Goal: Task Accomplishment & Management: Use online tool/utility

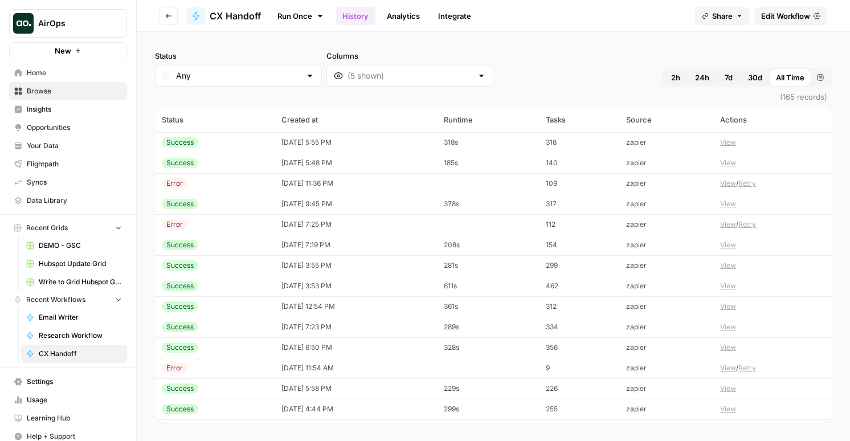
click at [305, 19] on link "Run Once" at bounding box center [300, 15] width 61 height 19
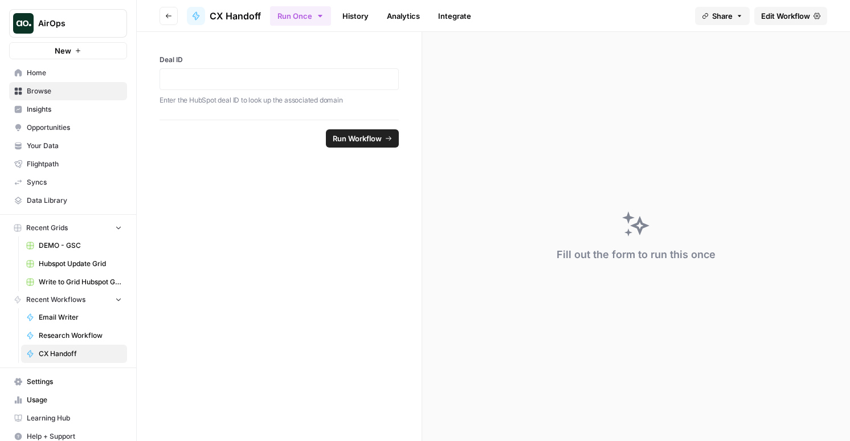
click at [305, 97] on p "Enter the HubSpot deal ID to look up the associated domain" at bounding box center [278, 100] width 239 height 11
click at [305, 76] on p at bounding box center [279, 78] width 224 height 11
click at [366, 136] on span "Run Workflow" at bounding box center [357, 138] width 49 height 11
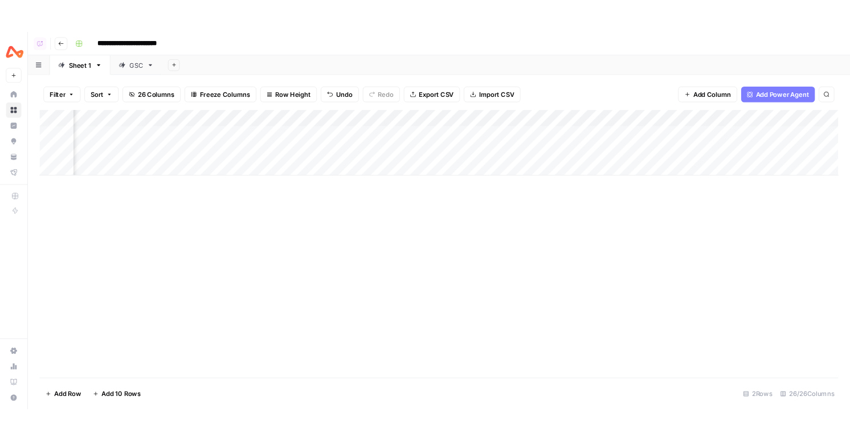
scroll to position [0, 1006]
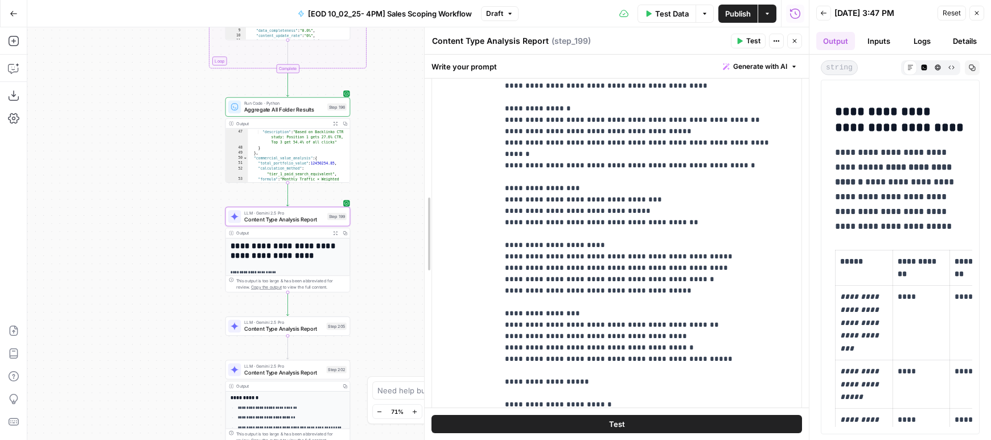
scroll to position [2939, 0]
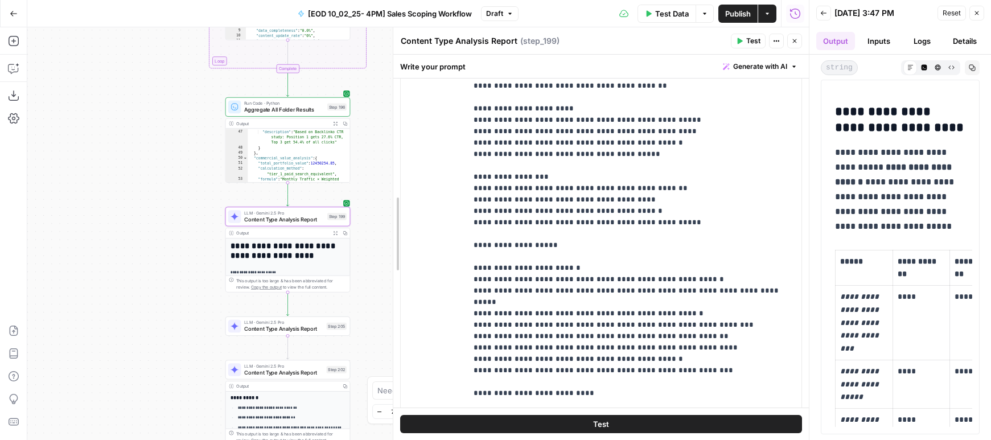
drag, startPoint x: 625, startPoint y: 219, endPoint x: 390, endPoint y: 249, distance: 237.2
click at [390, 249] on div at bounding box center [393, 233] width 11 height 413
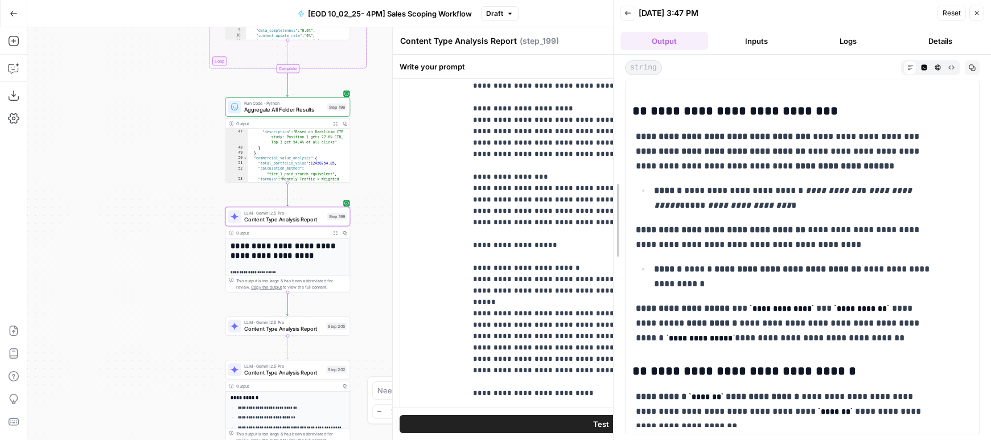
scroll to position [0, 0]
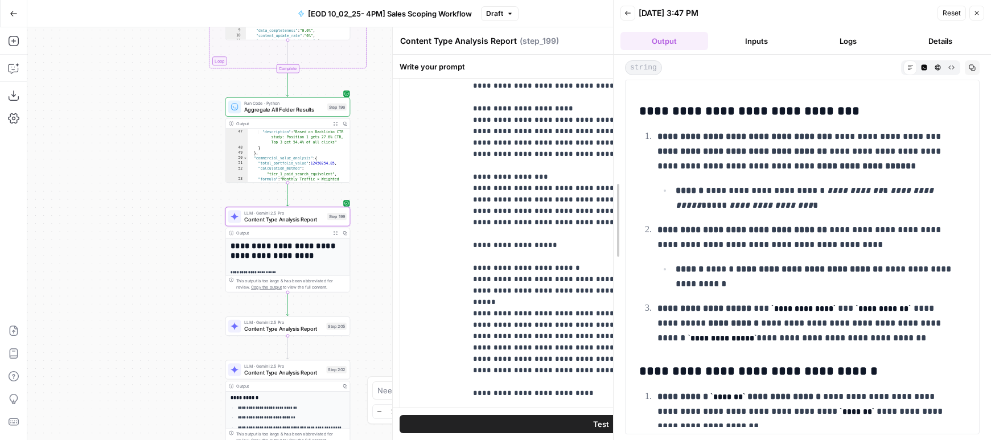
drag, startPoint x: 805, startPoint y: 155, endPoint x: 571, endPoint y: 149, distance: 234.1
click at [608, 150] on div at bounding box center [613, 220] width 11 height 440
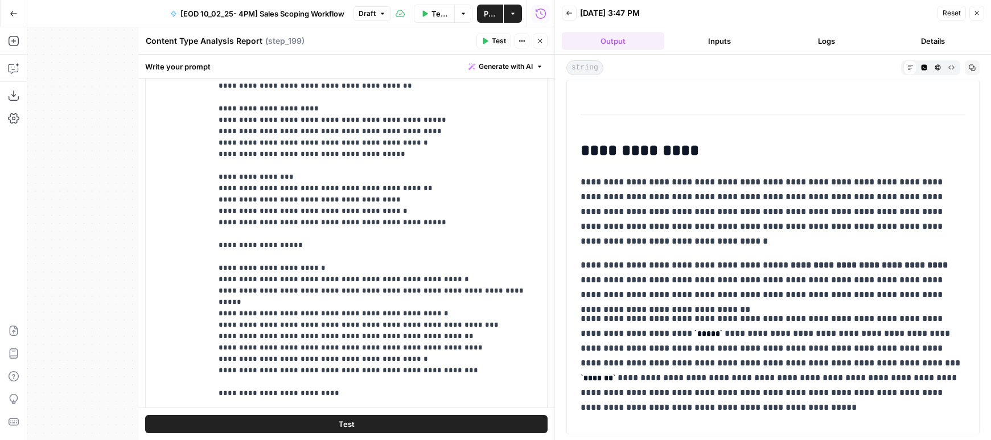
scroll to position [4287, 0]
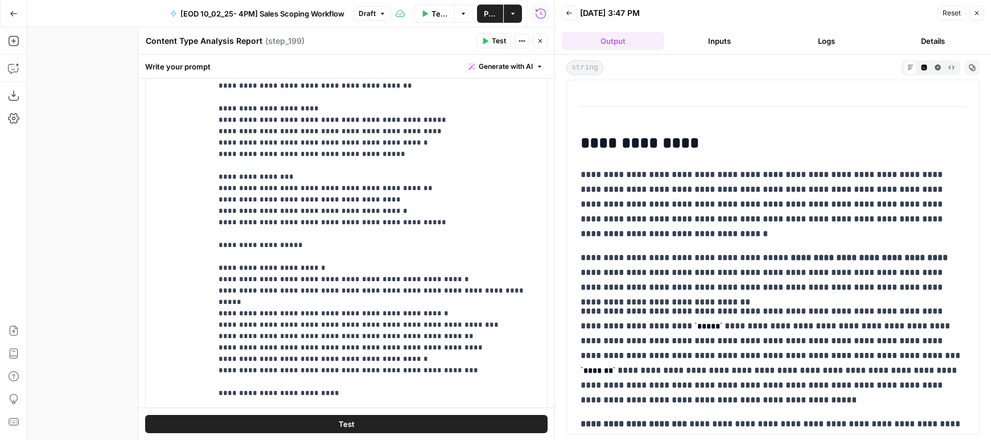
click at [849, 10] on icon "button" at bounding box center [977, 13] width 7 height 7
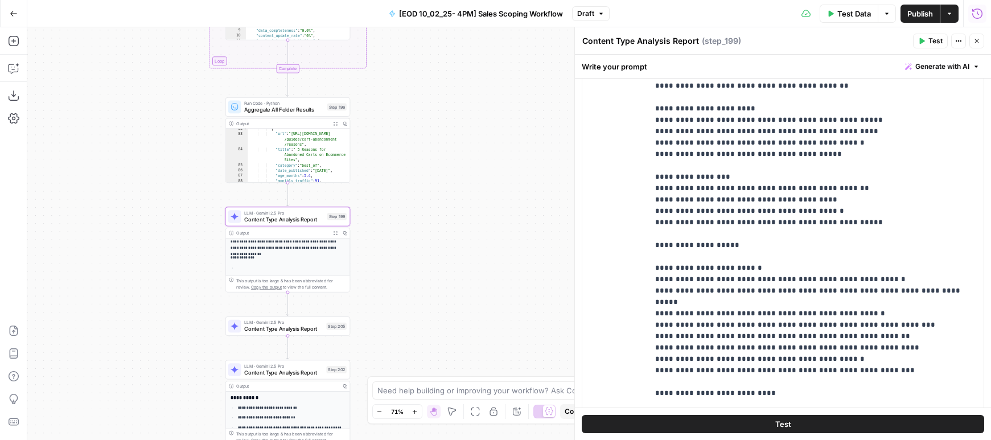
scroll to position [302, 0]
click at [321, 327] on span "Content Type Analysis Report" at bounding box center [283, 329] width 79 height 8
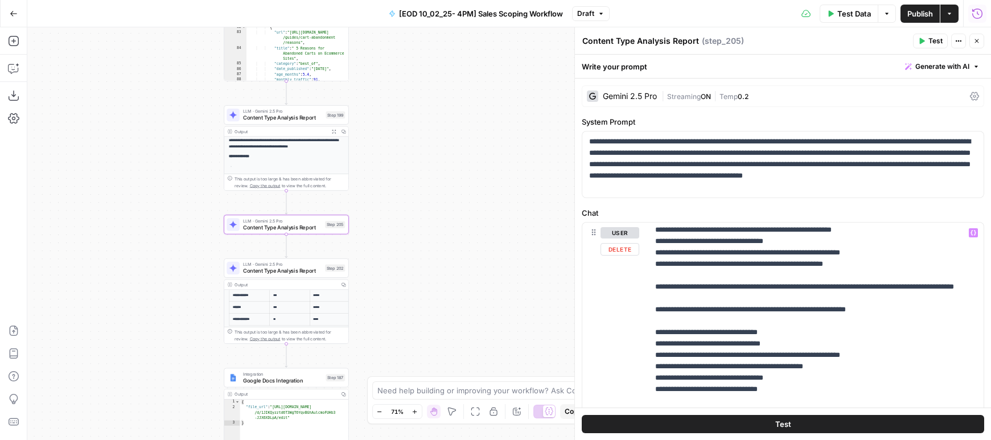
scroll to position [998, 0]
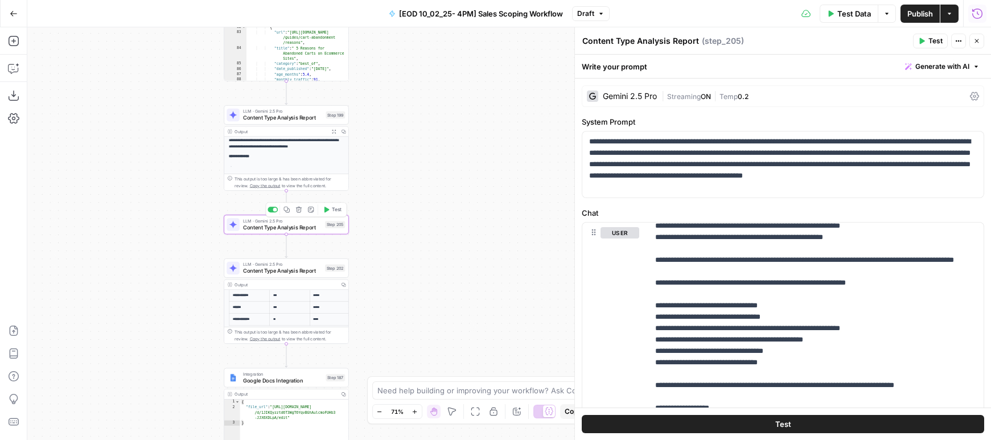
click at [338, 208] on span "Test" at bounding box center [337, 209] width 10 height 7
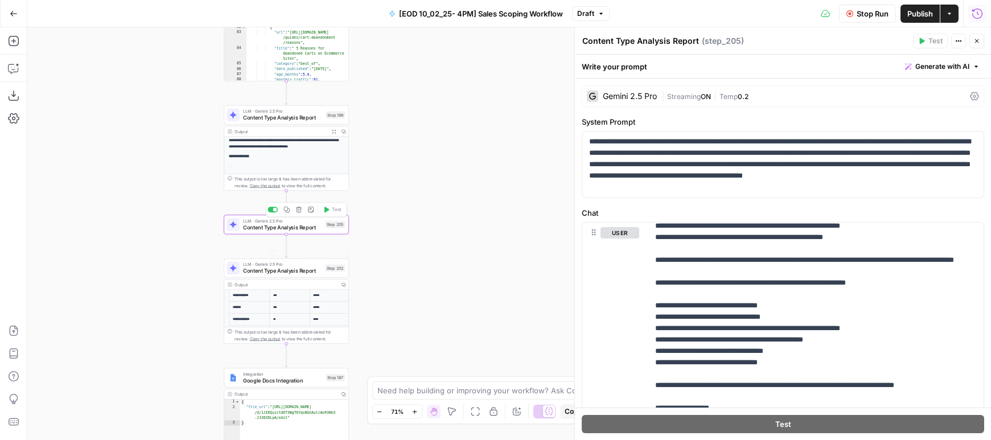
click at [298, 386] on div "Integration Google Docs Integration Step 187" at bounding box center [286, 377] width 125 height 19
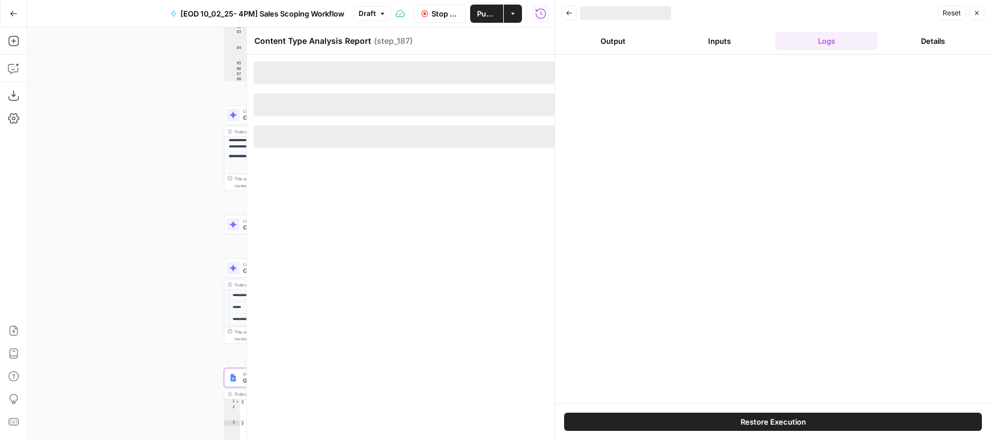
type textarea "Google Docs Integration"
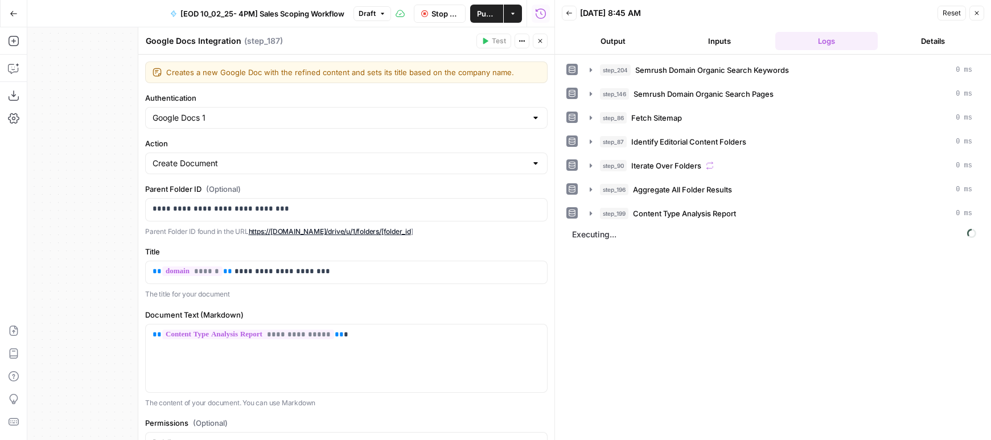
click at [540, 40] on icon "button" at bounding box center [541, 41] width 4 height 4
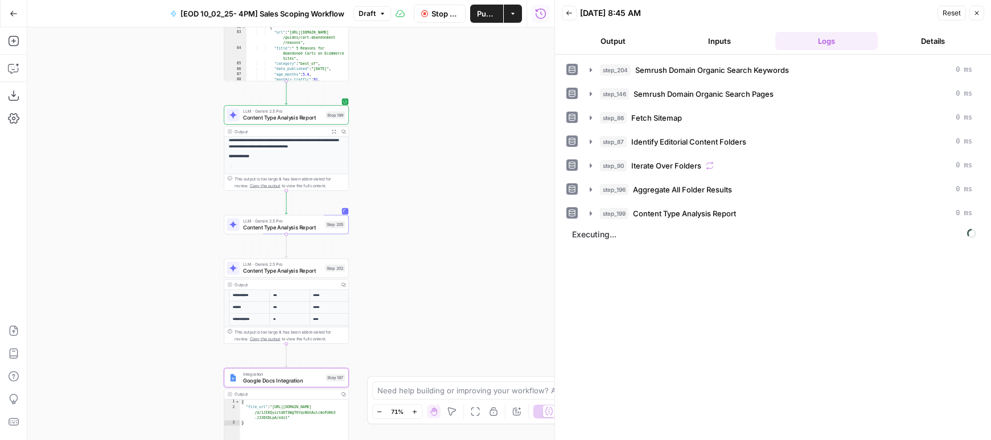
click at [596, 42] on button "Output" at bounding box center [613, 41] width 103 height 18
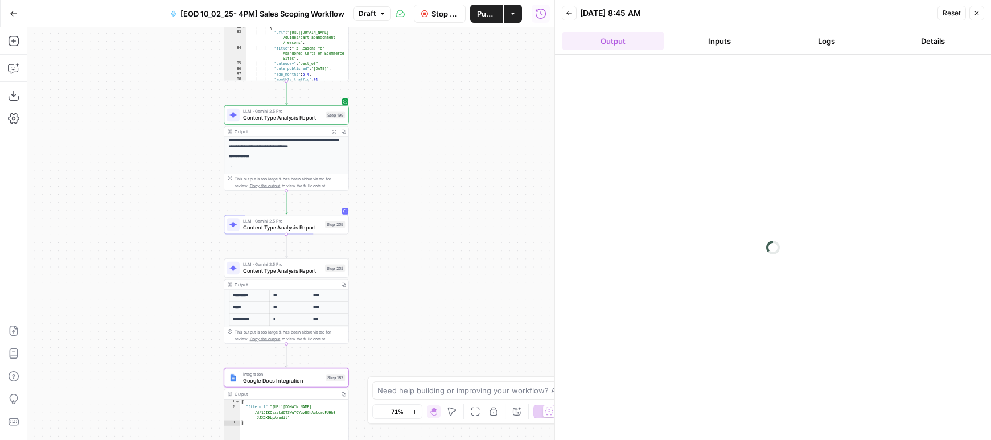
click at [825, 38] on button "Logs" at bounding box center [827, 41] width 103 height 18
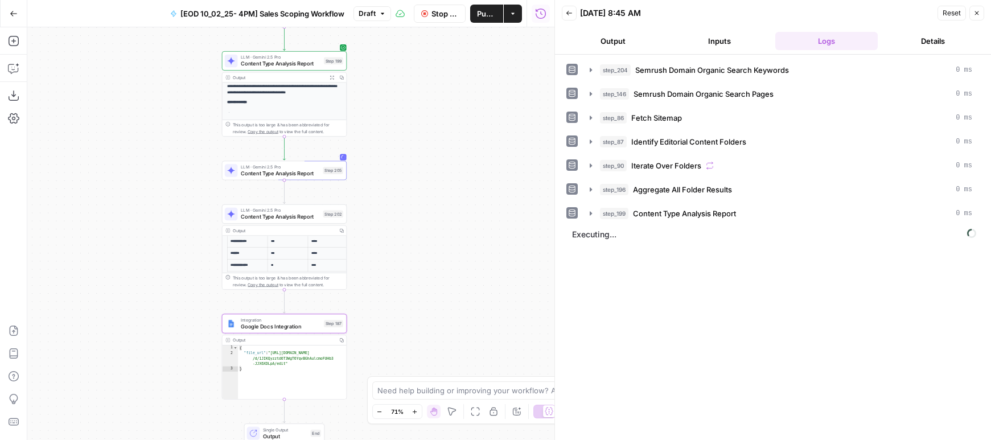
click at [289, 216] on span "Content Type Analysis Report" at bounding box center [280, 217] width 79 height 8
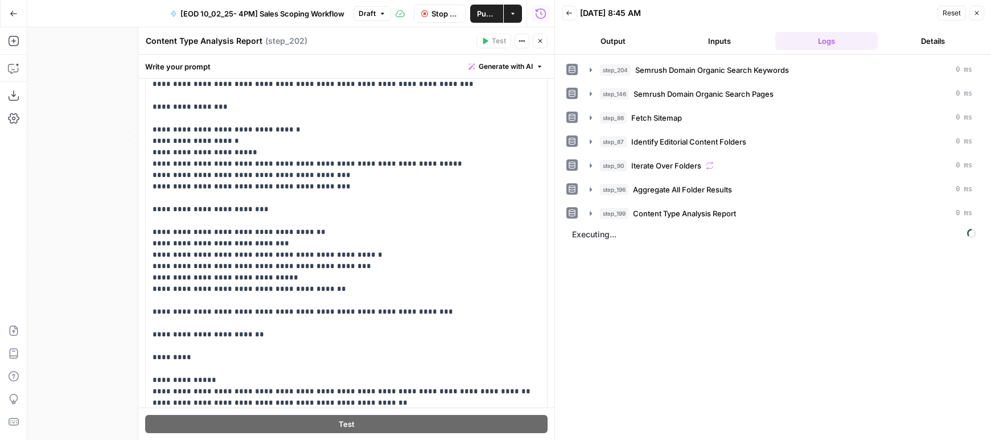
scroll to position [104, 0]
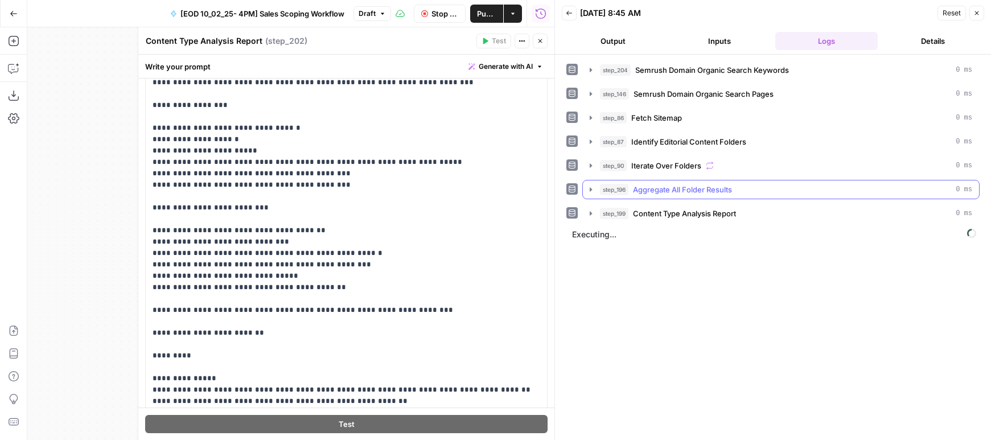
click at [686, 187] on span "Aggregate All Folder Results" at bounding box center [682, 189] width 99 height 11
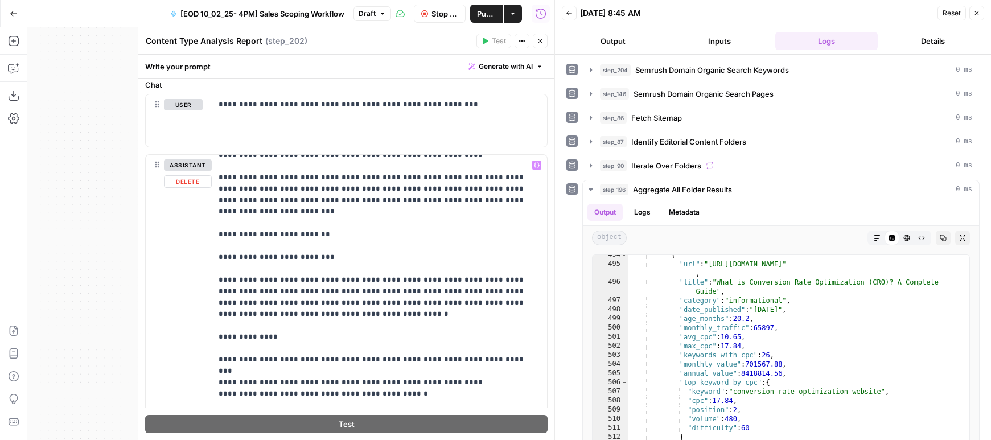
scroll to position [1280, 0]
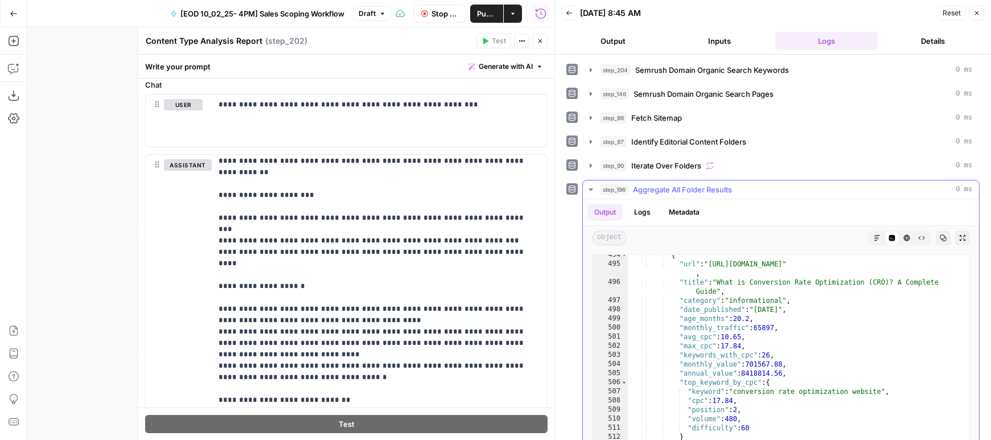
click at [603, 192] on span "step_196" at bounding box center [614, 189] width 28 height 11
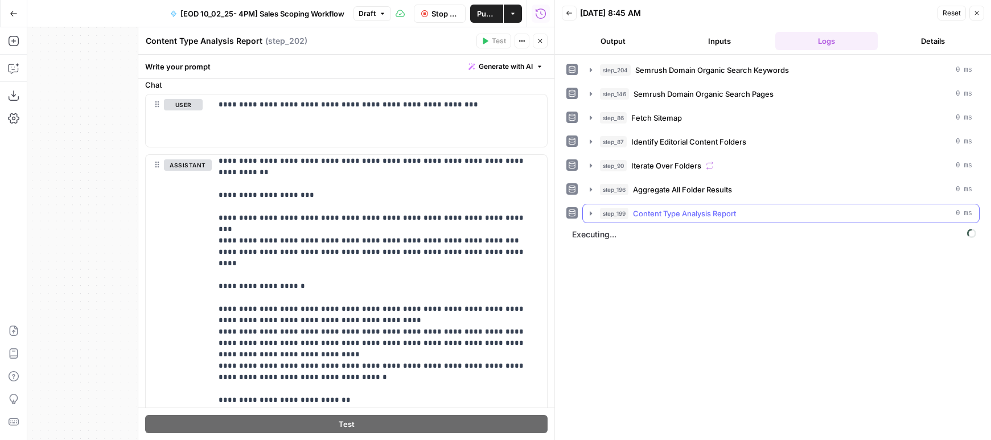
click at [632, 217] on div "step_199 Content Type Analysis Report 0 ms" at bounding box center [786, 213] width 372 height 11
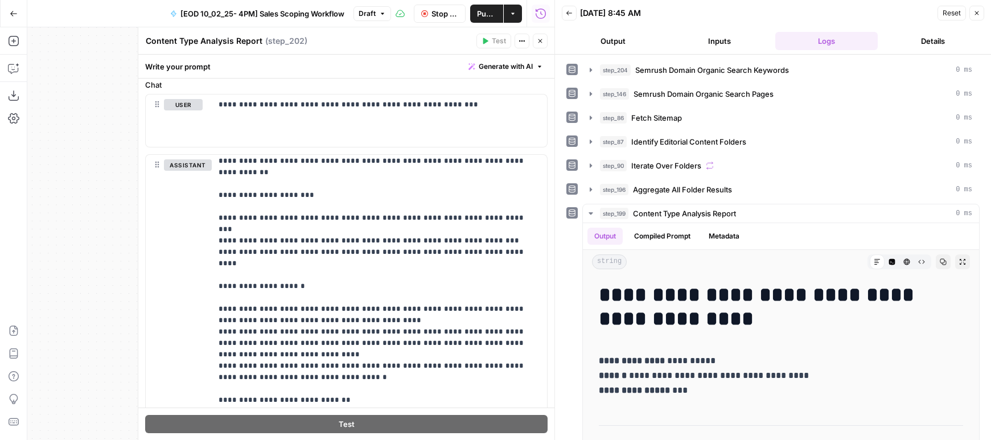
click at [614, 42] on button "Output" at bounding box center [613, 41] width 103 height 18
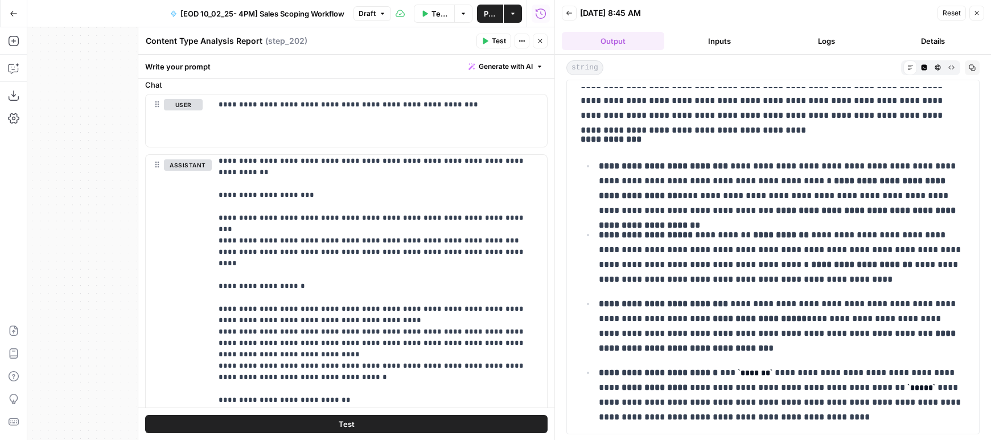
scroll to position [238, 0]
click at [540, 48] on header "Content Type Analysis Report Content Type Analysis Report ( step_202 ) Test Act…" at bounding box center [346, 40] width 416 height 27
click at [540, 36] on button "Close" at bounding box center [540, 41] width 15 height 15
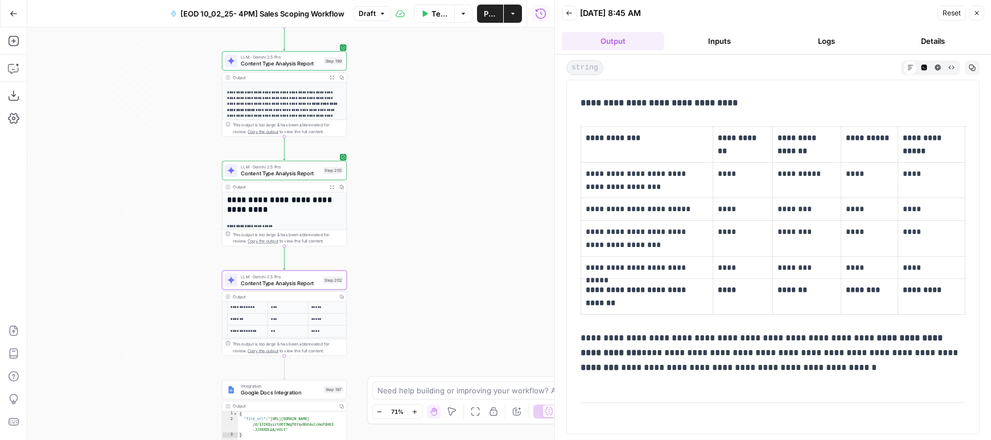
scroll to position [1559, 0]
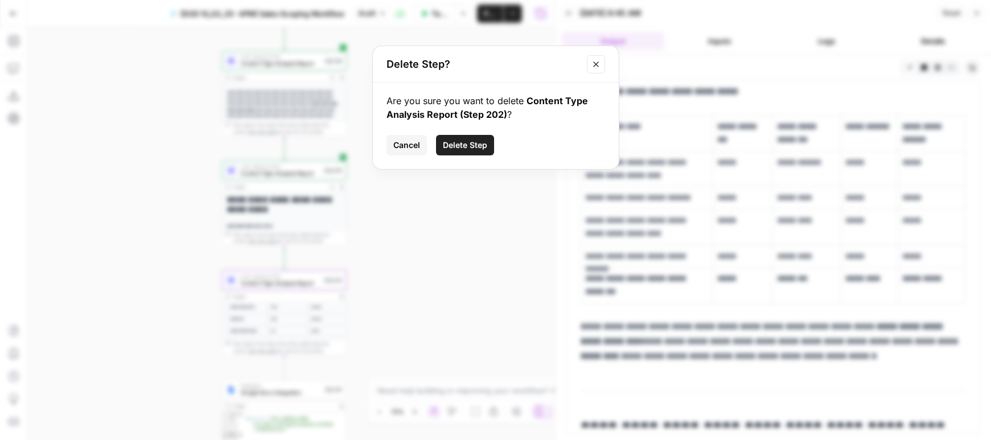
click at [417, 144] on span "Cancel" at bounding box center [407, 145] width 27 height 11
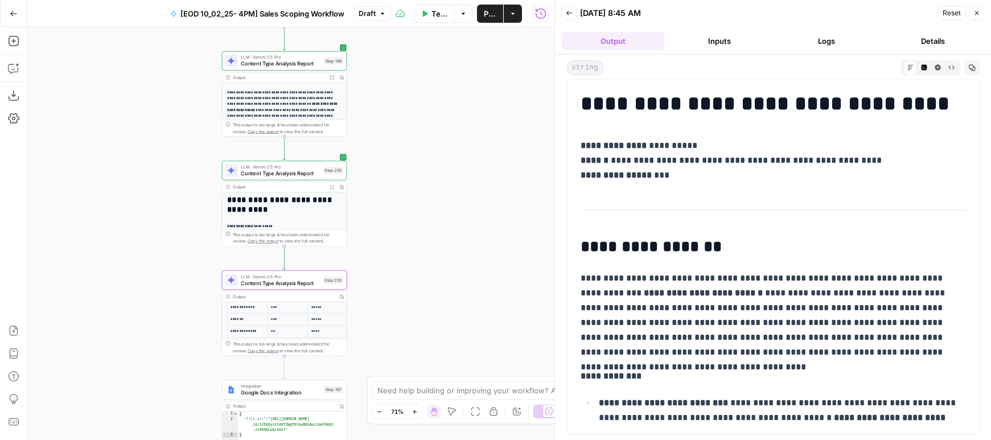
scroll to position [14, 0]
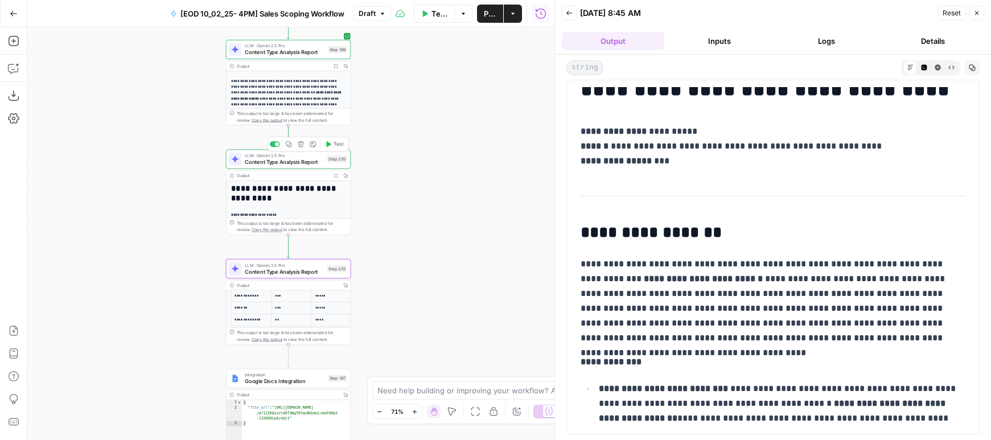
click at [311, 165] on span "Content Type Analysis Report" at bounding box center [284, 162] width 79 height 8
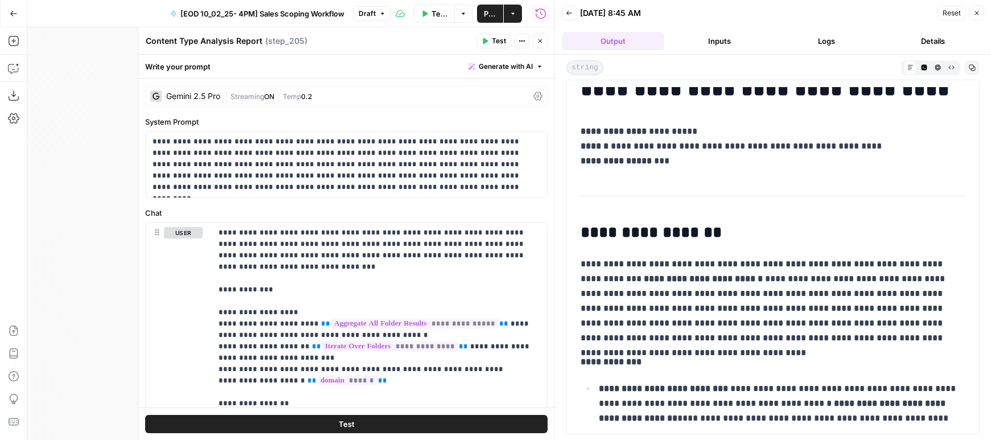
click at [540, 34] on button "Close" at bounding box center [540, 41] width 15 height 15
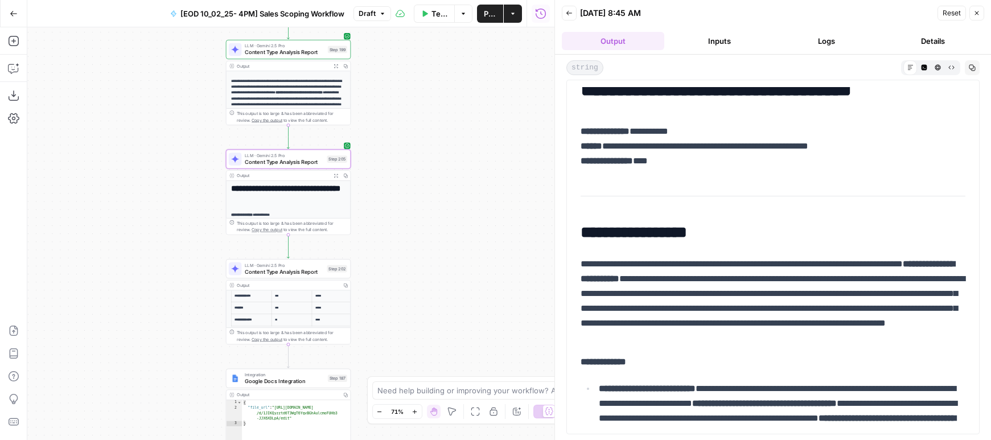
click at [311, 57] on div "LLM · Gemini 2.5 Pro Content Type Analysis Report Step 199 Copy step Delete ste…" at bounding box center [288, 49] width 125 height 19
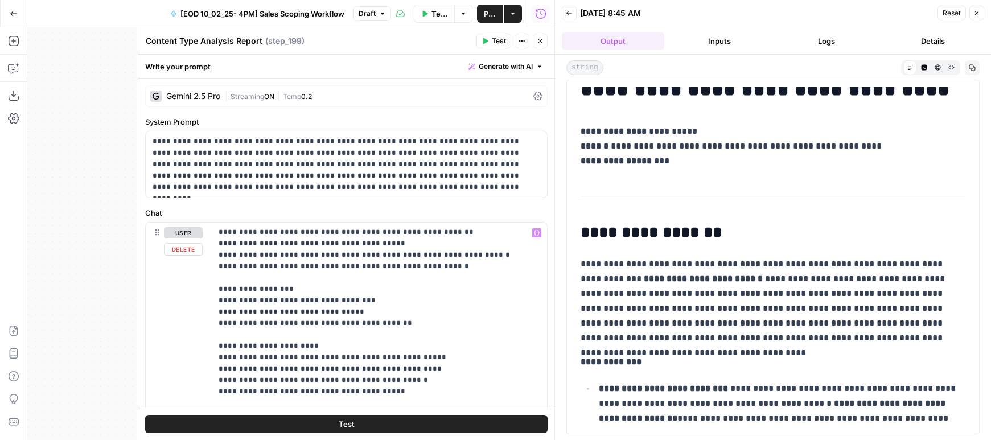
scroll to position [312, 0]
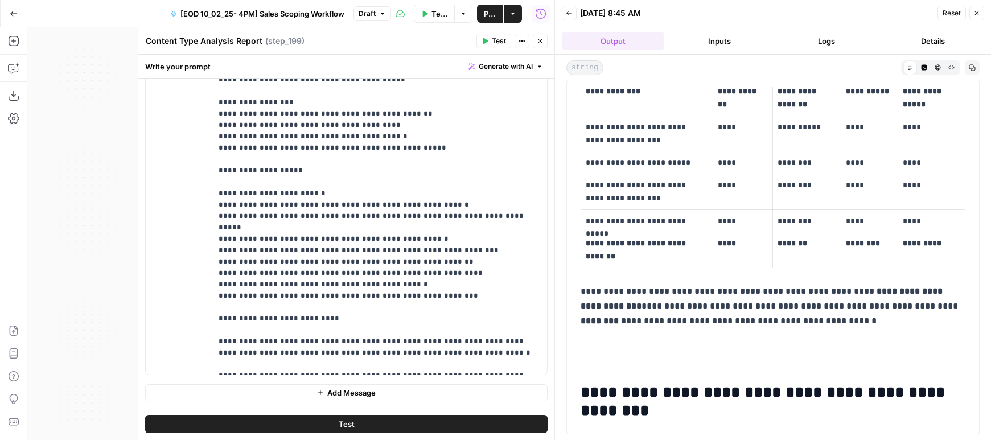
scroll to position [1592, 0]
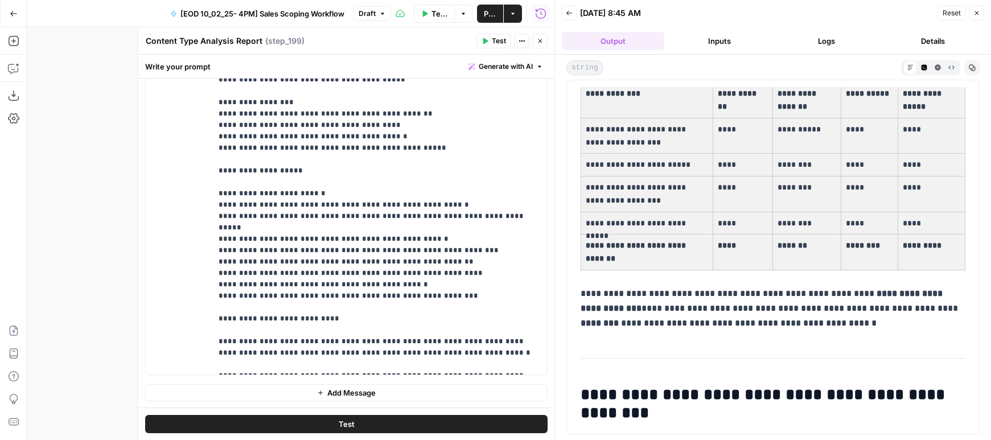
drag, startPoint x: 585, startPoint y: 89, endPoint x: 938, endPoint y: 243, distance: 384.6
click at [849, 243] on tbody "**********" at bounding box center [773, 176] width 384 height 187
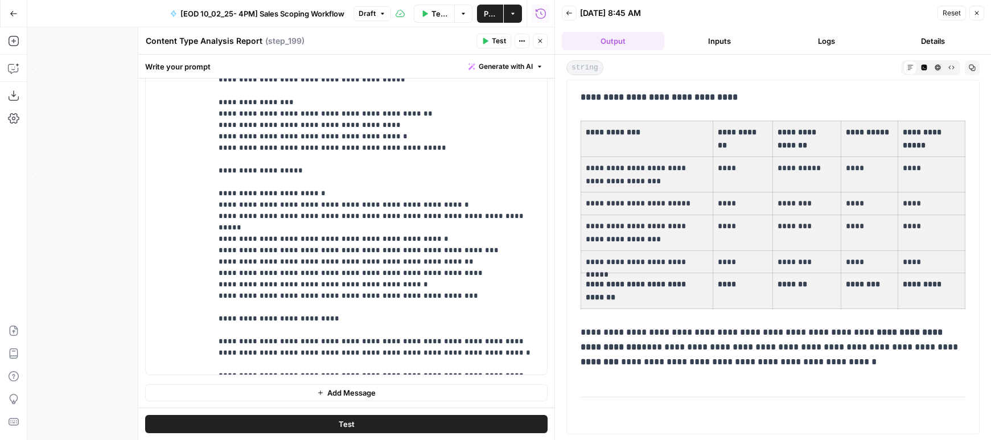
scroll to position [1546, 0]
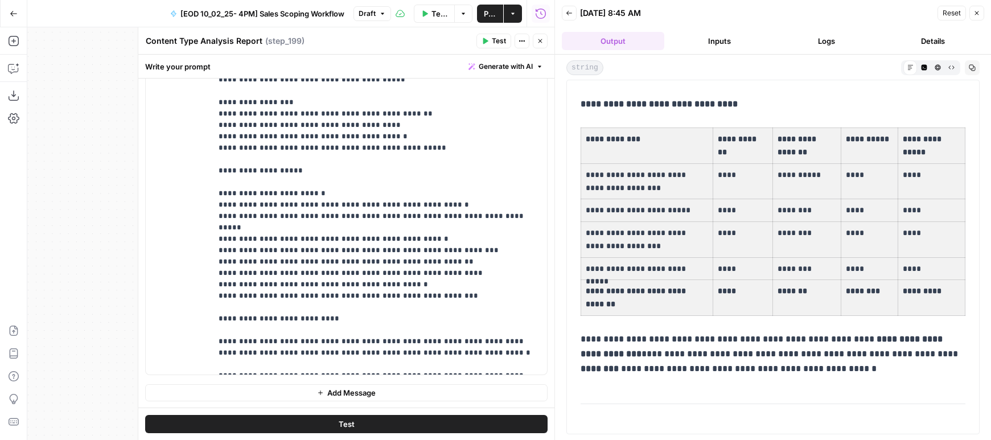
click at [744, 171] on p "****" at bounding box center [743, 175] width 50 height 13
drag, startPoint x: 583, startPoint y: 136, endPoint x: 925, endPoint y: 290, distance: 376.2
click at [849, 290] on tbody "**********" at bounding box center [773, 221] width 384 height 187
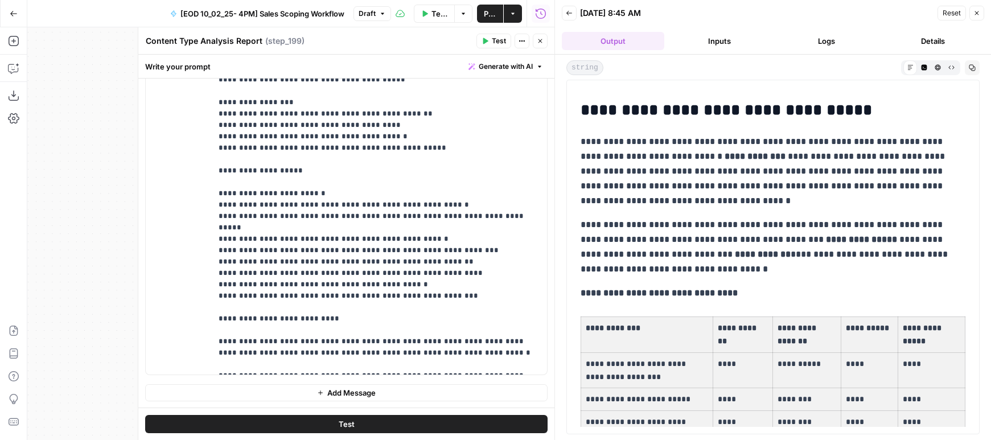
scroll to position [1468, 0]
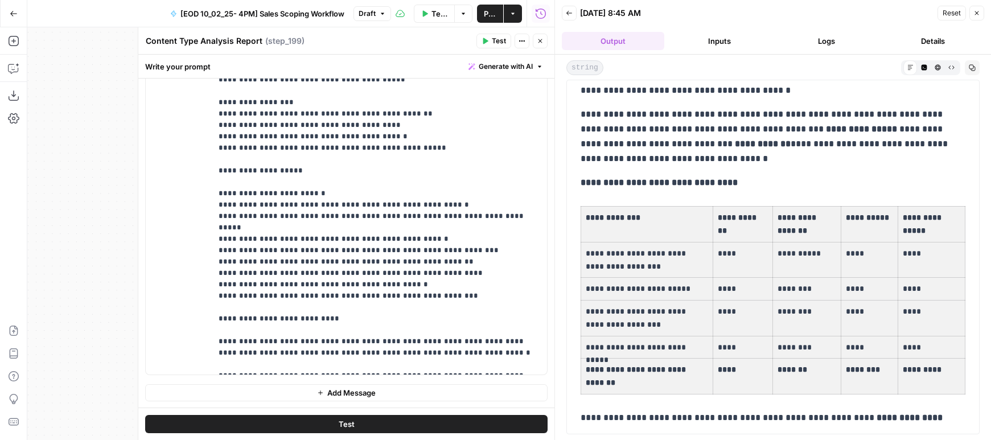
click at [637, 253] on p "**********" at bounding box center [647, 260] width 122 height 26
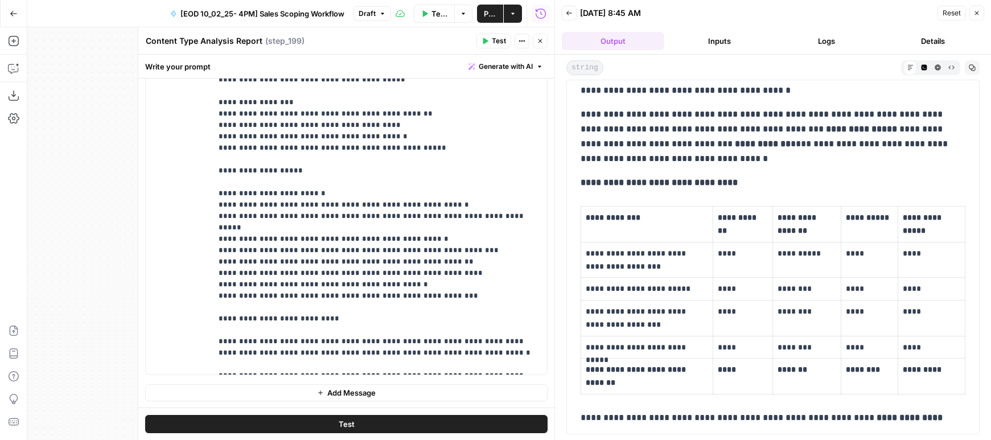
click at [637, 253] on p "**********" at bounding box center [647, 260] width 122 height 26
click at [664, 268] on p "**********" at bounding box center [647, 260] width 122 height 26
drag, startPoint x: 666, startPoint y: 269, endPoint x: 570, endPoint y: 252, distance: 97.7
click at [569, 252] on div "**********" at bounding box center [773, 257] width 413 height 355
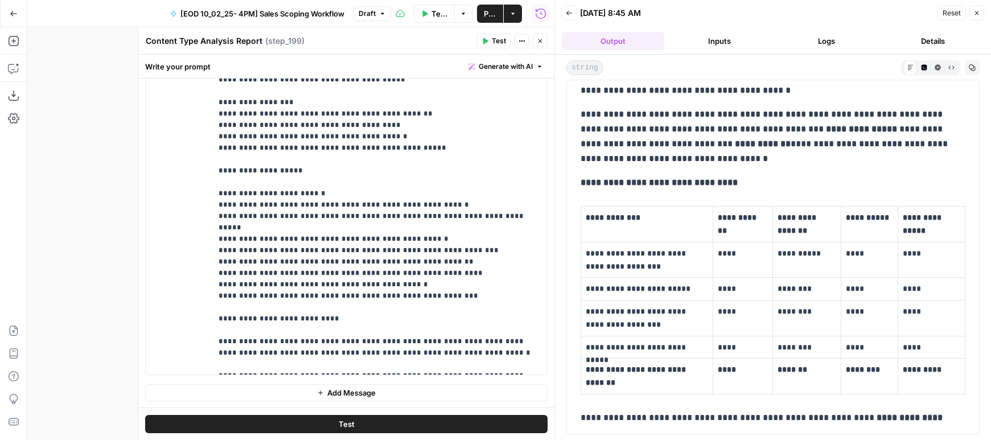
click at [597, 255] on p "**********" at bounding box center [647, 260] width 122 height 26
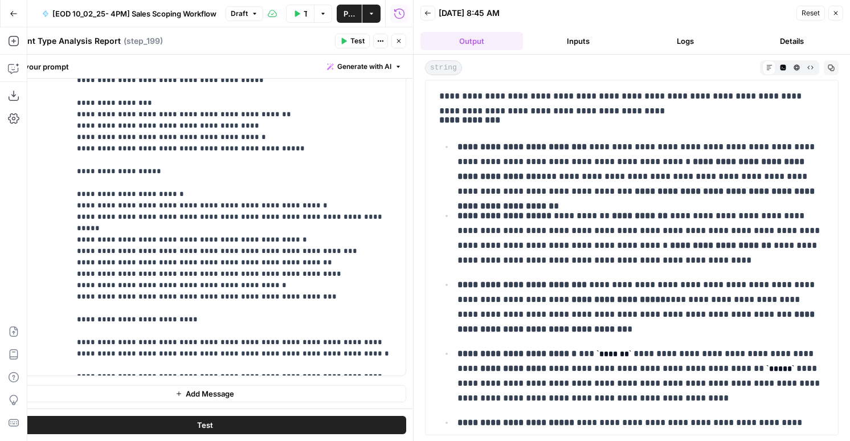
scroll to position [0, 0]
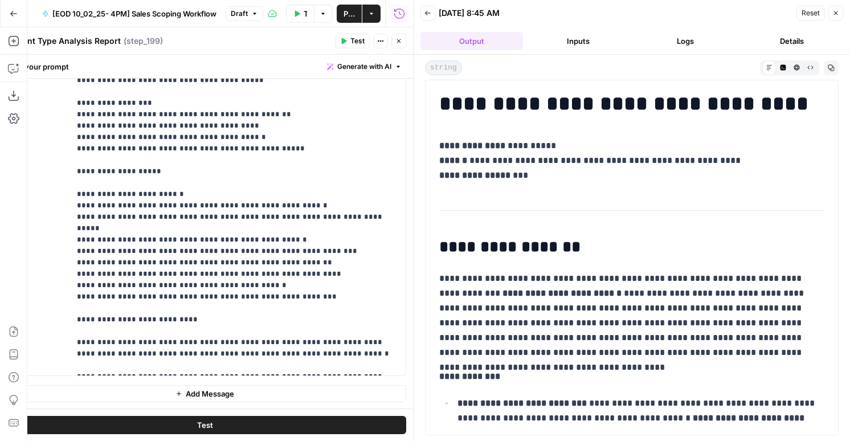
click at [687, 40] on button "Logs" at bounding box center [685, 41] width 103 height 18
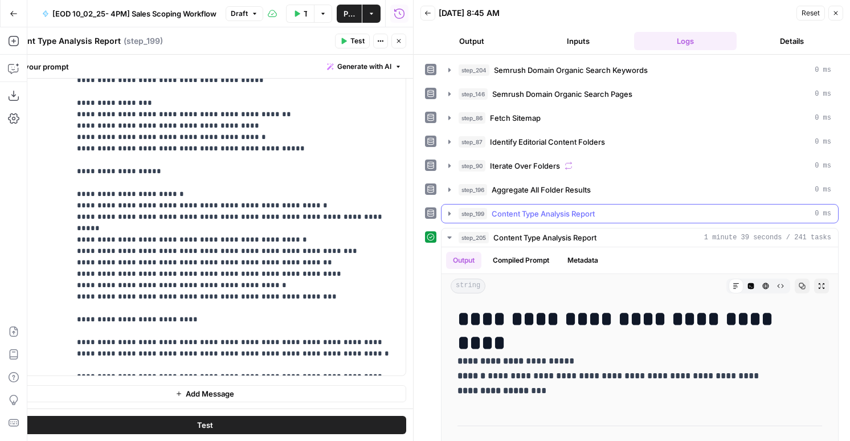
click at [517, 212] on span "Content Type Analysis Report" at bounding box center [542, 213] width 103 height 11
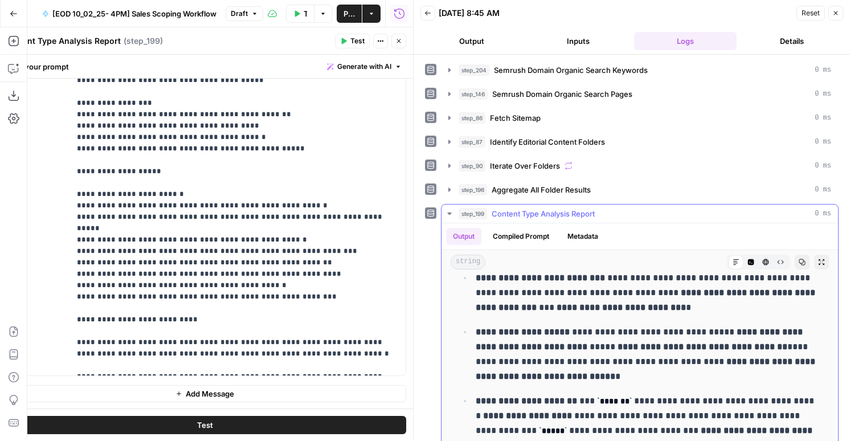
scroll to position [409, 0]
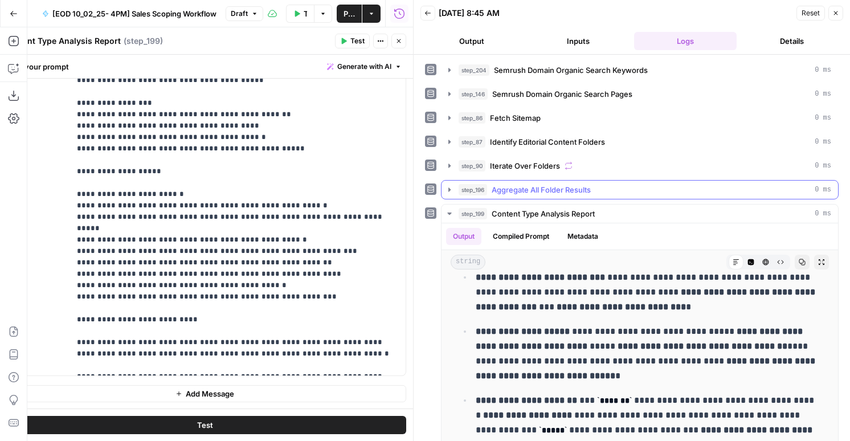
click at [536, 187] on span "Aggregate All Folder Results" at bounding box center [540, 189] width 99 height 11
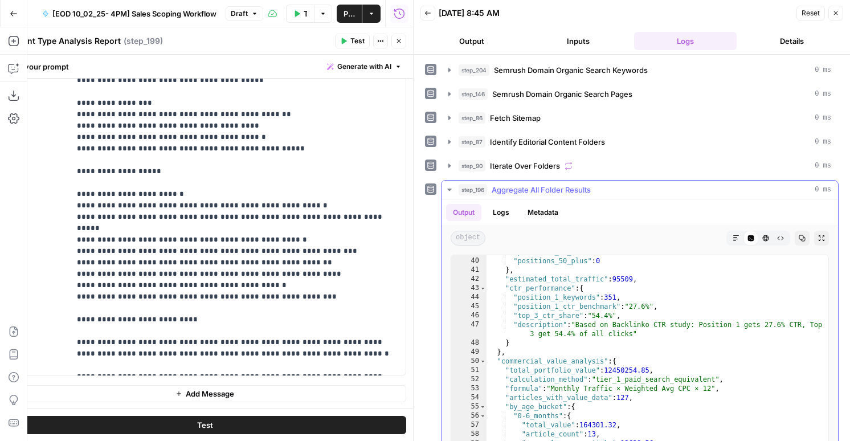
scroll to position [150, 0]
type textarea "**********"
drag, startPoint x: 573, startPoint y: 312, endPoint x: 659, endPoint y: 314, distance: 85.5
click at [659, 314] on div ""positions_21_50" : 3 , "positions_50_plus" : 0 } , "estimated_total_traffic" :…" at bounding box center [657, 372] width 342 height 251
click at [625, 317] on div ""positions_21_50" : 3 , "positions_50_plus" : 0 } , "estimated_total_traffic" :…" at bounding box center [657, 367] width 342 height 224
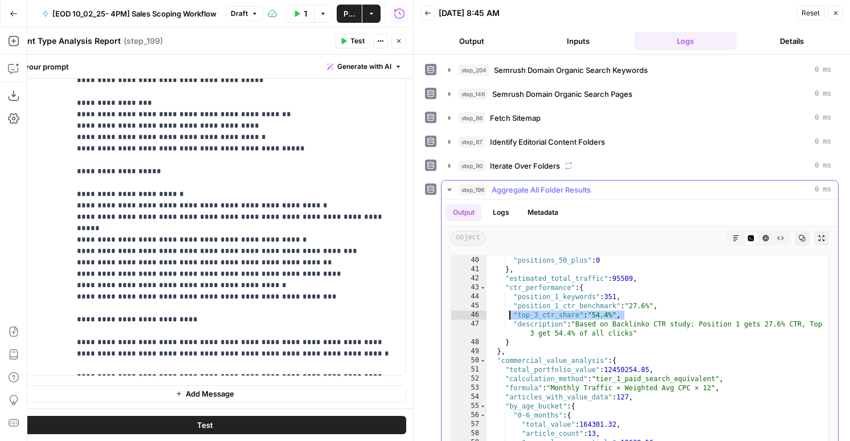
drag, startPoint x: 618, startPoint y: 316, endPoint x: 511, endPoint y: 317, distance: 107.6
click at [511, 317] on div ""positions_21_50" : 3 , "positions_50_plus" : 0 } , "estimated_total_traffic" :…" at bounding box center [657, 372] width 342 height 251
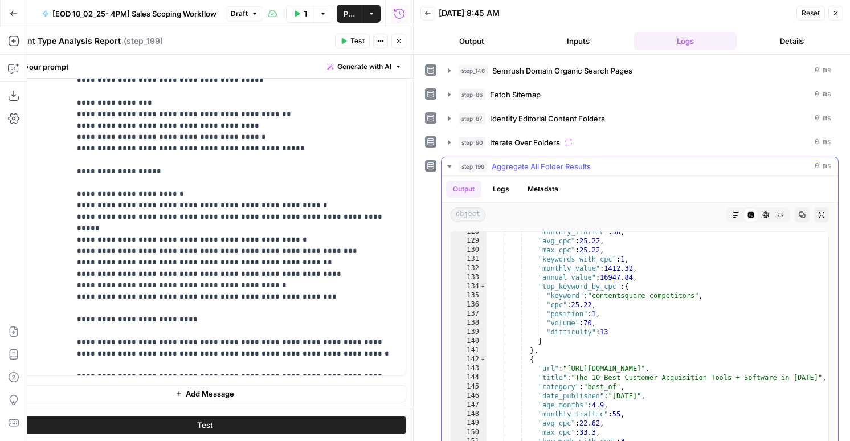
scroll to position [501, 0]
click at [530, 164] on span "Aggregate All Folder Results" at bounding box center [540, 166] width 99 height 11
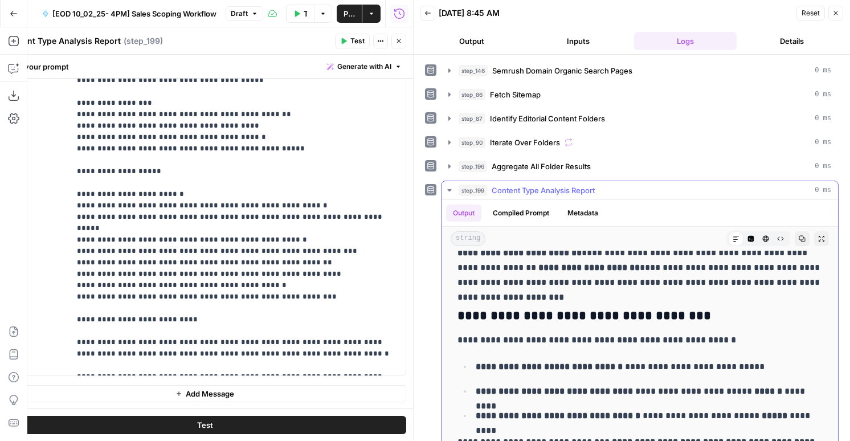
scroll to position [1729, 0]
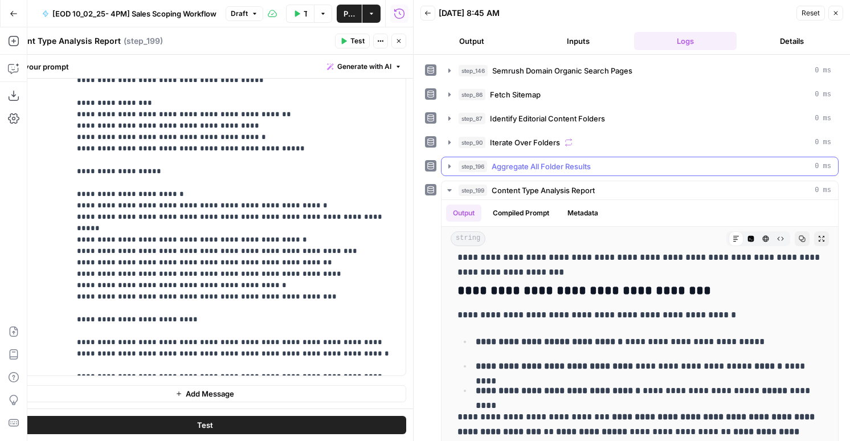
click at [551, 172] on button "step_196 Aggregate All Folder Results 0 ms" at bounding box center [639, 166] width 396 height 18
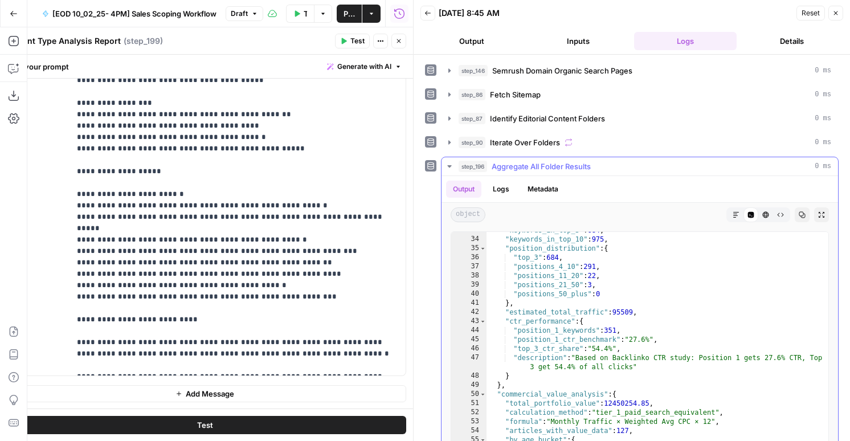
scroll to position [133, 0]
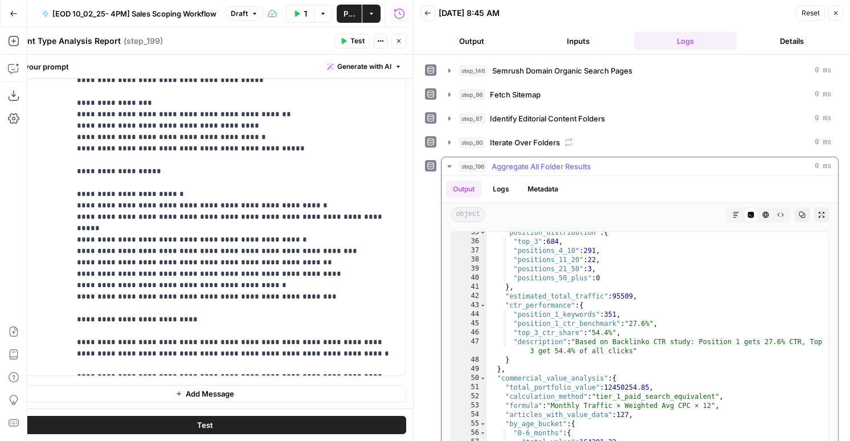
type textarea "**********"
click at [578, 264] on div ""position_distribution" : { "top_3" : 684 , "positions_4_10" : 291 , "positions…" at bounding box center [657, 349] width 342 height 242
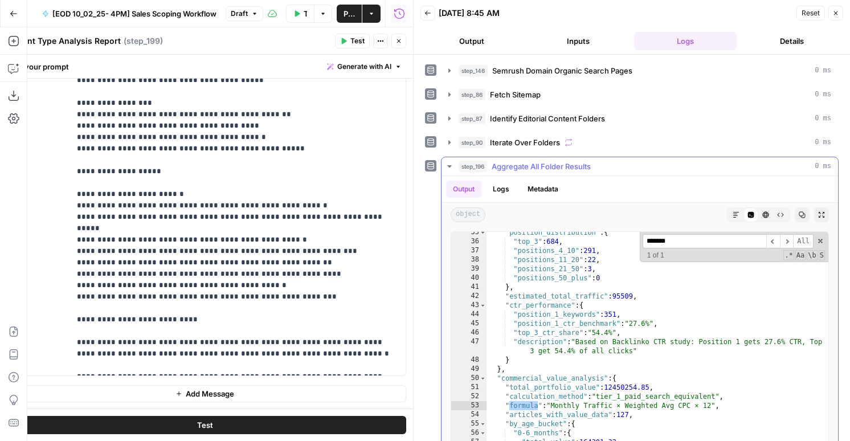
type input "*******"
drag, startPoint x: 561, startPoint y: 405, endPoint x: 623, endPoint y: 415, distance: 62.9
click at [622, 415] on div ""position_distribution" : { "top_3" : 684 , "positions_4_10" : 291 , "positions…" at bounding box center [657, 349] width 342 height 242
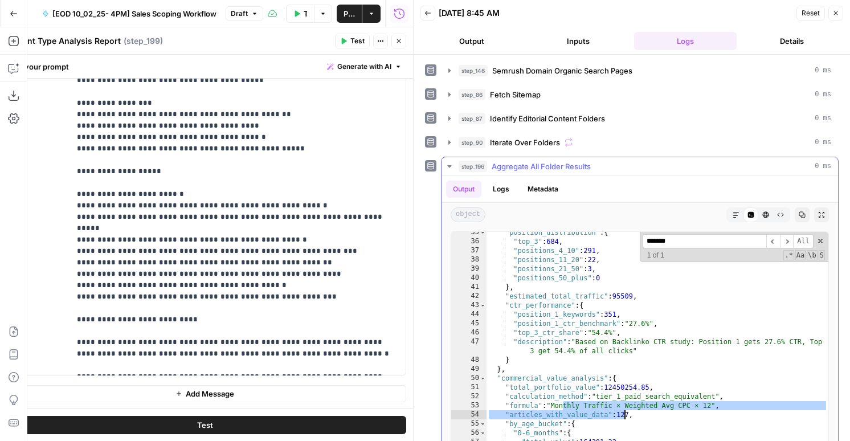
click at [660, 408] on div ""position_distribution" : { "top_3" : 684 , "positions_4_10" : 291 , "positions…" at bounding box center [657, 349] width 342 height 242
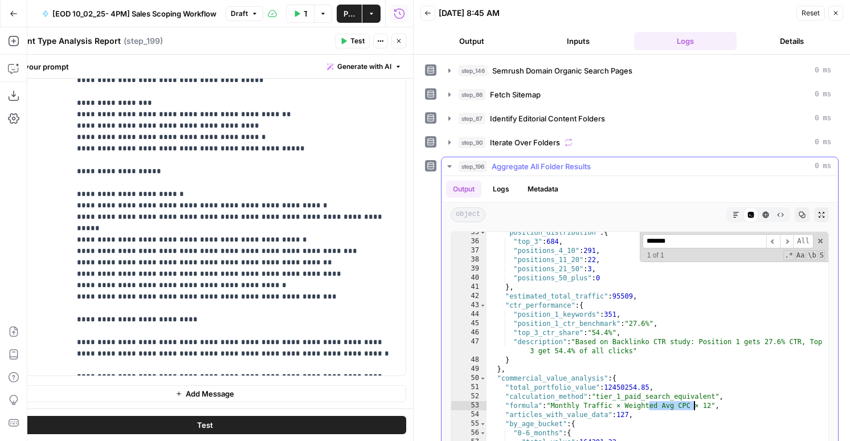
drag, startPoint x: 650, startPoint y: 408, endPoint x: 693, endPoint y: 405, distance: 43.3
click at [693, 405] on div ""position_distribution" : { "top_3" : 684 , "positions_4_10" : 291 , "positions…" at bounding box center [657, 349] width 342 height 242
click at [699, 405] on div ""position_distribution" : { "top_3" : 684 , "positions_4_10" : 291 , "positions…" at bounding box center [657, 349] width 342 height 242
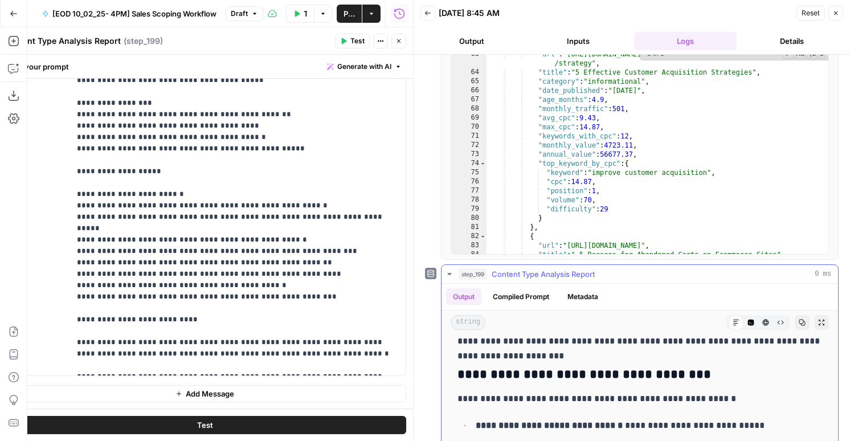
scroll to position [0, 0]
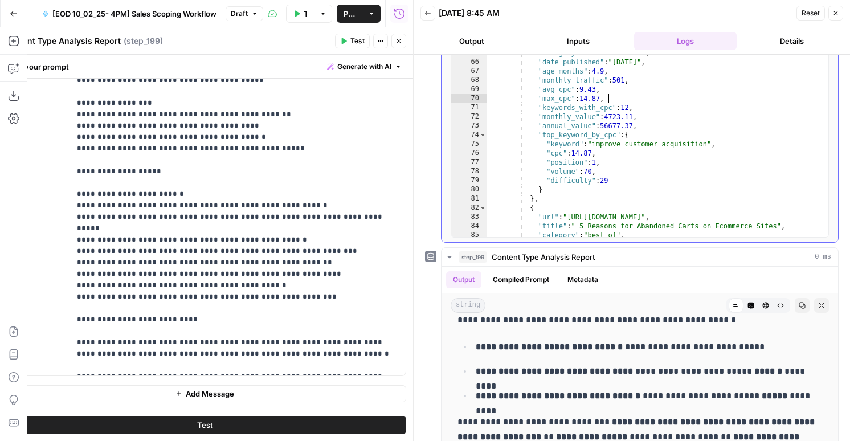
click at [673, 97] on div "{ "url" : "https://contentsquare.com/guides/customer-acquisition /strategy" , "…" at bounding box center [657, 133] width 342 height 242
type textarea "* *"
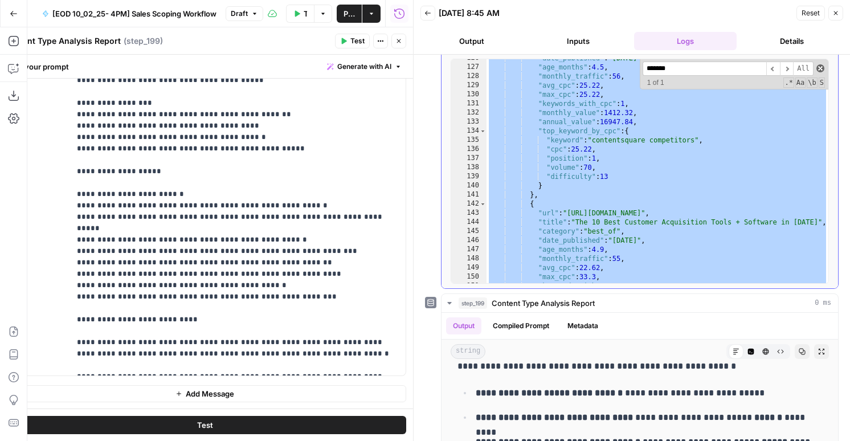
click at [821, 69] on span at bounding box center [820, 68] width 8 height 8
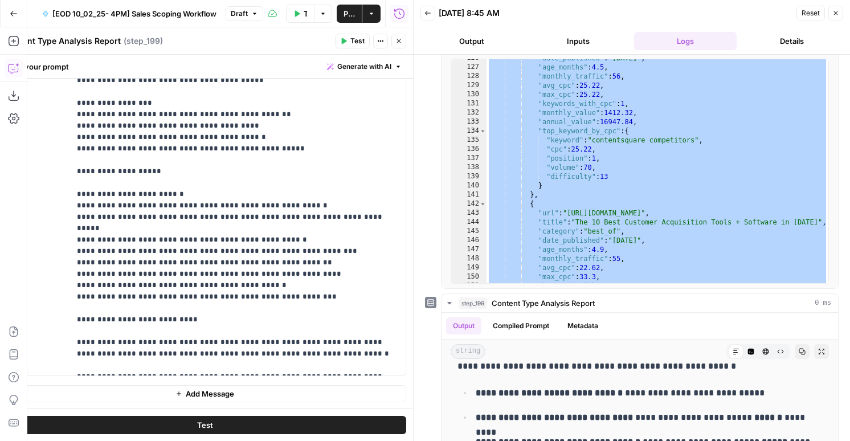
click at [15, 69] on icon "button" at bounding box center [13, 68] width 11 height 11
click at [404, 40] on button "Close" at bounding box center [398, 41] width 15 height 15
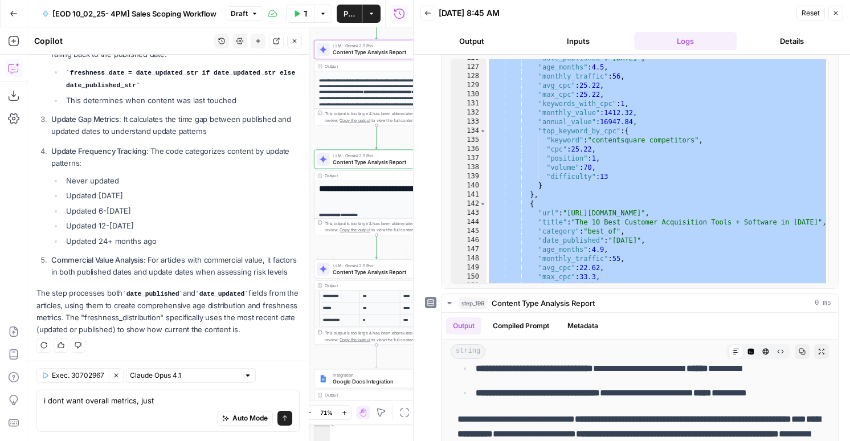
click at [133, 411] on div "Auto Mode Send" at bounding box center [168, 418] width 248 height 25
click at [132, 401] on textarea "i dont want overall metrics, just" at bounding box center [168, 400] width 248 height 11
click at [133, 401] on textarea "i dont want overall metrics, just" at bounding box center [168, 400] width 248 height 11
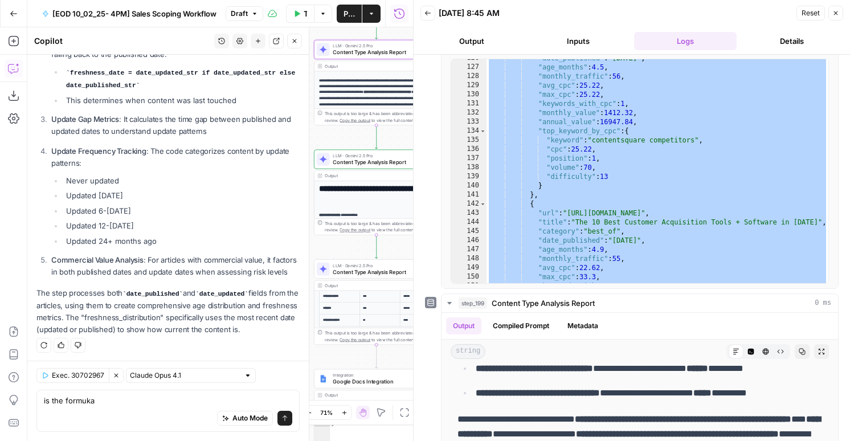
click at [830, 9] on button "Close" at bounding box center [835, 13] width 15 height 15
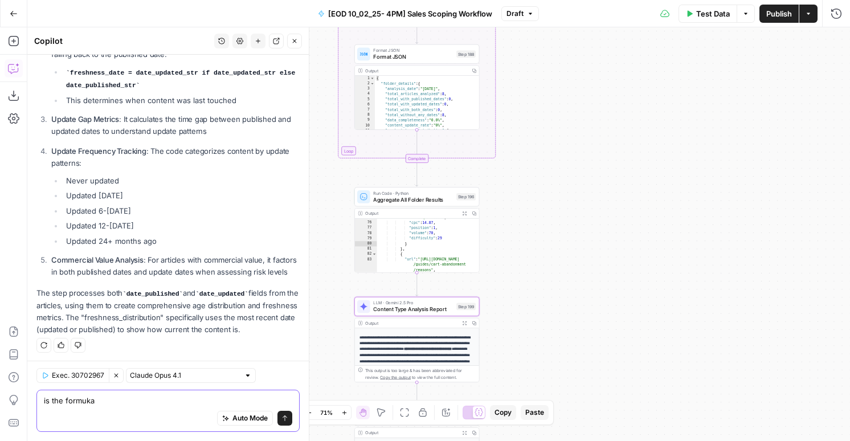
click at [140, 400] on textarea "is the formuka" at bounding box center [168, 400] width 248 height 11
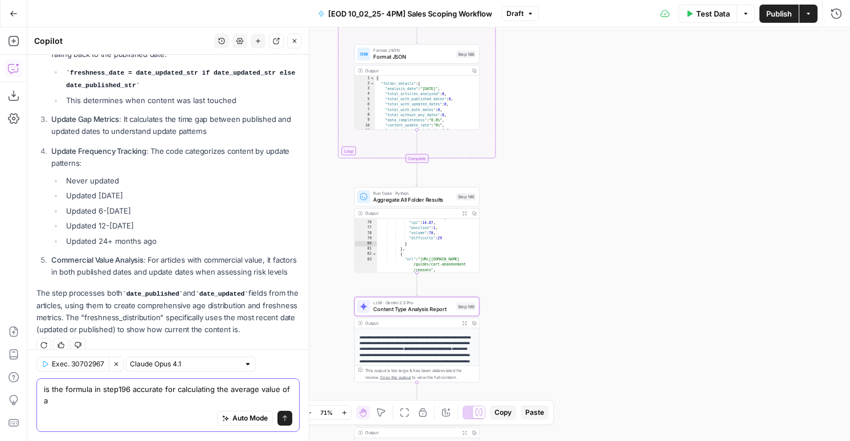
scroll to position [241, 0]
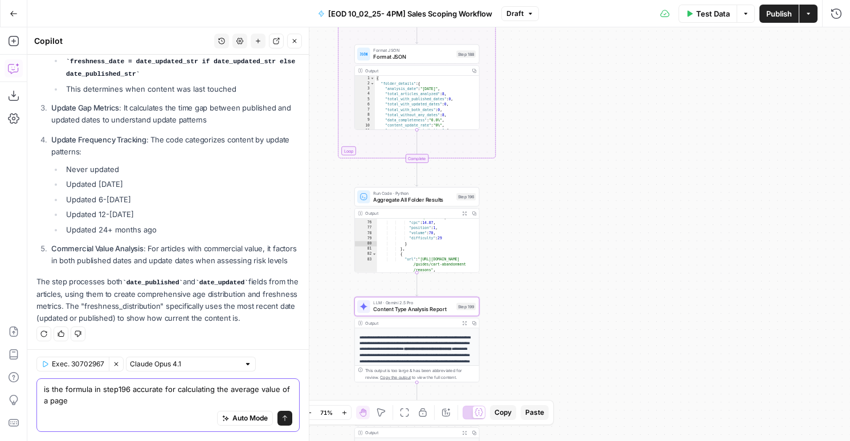
type textarea "is the formula in step196 accurate for calculating the average value of a page?"
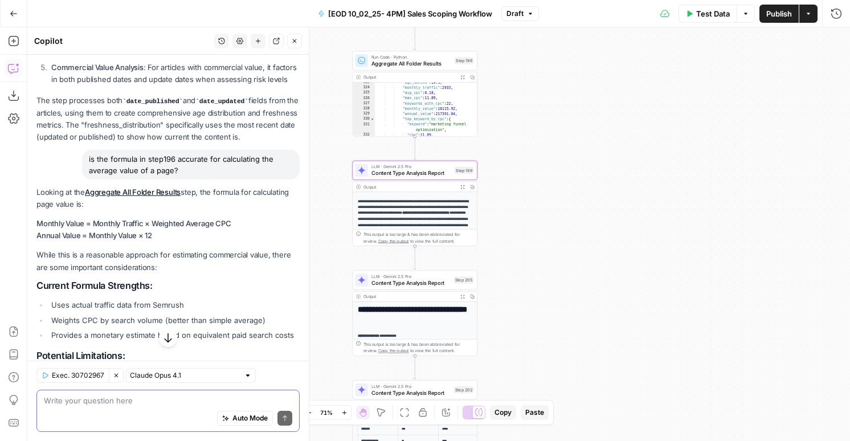
scroll to position [423, 0]
drag, startPoint x: 166, startPoint y: 237, endPoint x: 30, endPoint y: 214, distance: 137.5
click at [30, 214] on div "Hi! How can I help with your workflow? I can explain steps, debug, write prompt…" at bounding box center [167, 196] width 281 height 1129
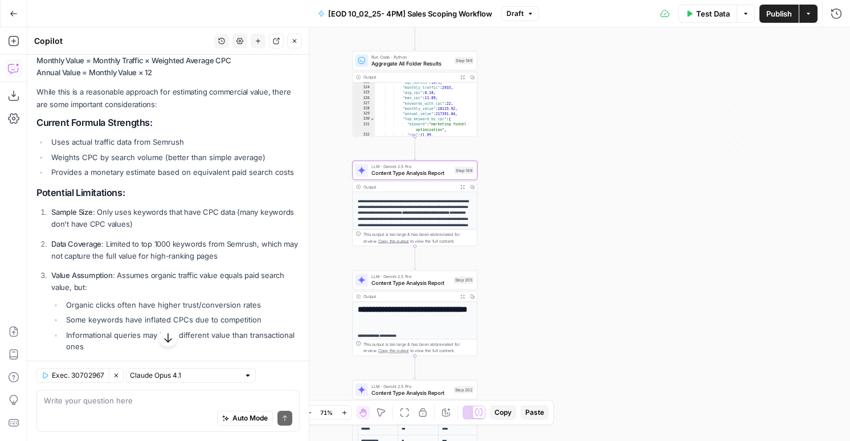
scroll to position [596, 0]
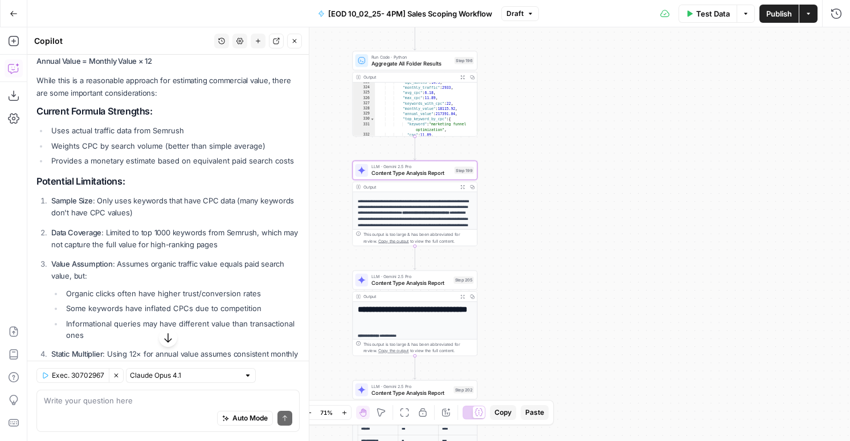
drag, startPoint x: 77, startPoint y: 133, endPoint x: 176, endPoint y: 146, distance: 100.0
click at [176, 146] on ul "Uses actual traffic data from Semrush Weights CPC by search volume (better than…" at bounding box center [167, 146] width 263 height 42
click at [176, 146] on li "Weights CPC by search volume (better than simple average)" at bounding box center [173, 145] width 251 height 11
drag, startPoint x: 67, startPoint y: 142, endPoint x: 235, endPoint y: 174, distance: 170.9
click at [235, 173] on div "Looking at the Aggregate All Folder Results step, the formula for calculating p…" at bounding box center [167, 286] width 263 height 548
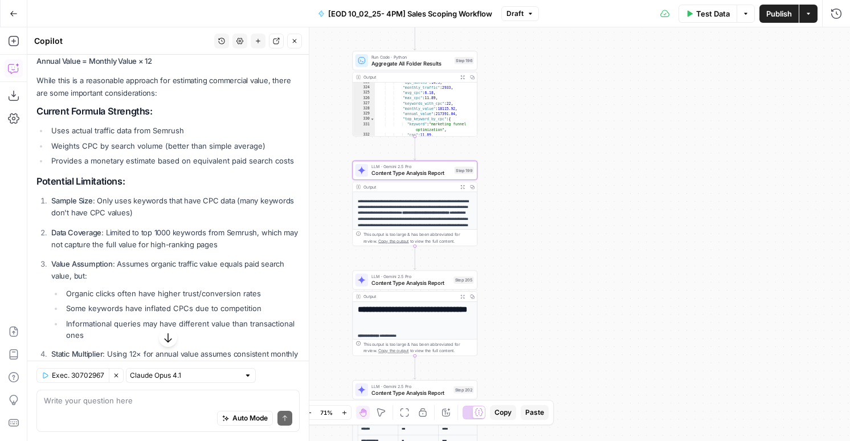
click at [79, 205] on p "Sample Size : Only uses keywords that have CPC data (many keywords don't have C…" at bounding box center [175, 207] width 248 height 24
drag, startPoint x: 115, startPoint y: 202, endPoint x: 185, endPoint y: 218, distance: 71.8
click at [185, 218] on ol "Sample Size : Only uses keywords that have CPC data (many keywords don't have C…" at bounding box center [167, 299] width 263 height 208
drag, startPoint x: 63, startPoint y: 205, endPoint x: 237, endPoint y: 243, distance: 178.3
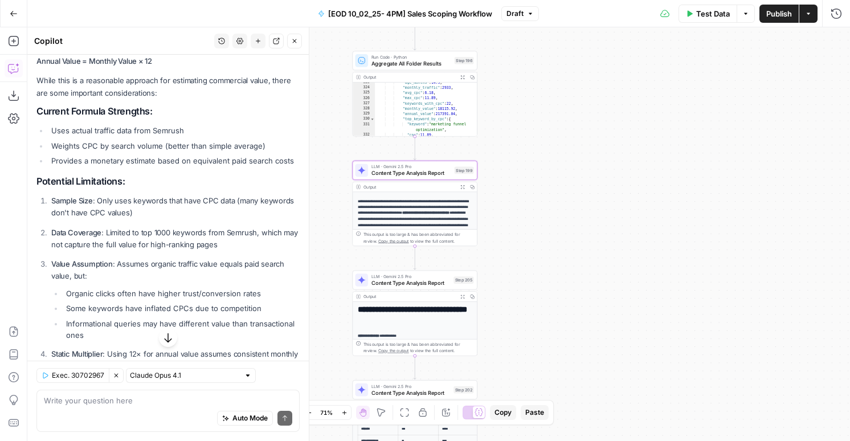
click at [237, 243] on ol "Sample Size : Only uses keywords that have CPC data (many keywords don't have C…" at bounding box center [167, 299] width 263 height 208
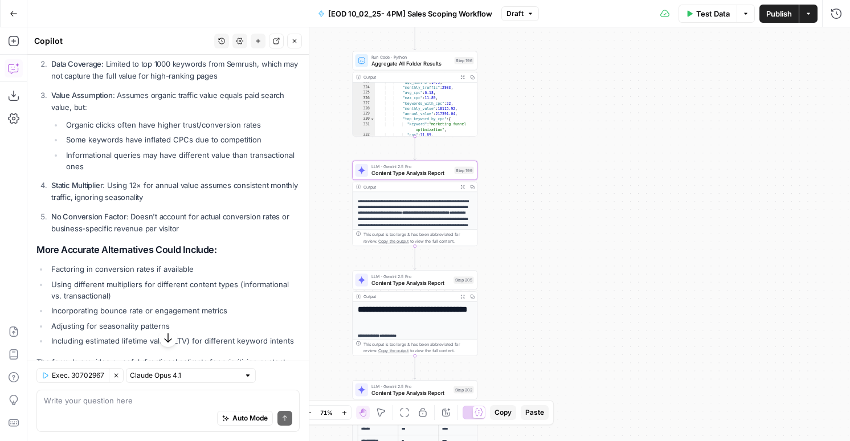
scroll to position [821, 0]
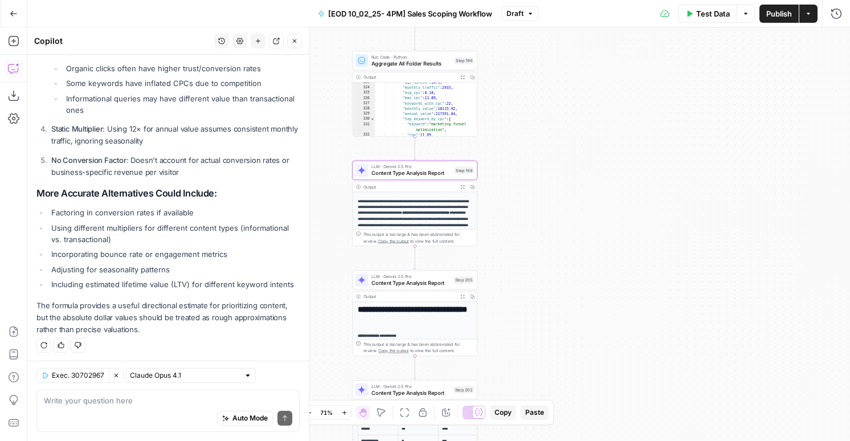
click at [108, 226] on li "Using different multipliers for different content types (informational vs. tran…" at bounding box center [173, 233] width 251 height 23
drag, startPoint x: 134, startPoint y: 228, endPoint x: 231, endPoint y: 275, distance: 108.2
click at [231, 275] on ul "Factoring in conversion rates if available Using different multipliers for diff…" at bounding box center [167, 248] width 263 height 83
drag, startPoint x: 286, startPoint y: 286, endPoint x: 62, endPoint y: 204, distance: 238.4
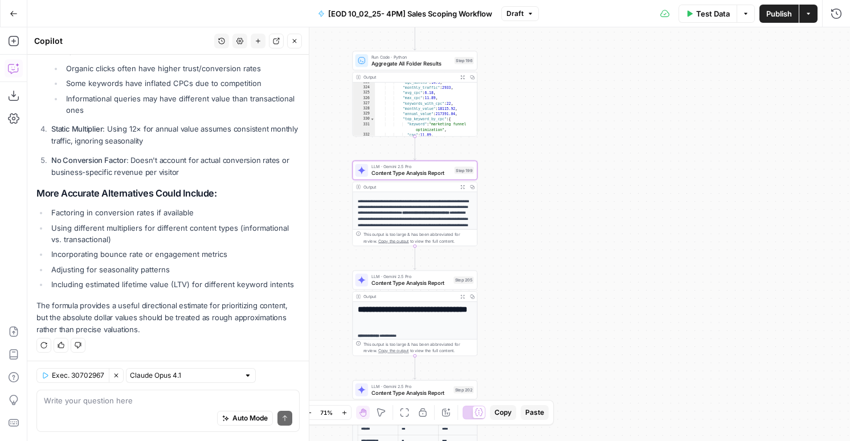
click at [62, 204] on div "Looking at the Aggregate All Folder Results step, the formula for calculating p…" at bounding box center [167, 61] width 263 height 548
click at [106, 216] on ul "Factoring in conversion rates if available Using different multipliers for diff…" at bounding box center [167, 248] width 263 height 83
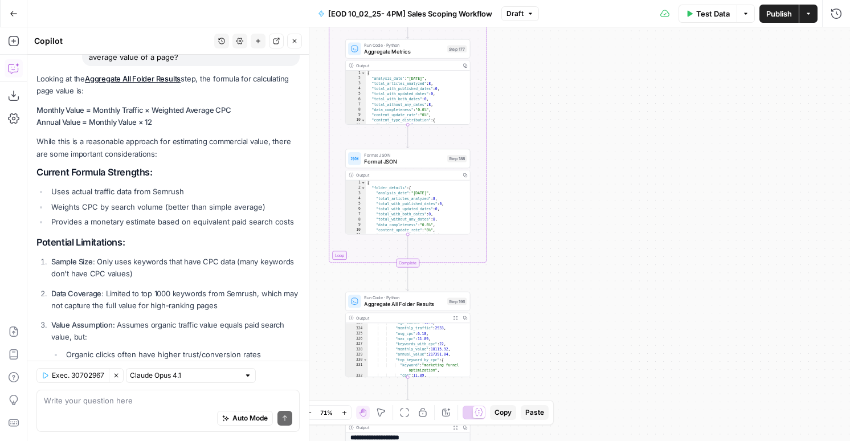
scroll to position [521, 0]
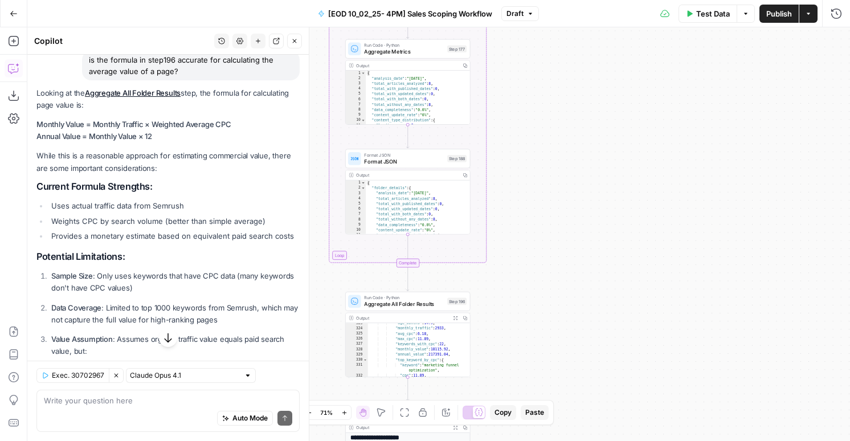
click at [107, 125] on strong "Monthly Value = Monthly Traffic × Weighted Average CPC" at bounding box center [133, 124] width 195 height 9
click at [161, 138] on p "Monthly Value = Monthly Traffic × Weighted Average CPC Annual Value = Monthly V…" at bounding box center [167, 130] width 263 height 24
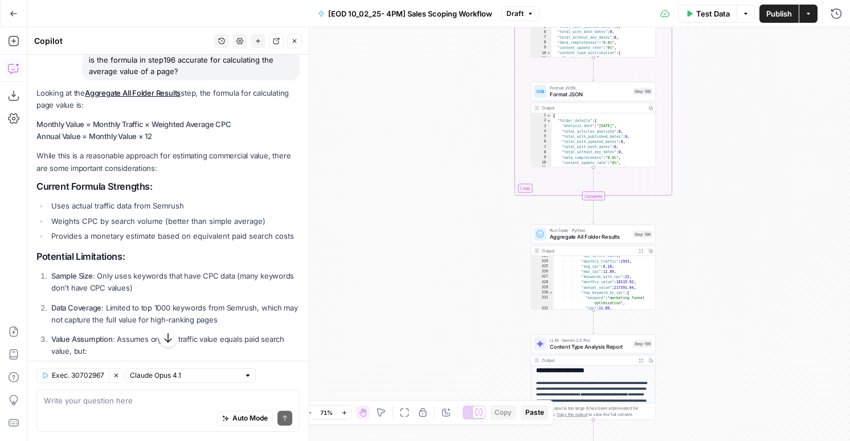
drag, startPoint x: 167, startPoint y: 140, endPoint x: 203, endPoint y: 92, distance: 59.3
click at [203, 92] on div "Looking at the Aggregate All Folder Results step, the formula for calculating p…" at bounding box center [167, 361] width 263 height 548
copy div "the formula for calculating page value is: Monthly Value = Monthly Traffic × We…"
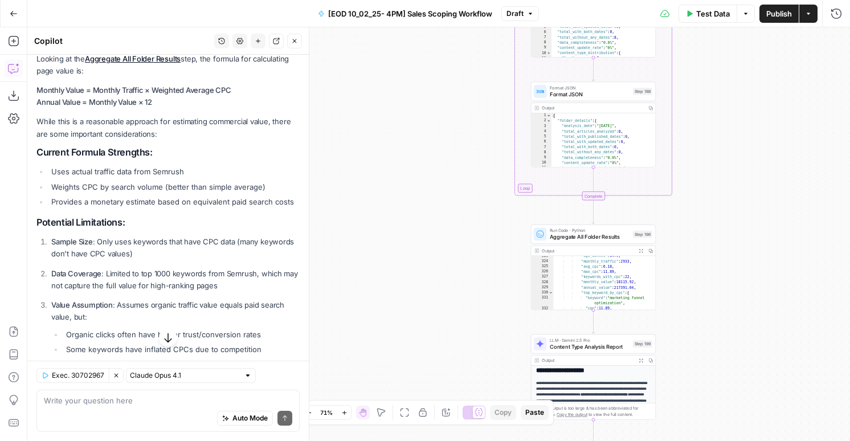
scroll to position [564, 0]
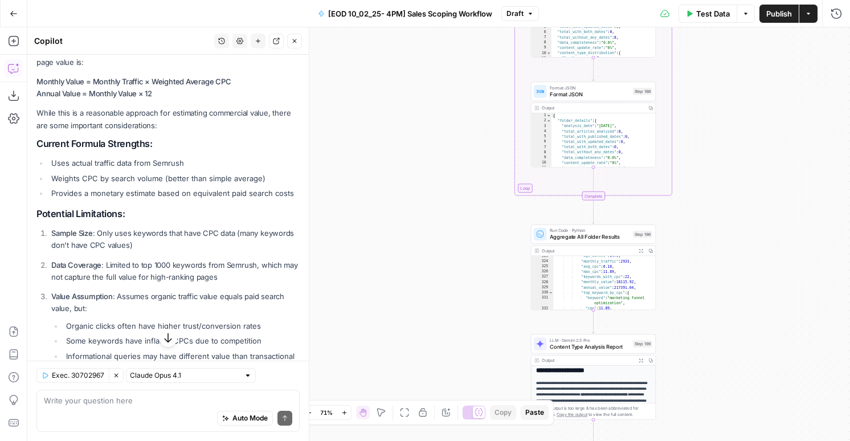
drag, startPoint x: 295, startPoint y: 190, endPoint x: 35, endPoint y: 76, distance: 283.6
click at [35, 76] on div "Hi! How can I help with your workflow? I can explain steps, debug, write prompt…" at bounding box center [167, 55] width 281 height 1129
copy div "Monthly Value = Monthly Traffic × Weighted Average CPC Annual Value = Monthly V…"
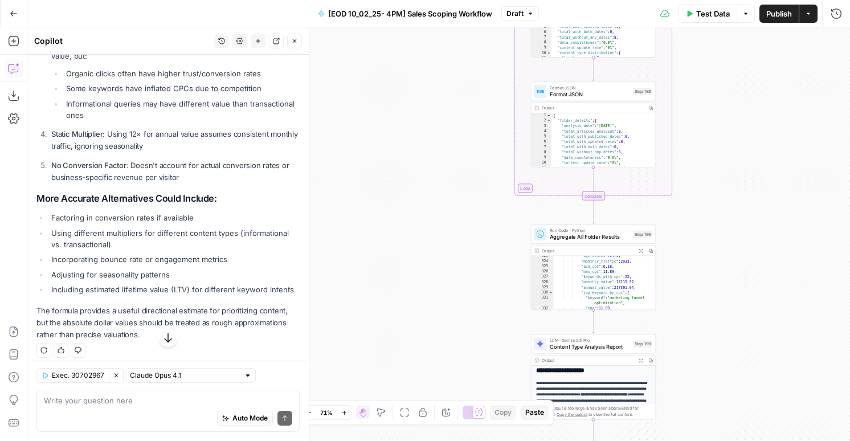
scroll to position [821, 0]
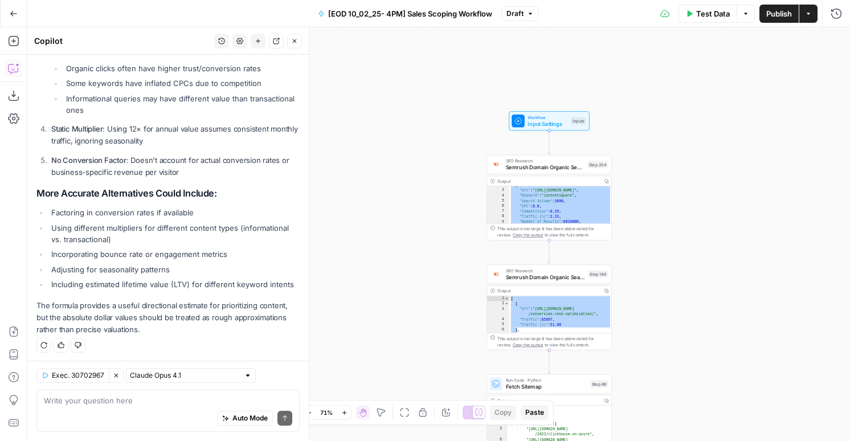
click at [572, 204] on div "{ "Url" : "https://contentsquare.com/" , "Keyword" : "contentsquare" , "Search …" at bounding box center [560, 207] width 103 height 48
type textarea "**********"
click at [113, 405] on textarea at bounding box center [168, 400] width 248 height 11
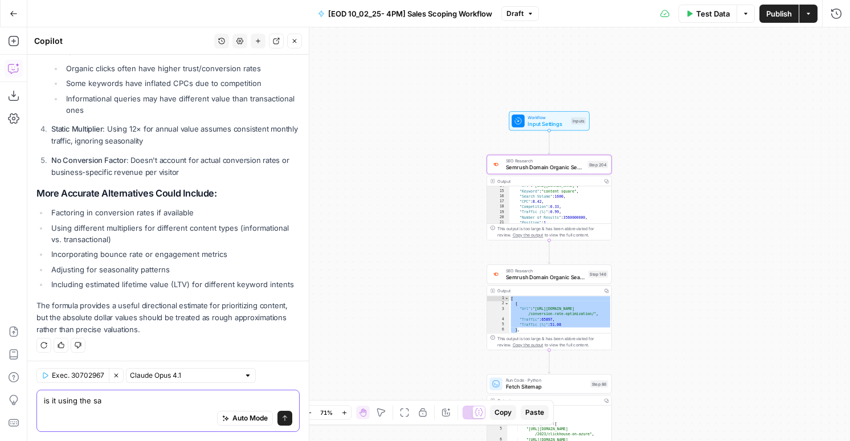
type textarea "is it using the sam"
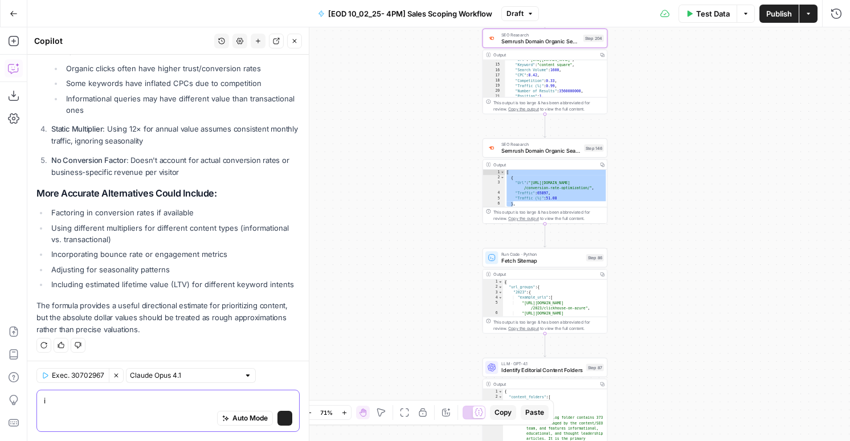
type textarea "is"
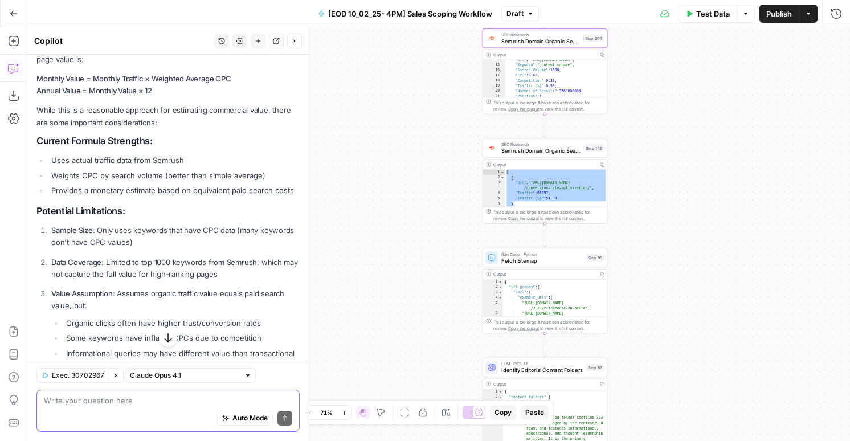
scroll to position [574, 0]
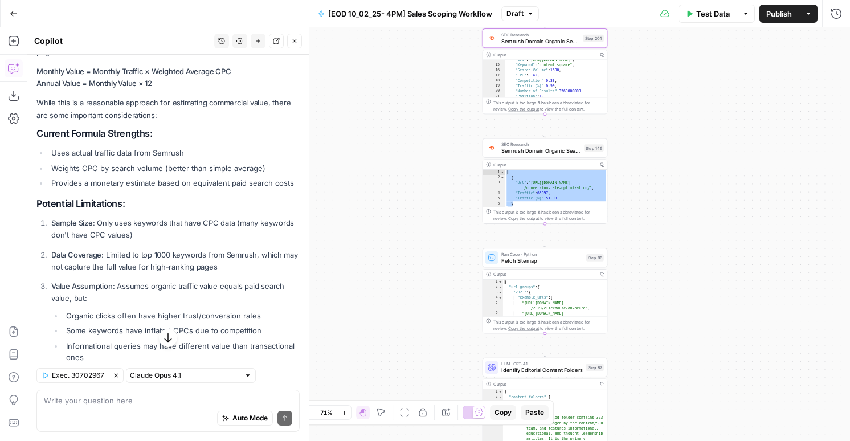
drag, startPoint x: 117, startPoint y: 182, endPoint x: 104, endPoint y: 153, distance: 32.4
click at [104, 153] on ul "Uses actual traffic data from Semrush Weights CPC by search volume (better than…" at bounding box center [167, 168] width 263 height 42
click at [87, 170] on li "Weights CPC by search volume (better than simple average)" at bounding box center [173, 167] width 251 height 11
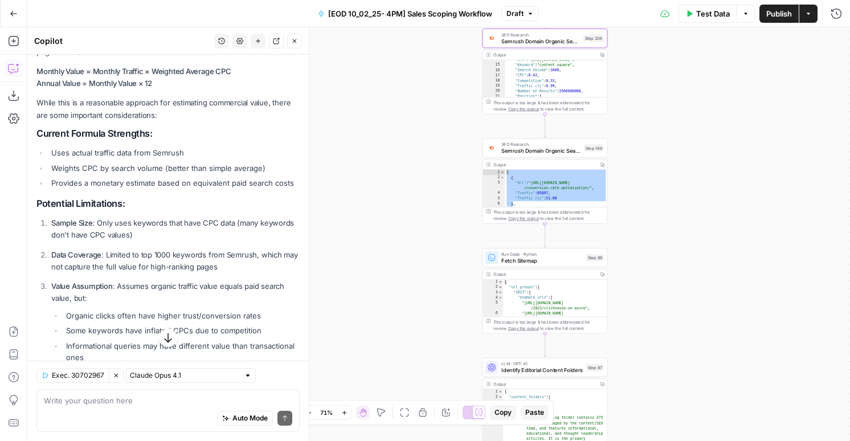
copy ul "Weights CPC by search volume (better than simple average)"
click at [93, 407] on div "Auto Mode Send" at bounding box center [168, 418] width 248 height 25
paste textarea "Weights CPC by search volume (better than simple average)"
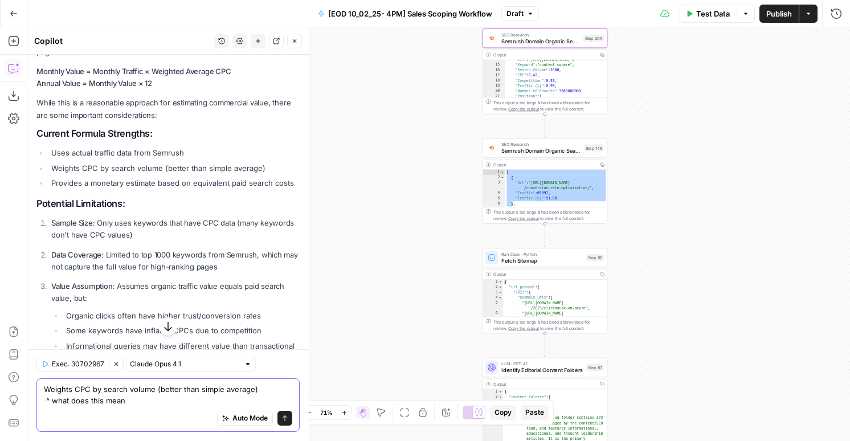
type textarea "Weights CPC by search volume (better than simple average) ^ what does this mean?"
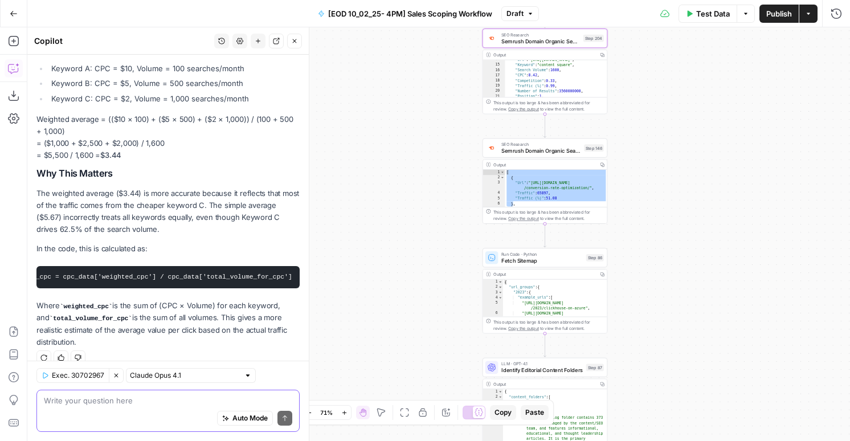
scroll to position [0, 0]
click at [236, 276] on code "weighted_avg_cpc = cpc_data['weighted_cpc'] / cpc_data['total_volume_for_cpc']" at bounding box center [195, 276] width 303 height 7
copy div "weighted_avg_cpc = cpc_data['weighted_cpc'] / cpc_data['total_volume_for_cpc']"
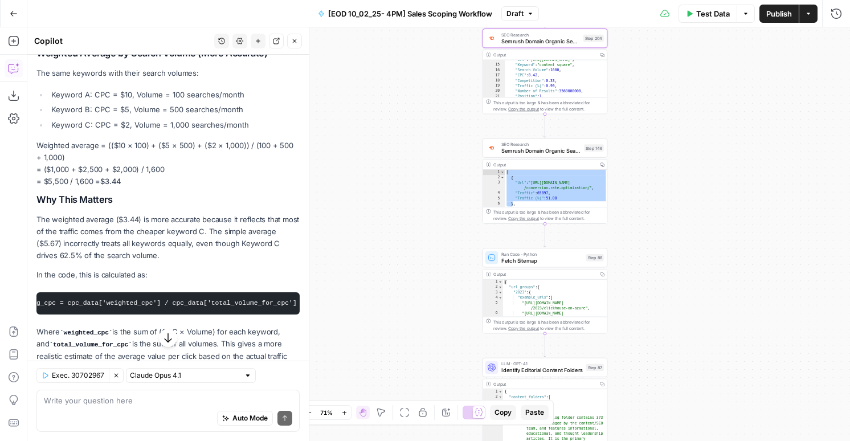
scroll to position [1330, 0]
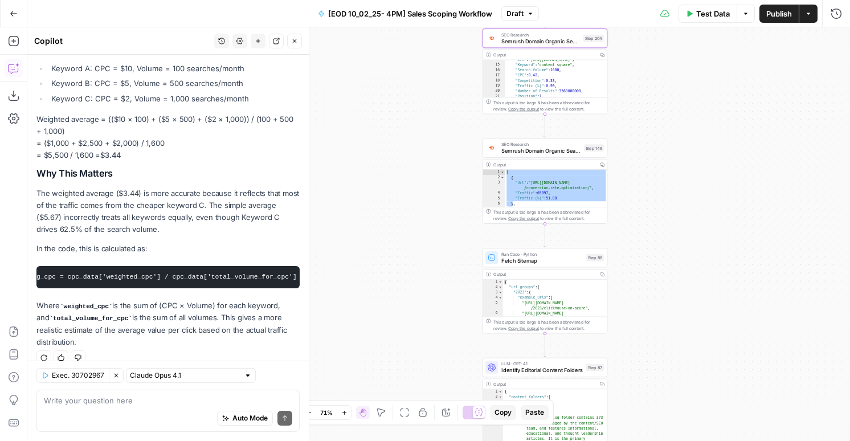
drag, startPoint x: 164, startPoint y: 306, endPoint x: 117, endPoint y: 316, distance: 48.1
click at [117, 316] on p "Where weighted_cpc is the sum of (CPC × Volume) for each keyword, and total_vol…" at bounding box center [167, 324] width 263 height 48
copy p "CPC × Volume) for each keyword, and total_volume_for_cpc"
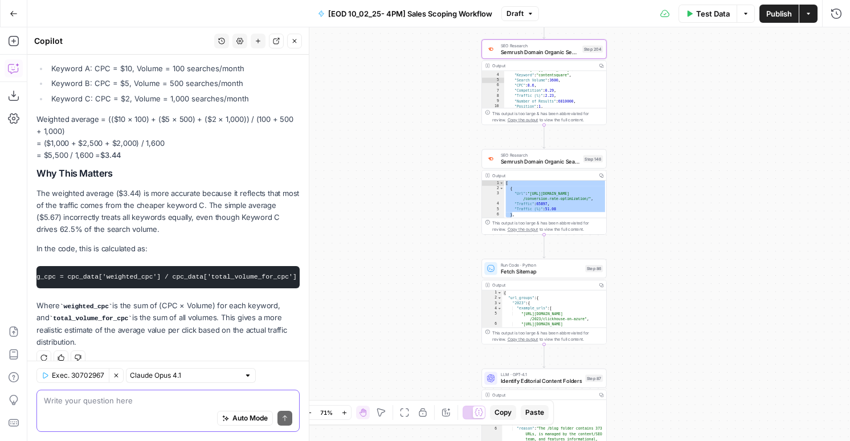
click at [122, 404] on textarea at bounding box center [168, 400] width 248 height 11
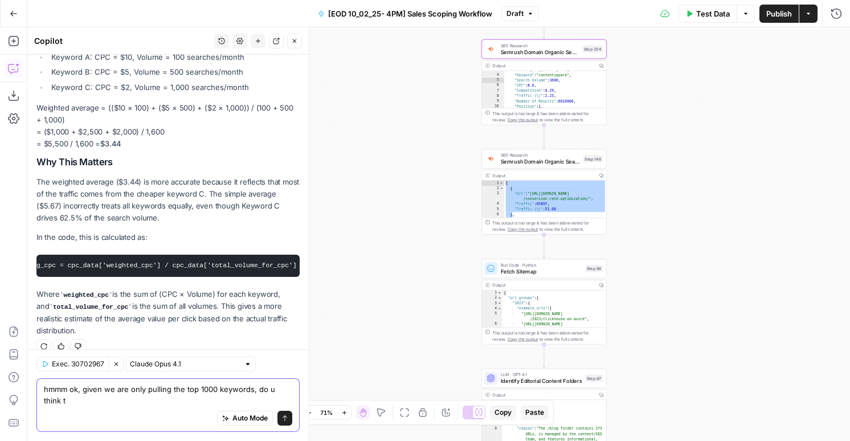
scroll to position [1342, 0]
type textarea "hmmm ok, given we are only pulling the top 1000 keywords, do u think this is ar…"
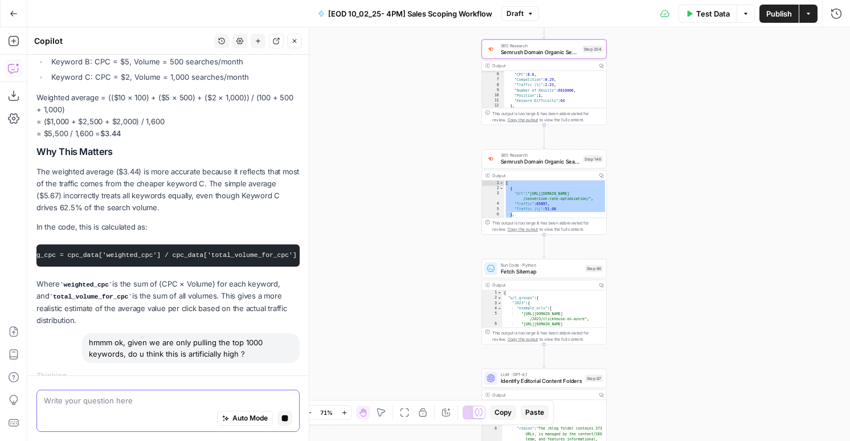
scroll to position [24, 0]
click at [566, 95] on div ""Search Volume" : 3600 , "CPC" : 8.6 , "Competition" : 0.29 , "Traffic (%)" : 2…" at bounding box center [555, 95] width 103 height 48
type textarea "**********"
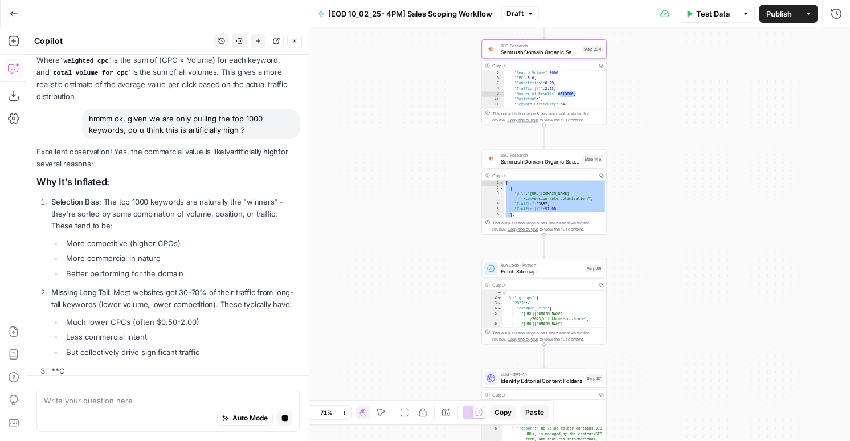
click at [210, 316] on li "Much lower CPCs (often $0.50-2.00)" at bounding box center [181, 321] width 236 height 11
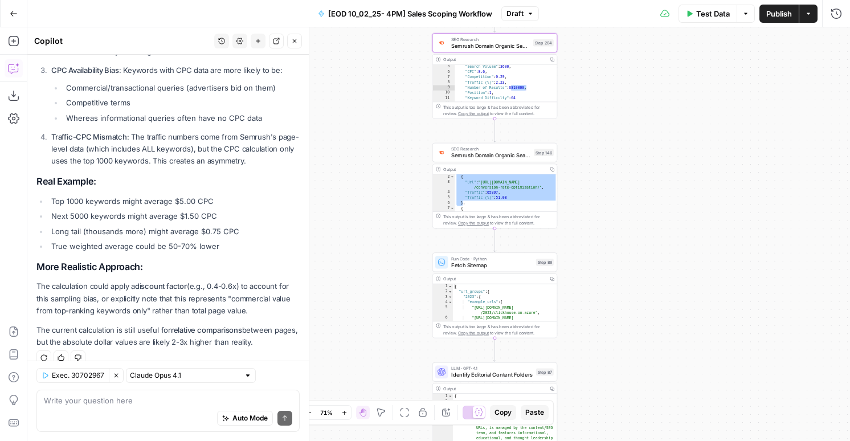
scroll to position [0, 0]
click at [525, 200] on div "[ { "Url" : "https://contentsquare.com/guides /conversion-rate-optimization/" ,…" at bounding box center [505, 201] width 103 height 54
type textarea "**********"
click at [80, 410] on div "Auto Mode Send" at bounding box center [168, 418] width 248 height 25
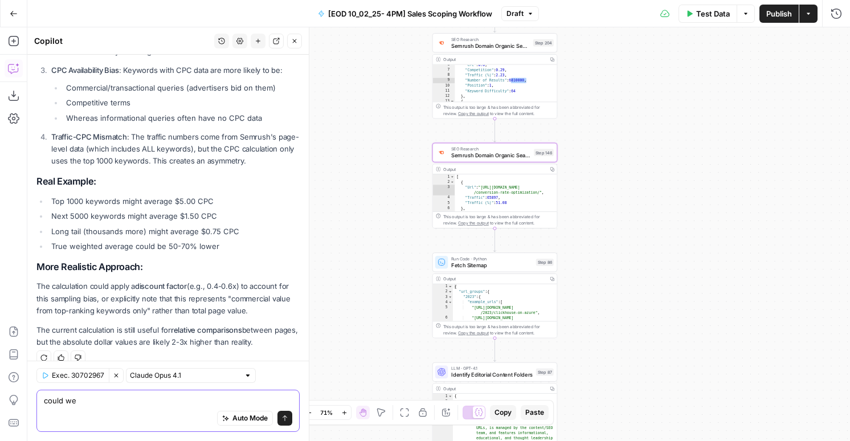
scroll to position [34, 0]
click at [88, 409] on div "Auto Mode Send" at bounding box center [168, 418] width 248 height 25
type textarea "is there any way to use traffic from the keywords themselves ? \"
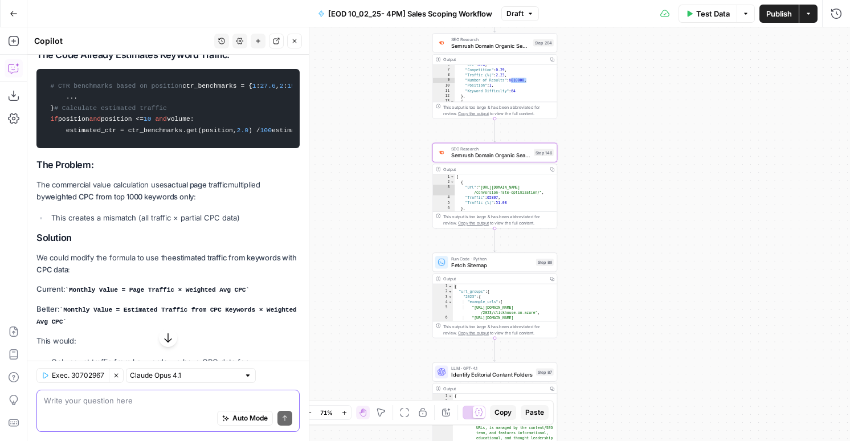
scroll to position [2339, 0]
click at [113, 403] on textarea at bounding box center [168, 400] width 248 height 11
type textarea "ma"
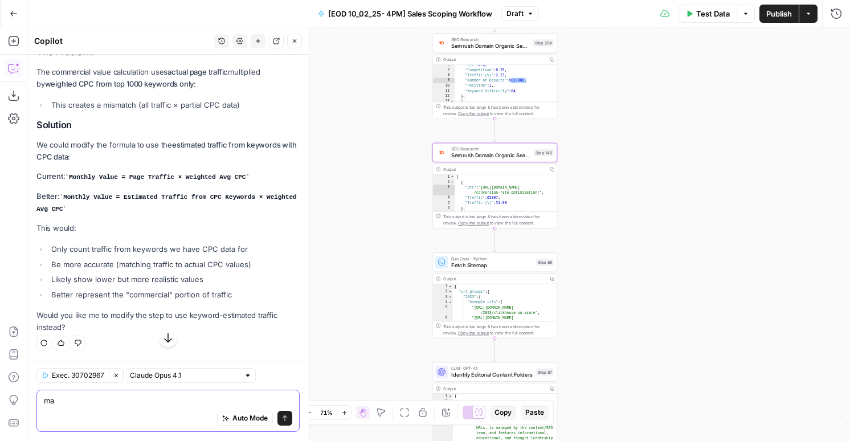
scroll to position [2525, 0]
click at [78, 401] on textarea "ma" at bounding box center [168, 400] width 248 height 11
type textarea "yeah, lets do that!"
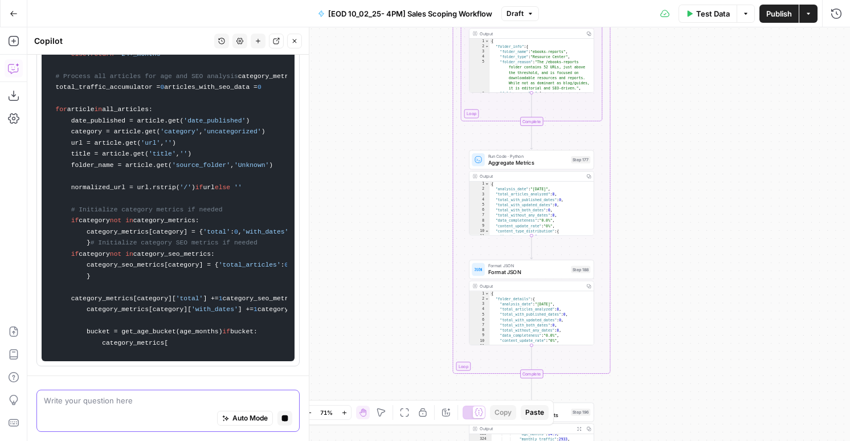
scroll to position [7039, 0]
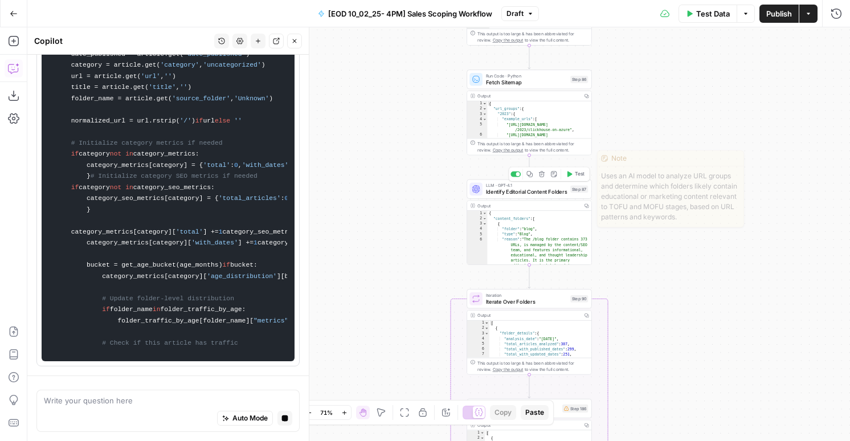
click at [563, 194] on span "Identify Editorial Content Folders" at bounding box center [526, 192] width 81 height 8
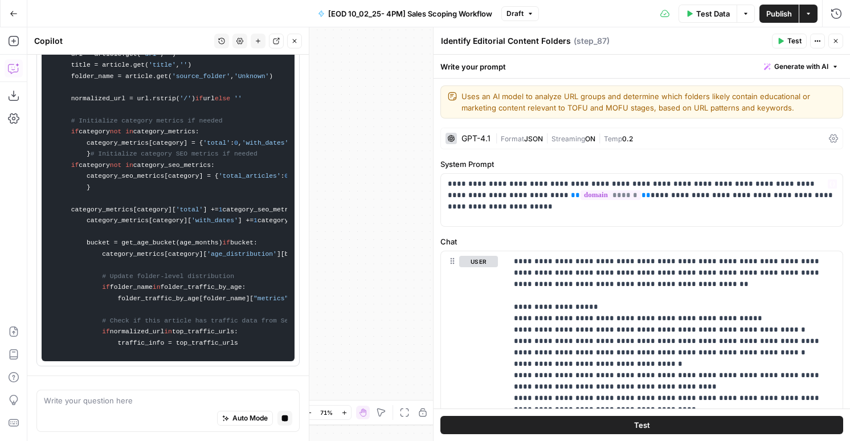
click at [468, 140] on div "GPT-4.1" at bounding box center [475, 138] width 29 height 8
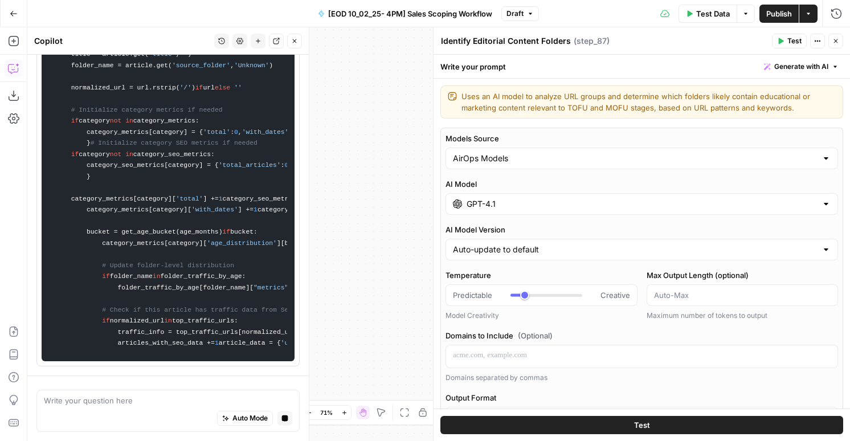
click at [490, 193] on div "GPT-4.1" at bounding box center [641, 204] width 392 height 22
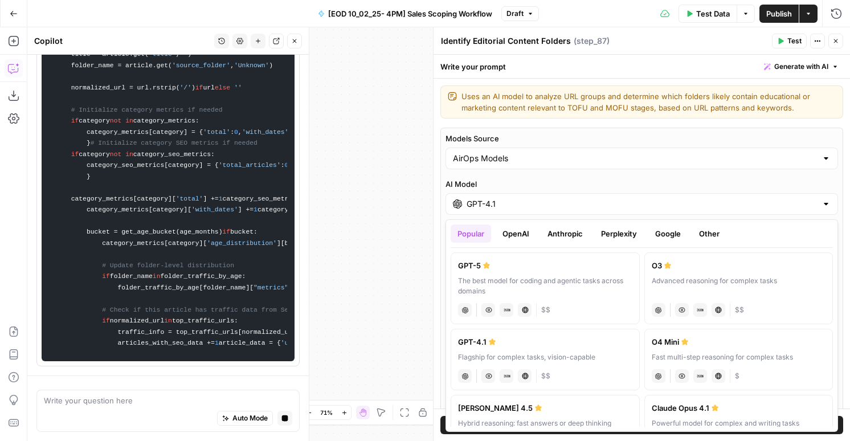
click at [546, 233] on button "Anthropic" at bounding box center [564, 233] width 49 height 18
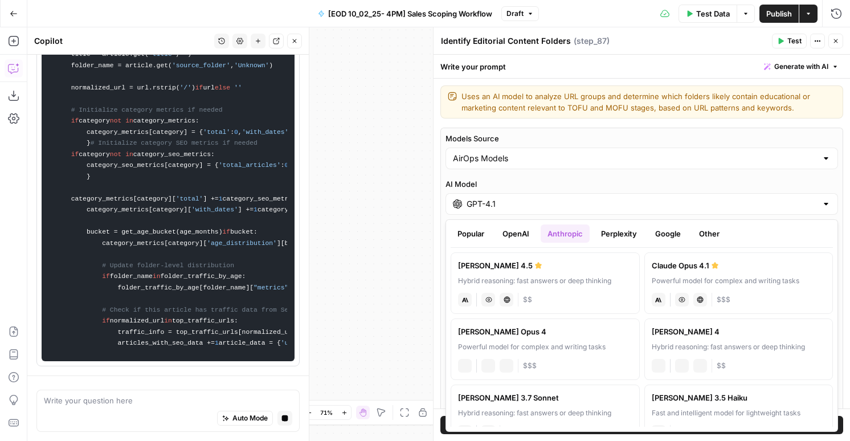
click at [513, 232] on button "OpenAI" at bounding box center [515, 233] width 40 height 18
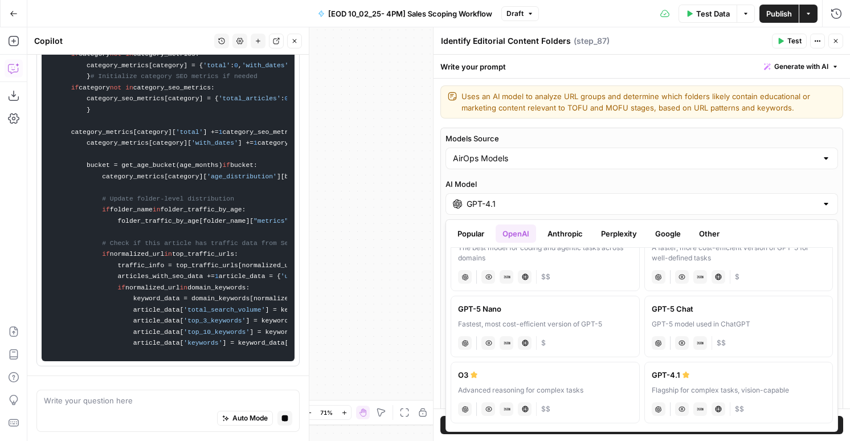
scroll to position [48, 0]
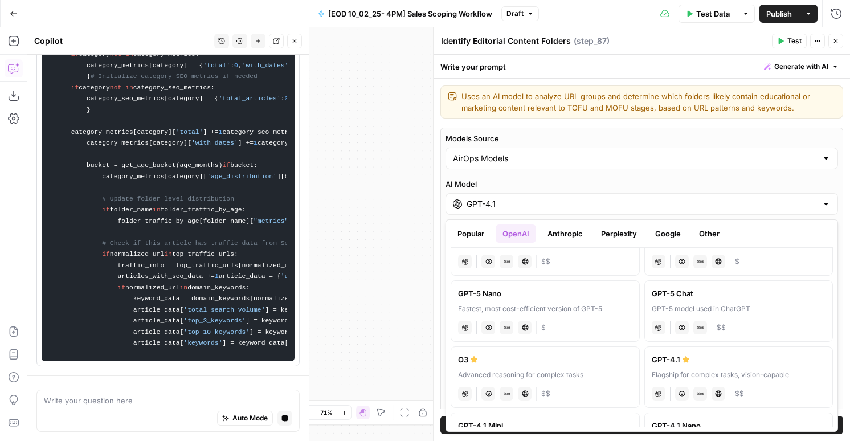
click at [656, 229] on button "Google" at bounding box center [667, 233] width 39 height 18
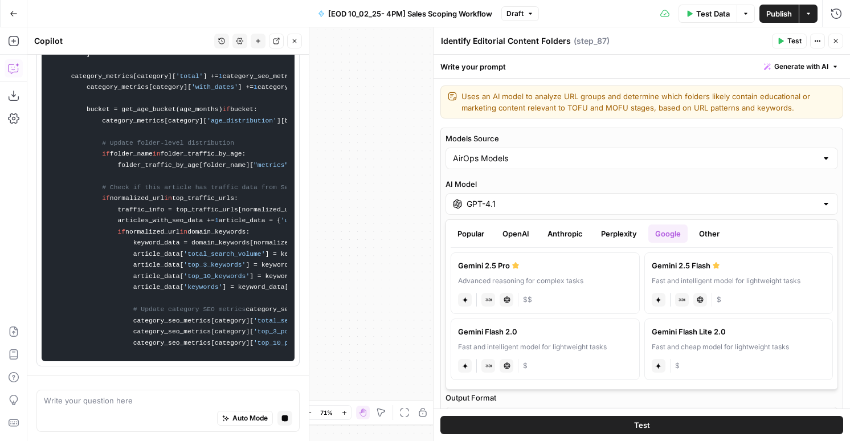
scroll to position [7472, 0]
click at [691, 284] on div "Fast and intelligent model for lightweight tasks" at bounding box center [739, 281] width 174 height 10
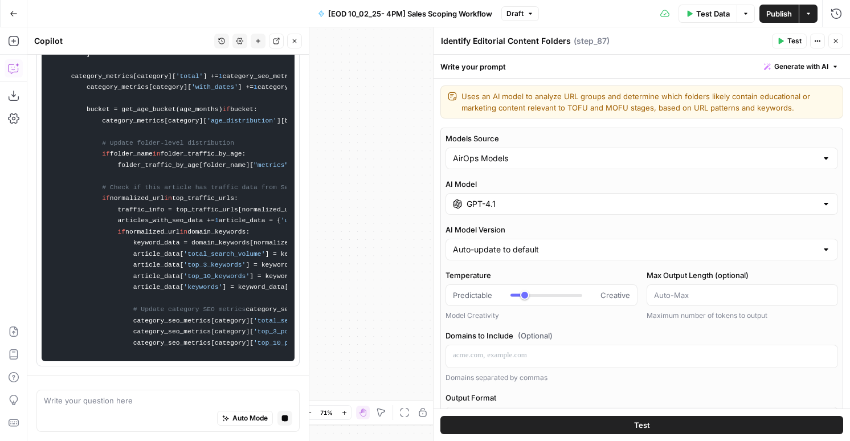
type input "Gemini 2.5 Flash"
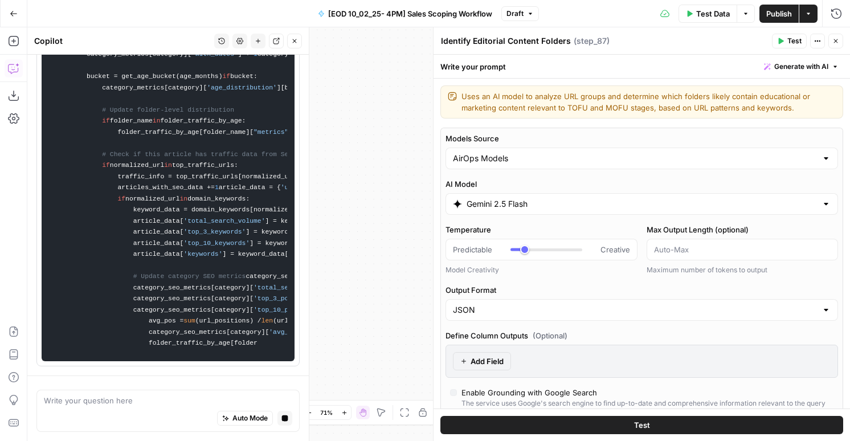
click at [839, 43] on button "Close" at bounding box center [835, 41] width 15 height 15
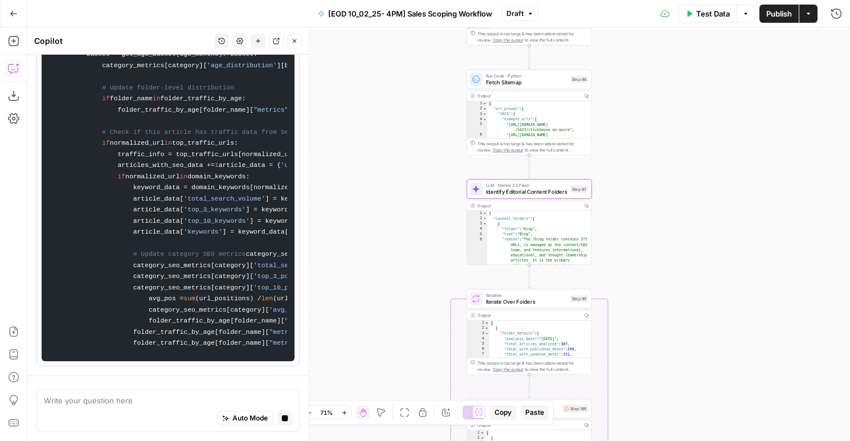
click at [511, 195] on span "Identify Editorial Content Folders" at bounding box center [526, 192] width 81 height 8
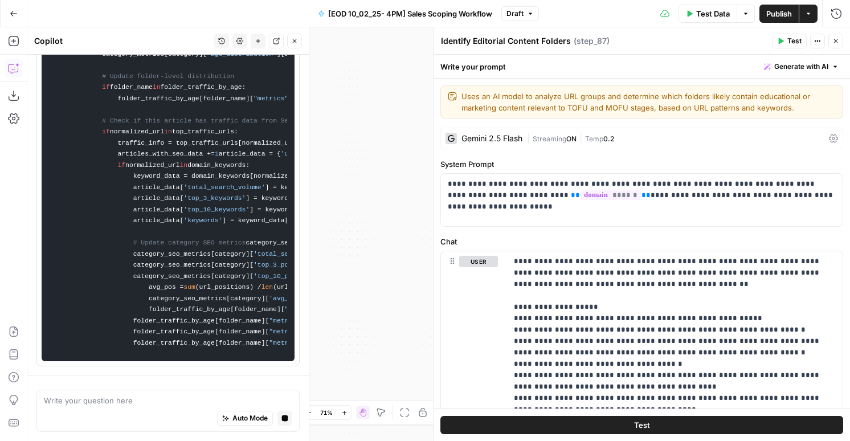
click at [596, 137] on span "Temp" at bounding box center [594, 138] width 18 height 9
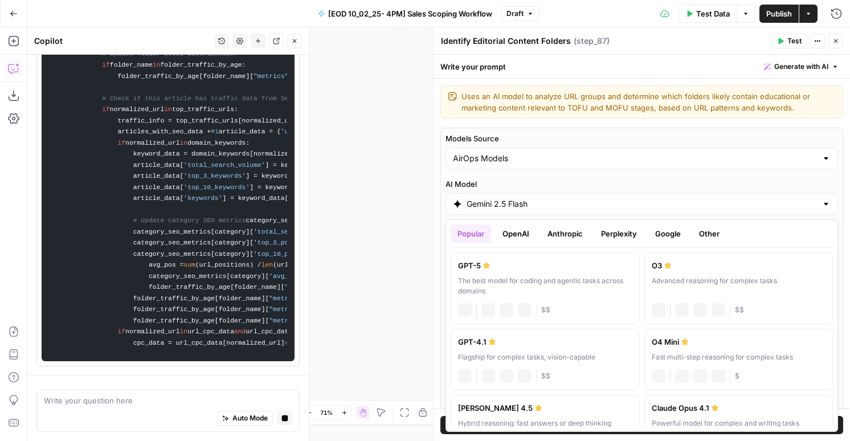
click at [486, 208] on input "Gemini 2.5 Flash" at bounding box center [641, 203] width 350 height 11
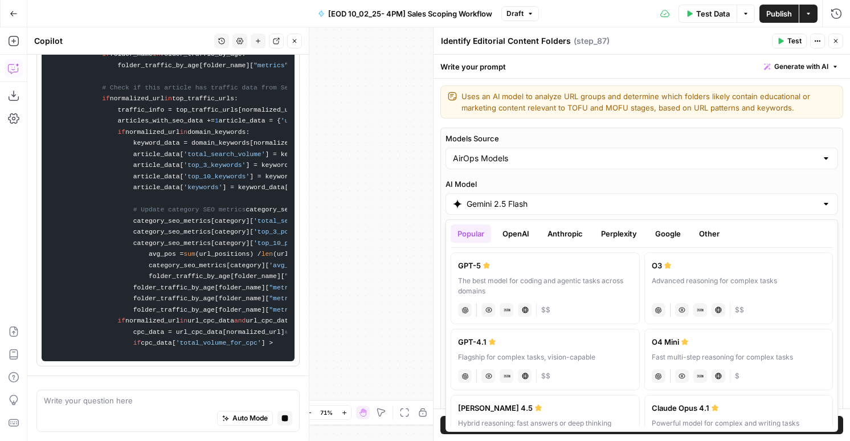
click at [522, 233] on button "OpenAI" at bounding box center [515, 233] width 40 height 18
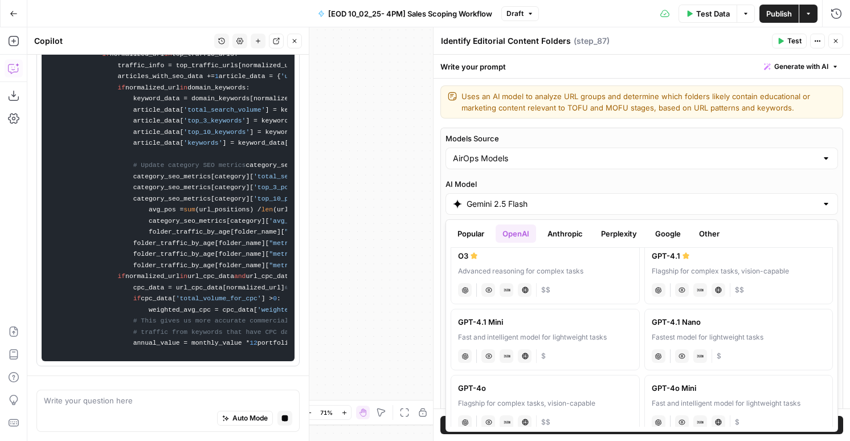
scroll to position [7861, 0]
click at [544, 236] on button "Anthropic" at bounding box center [564, 233] width 49 height 18
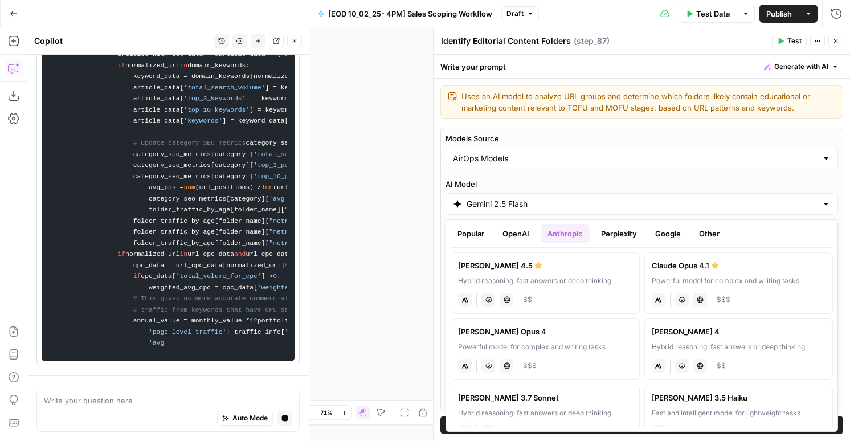
scroll to position [7961, 0]
click at [462, 237] on button "Popular" at bounding box center [470, 233] width 40 height 18
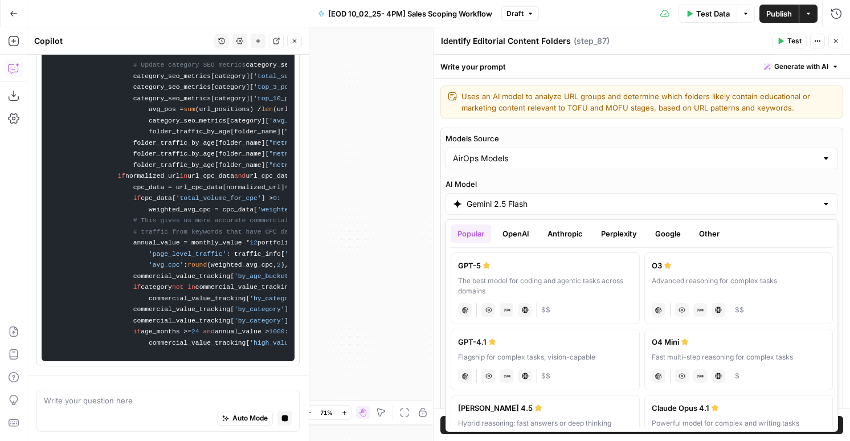
scroll to position [8261, 0]
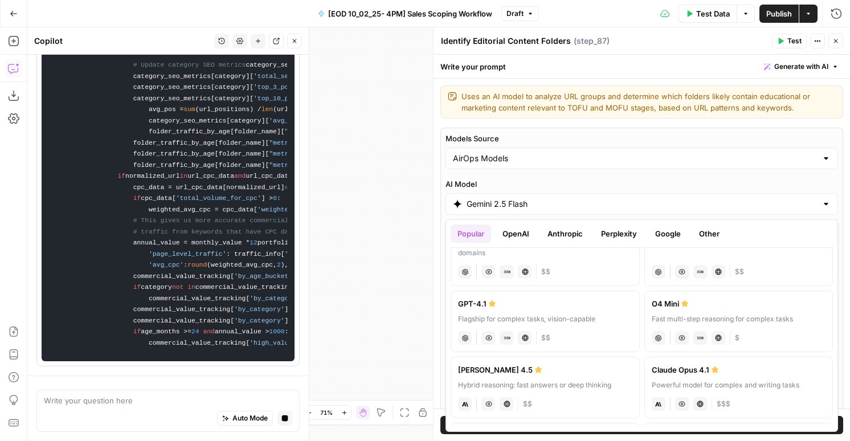
click at [699, 308] on div "O4 Mini" at bounding box center [739, 303] width 174 height 11
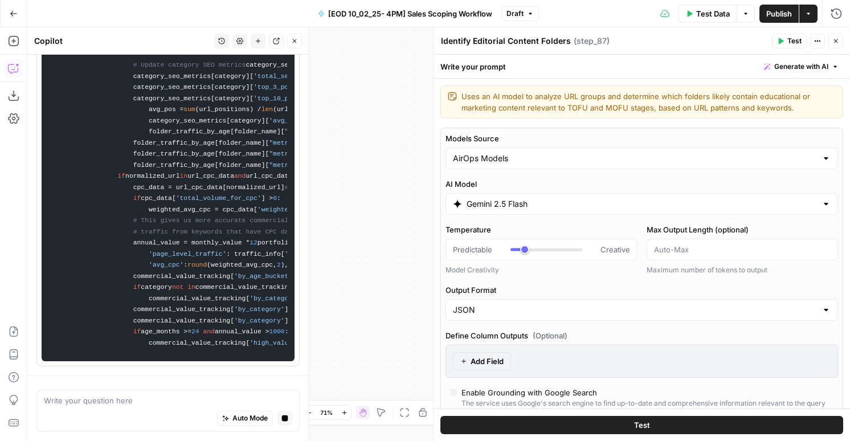
type input "O4 Mini"
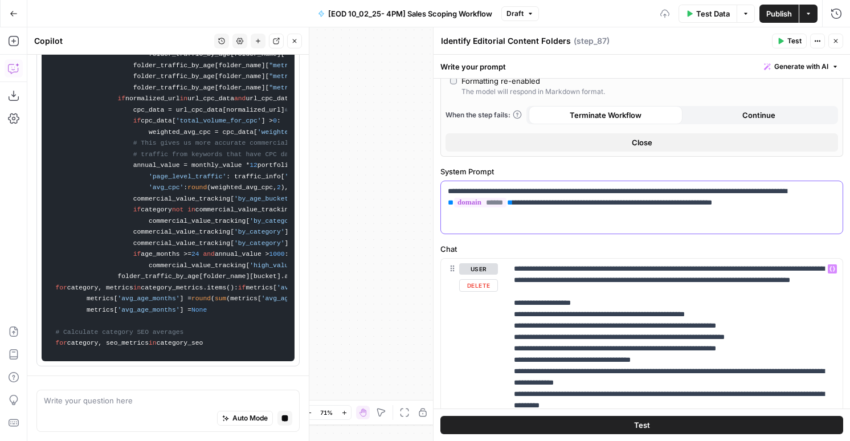
click at [722, 207] on p "**********" at bounding box center [642, 197] width 388 height 23
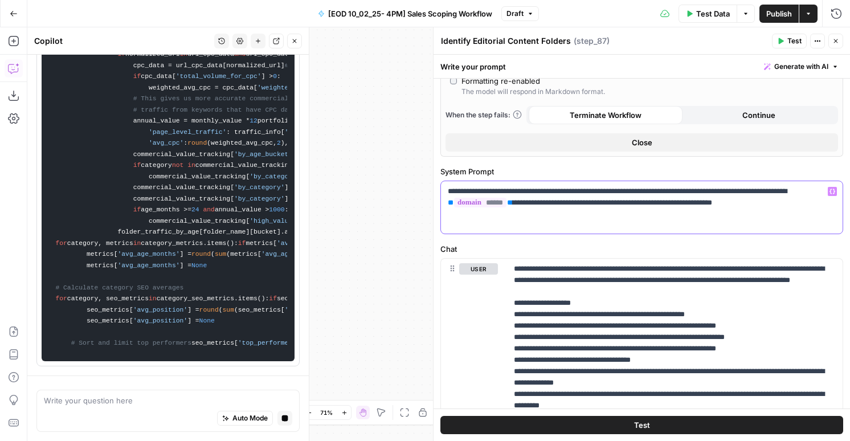
click at [755, 203] on p "**********" at bounding box center [642, 197] width 388 height 23
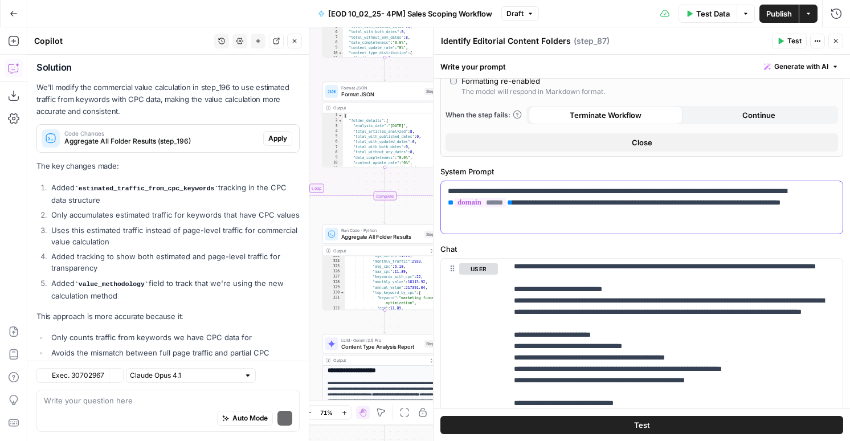
scroll to position [2988, 0]
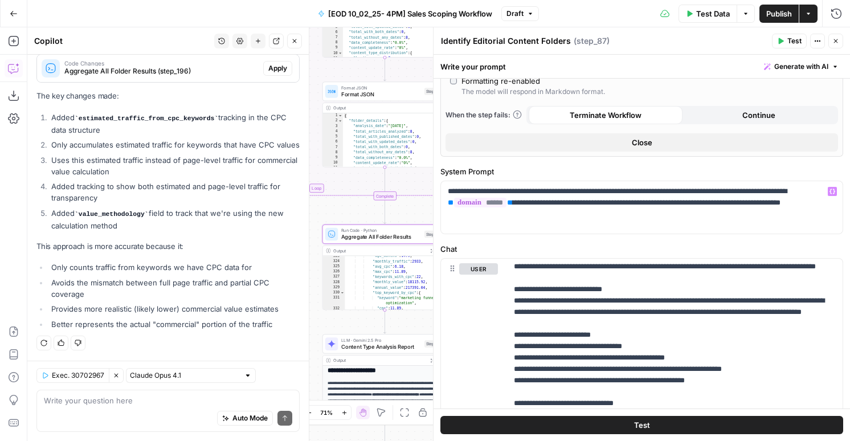
click at [272, 64] on button "Apply" at bounding box center [277, 68] width 29 height 15
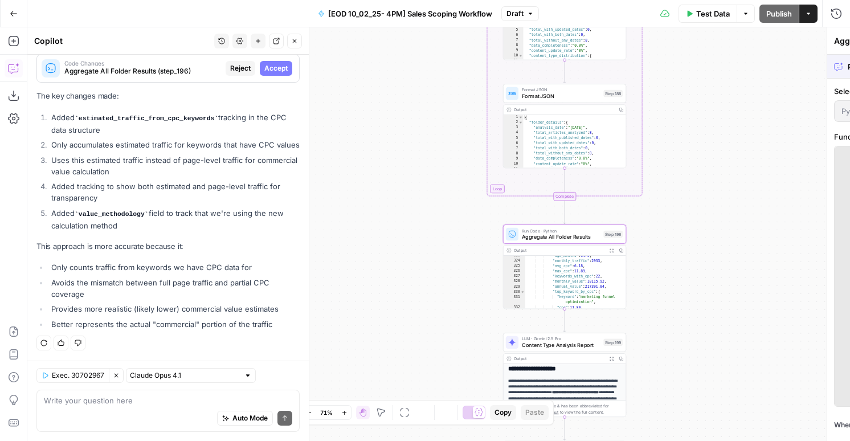
scroll to position [2846, 0]
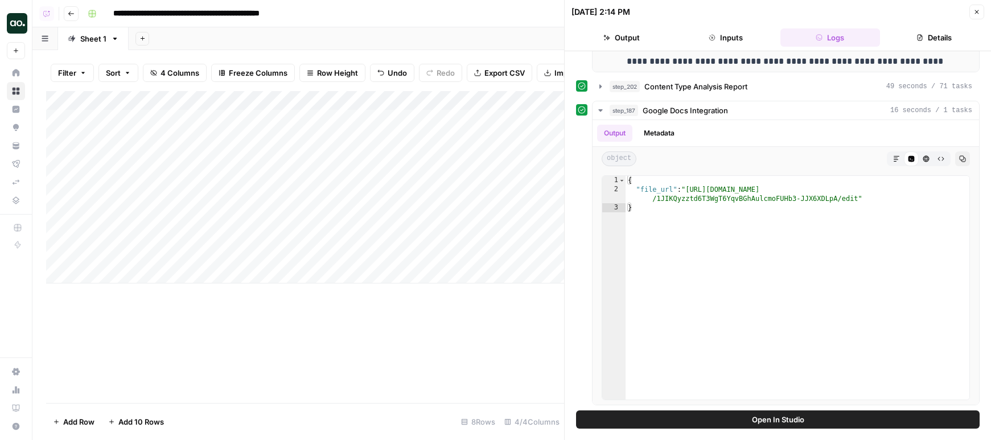
click at [138, 269] on div "Add Column" at bounding box center [305, 187] width 518 height 192
click at [118, 278] on textarea at bounding box center [176, 275] width 182 height 16
type textarea "**********"
click at [372, 276] on div "Add Column" at bounding box center [305, 197] width 518 height 212
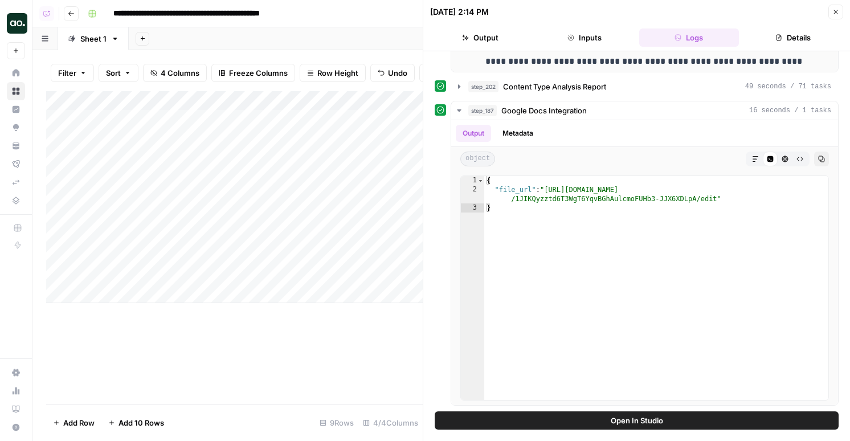
scroll to position [0, 1]
click at [833, 10] on icon "button" at bounding box center [835, 12] width 7 height 7
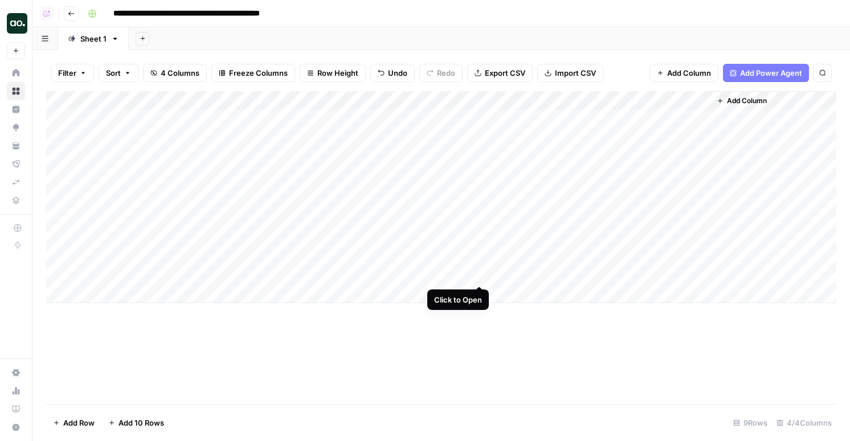
click at [477, 274] on div "Add Column" at bounding box center [441, 197] width 790 height 212
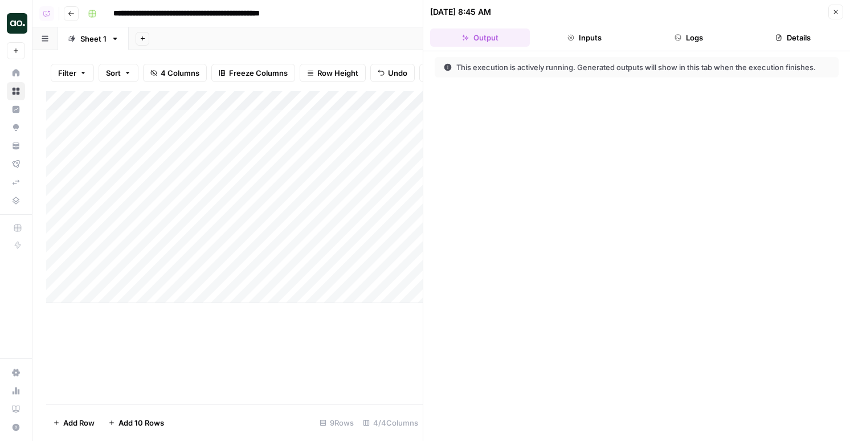
click at [697, 35] on button "Logs" at bounding box center [689, 37] width 100 height 18
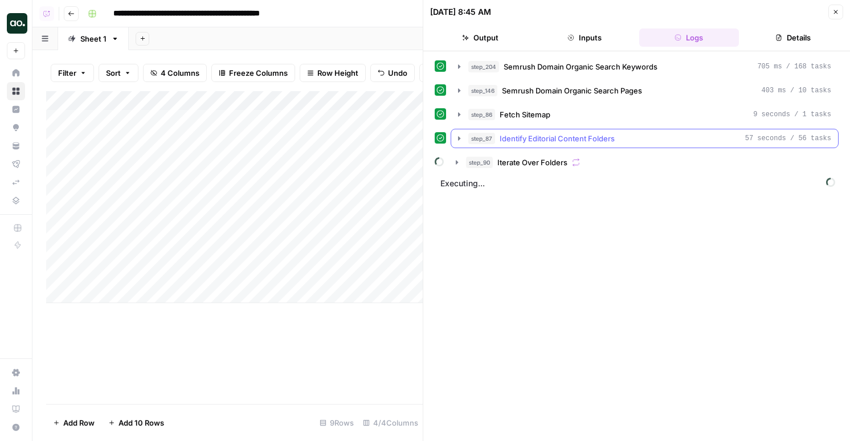
click at [589, 160] on div "step_90 Iterate Over Folders" at bounding box center [648, 162] width 365 height 11
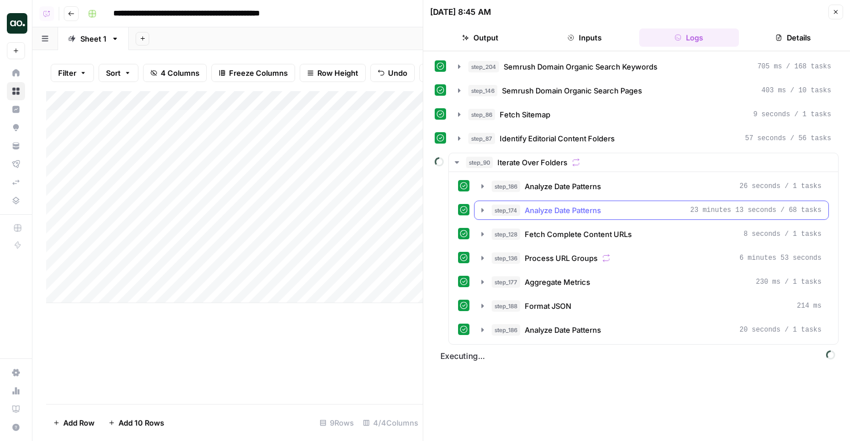
click at [595, 213] on span "Analyze Date Patterns" at bounding box center [563, 209] width 76 height 11
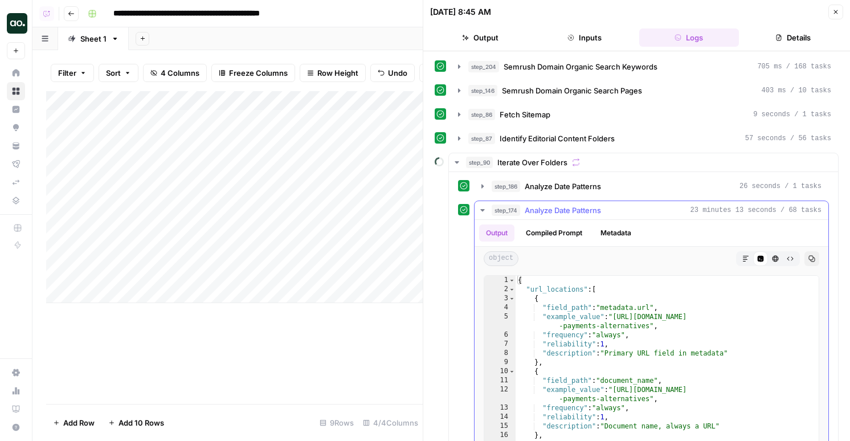
click at [593, 215] on span "Analyze Date Patterns" at bounding box center [563, 209] width 76 height 11
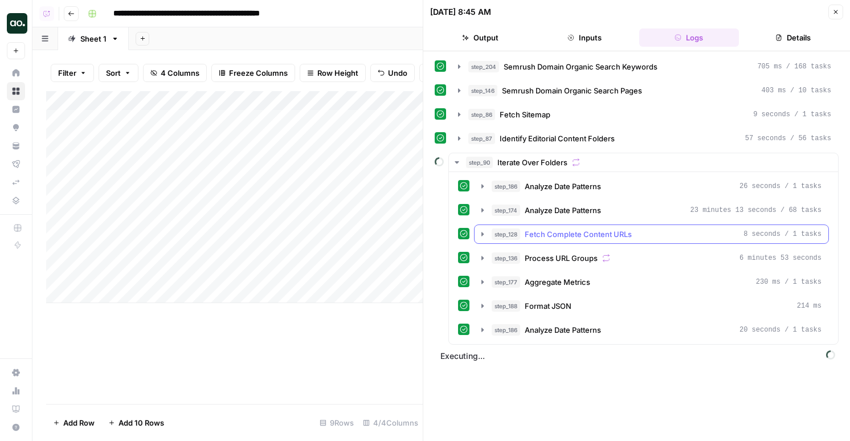
click at [586, 234] on span "Fetch Complete Content URLs" at bounding box center [578, 233] width 107 height 11
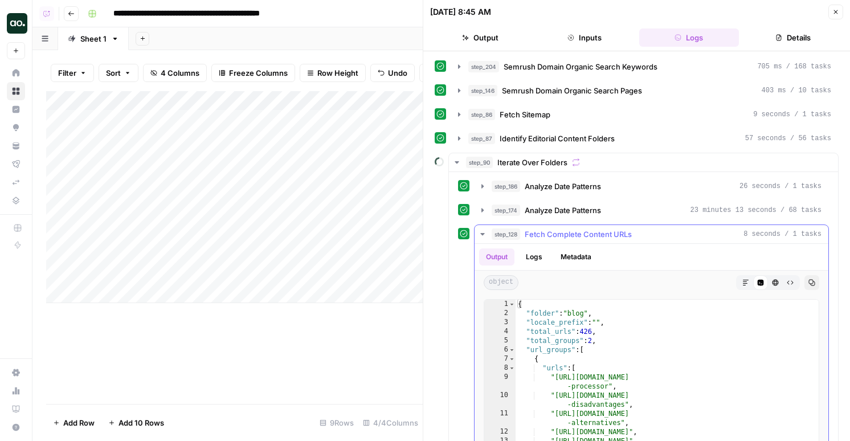
click at [596, 234] on span "Fetch Complete Content URLs" at bounding box center [578, 233] width 107 height 11
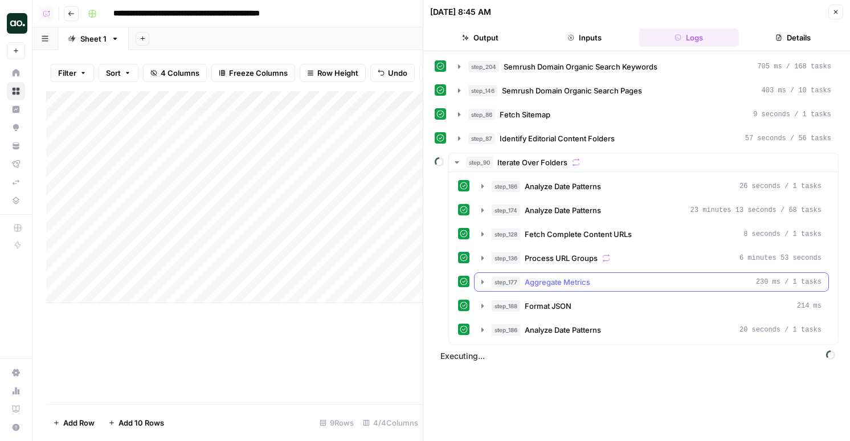
click at [589, 267] on button "step_136 Process URL Groups 6 minutes 53 seconds" at bounding box center [651, 258] width 354 height 18
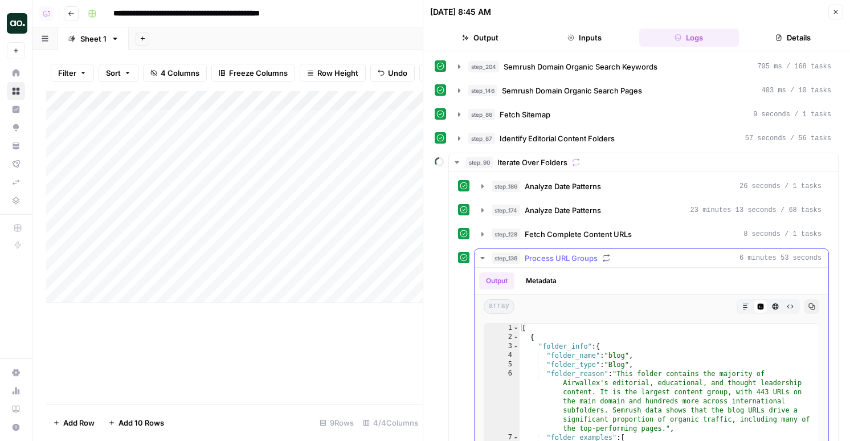
click at [552, 285] on button "Metadata" at bounding box center [541, 280] width 44 height 17
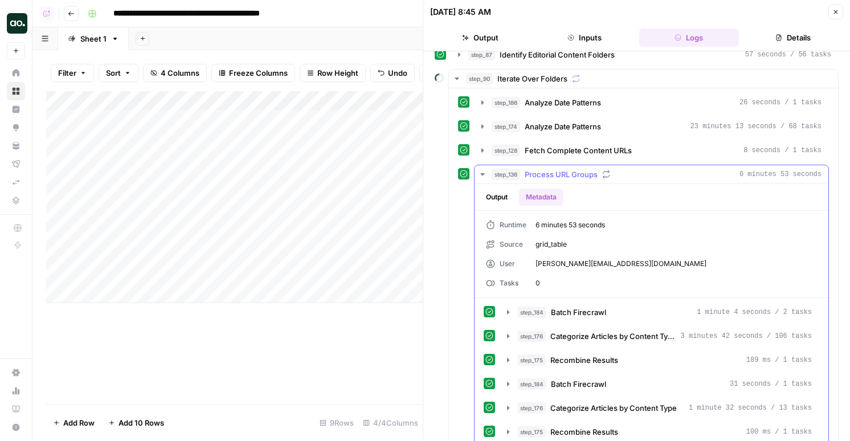
scroll to position [88, 0]
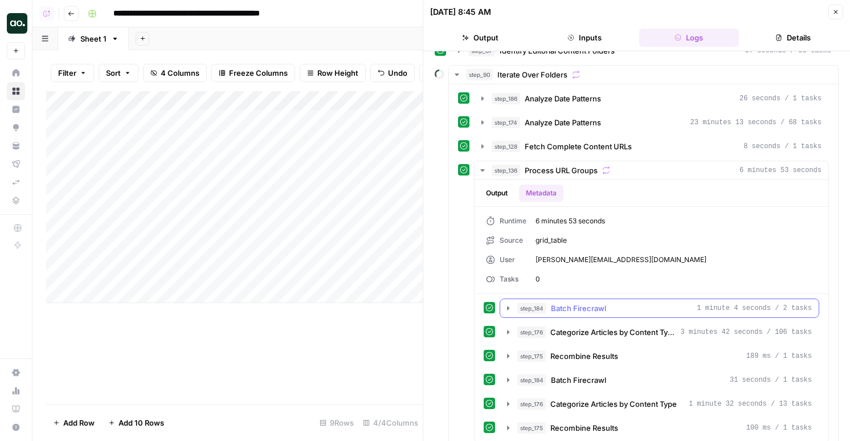
click at [569, 305] on span "Batch Firecrawl" at bounding box center [578, 307] width 55 height 11
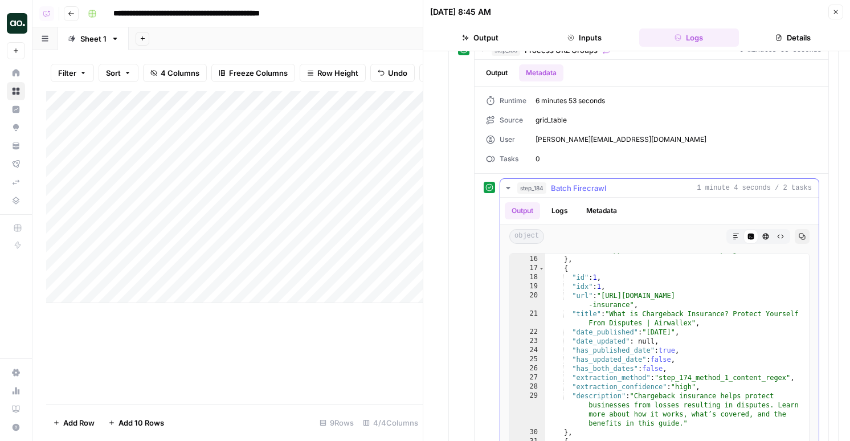
scroll to position [26, 0]
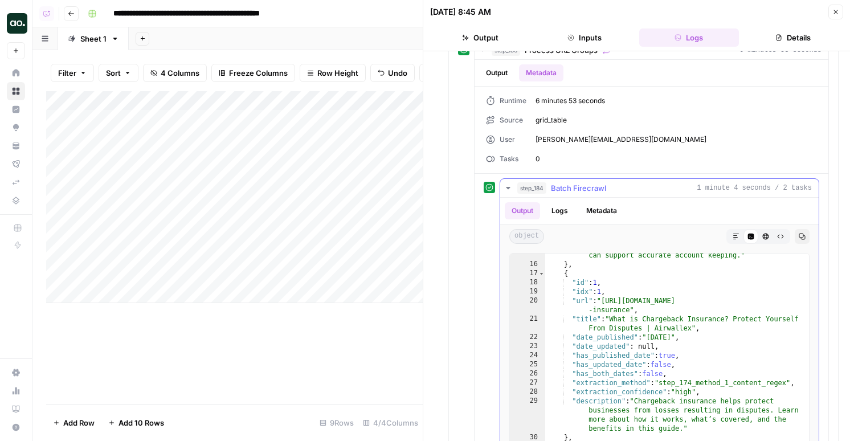
click at [578, 188] on span "Batch Firecrawl" at bounding box center [578, 187] width 55 height 11
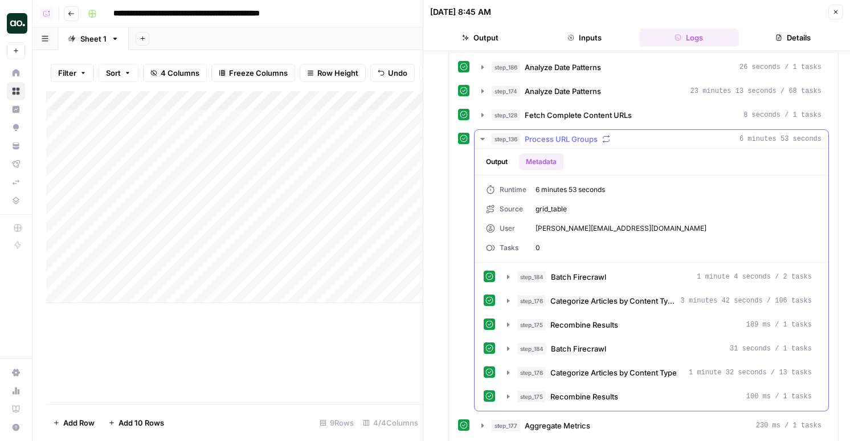
scroll to position [0, 0]
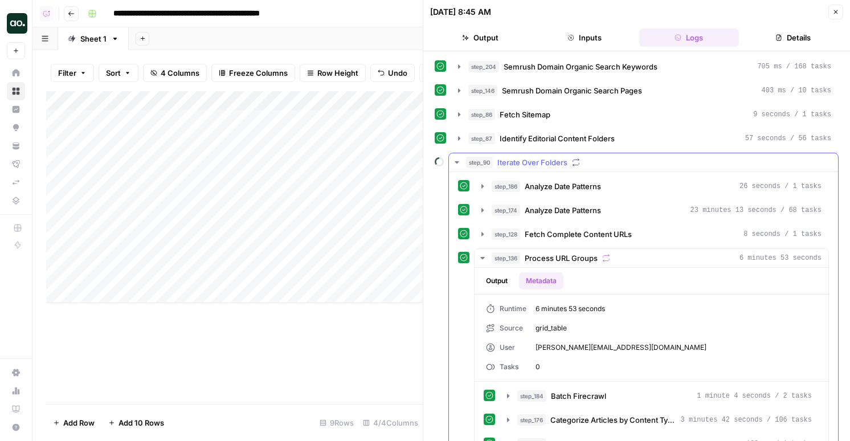
click at [563, 206] on span "Analyze Date Patterns" at bounding box center [563, 209] width 76 height 11
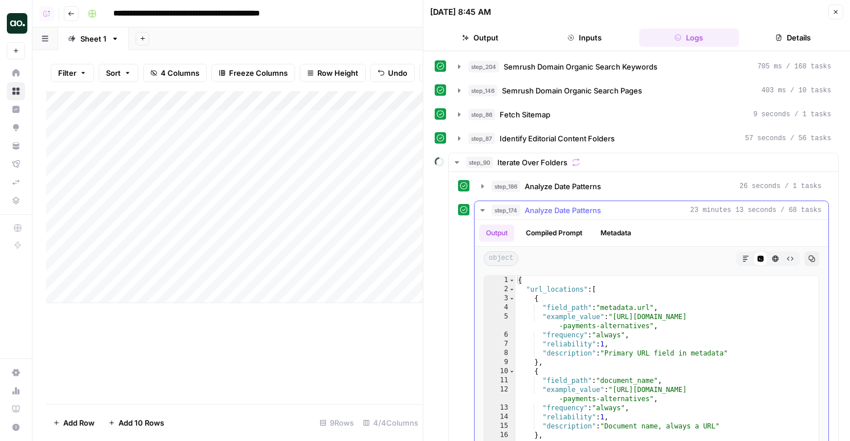
click at [551, 233] on button "Compiled Prompt" at bounding box center [554, 232] width 70 height 17
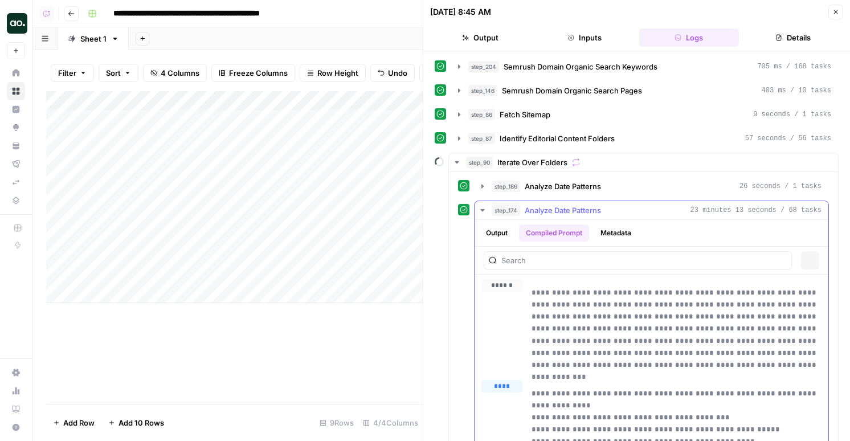
click at [625, 233] on button "Metadata" at bounding box center [615, 232] width 44 height 17
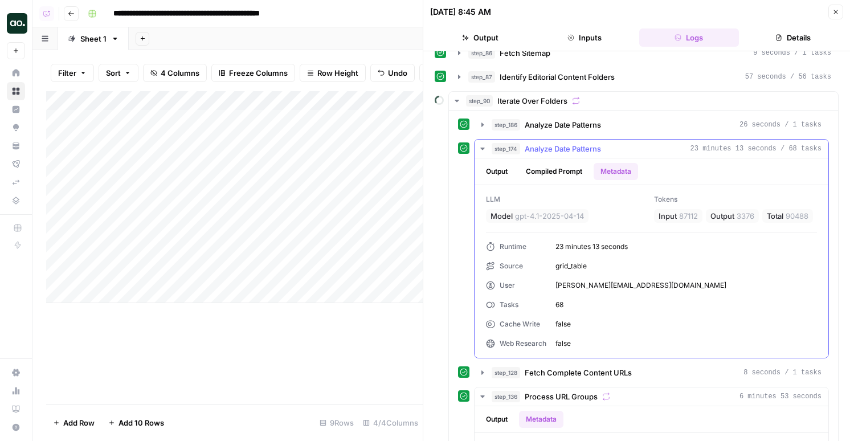
scroll to position [66, 0]
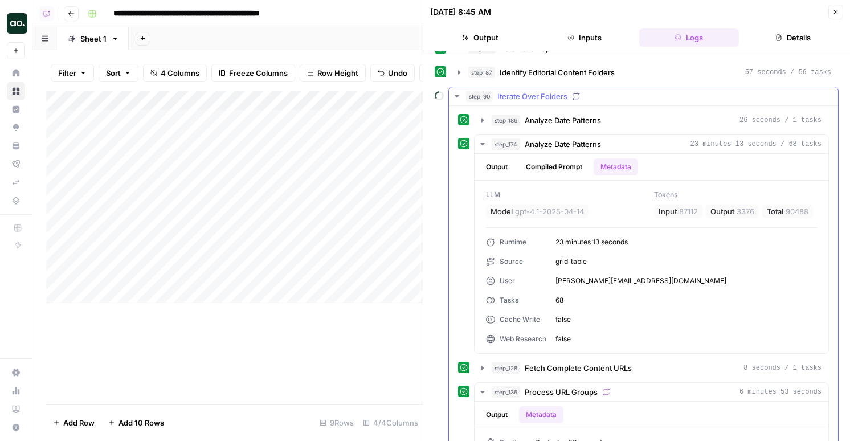
click at [558, 126] on button "step_186 Analyze Date Patterns 26 seconds / 1 tasks" at bounding box center [651, 120] width 354 height 18
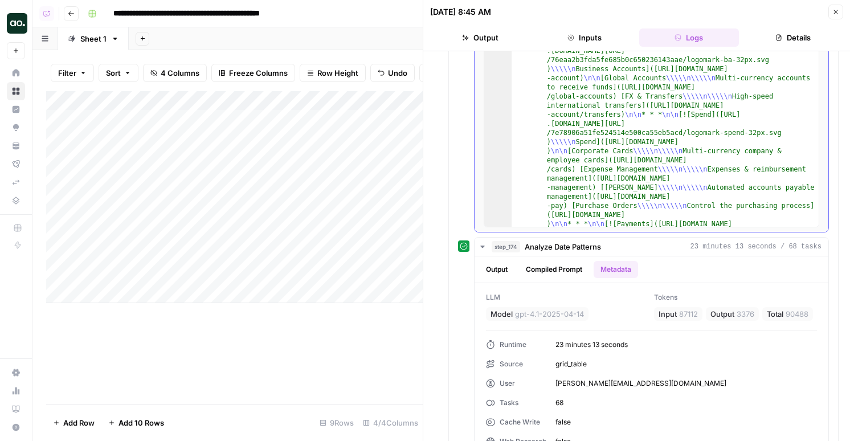
scroll to position [18289, 0]
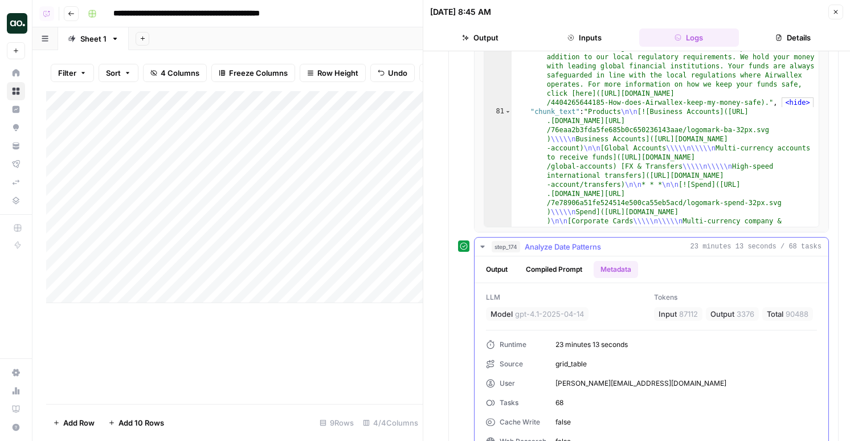
click at [541, 274] on button "Compiled Prompt" at bounding box center [554, 269] width 70 height 17
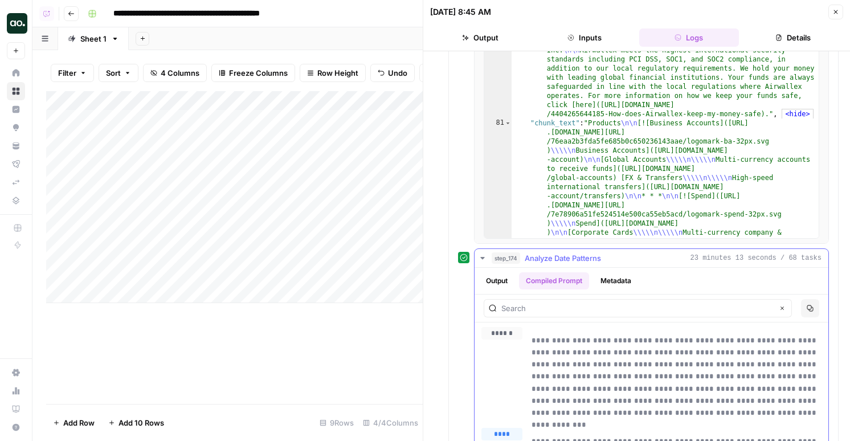
scroll to position [239, 0]
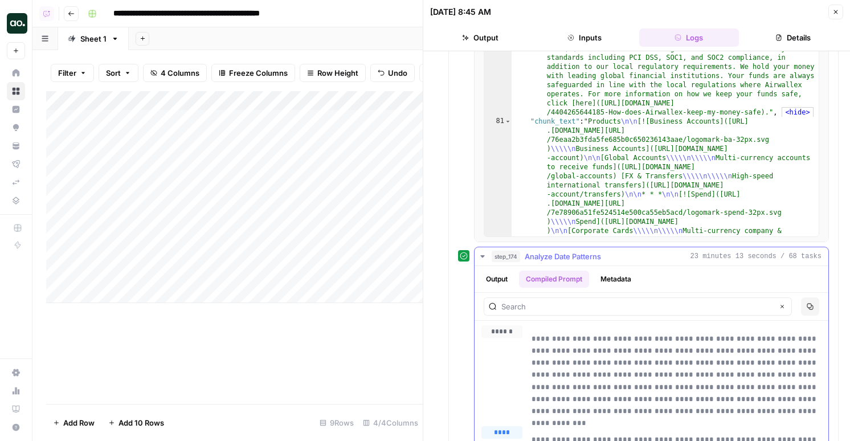
click at [626, 263] on button "step_174 Analyze Date Patterns 23 minutes 13 seconds / 68 tasks" at bounding box center [651, 256] width 354 height 18
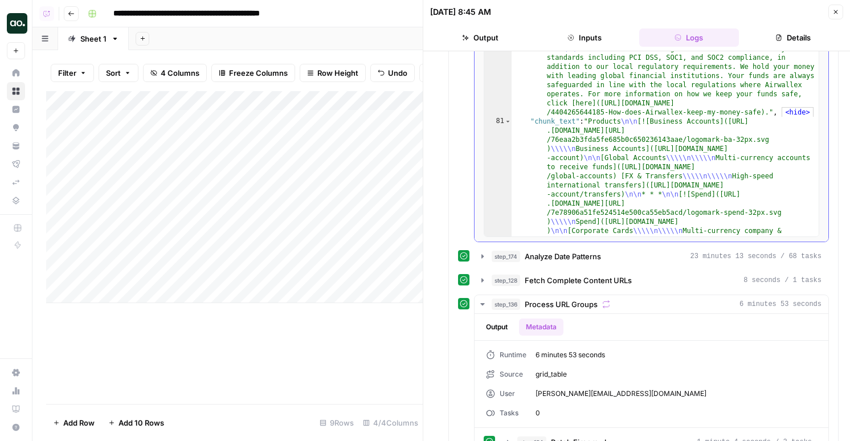
type textarea "**********"
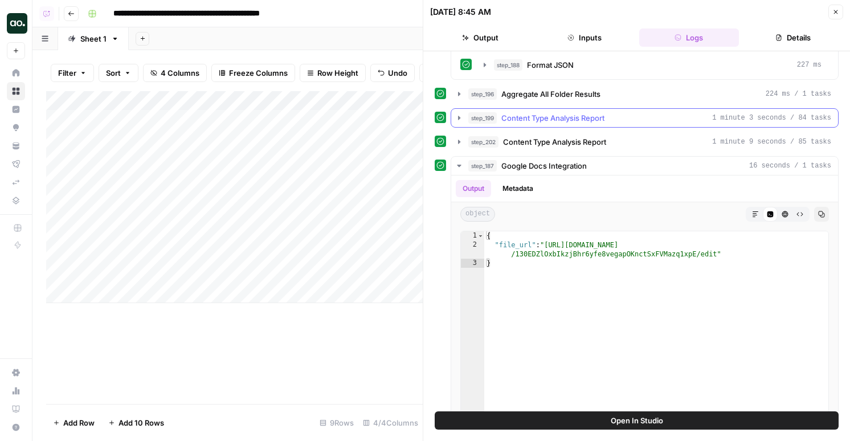
scroll to position [1560, 0]
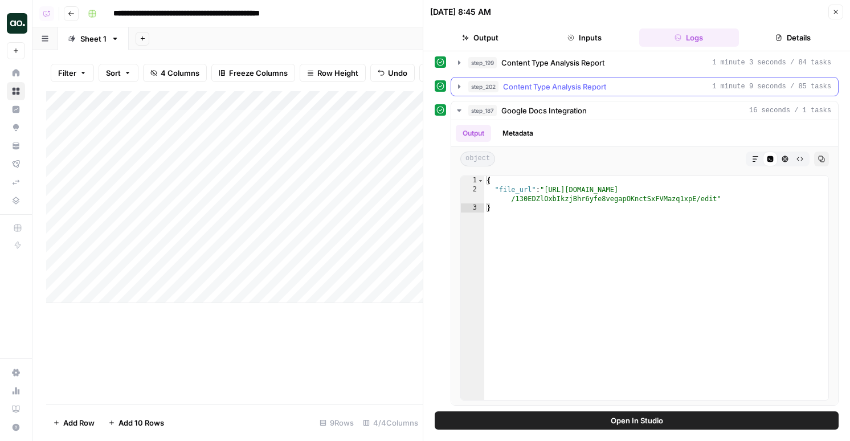
click at [725, 89] on span "1 minute 9 seconds / 85 tasks" at bounding box center [771, 86] width 119 height 10
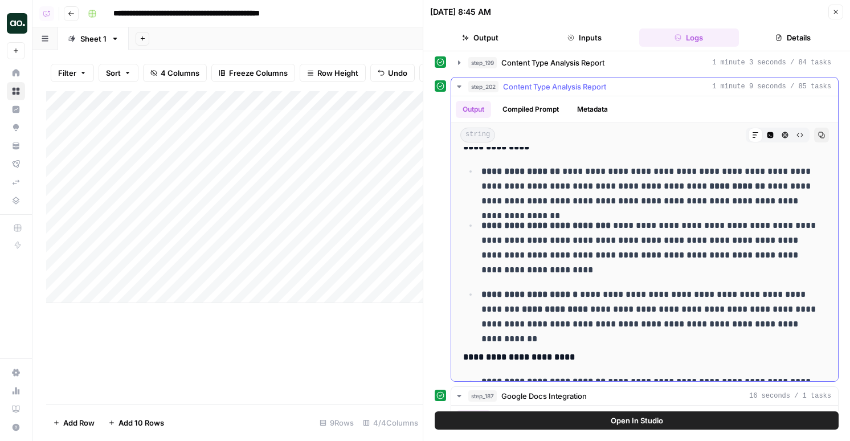
scroll to position [1694, 0]
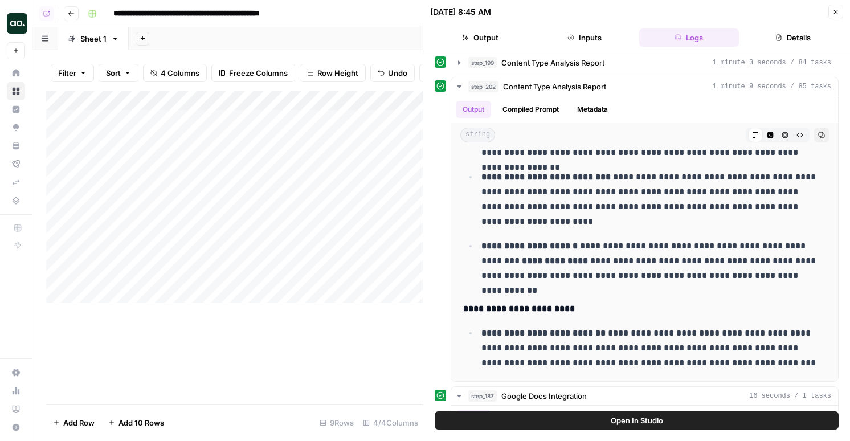
click at [130, 295] on div "Add Column" at bounding box center [234, 197] width 376 height 212
click at [138, 296] on textarea at bounding box center [176, 294] width 182 height 16
type textarea "********"
click at [290, 294] on div "Add Column" at bounding box center [234, 206] width 376 height 231
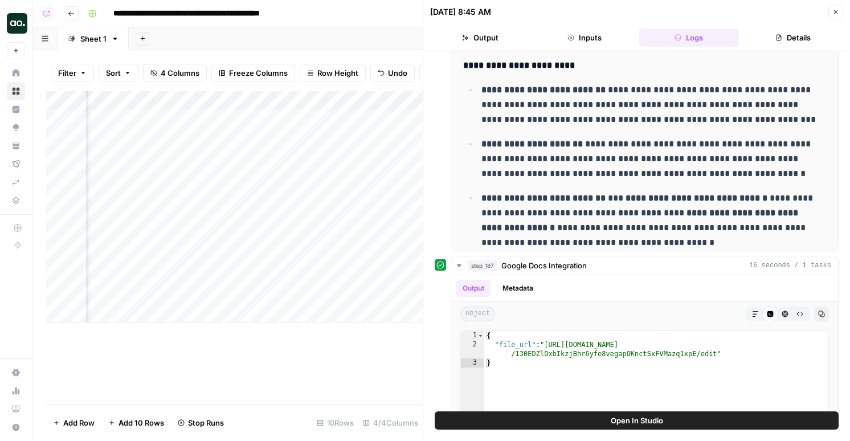
scroll to position [0, 165]
click at [329, 294] on div at bounding box center [295, 293] width 256 height 21
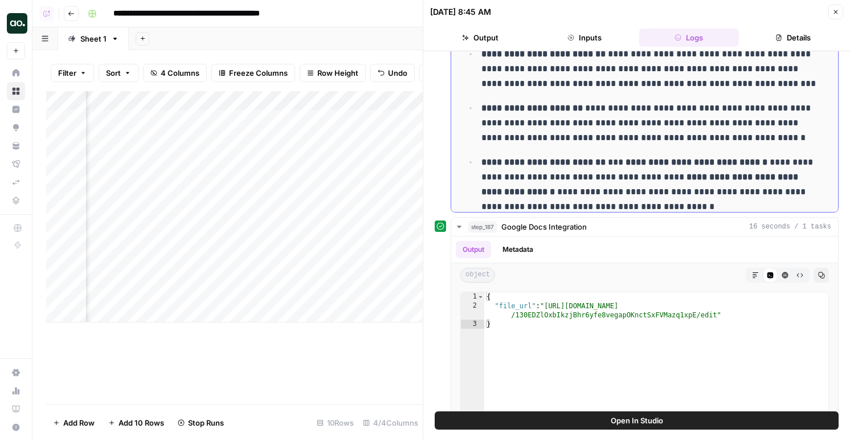
scroll to position [1806, 0]
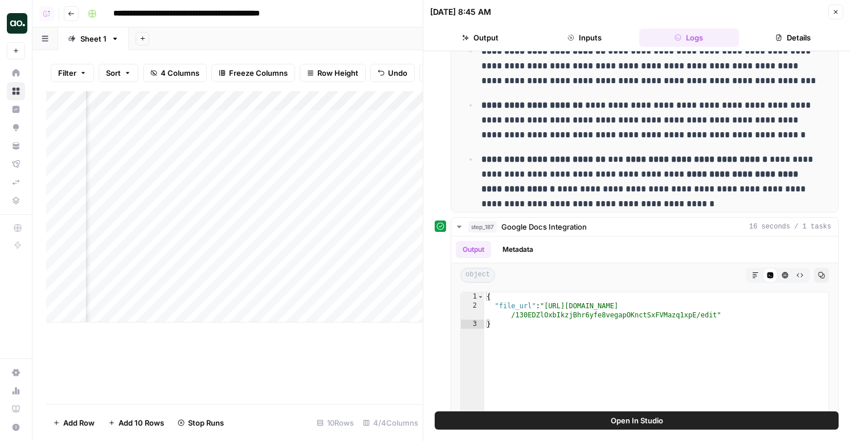
click at [329, 294] on div at bounding box center [295, 293] width 256 height 21
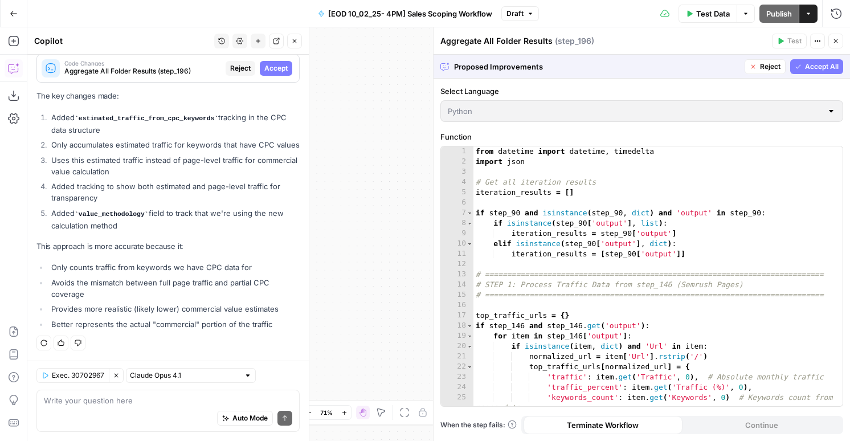
scroll to position [2879, 0]
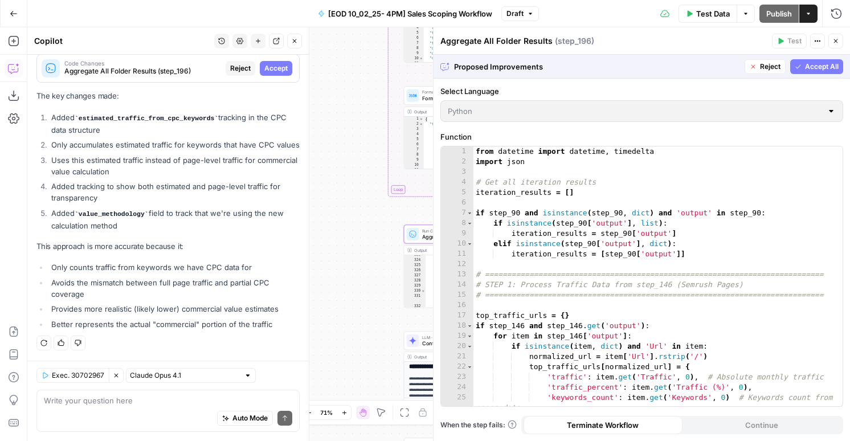
click at [281, 69] on span "Accept" at bounding box center [275, 68] width 23 height 10
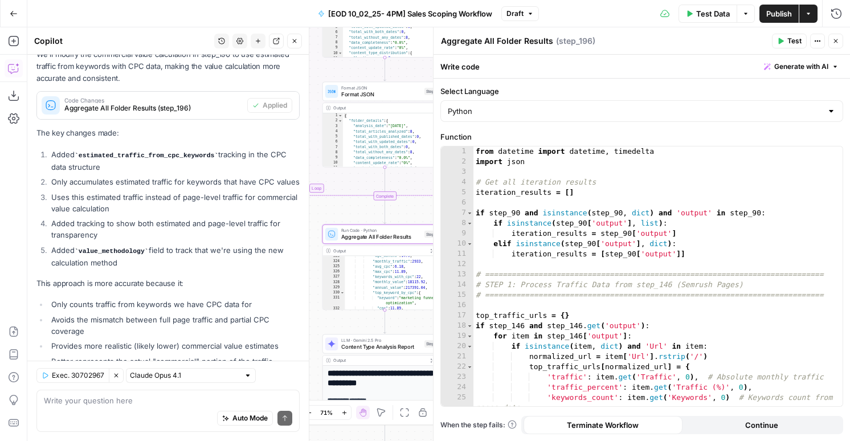
scroll to position [2988, 0]
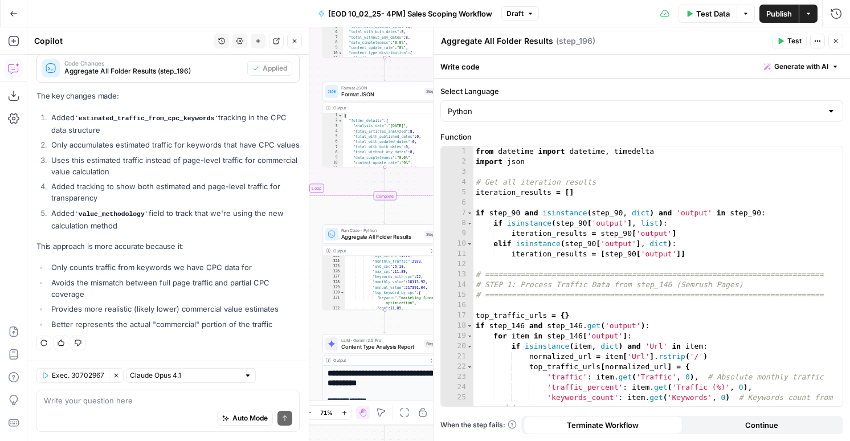
click at [793, 37] on span "Test" at bounding box center [794, 41] width 14 height 10
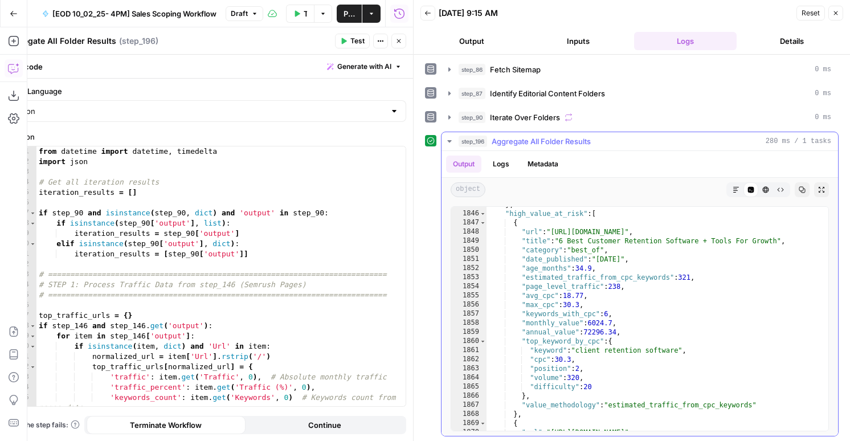
click at [595, 329] on div "} , "high_value_at_risk" : [ { "url" : "https://contentsquare.com/guides/custom…" at bounding box center [657, 321] width 342 height 242
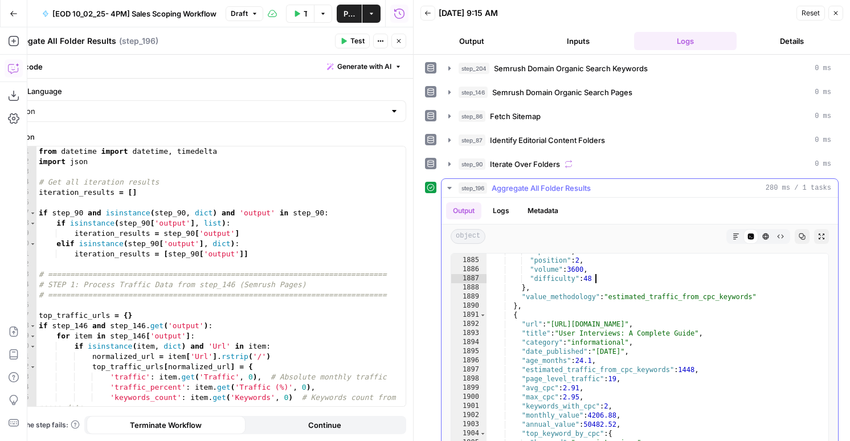
click at [622, 281] on div ""cpc" : 3.72 , "position" : 2 , "volume" : 3600 , "difficulty" : 48 } , "value_…" at bounding box center [657, 368] width 342 height 242
type textarea "**********"
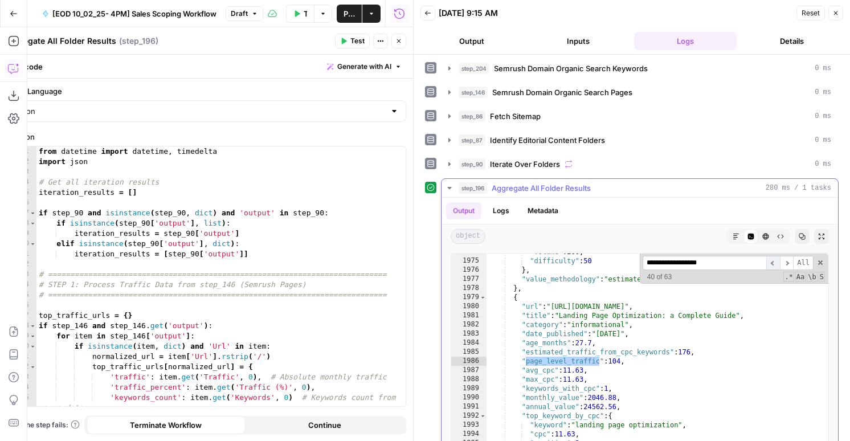
type input "**********"
click at [770, 260] on span "​" at bounding box center [773, 263] width 14 height 14
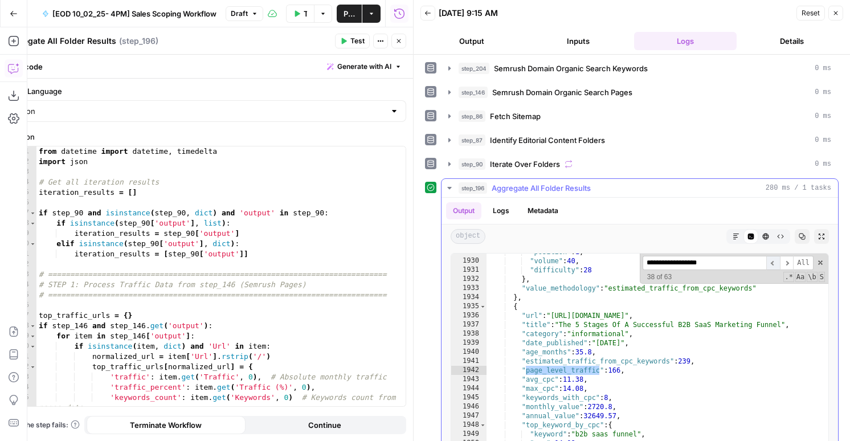
click at [770, 260] on span "​" at bounding box center [773, 263] width 14 height 14
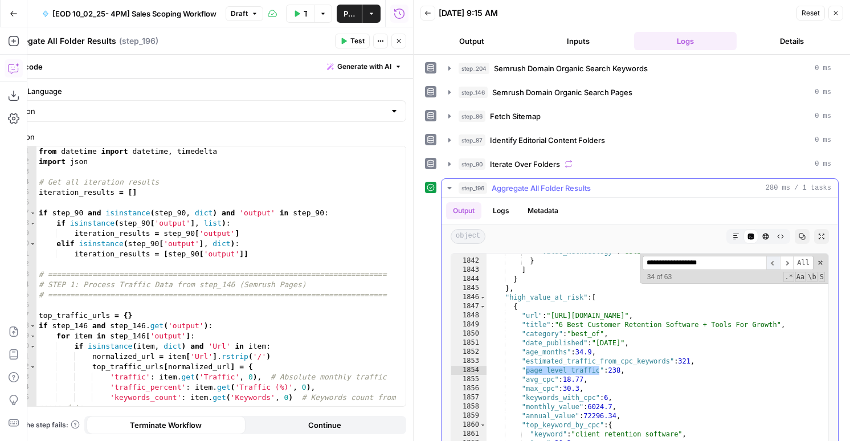
click at [770, 260] on span "​" at bounding box center [773, 263] width 14 height 14
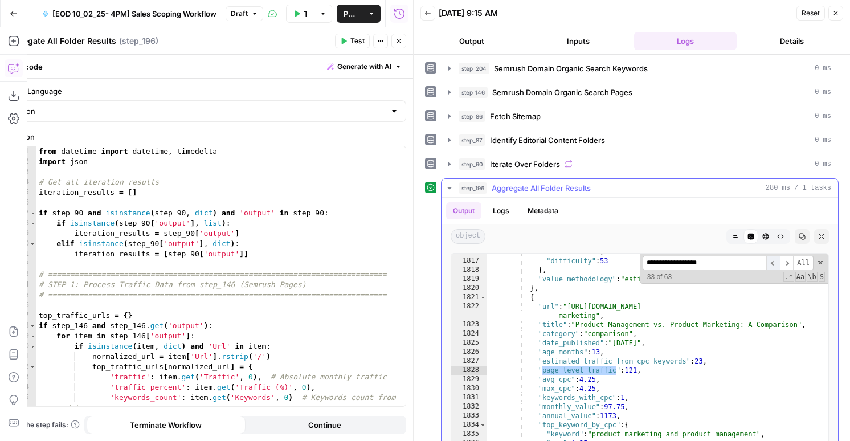
click at [770, 260] on span "​" at bounding box center [773, 263] width 14 height 14
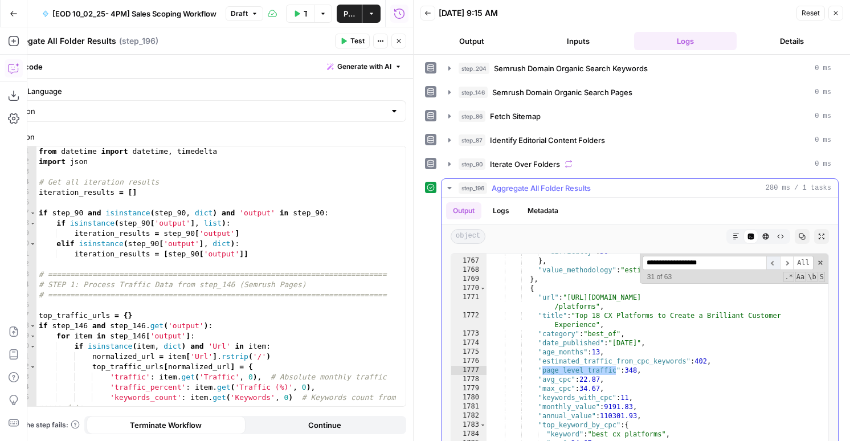
click at [770, 260] on span "​" at bounding box center [773, 263] width 14 height 14
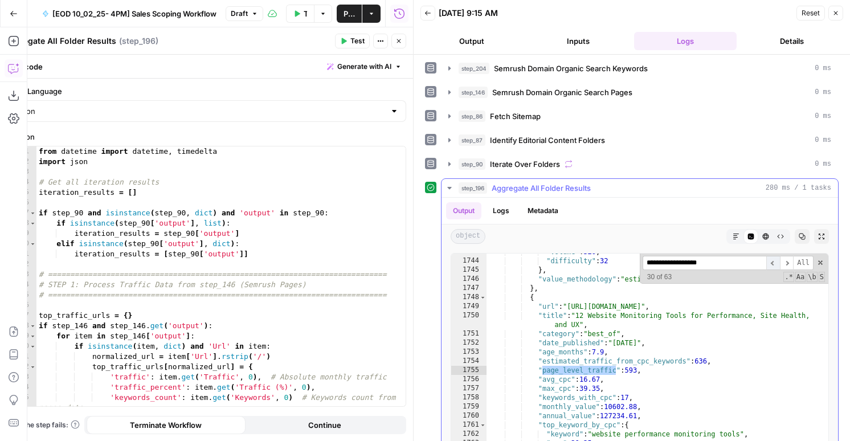
click at [770, 260] on span "​" at bounding box center [773, 263] width 14 height 14
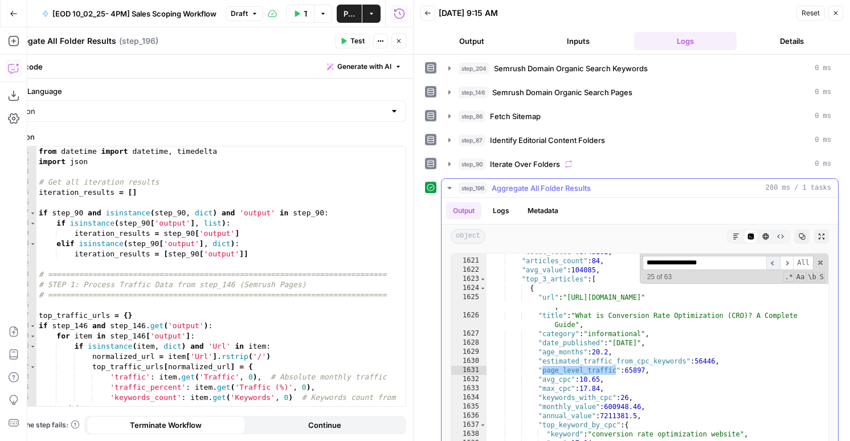
click at [770, 260] on span "​" at bounding box center [773, 263] width 14 height 14
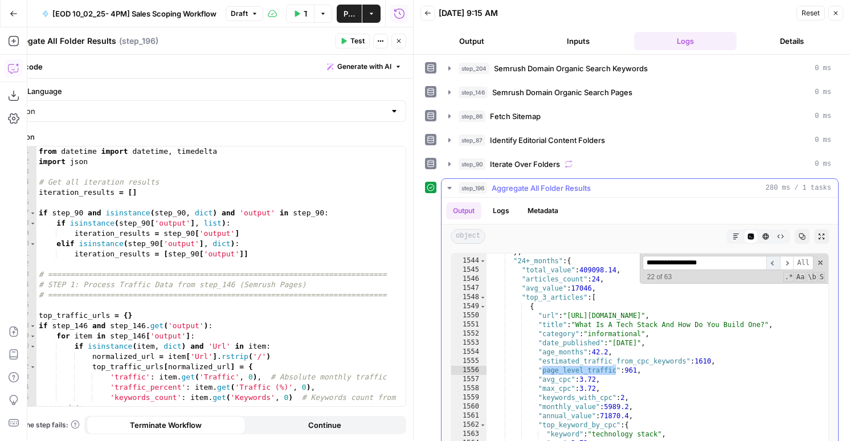
click at [770, 260] on span "​" at bounding box center [773, 263] width 14 height 14
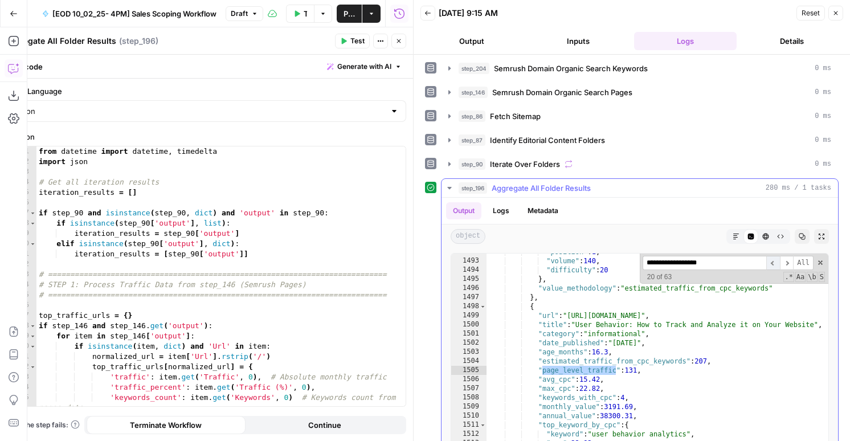
click at [770, 260] on span "​" at bounding box center [773, 263] width 14 height 14
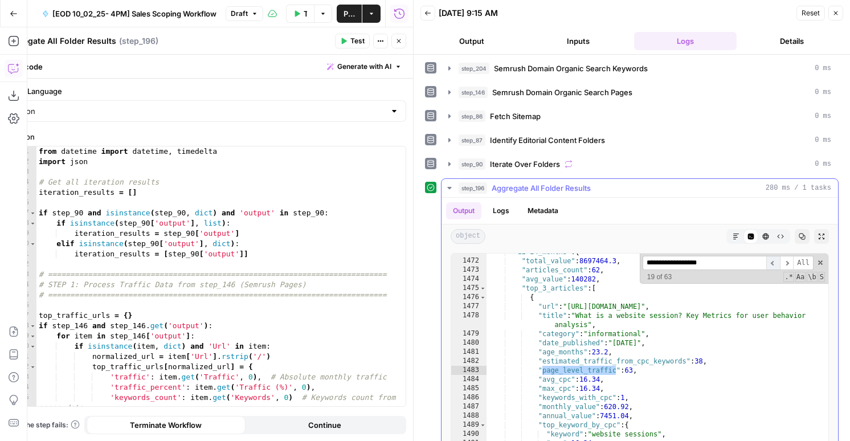
click at [770, 260] on span "​" at bounding box center [773, 263] width 14 height 14
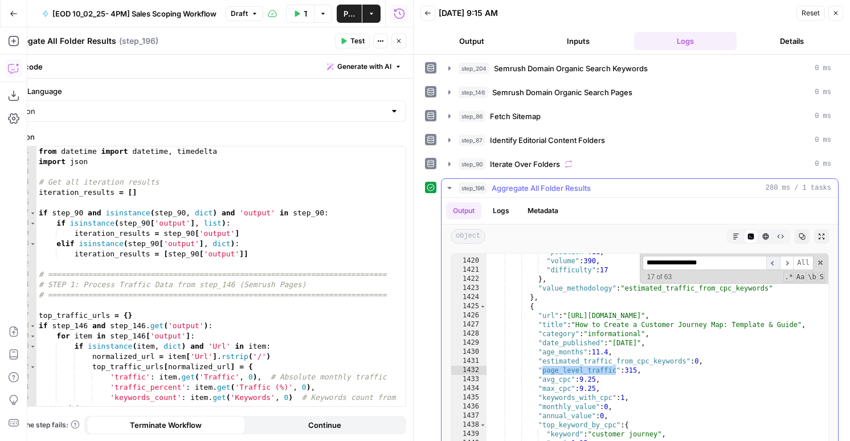
click at [770, 260] on span "​" at bounding box center [773, 263] width 14 height 14
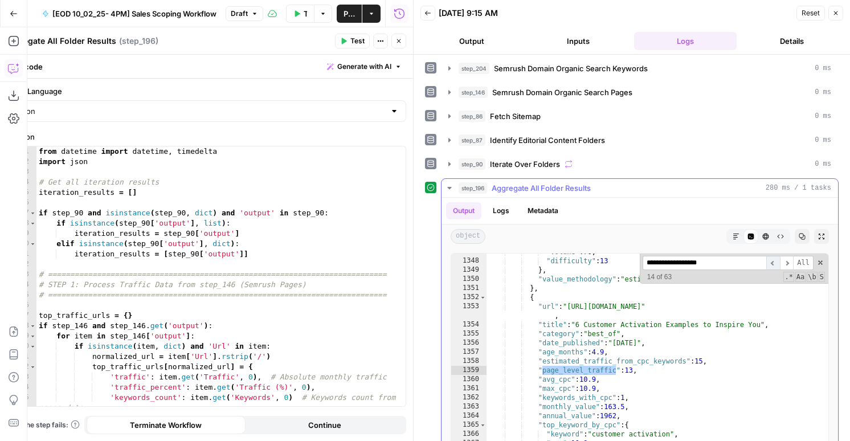
click at [770, 260] on span "​" at bounding box center [773, 263] width 14 height 14
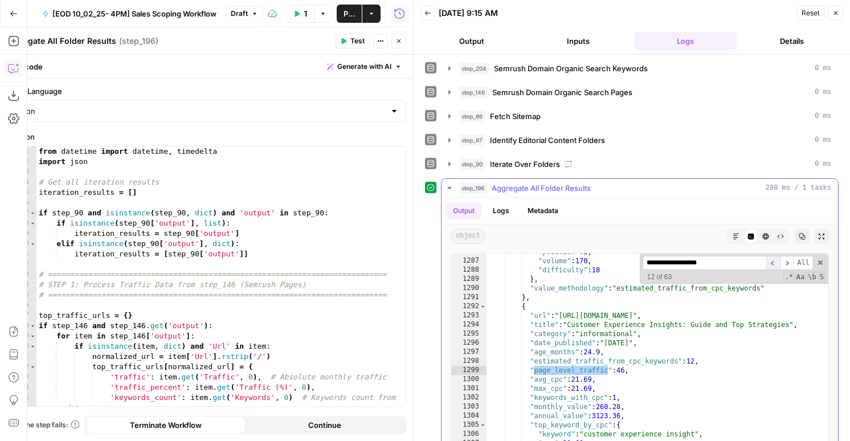
click at [770, 260] on span "​" at bounding box center [773, 263] width 14 height 14
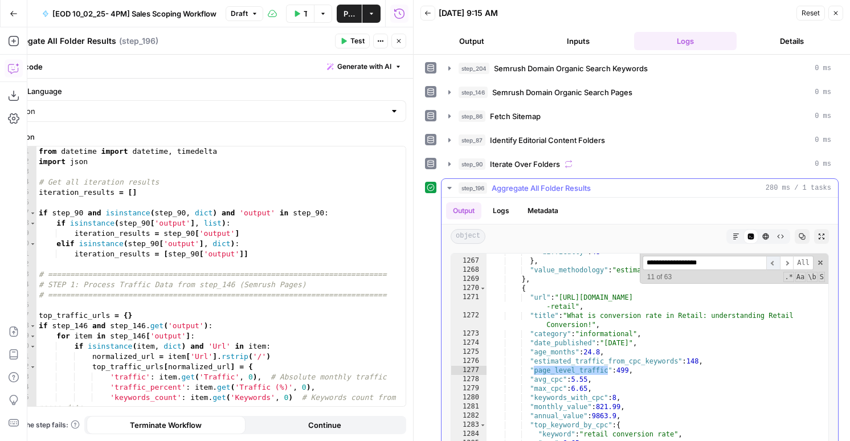
click at [770, 260] on span "​" at bounding box center [773, 263] width 14 height 14
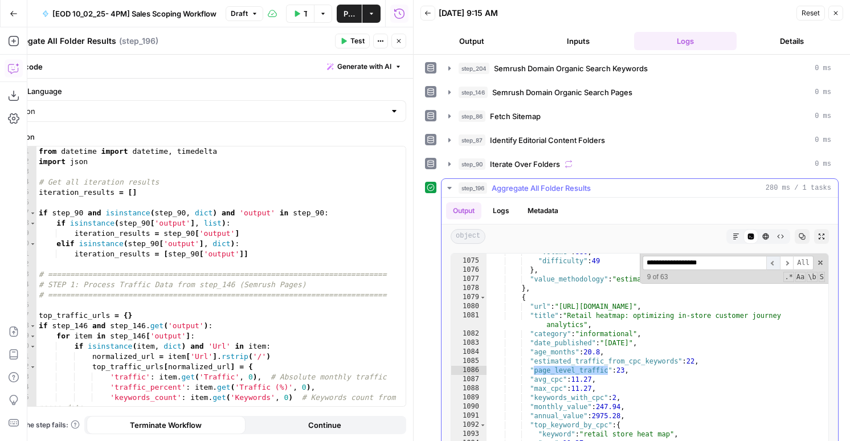
click at [770, 260] on span "​" at bounding box center [773, 263] width 14 height 14
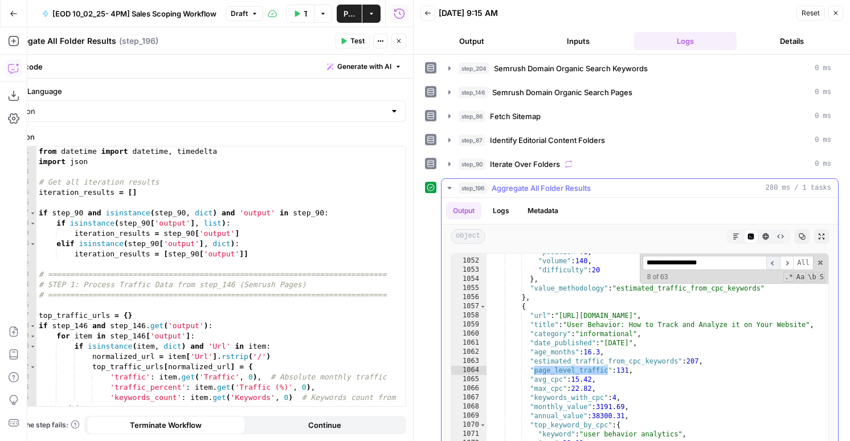
click at [770, 260] on span "​" at bounding box center [773, 263] width 14 height 14
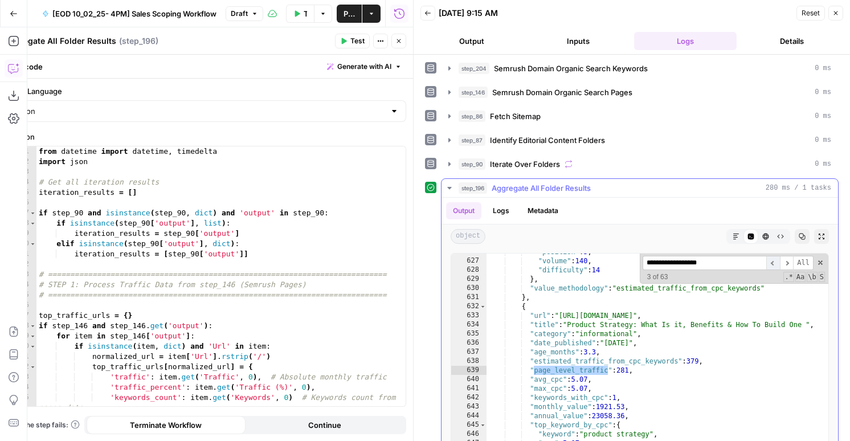
click at [770, 260] on span "​" at bounding box center [773, 263] width 14 height 14
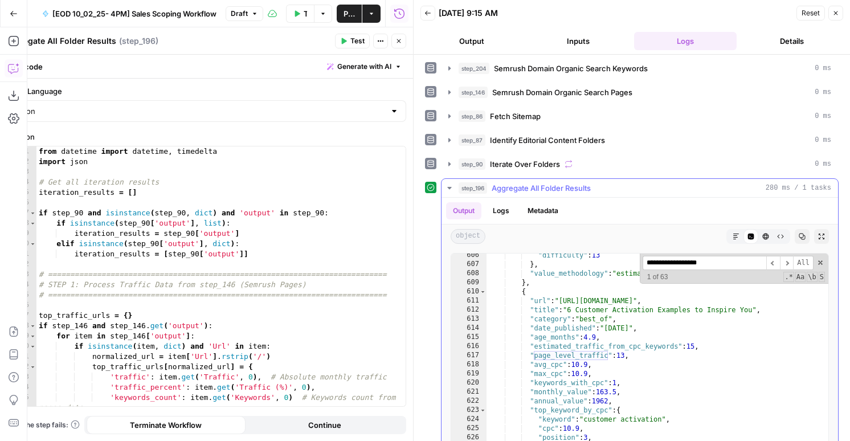
scroll to position [2879, 0]
click at [15, 95] on icon "button" at bounding box center [13, 96] width 10 height 10
click at [396, 38] on icon "button" at bounding box center [398, 41] width 7 height 7
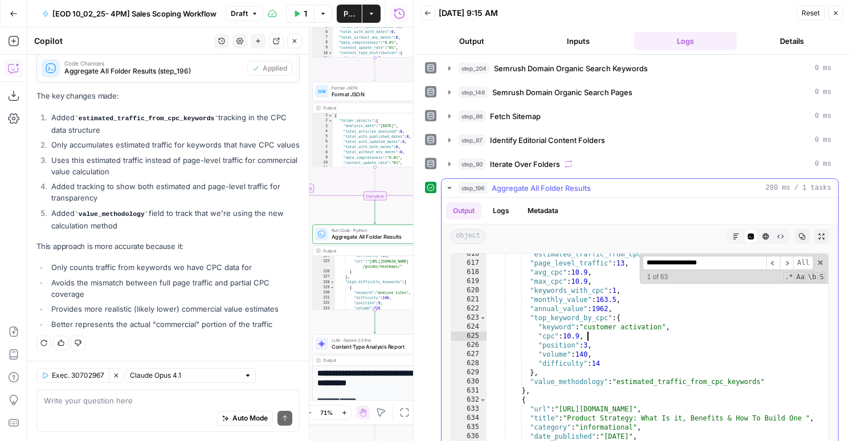
click at [597, 333] on div ""estimated_traffic_from_cpc_keywords" : 15 , "page_level_traffic" : 13 , "avg_c…" at bounding box center [657, 370] width 342 height 242
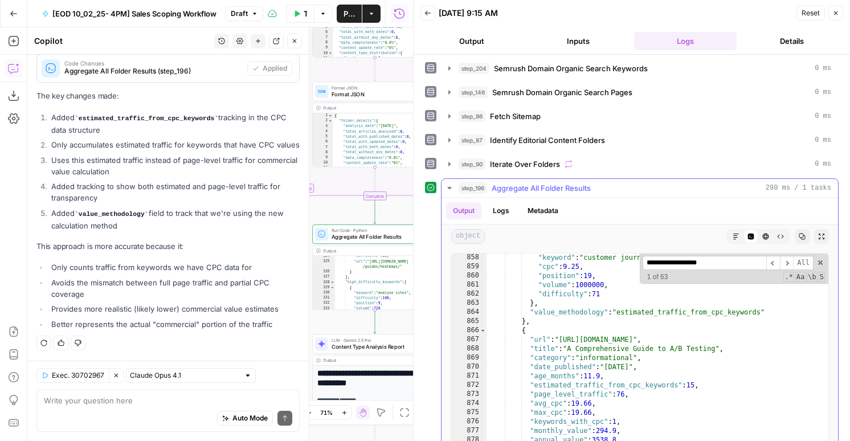
click at [597, 333] on div ""keyword" : "customer journey" , "cpc" : 9.25 , "position" : 19 , "volume" : 10…" at bounding box center [657, 374] width 342 height 242
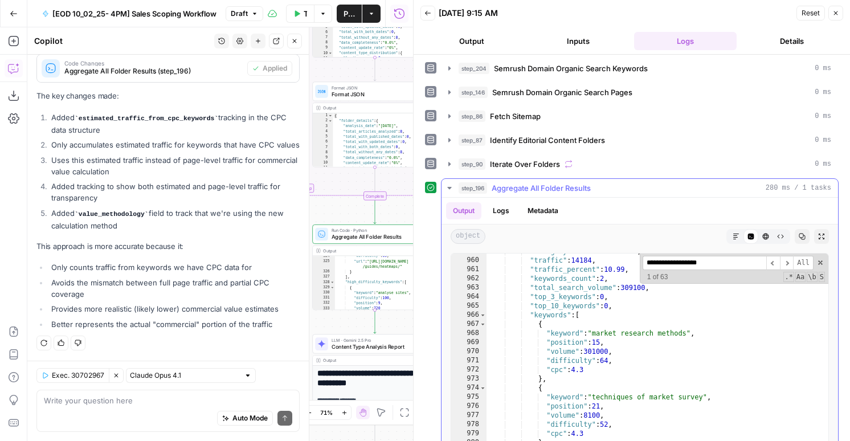
scroll to position [4765, 0]
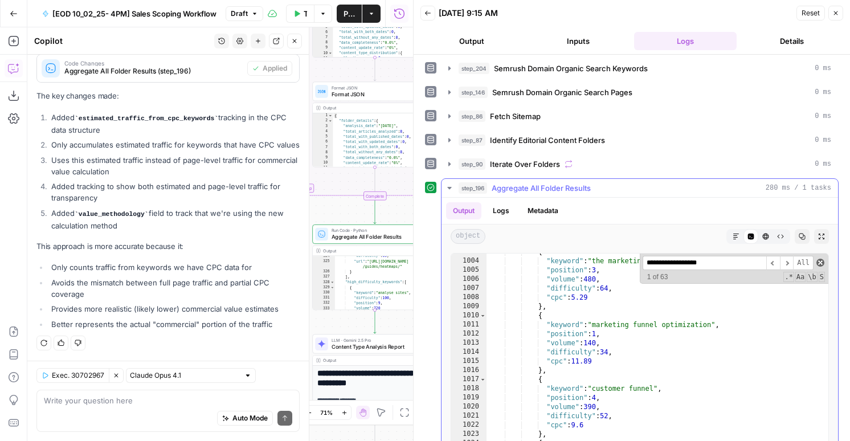
click at [817, 264] on span at bounding box center [820, 263] width 8 height 8
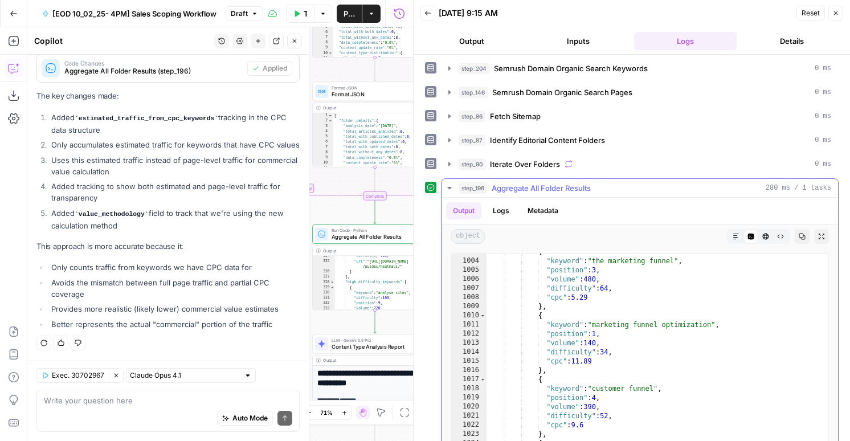
click at [652, 343] on div "{ "keyword" : "the marketing funnel" , "position" : 3 , "volume" : 480 , "diffi…" at bounding box center [657, 368] width 342 height 242
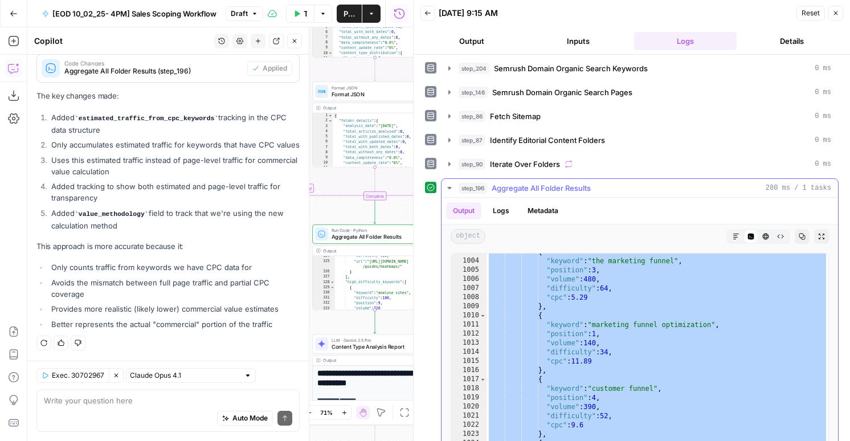
click at [681, 322] on div "{ "keyword" : "the marketing funnel" , "position" : 3 , "volume" : 480 , "diffi…" at bounding box center [657, 368] width 342 height 242
type textarea "**********"
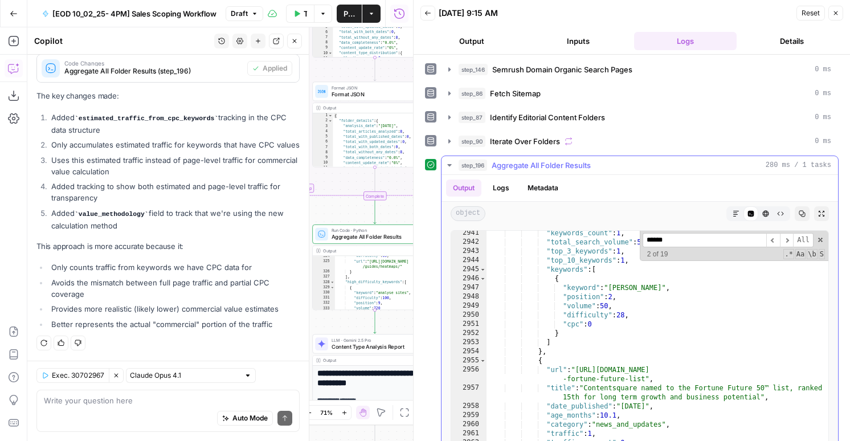
scroll to position [14290, 0]
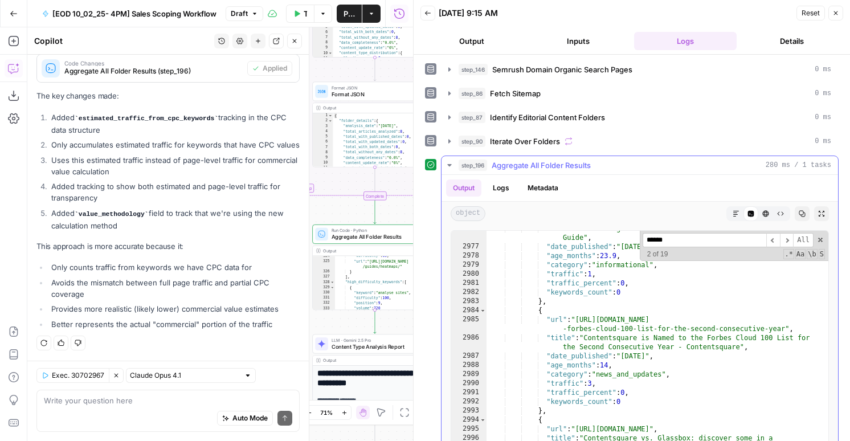
type input "******"
click at [616, 405] on div ""title" : "Mastering Retail Banking: 7-Step Customer Journey Map Guide" , "date…" at bounding box center [657, 349] width 342 height 251
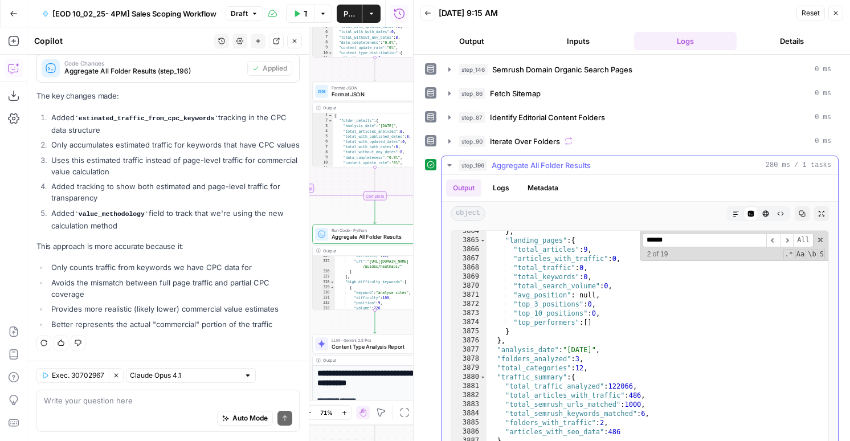
scroll to position [50, 0]
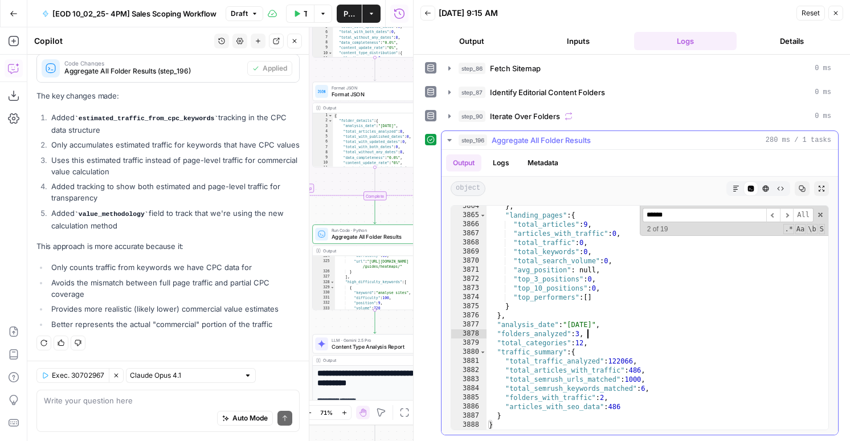
click at [617, 338] on div "} , "landing_pages" : { "total_articles" : 9 , "articles_with_traffic" : 0 , "t…" at bounding box center [657, 323] width 342 height 242
type textarea "* *"
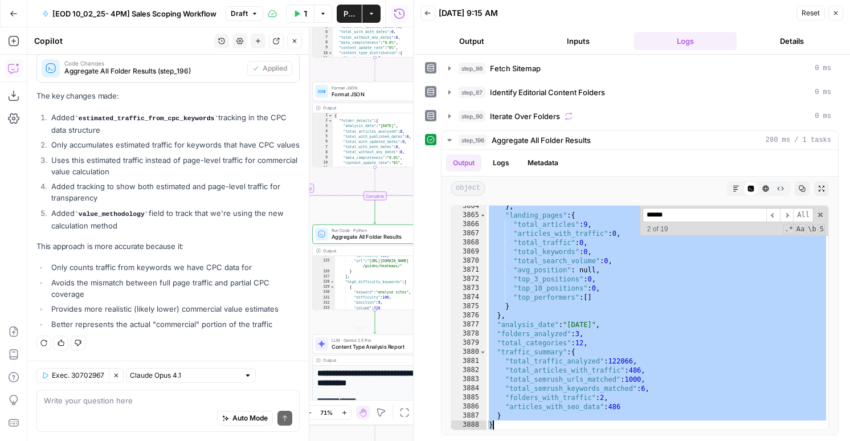
scroll to position [1578, 0]
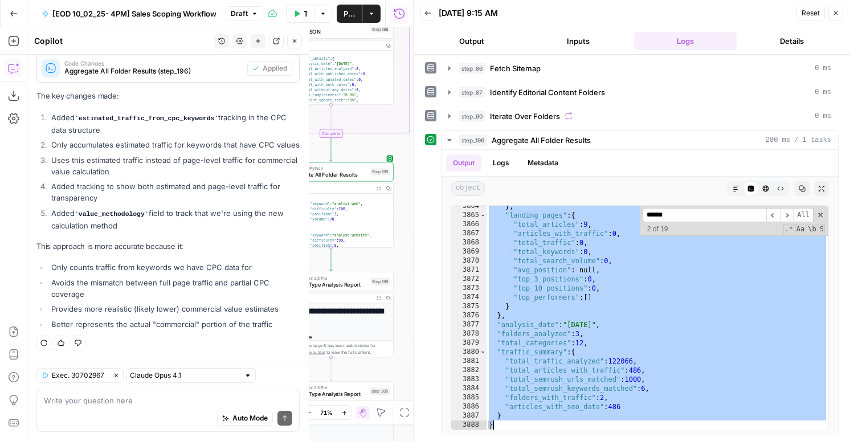
click at [390, 296] on icon "button" at bounding box center [388, 298] width 5 height 5
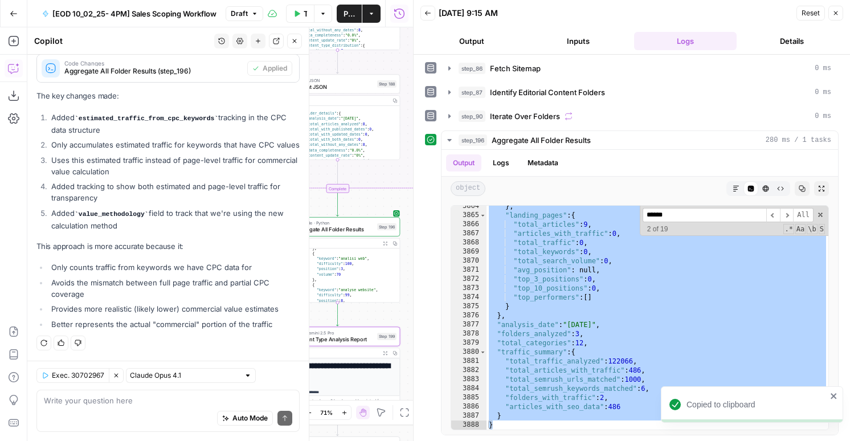
scroll to position [2846, 0]
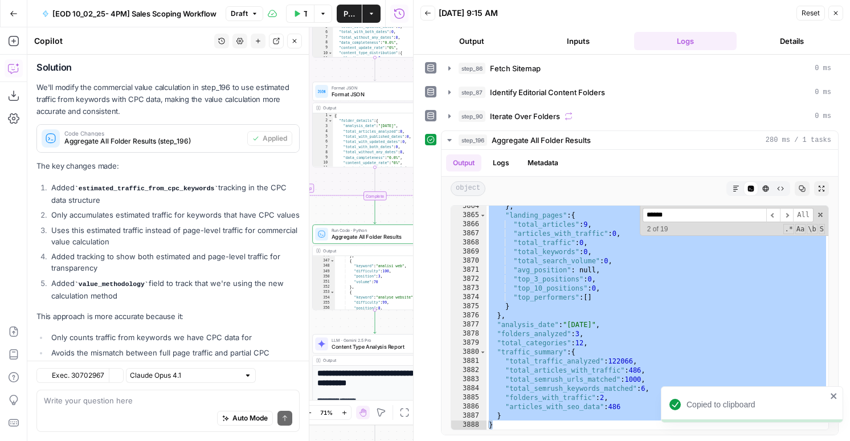
click at [294, 39] on icon "button" at bounding box center [294, 41] width 7 height 7
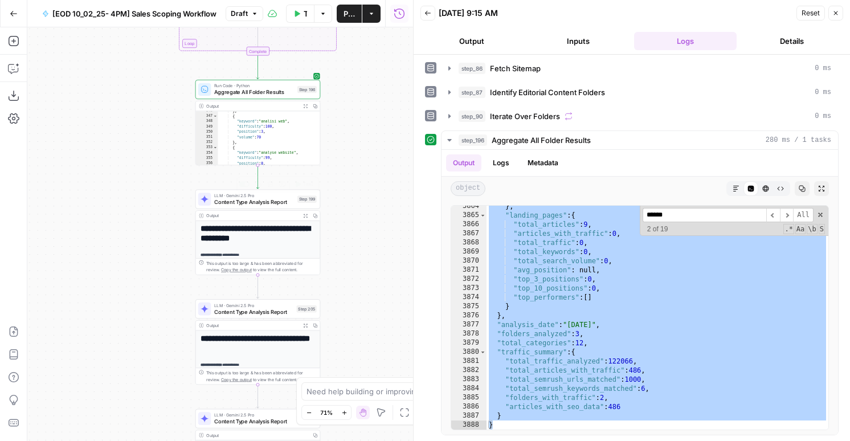
click at [250, 194] on span "LLM · Gemini 2.5 Pro" at bounding box center [254, 195] width 80 height 6
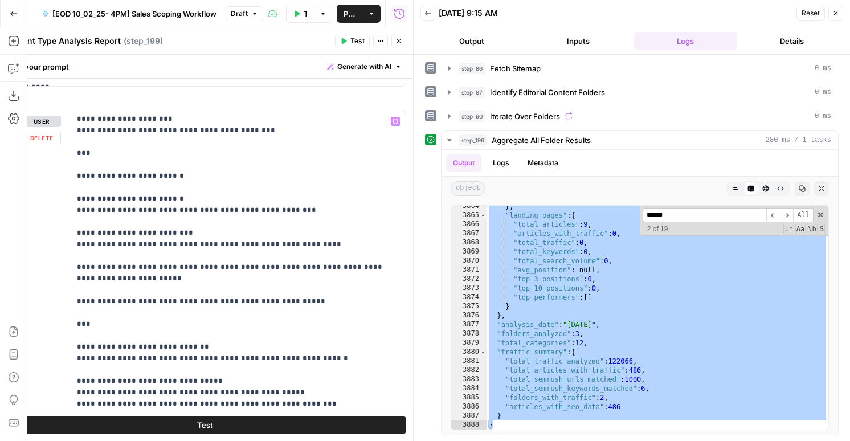
scroll to position [1488, 0]
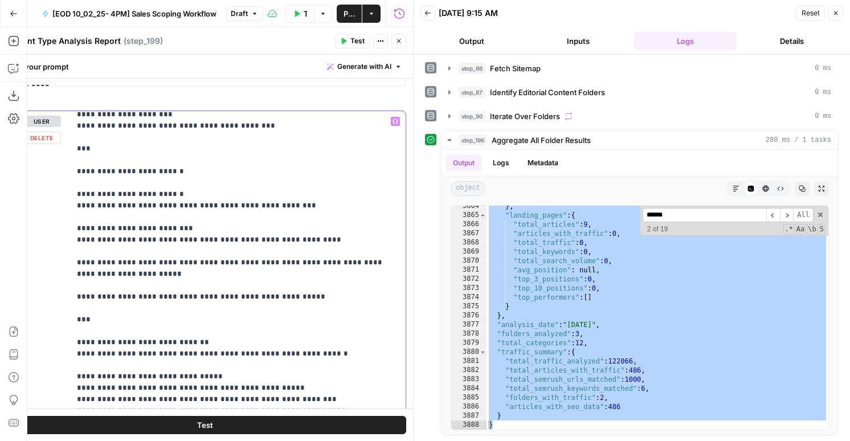
click at [270, 155] on p "**********" at bounding box center [238, 325] width 322 height 3394
click at [288, 163] on p "**********" at bounding box center [238, 325] width 322 height 3394
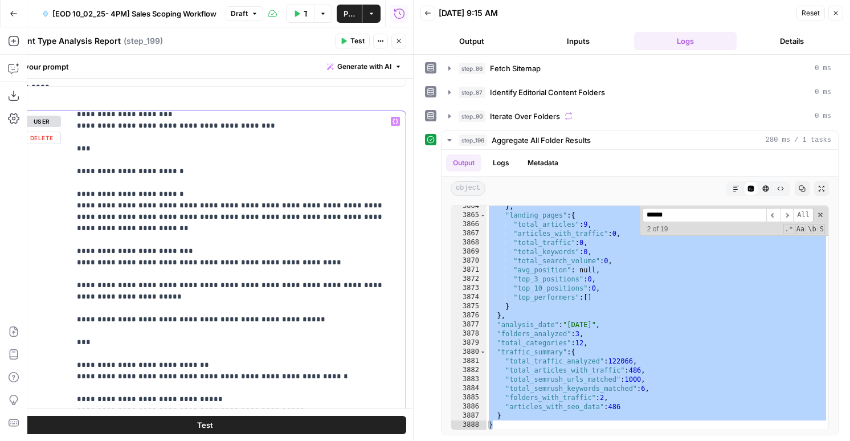
drag, startPoint x: 389, startPoint y: 173, endPoint x: 149, endPoint y: 161, distance: 240.6
click at [149, 161] on p "**********" at bounding box center [238, 331] width 322 height 3406
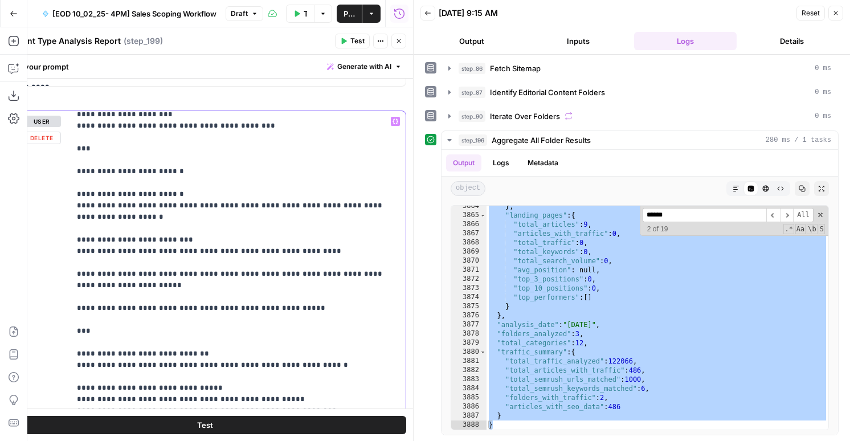
drag, startPoint x: 127, startPoint y: 168, endPoint x: 374, endPoint y: 160, distance: 247.3
click at [374, 160] on p "**********" at bounding box center [238, 331] width 322 height 3406
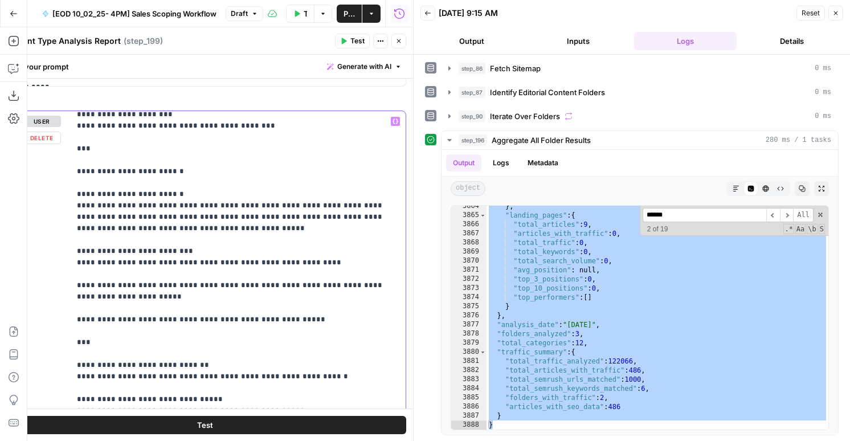
click at [95, 178] on p "**********" at bounding box center [238, 336] width 322 height 3417
click at [77, 185] on p "**********" at bounding box center [238, 336] width 322 height 3417
click at [323, 181] on p "**********" at bounding box center [238, 336] width 322 height 3417
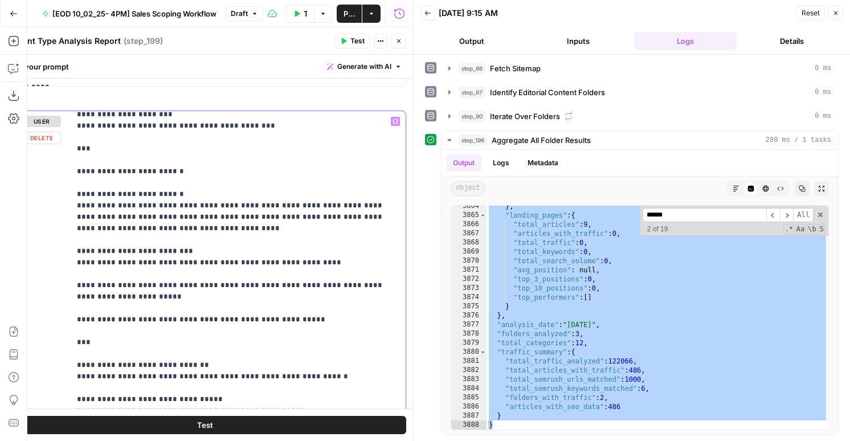
click at [363, 169] on p "**********" at bounding box center [238, 336] width 322 height 3417
click at [120, 183] on p "**********" at bounding box center [238, 336] width 322 height 3417
click at [187, 182] on p "**********" at bounding box center [238, 336] width 322 height 3417
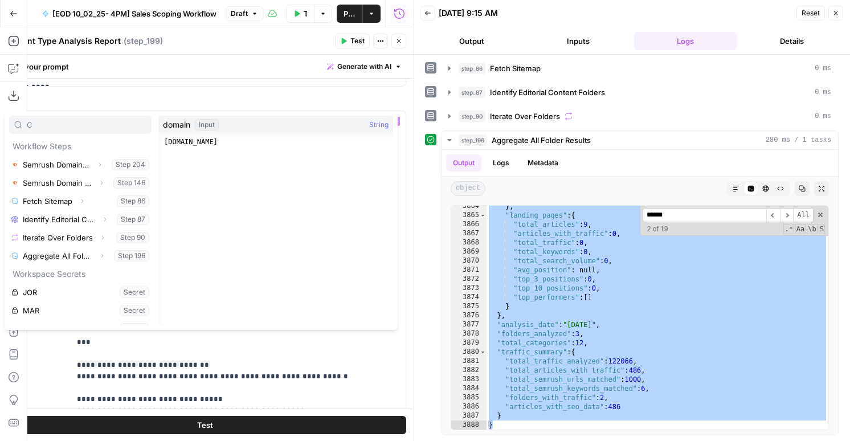
type input "C"
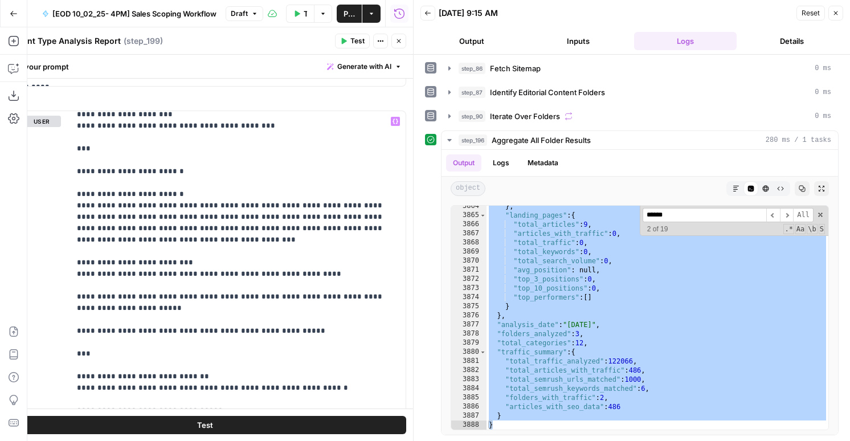
click at [353, 41] on span "Test" at bounding box center [357, 41] width 14 height 10
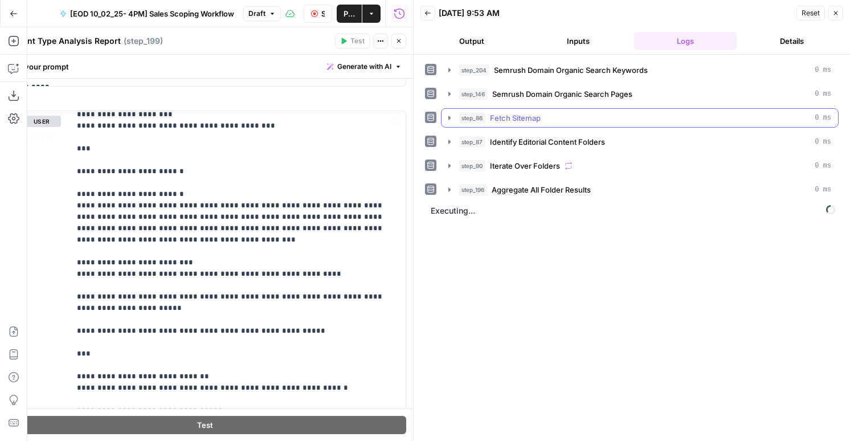
scroll to position [1776, 0]
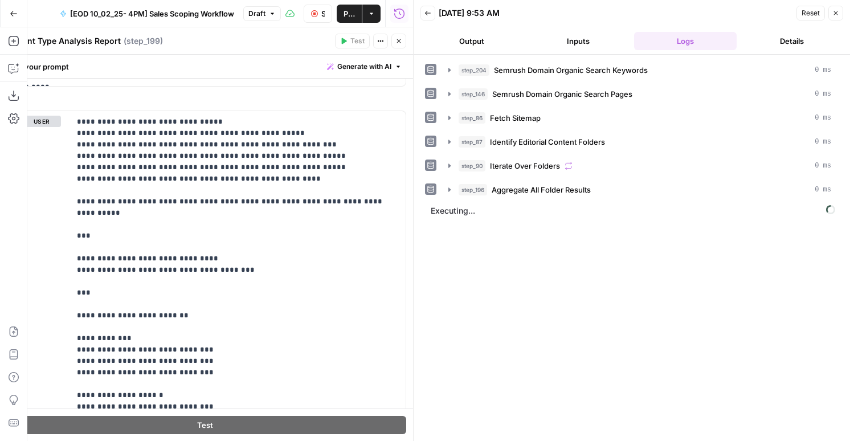
click at [466, 27] on header "Back 10/06/25 at 9:53 AM Reset Close Output Inputs Logs Details" at bounding box center [631, 27] width 436 height 55
click at [468, 44] on button "Output" at bounding box center [471, 41] width 103 height 18
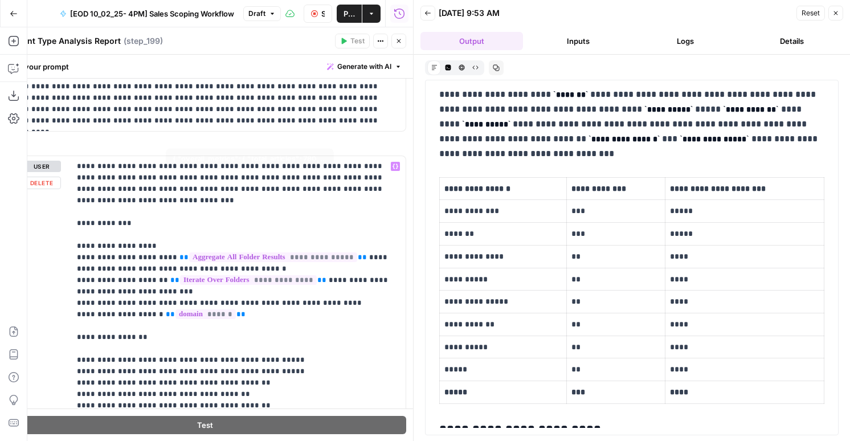
scroll to position [0, 0]
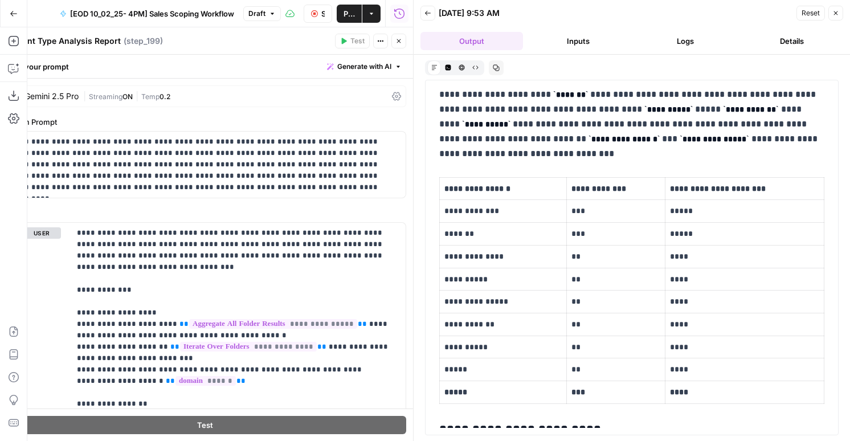
click at [839, 11] on button "Close" at bounding box center [835, 13] width 15 height 15
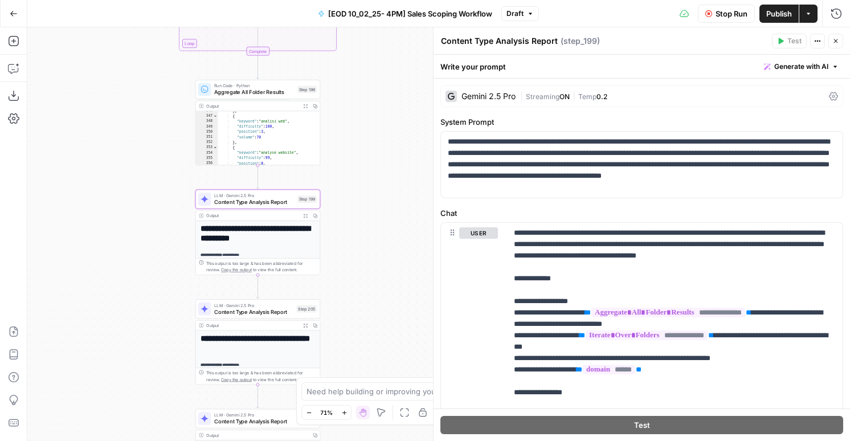
click at [252, 318] on div "LLM · Gemini 2.5 Pro Content Type Analysis Report Step 205 Copy step Delete ste…" at bounding box center [257, 308] width 125 height 19
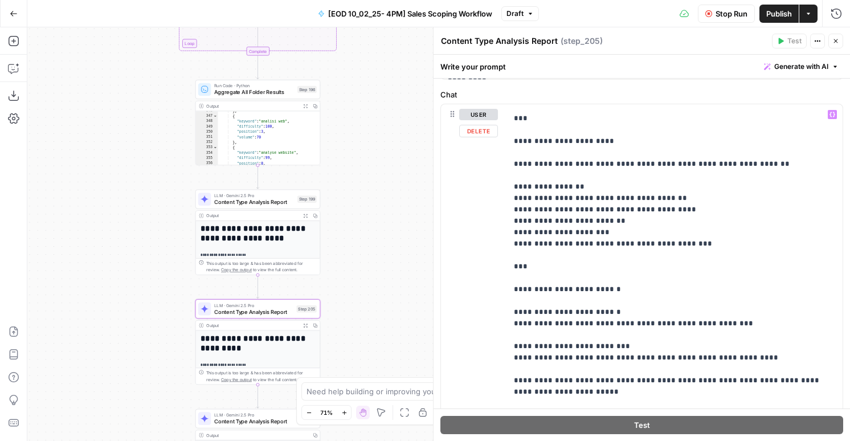
scroll to position [1386, 0]
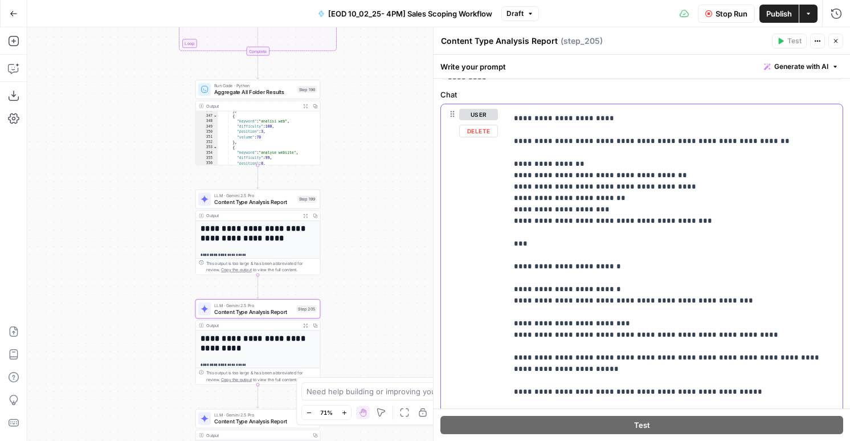
click at [596, 259] on p "**********" at bounding box center [675, 420] width 322 height 3394
click at [271, 202] on span "Content Type Analysis Report" at bounding box center [254, 202] width 80 height 8
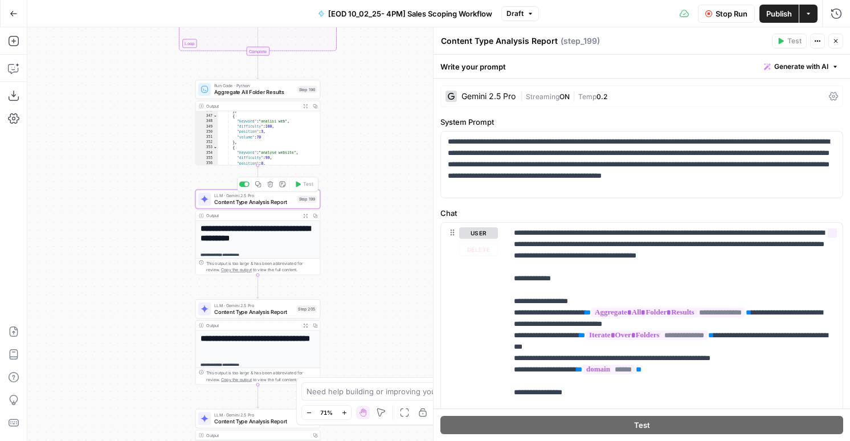
scroll to position [177, 0]
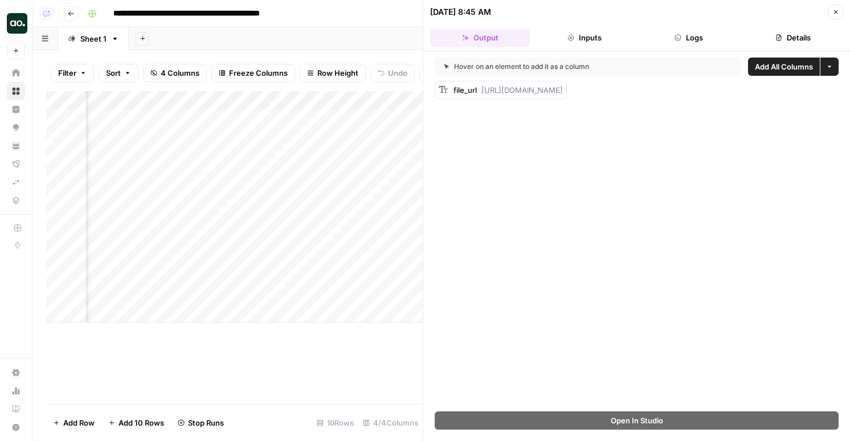
scroll to position [0, 146]
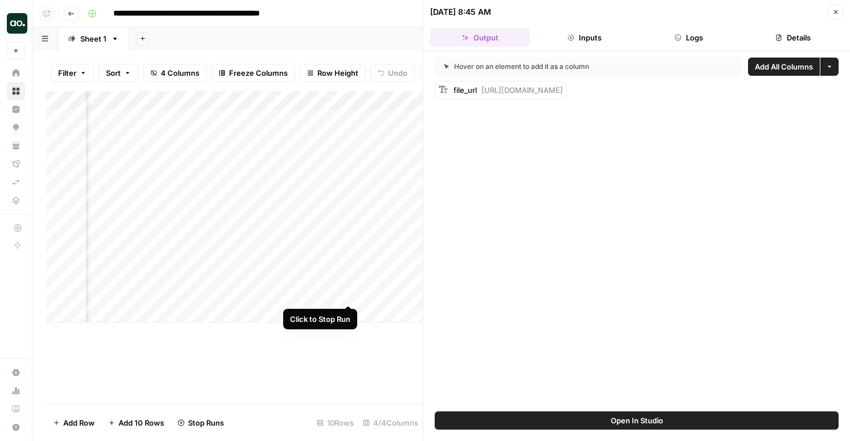
click at [350, 293] on div "Add Column" at bounding box center [234, 206] width 376 height 231
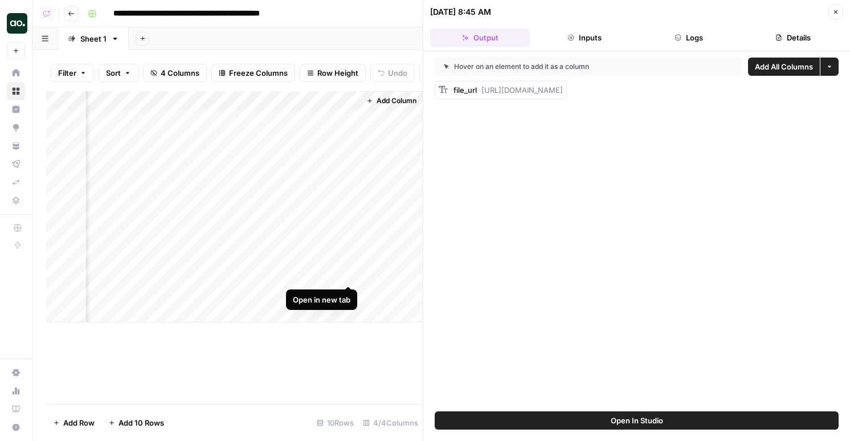
click at [347, 271] on div "Add Column" at bounding box center [234, 206] width 376 height 231
click at [321, 309] on div "Add Column" at bounding box center [234, 206] width 376 height 231
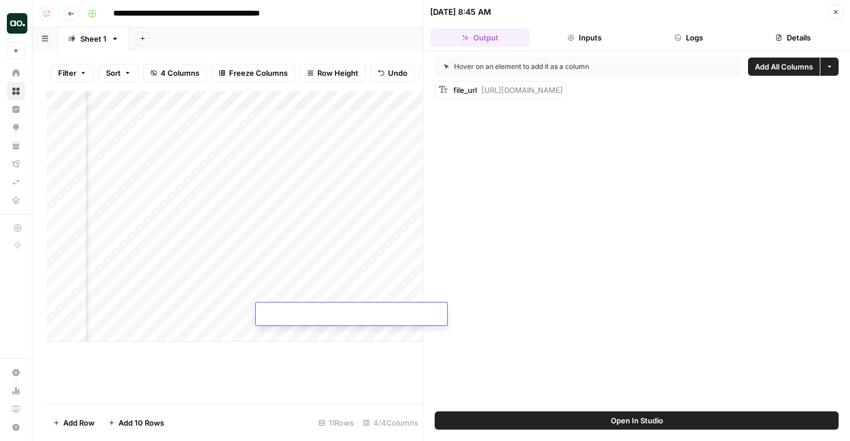
scroll to position [0, 77]
click at [226, 389] on div "Add Column" at bounding box center [234, 247] width 376 height 313
click at [838, 17] on button "Close" at bounding box center [835, 12] width 15 height 15
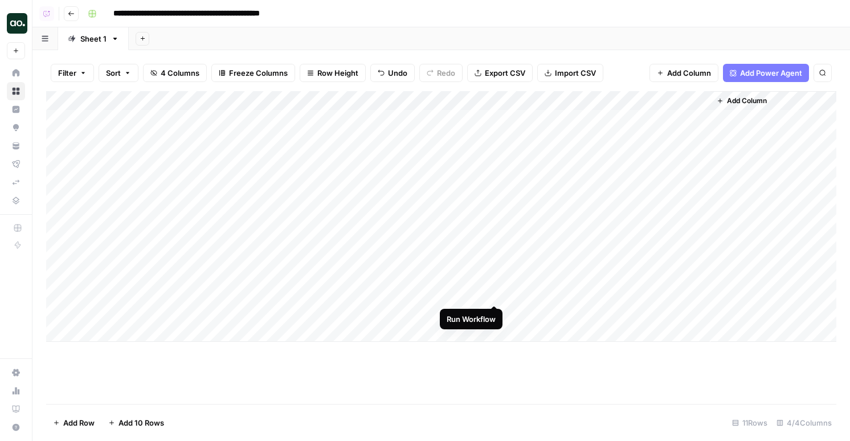
click at [491, 294] on div "Add Column" at bounding box center [441, 216] width 790 height 251
click at [696, 215] on div "Add Column" at bounding box center [441, 216] width 790 height 251
click at [478, 292] on div "Add Column" at bounding box center [441, 216] width 790 height 251
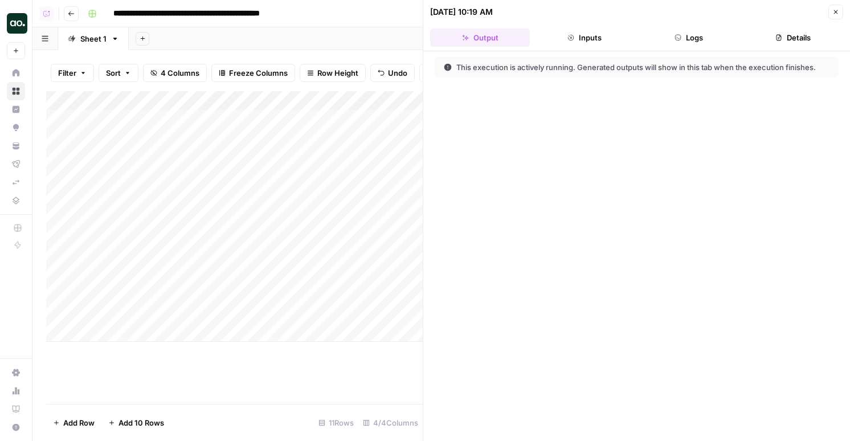
click at [696, 28] on button "Logs" at bounding box center [689, 37] width 100 height 18
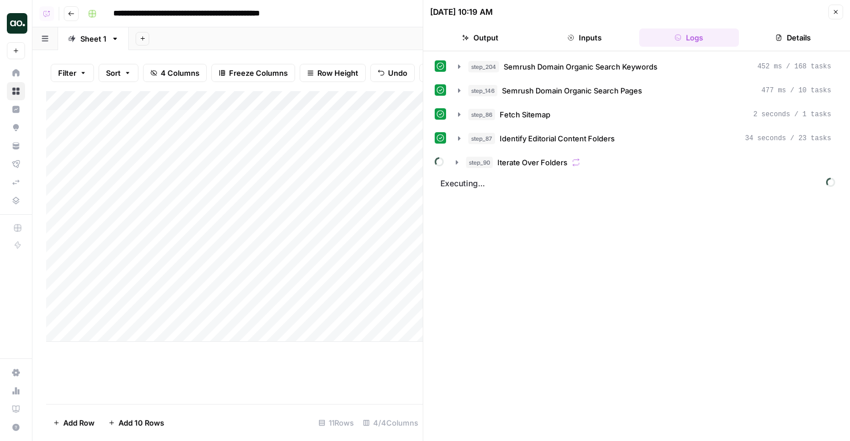
click at [533, 172] on div "step_204 Semrush Domain Organic Search Keywords 452 ms / 168 tasks step_146 Sem…" at bounding box center [637, 246] width 404 height 378
click at [533, 166] on span "Iterate Over Folders" at bounding box center [532, 162] width 70 height 11
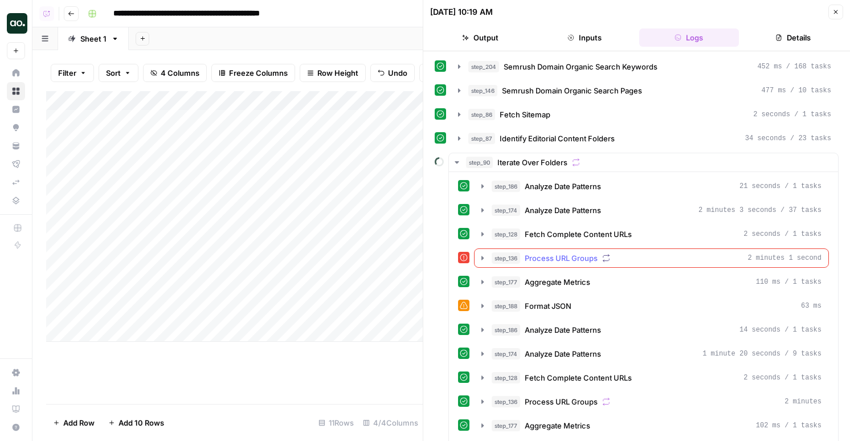
click at [557, 256] on span "Process URL Groups" at bounding box center [561, 257] width 73 height 11
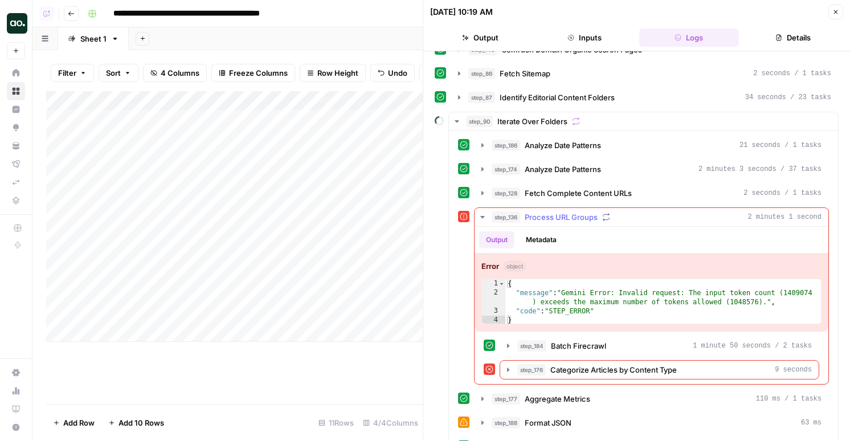
scroll to position [47, 0]
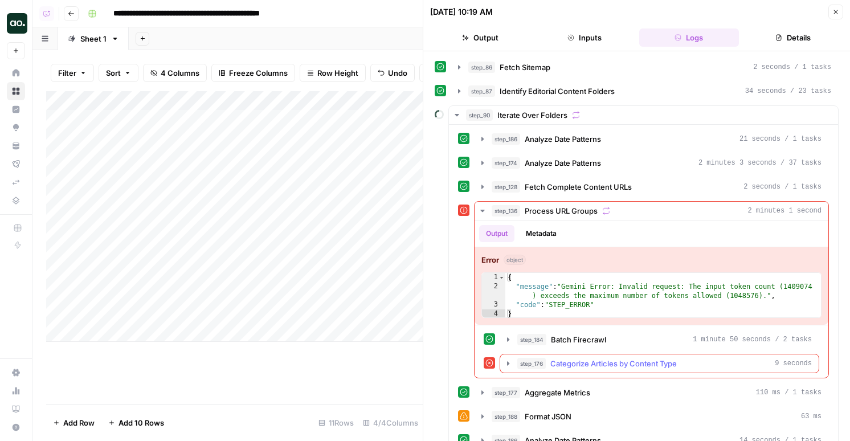
click at [591, 364] on span "Categorize Articles by Content Type" at bounding box center [613, 363] width 126 height 11
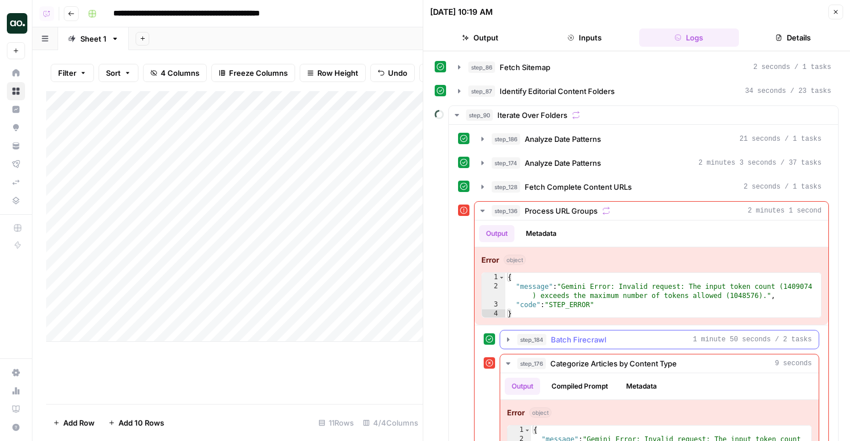
click at [584, 334] on span "Batch Firecrawl" at bounding box center [578, 339] width 55 height 11
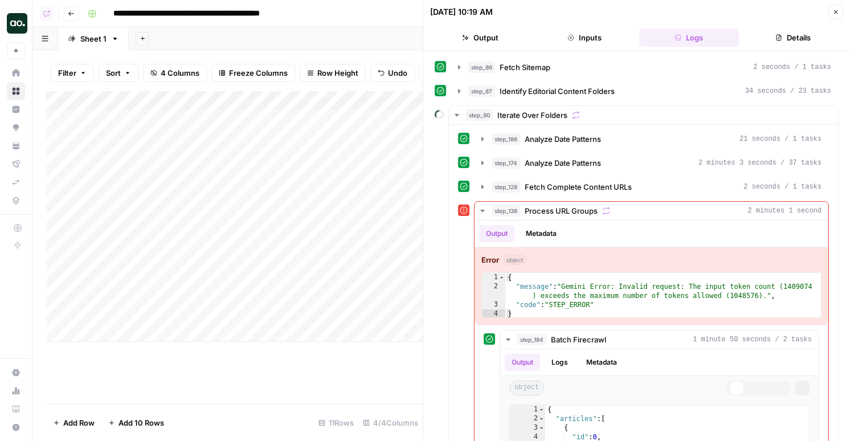
scroll to position [355, 0]
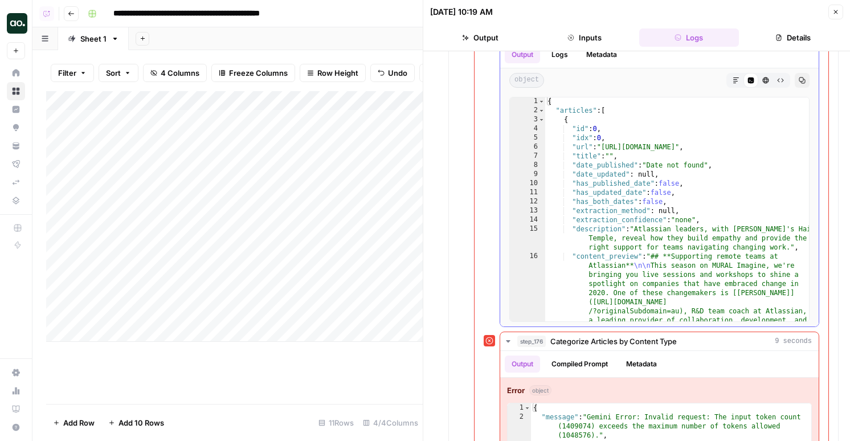
type textarea "**********"
drag, startPoint x: 605, startPoint y: 146, endPoint x: 796, endPoint y: 149, distance: 190.2
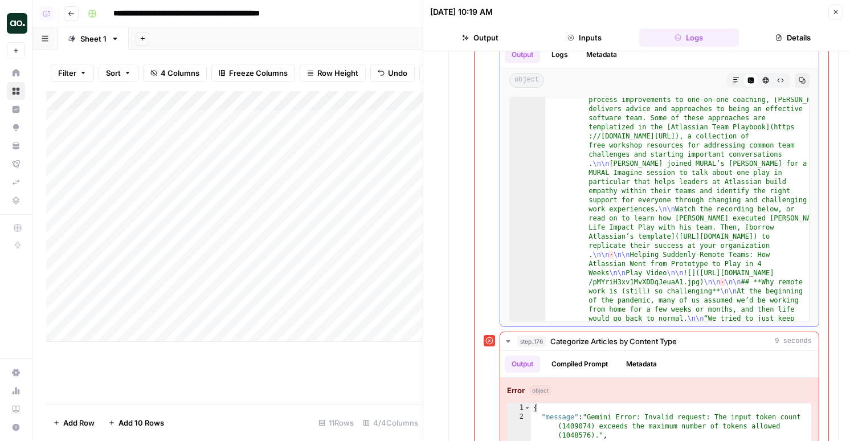
scroll to position [353, 0]
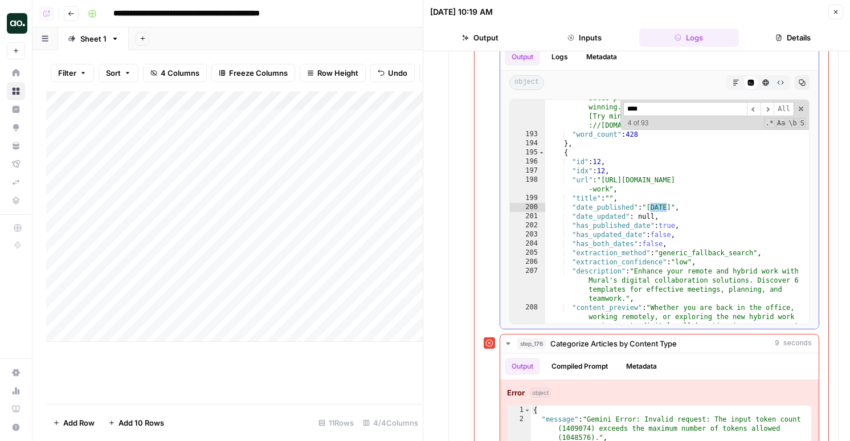
scroll to position [568, 0]
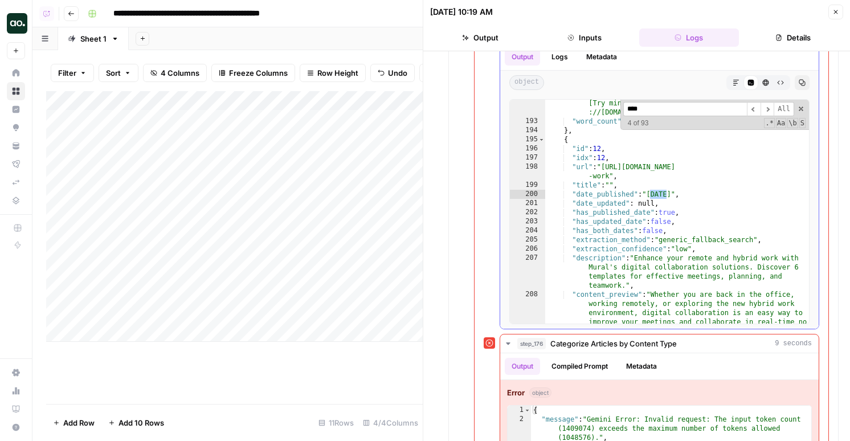
type input "****"
type textarea "**********"
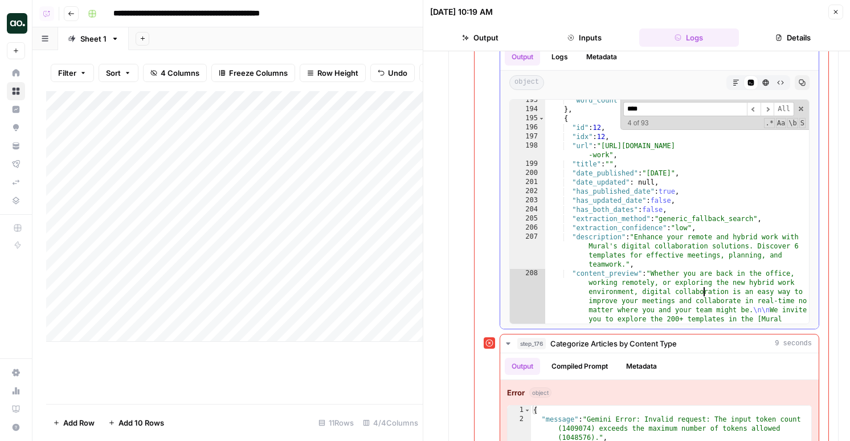
scroll to position [569, 0]
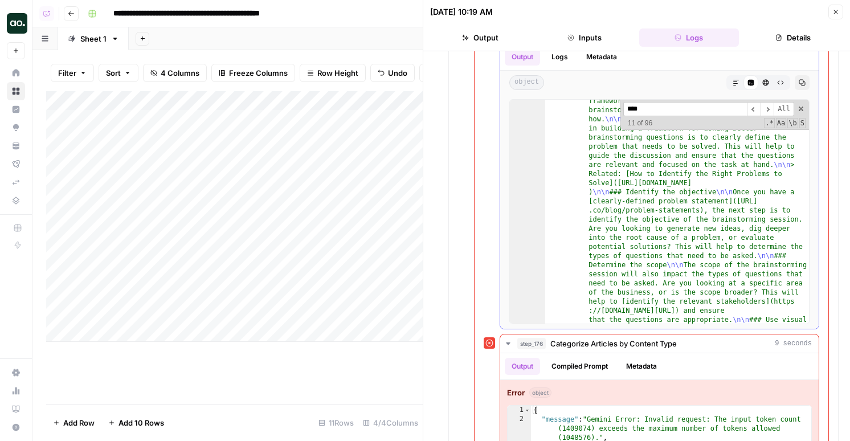
scroll to position [3247, 0]
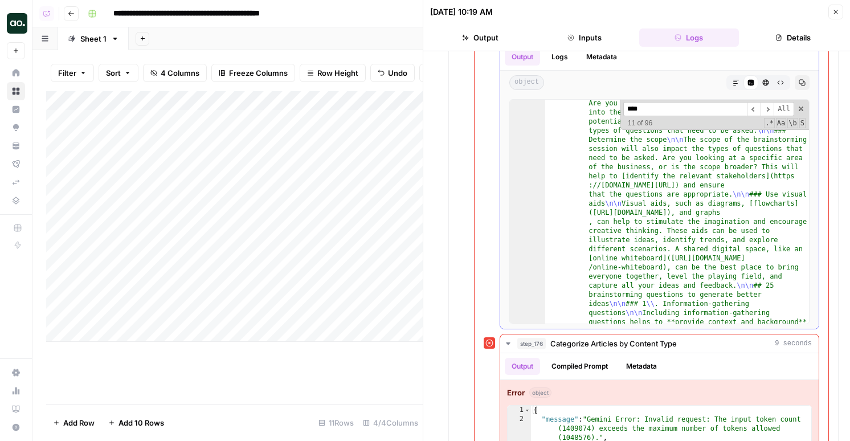
type input "****"
click at [803, 114] on div "**** ​ ​ All Replace All + 11 of 96 .* Aa \b S" at bounding box center [714, 115] width 189 height 30
click at [803, 110] on span at bounding box center [801, 109] width 8 height 8
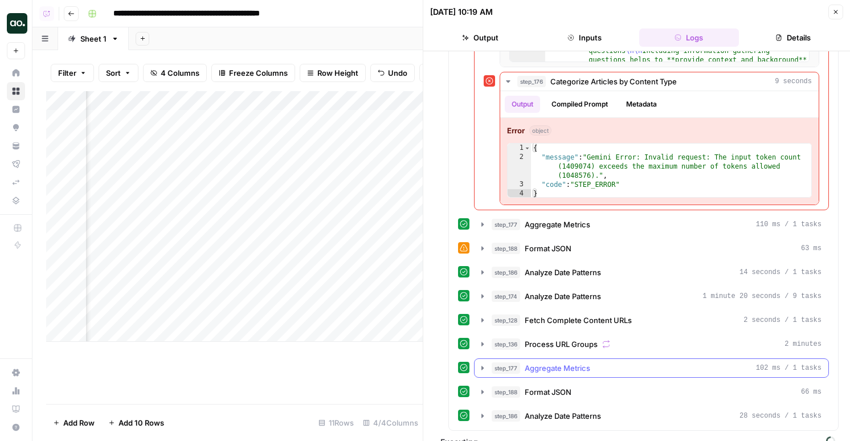
scroll to position [630, 0]
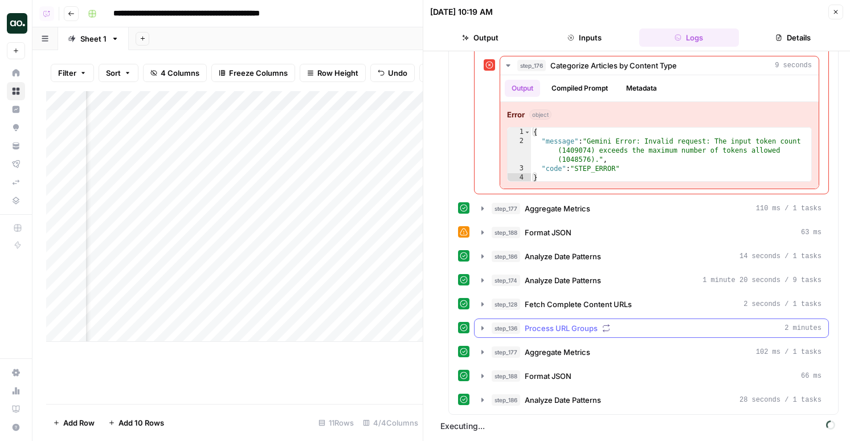
click at [563, 327] on span "Process URL Groups" at bounding box center [561, 327] width 73 height 11
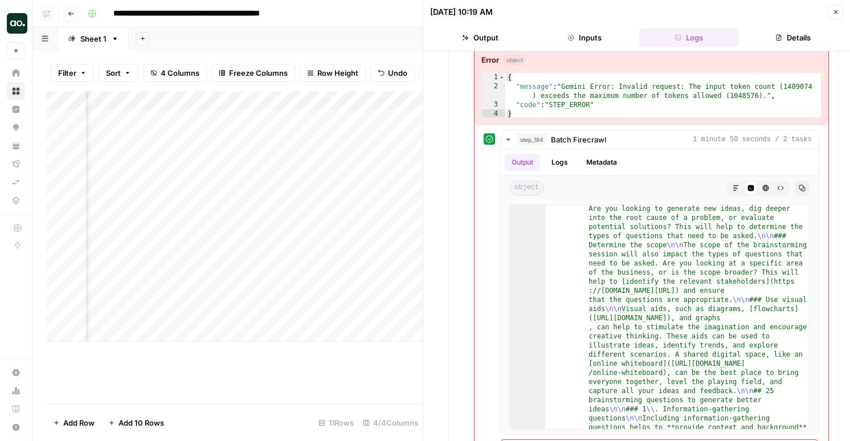
scroll to position [0, 0]
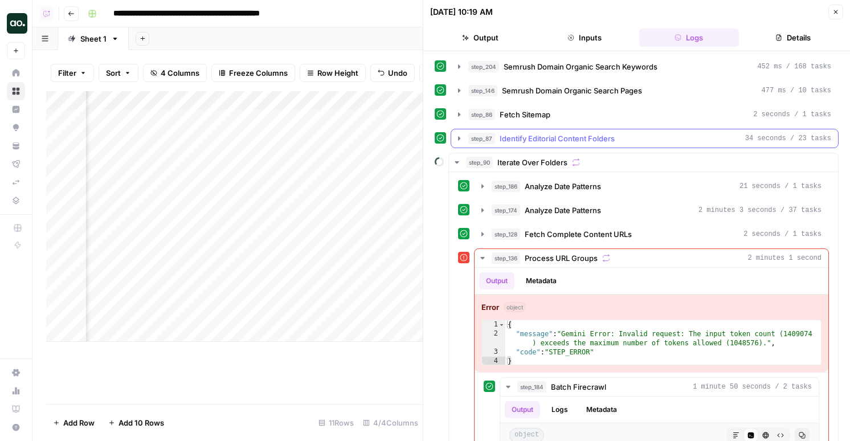
click at [537, 146] on button "step_87 Identify Editorial Content Folders 34 seconds / 23 tasks" at bounding box center [644, 138] width 387 height 18
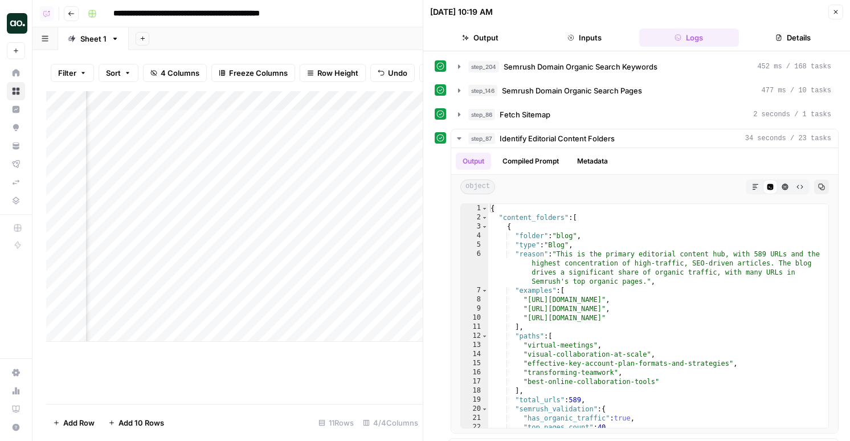
scroll to position [0, 311]
click at [185, 294] on div "Add Column" at bounding box center [234, 216] width 376 height 251
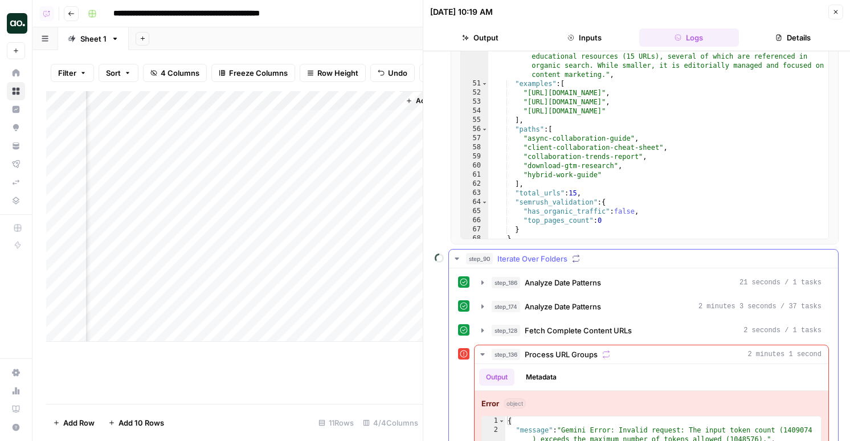
scroll to position [399, 0]
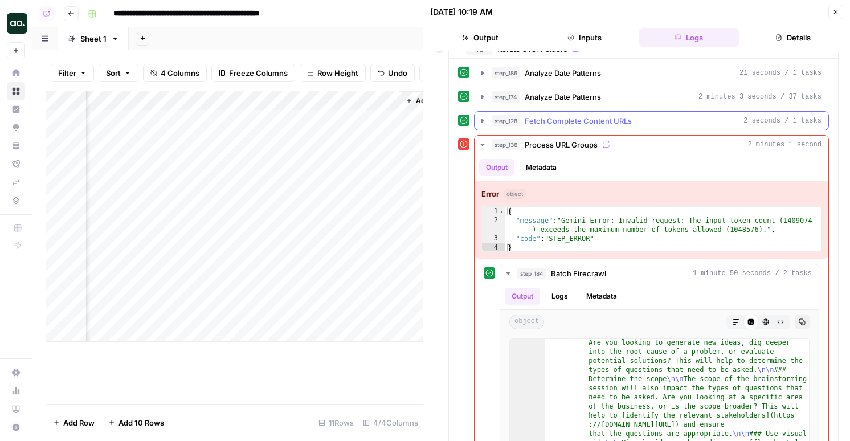
click at [558, 116] on span "Fetch Complete Content URLs" at bounding box center [578, 120] width 107 height 11
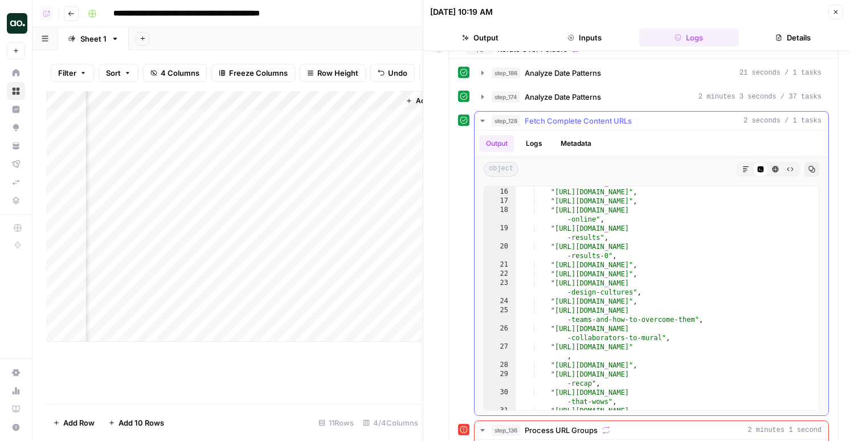
scroll to position [194, 0]
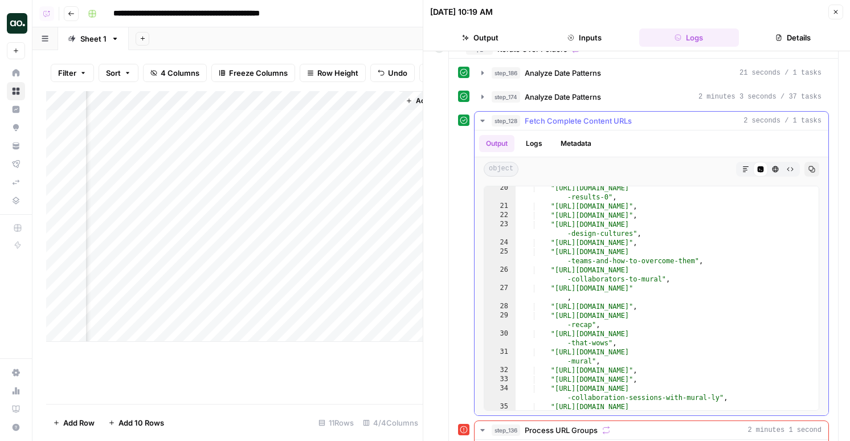
click at [576, 121] on span "Fetch Complete Content URLs" at bounding box center [578, 120] width 107 height 11
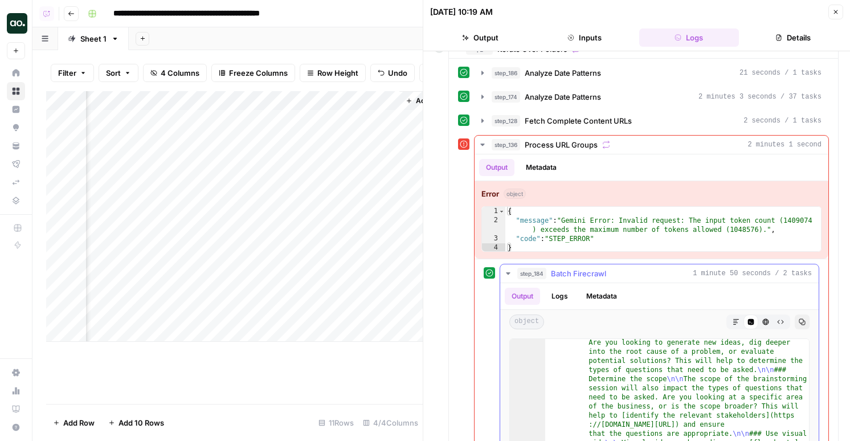
click at [577, 265] on button "step_184 Batch Firecrawl 1 minute 50 seconds / 2 tasks" at bounding box center [659, 273] width 318 height 18
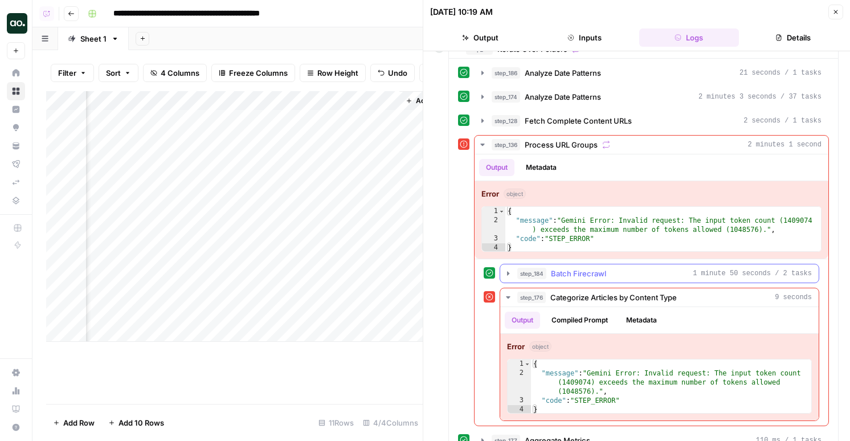
click at [566, 276] on span "Batch Firecrawl" at bounding box center [578, 273] width 55 height 11
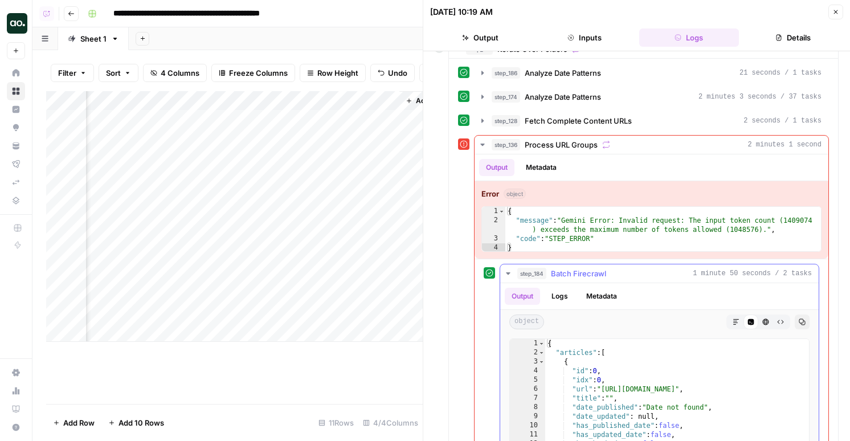
click at [568, 302] on button "Logs" at bounding box center [559, 296] width 30 height 17
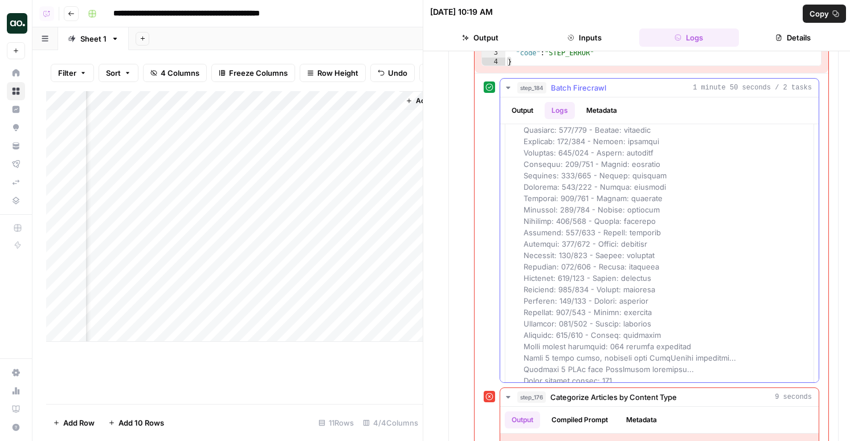
scroll to position [736, 0]
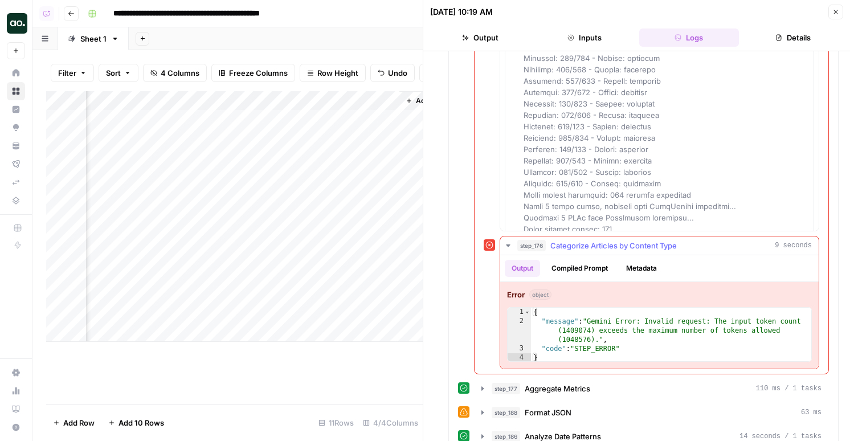
click at [569, 274] on button "Compiled Prompt" at bounding box center [579, 268] width 70 height 17
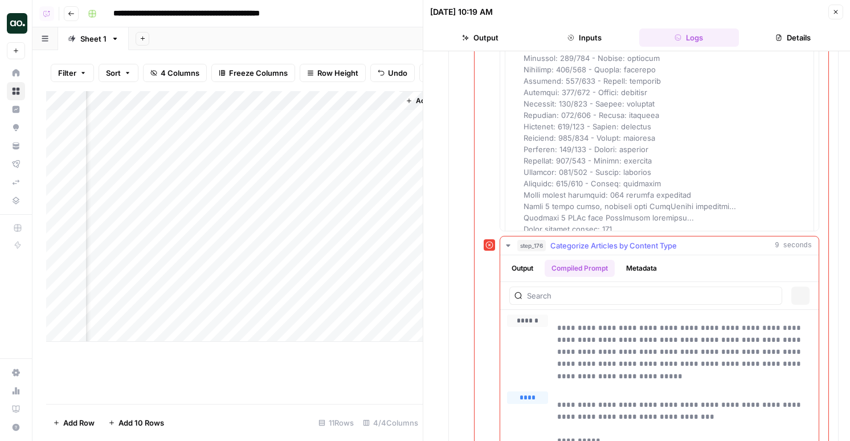
click at [176, 296] on div "Add Column" at bounding box center [234, 216] width 376 height 251
click at [219, 2] on header "**********" at bounding box center [440, 13] width 817 height 27
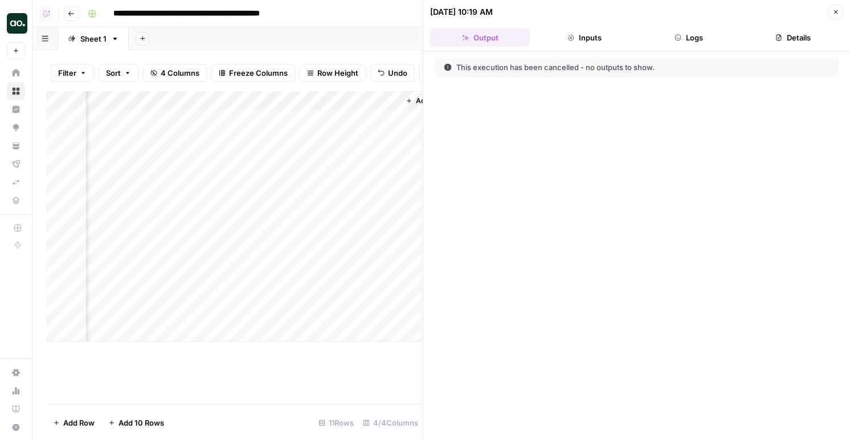
click at [684, 37] on button "Logs" at bounding box center [689, 37] width 100 height 18
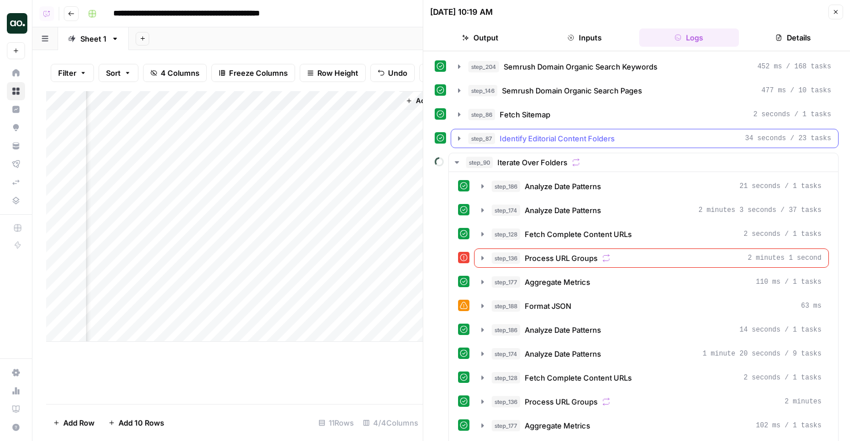
click at [555, 132] on button "step_87 Identify Editorial Content Folders 34 seconds / 23 tasks" at bounding box center [644, 138] width 387 height 18
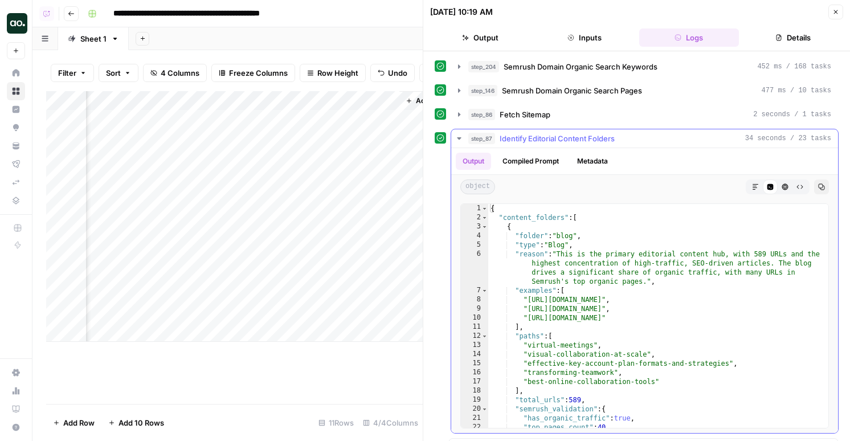
type textarea "**********"
drag, startPoint x: 716, startPoint y: 301, endPoint x: 527, endPoint y: 302, distance: 189.1
click at [527, 302] on div "{ "content_folders" : [ { "folder" : "blog" , "type" : "Blog" , "reason" : "Thi…" at bounding box center [658, 325] width 340 height 242
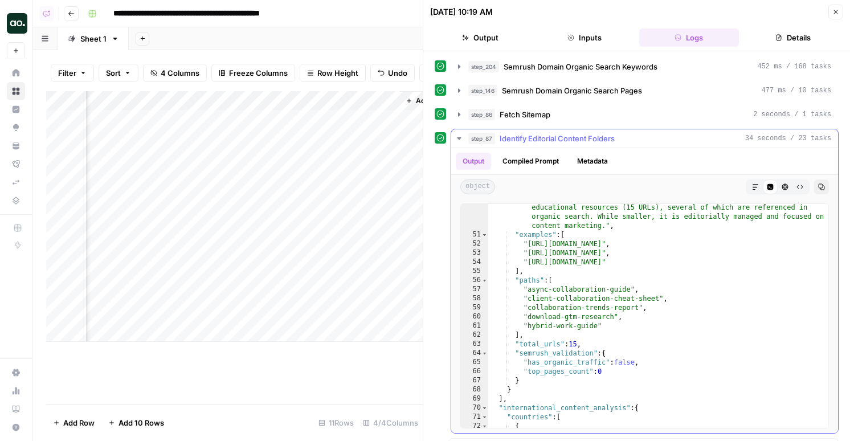
scroll to position [532, 0]
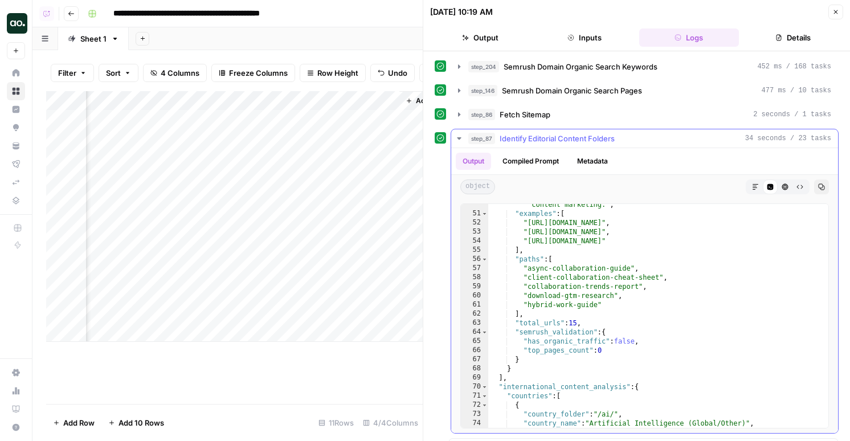
click at [498, 137] on div "step_87 Identify Editorial Content Folders 34 seconds / 23 tasks" at bounding box center [649, 138] width 363 height 11
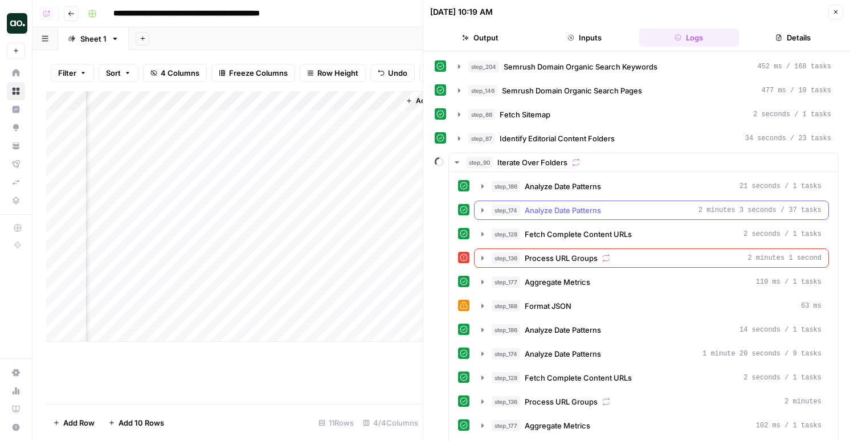
click at [514, 204] on span "step_174" at bounding box center [505, 209] width 28 height 11
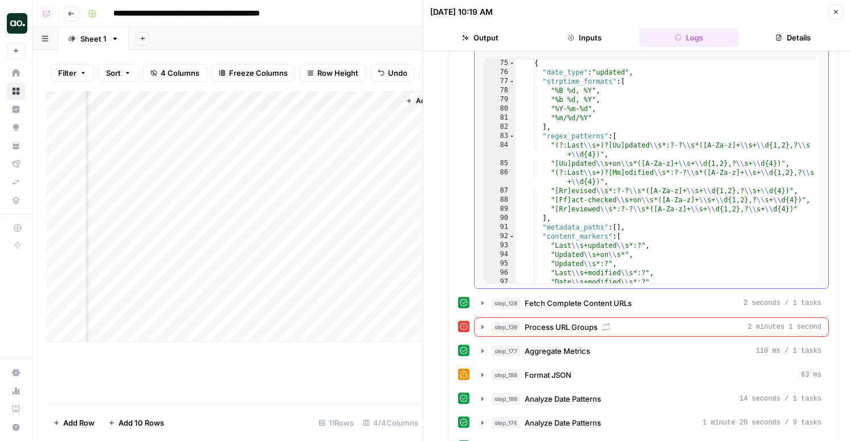
scroll to position [706, 0]
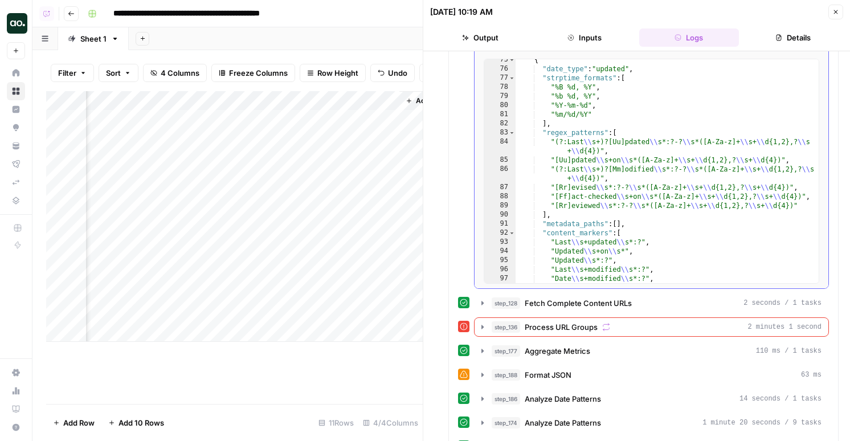
click at [585, 179] on div "{ "date_type" : "updated" , "strptime_formats" : [ "%B %d, %Y" , "%b %d, %Y" , …" at bounding box center [666, 176] width 303 height 242
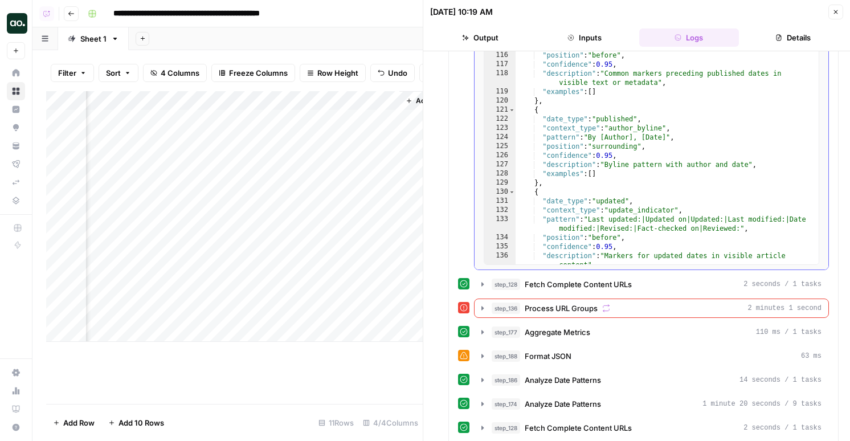
scroll to position [1100, 0]
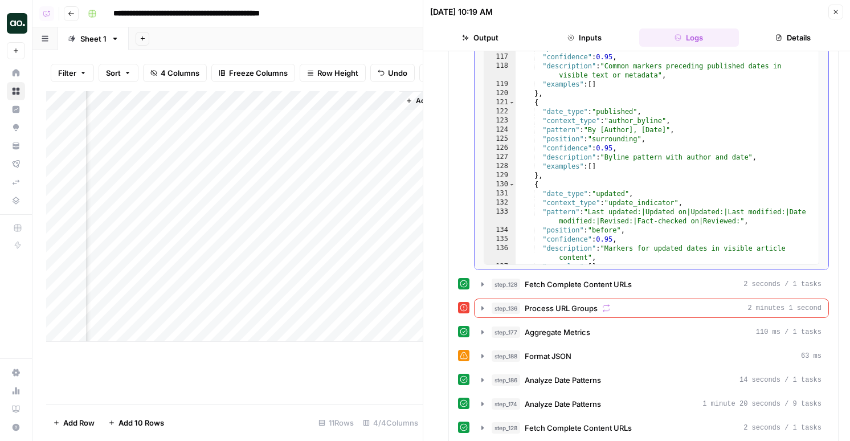
click at [697, 175] on div ""pattern" : "Published on|Published:|Date:|Posted on|Originally published" , "p…" at bounding box center [666, 150] width 303 height 251
type textarea "**"
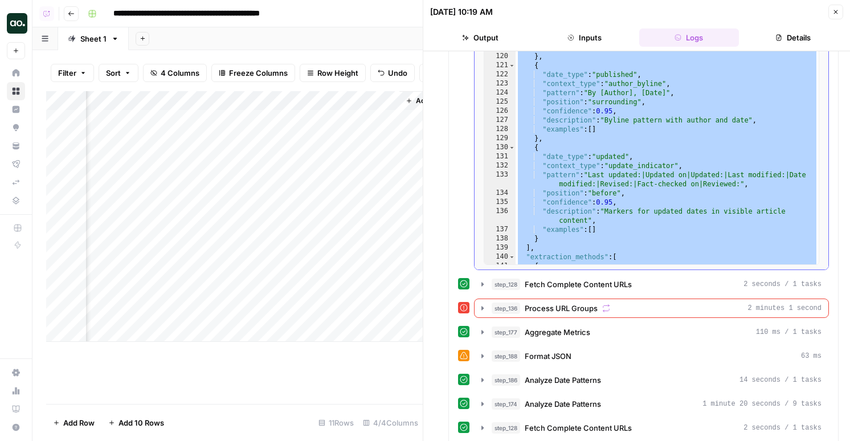
scroll to position [1164, 0]
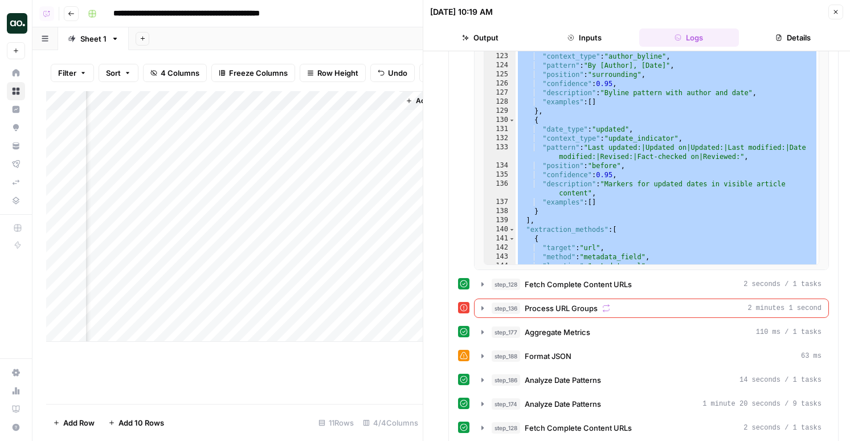
click at [835, 13] on icon "button" at bounding box center [835, 12] width 7 height 7
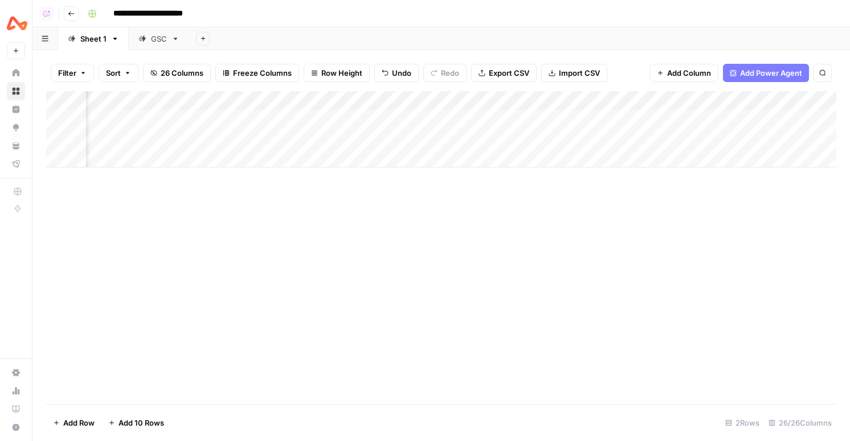
scroll to position [0, 1006]
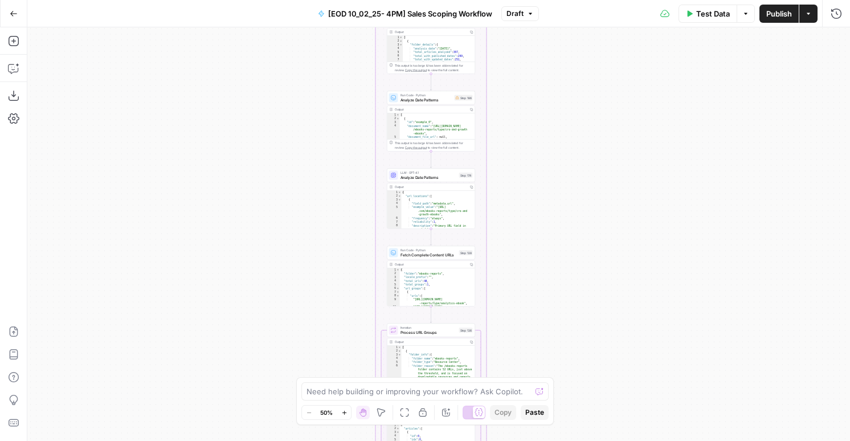
click at [22, 65] on button "Copilot" at bounding box center [14, 68] width 18 height 18
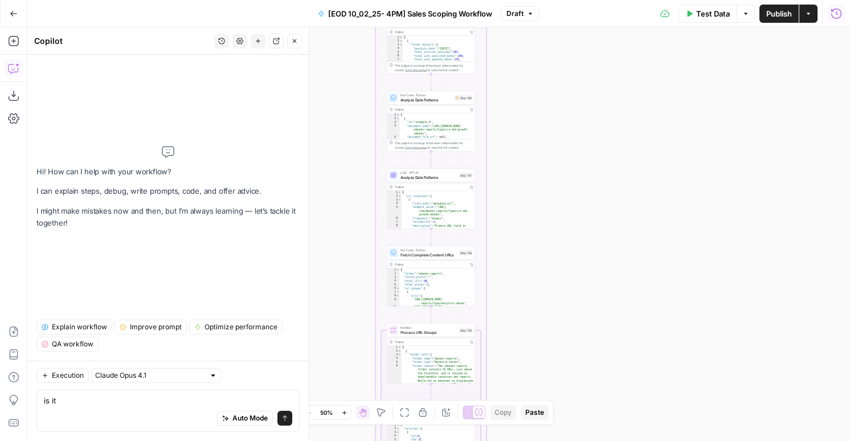
click at [831, 9] on icon "button" at bounding box center [836, 13] width 10 height 10
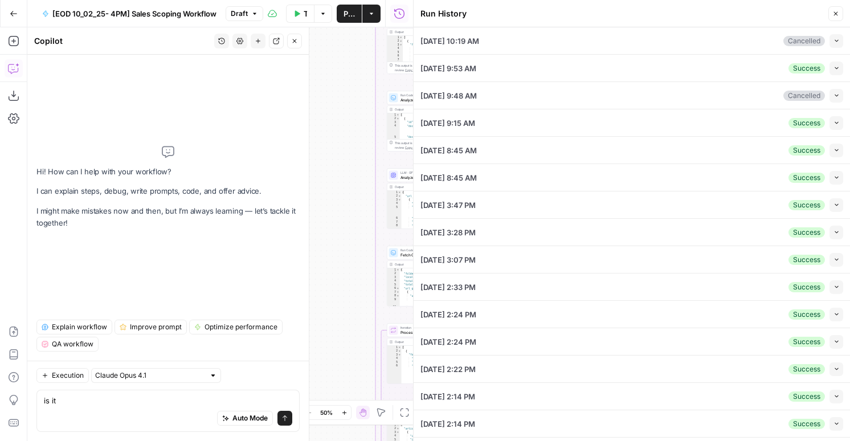
click at [837, 39] on icon "button" at bounding box center [836, 41] width 6 height 6
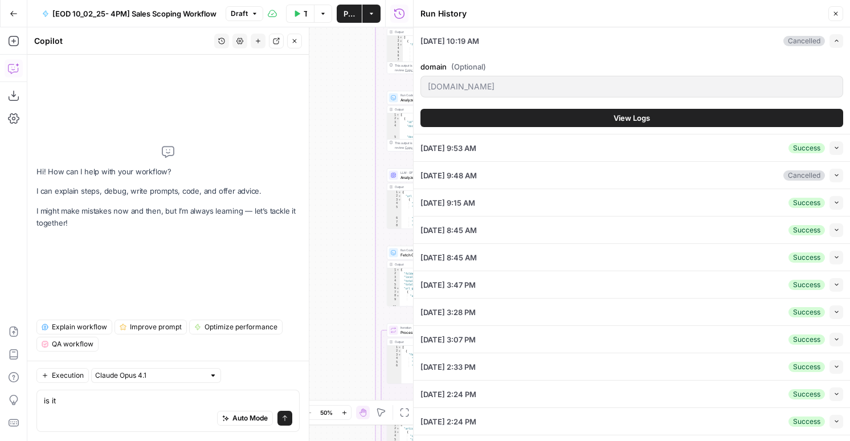
click at [636, 110] on button "View Logs" at bounding box center [631, 118] width 423 height 18
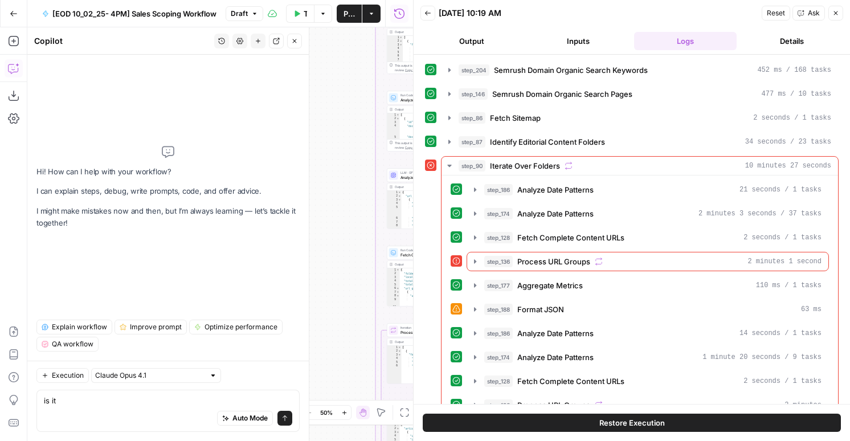
click at [594, 420] on button "Restore Execution" at bounding box center [632, 422] width 418 height 18
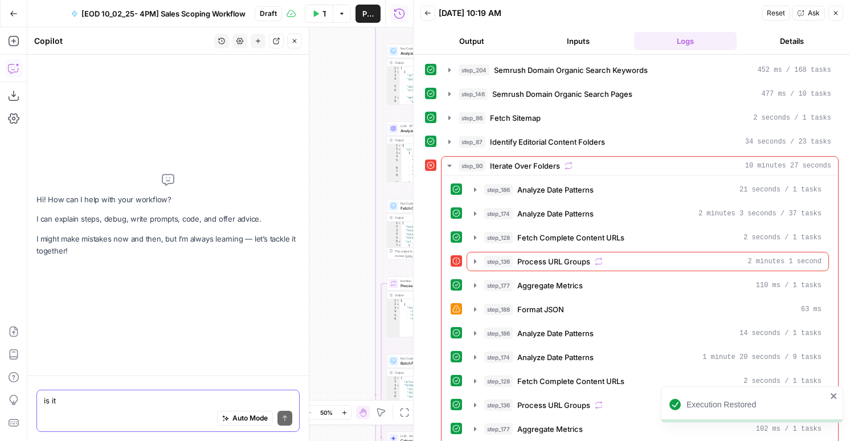
click at [142, 404] on textarea "is it" at bounding box center [168, 400] width 248 height 11
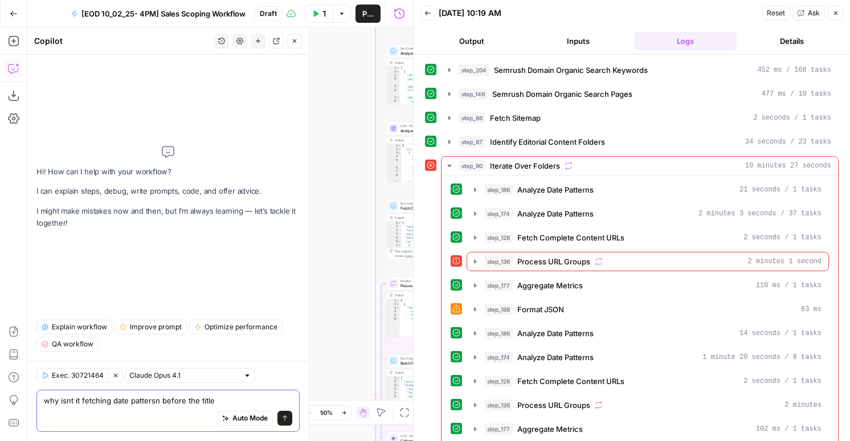
type textarea "why isnt it fetching date pattersn before the title?"
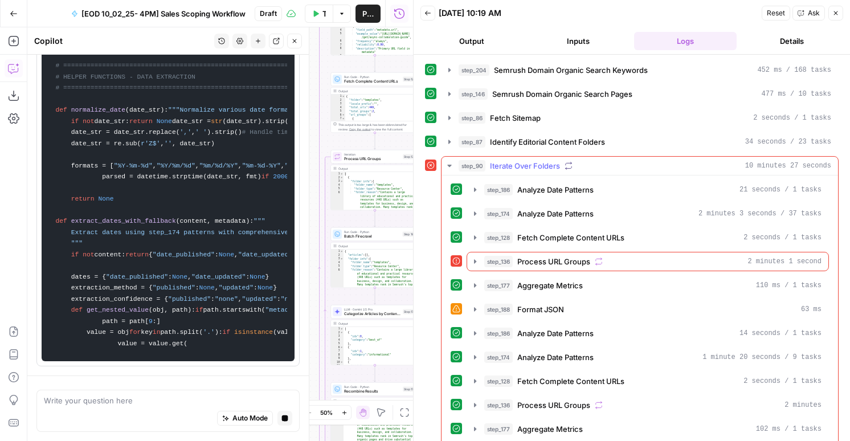
click at [474, 272] on div "step_186 Analyze Date Patterns 21 seconds / 1 tasks step_174 Analyze Date Patte…" at bounding box center [639, 357] width 378 height 354
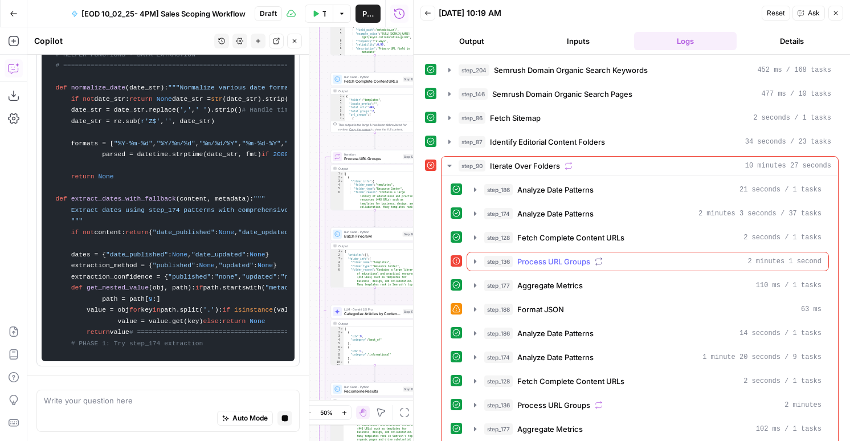
click at [480, 263] on button "step_136 Process URL Groups 2 minutes 1 second" at bounding box center [647, 261] width 361 height 18
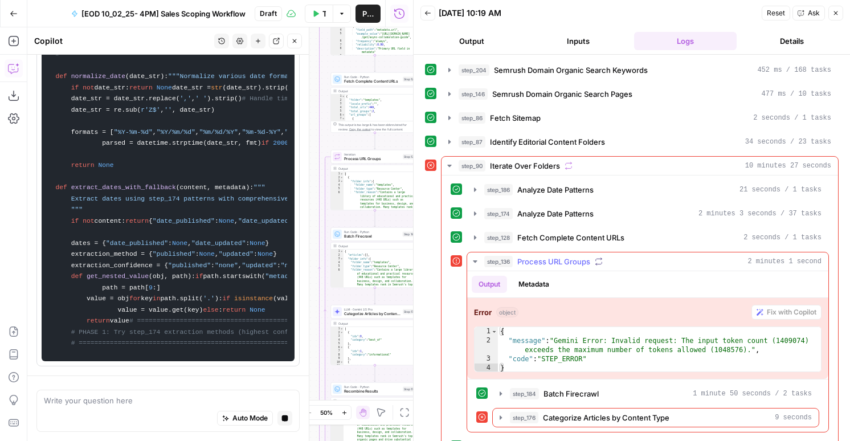
click at [482, 263] on button "step_136 Process URL Groups 2 minutes 1 second" at bounding box center [647, 261] width 361 height 18
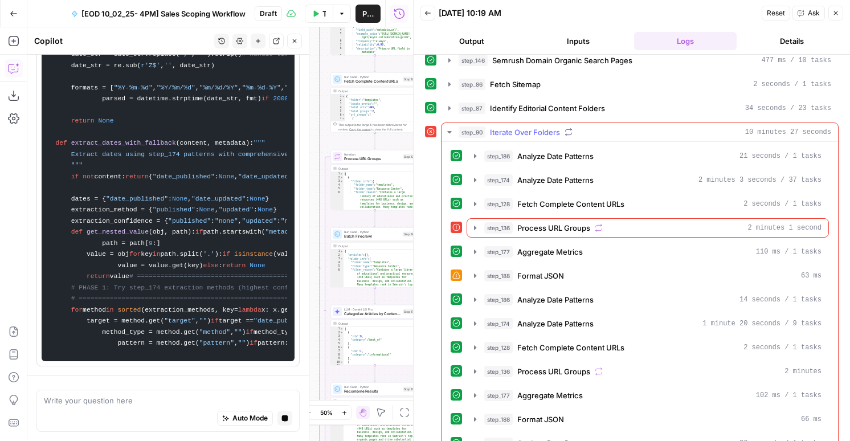
scroll to position [1202, 0]
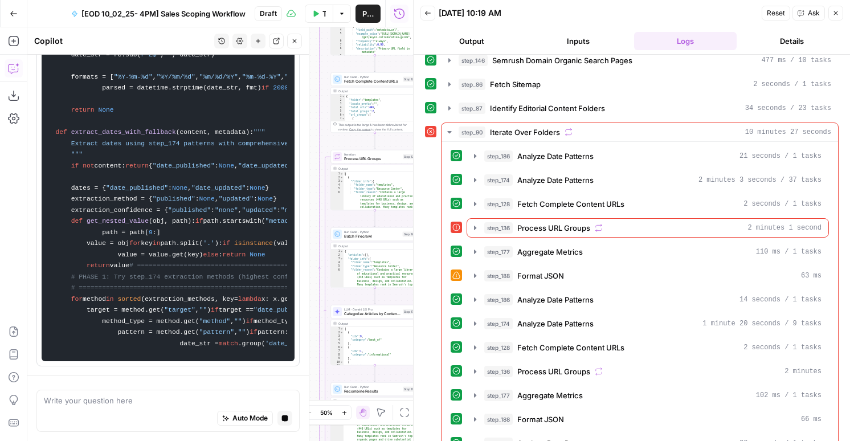
click at [431, 15] on button "Back" at bounding box center [427, 13] width 15 height 15
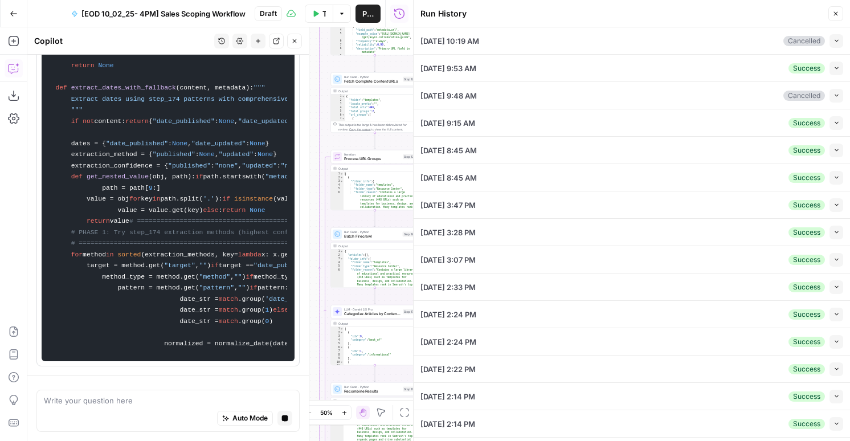
click at [835, 39] on icon "button" at bounding box center [836, 41] width 6 height 6
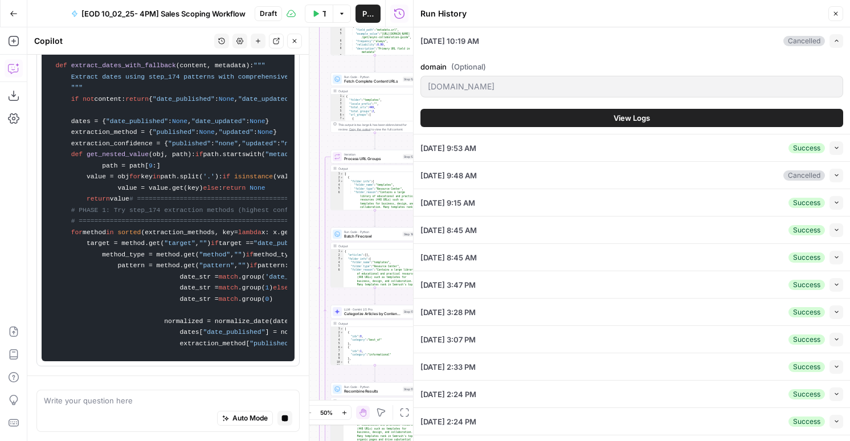
click at [586, 122] on button "View Logs" at bounding box center [631, 118] width 423 height 18
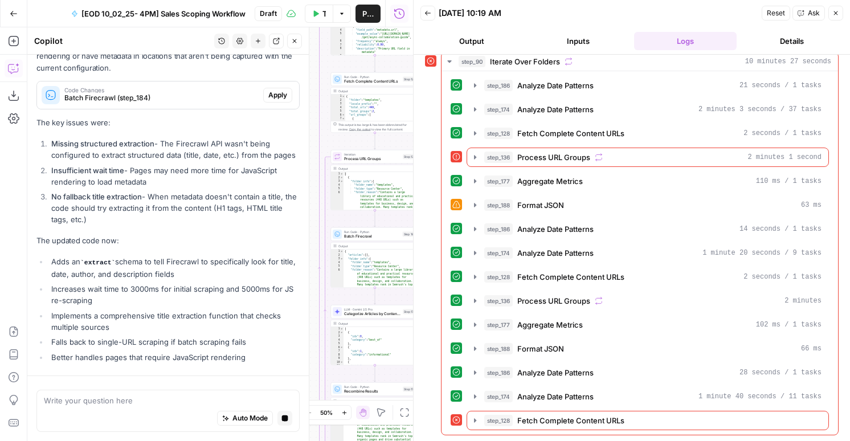
scroll to position [325, 0]
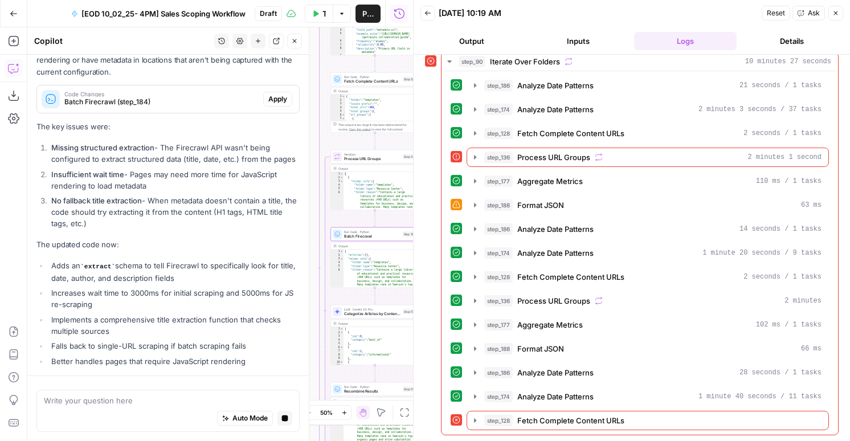
click at [276, 94] on span "Apply" at bounding box center [277, 99] width 19 height 10
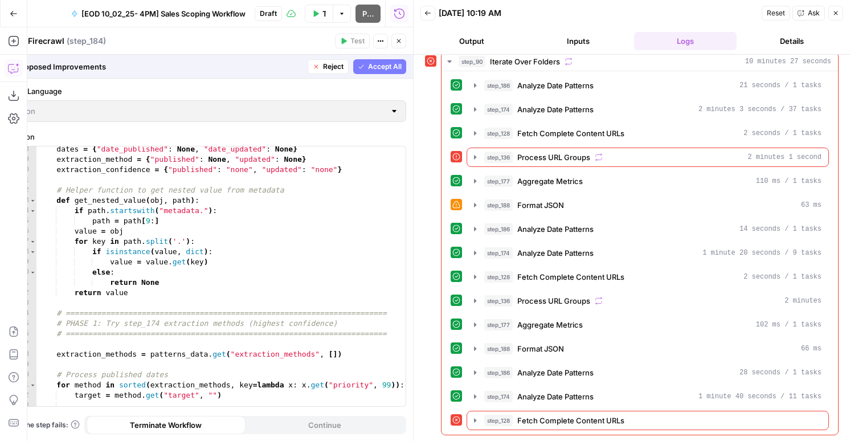
scroll to position [1094, 0]
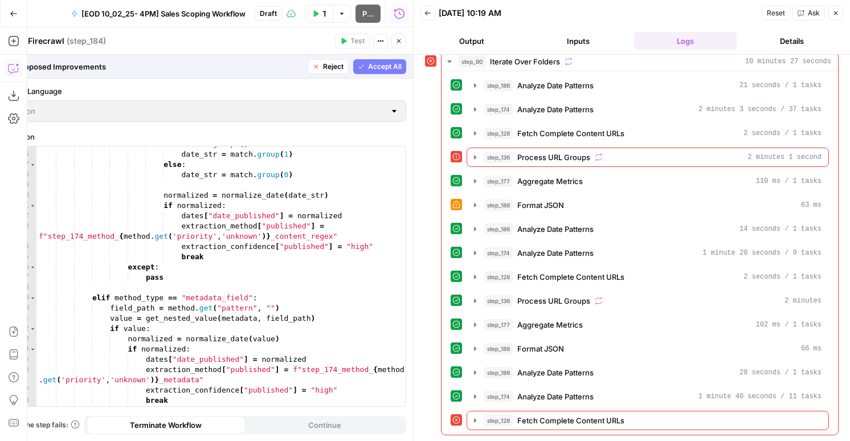
click at [383, 64] on span "Accept All" at bounding box center [385, 67] width 34 height 10
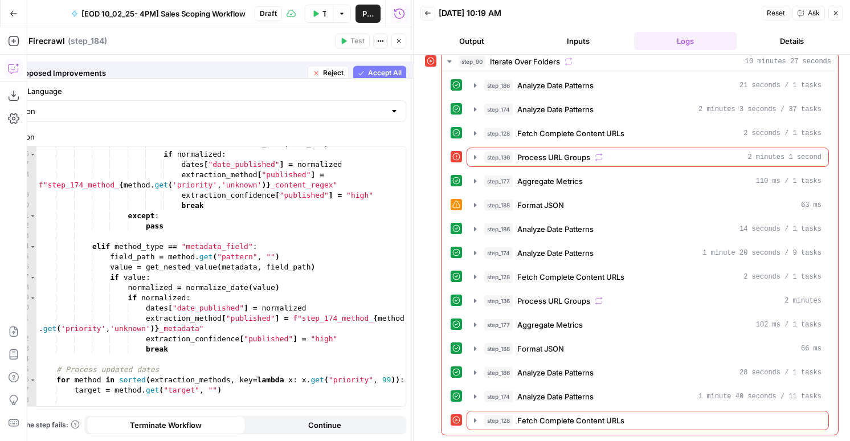
scroll to position [376, 0]
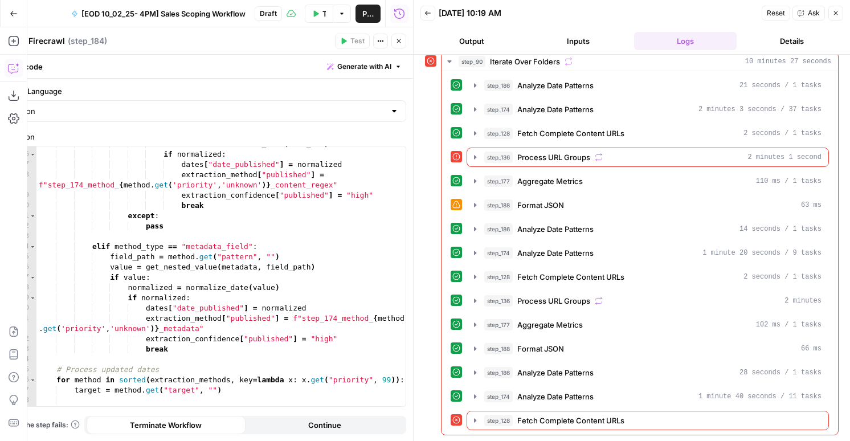
click at [841, 14] on button "Close" at bounding box center [835, 13] width 15 height 15
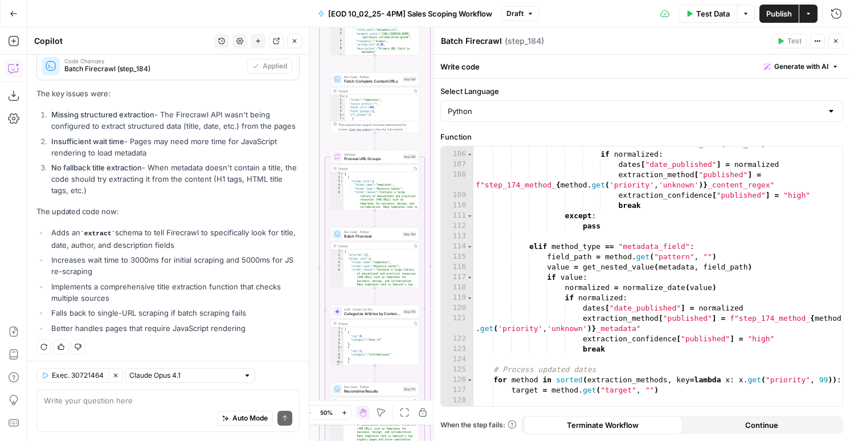
click at [836, 41] on icon "button" at bounding box center [835, 41] width 7 height 7
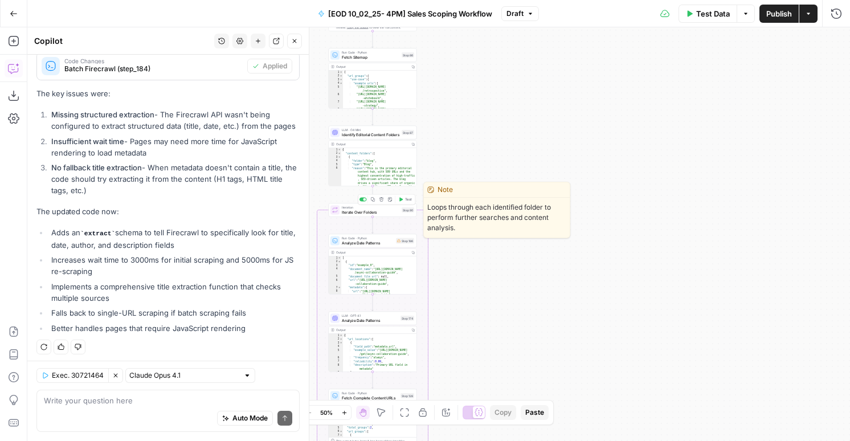
click at [403, 199] on button "Test" at bounding box center [405, 199] width 18 height 7
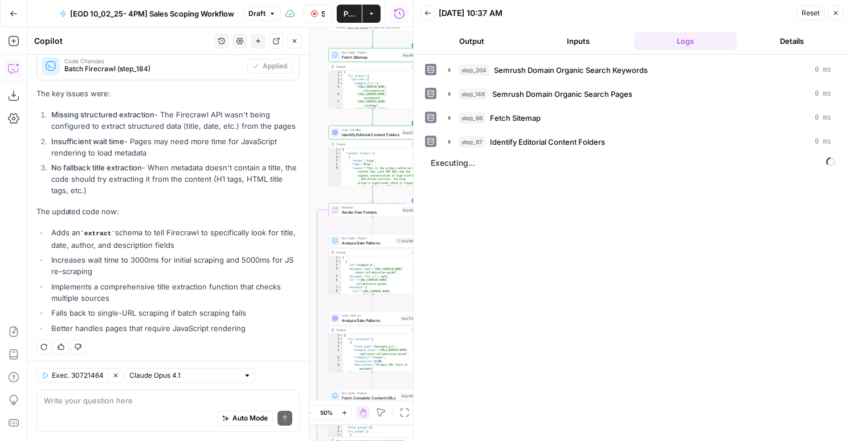
click at [472, 36] on button "Output" at bounding box center [471, 41] width 103 height 18
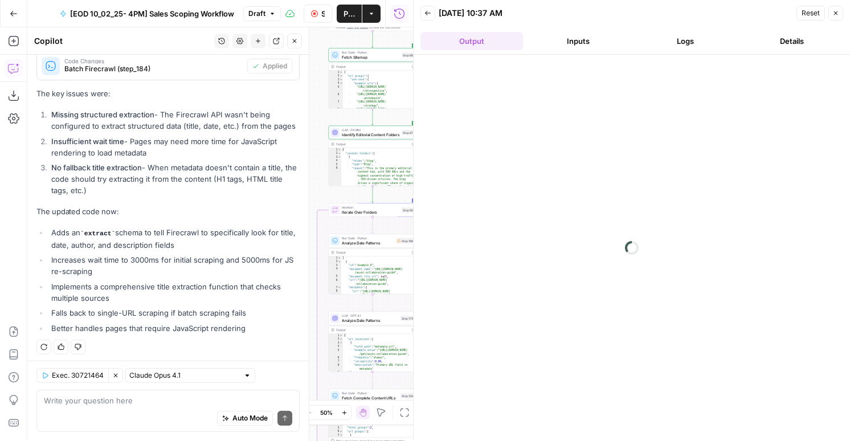
click at [550, 45] on button "Inputs" at bounding box center [578, 41] width 103 height 18
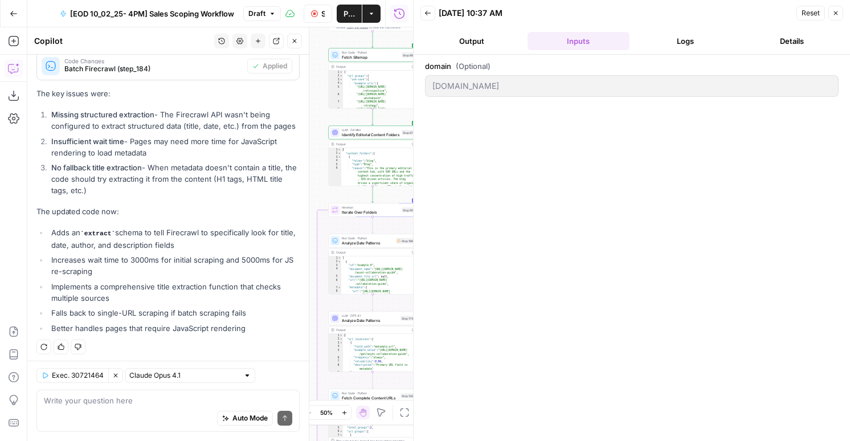
click at [678, 40] on button "Logs" at bounding box center [685, 41] width 103 height 18
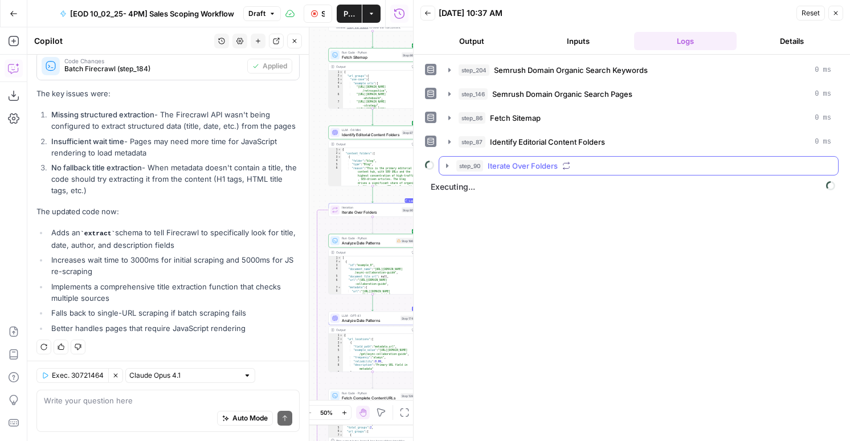
click at [489, 166] on span "Iterate Over Folders" at bounding box center [522, 165] width 70 height 11
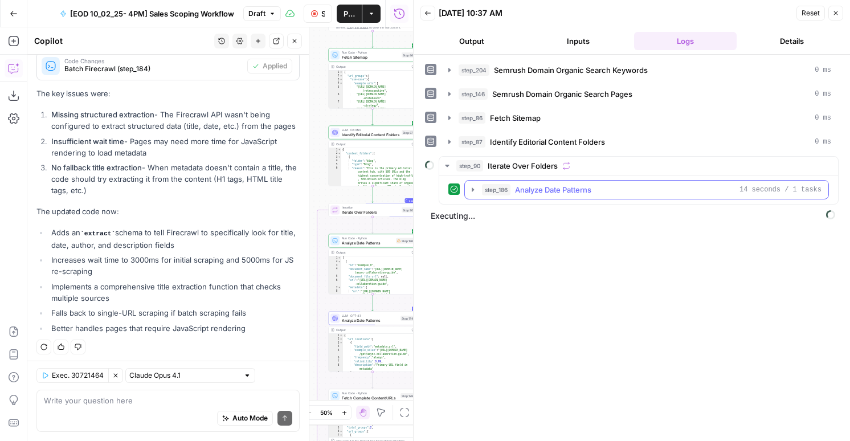
click at [487, 189] on span "step_186" at bounding box center [496, 189] width 28 height 11
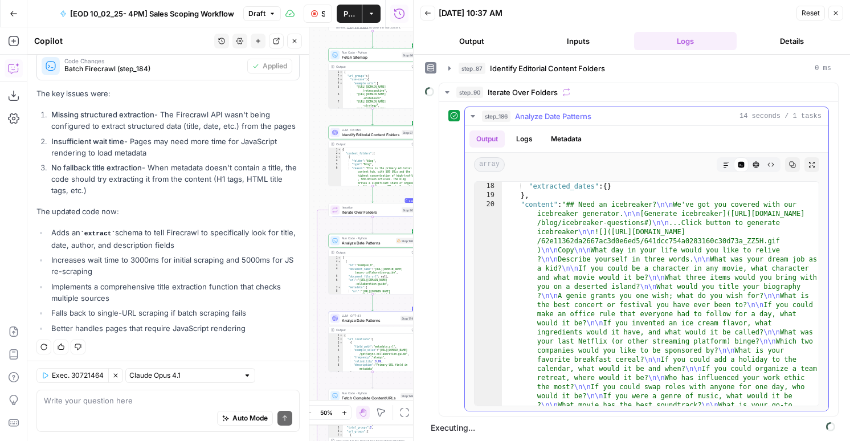
scroll to position [75, 0]
type textarea "**********"
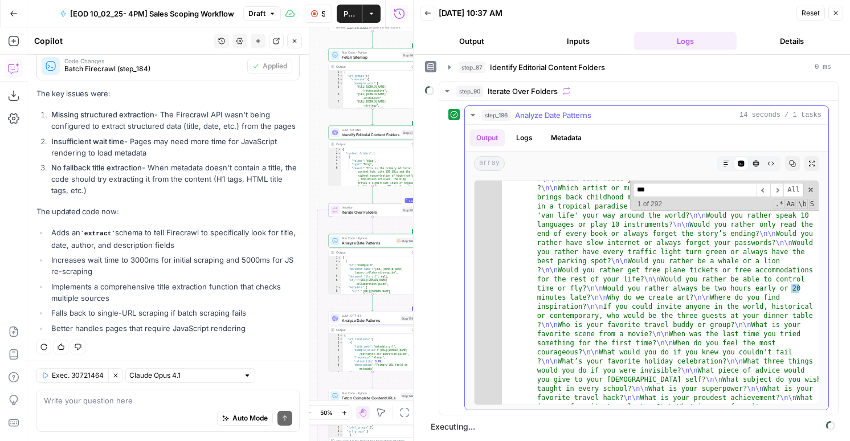
scroll to position [6986, 0]
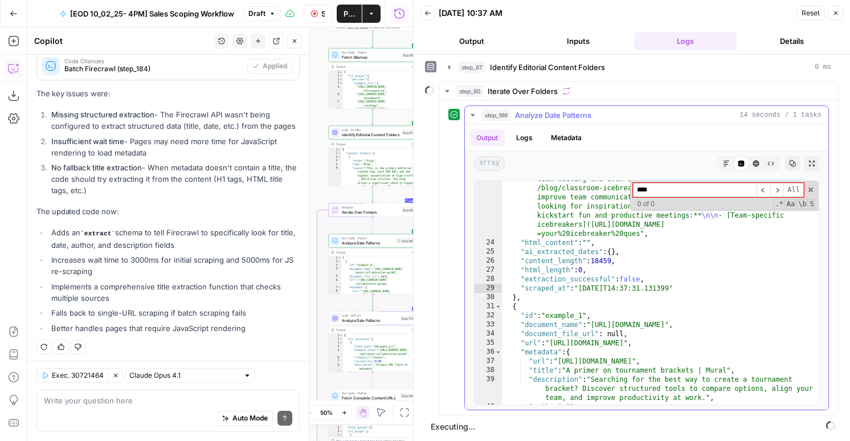
type input "*"
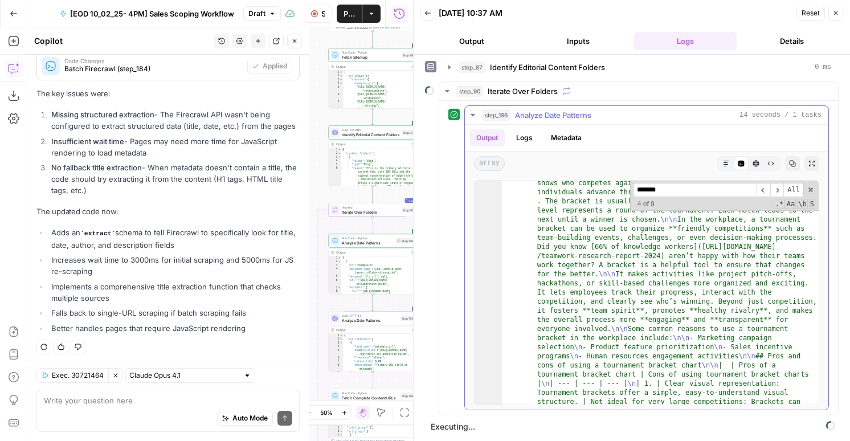
scroll to position [7459, 0]
type input "*******"
click at [781, 194] on span "​" at bounding box center [777, 190] width 14 height 14
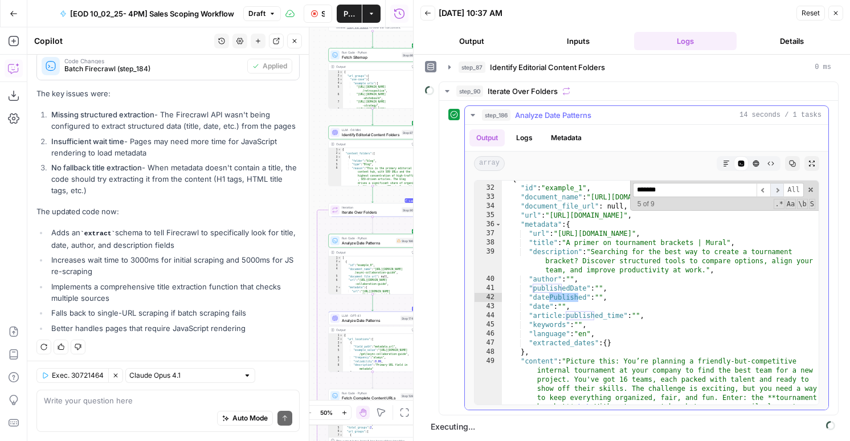
click at [781, 194] on span "​" at bounding box center [777, 190] width 14 height 14
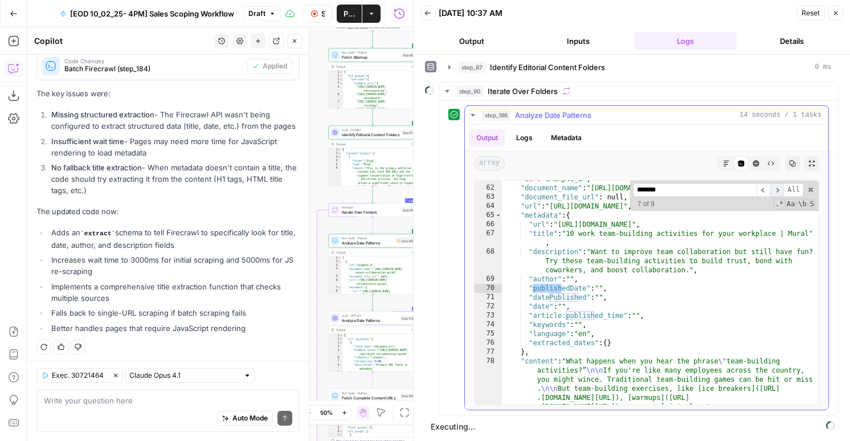
click at [781, 194] on span "​" at bounding box center [777, 190] width 14 height 14
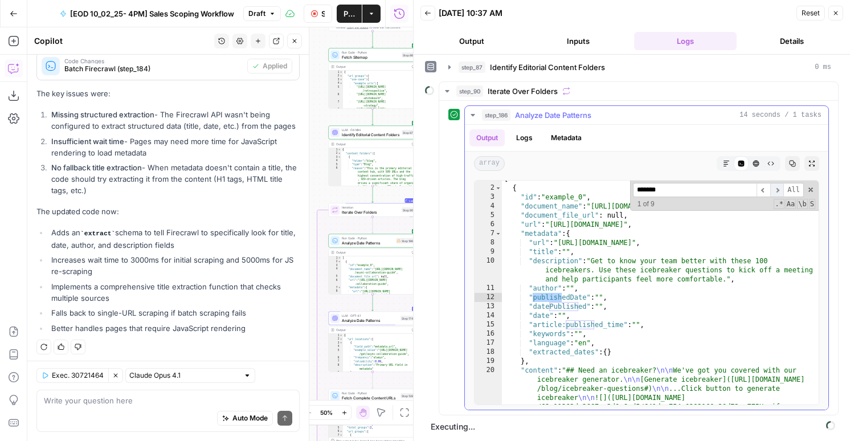
click at [781, 194] on span "​" at bounding box center [777, 190] width 14 height 14
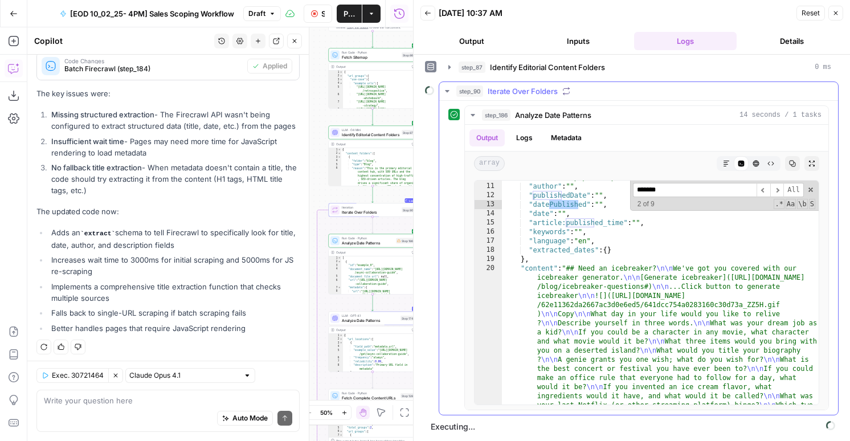
scroll to position [75, 0]
click at [519, 113] on span "Analyze Date Patterns" at bounding box center [553, 114] width 76 height 11
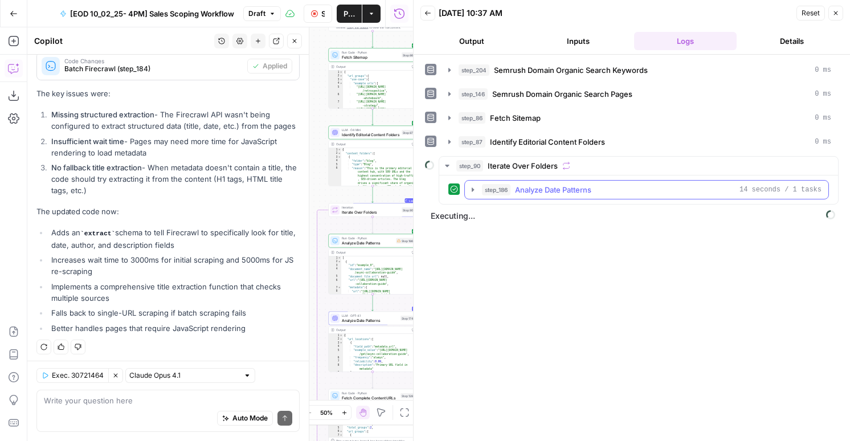
scroll to position [0, 0]
click at [316, 14] on icon "button" at bounding box center [314, 13] width 7 height 7
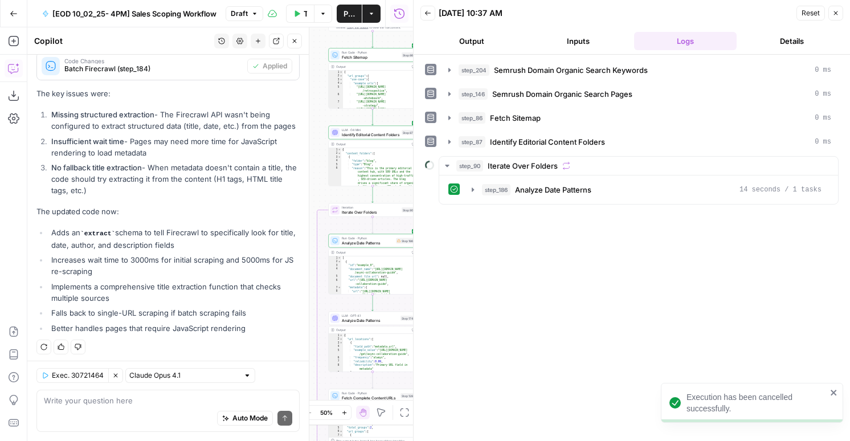
click at [247, 13] on span "Draft" at bounding box center [239, 14] width 17 height 10
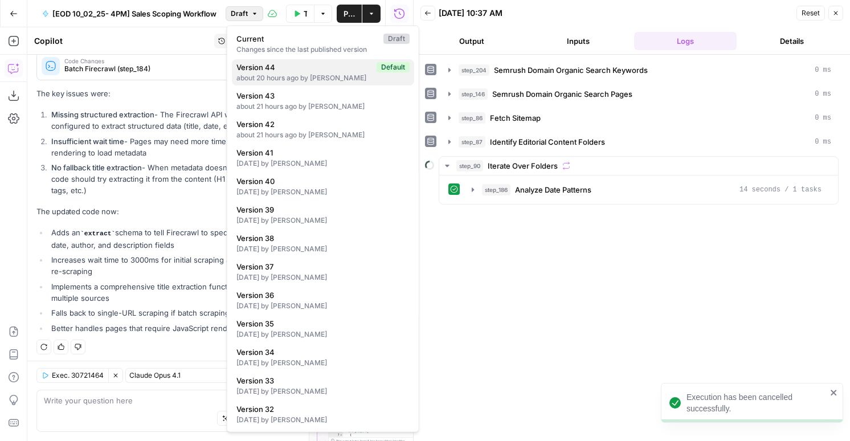
click at [264, 68] on span "Version 44" at bounding box center [304, 67] width 136 height 11
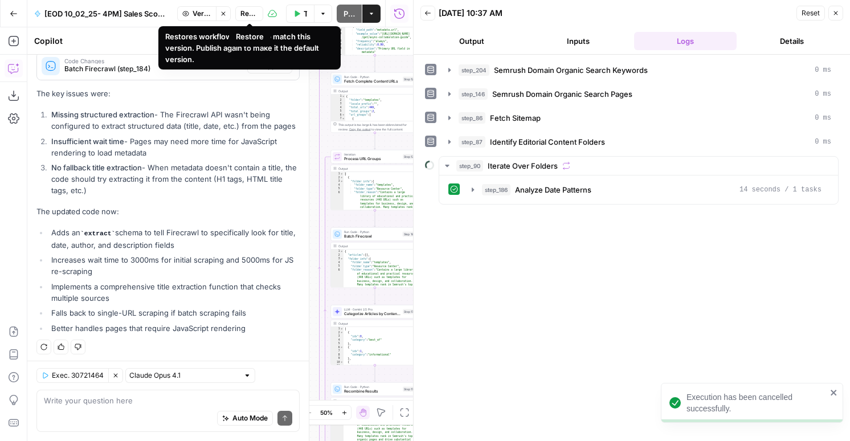
click at [250, 14] on span "Restore" at bounding box center [249, 14] width 18 height 10
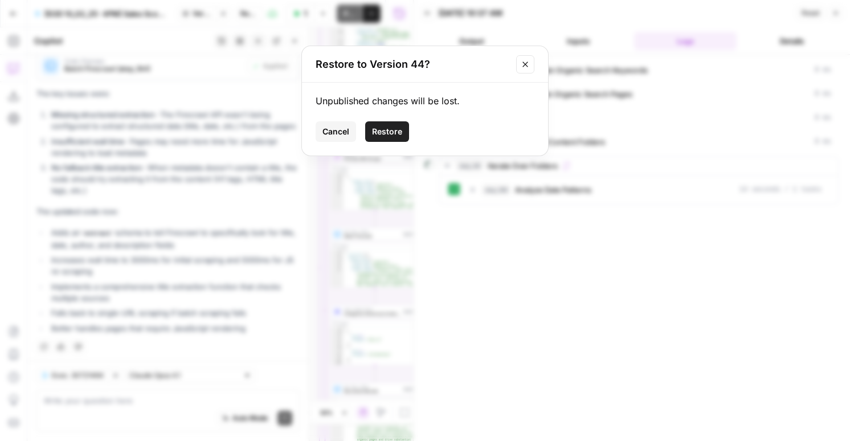
click at [379, 130] on span "Restore" at bounding box center [387, 131] width 30 height 11
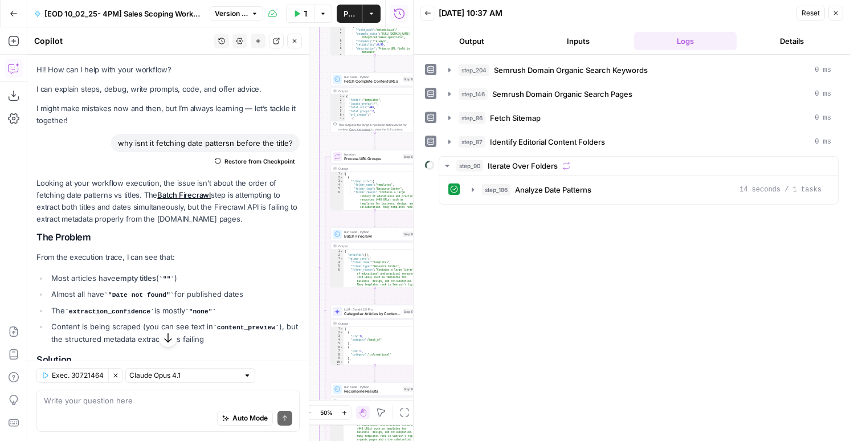
click at [215, 139] on div "why isnt it fetching date pattersn before the title?" at bounding box center [205, 143] width 189 height 18
copy div "why isnt it fetching date pattersn before the title? Restore from Checkpoint"
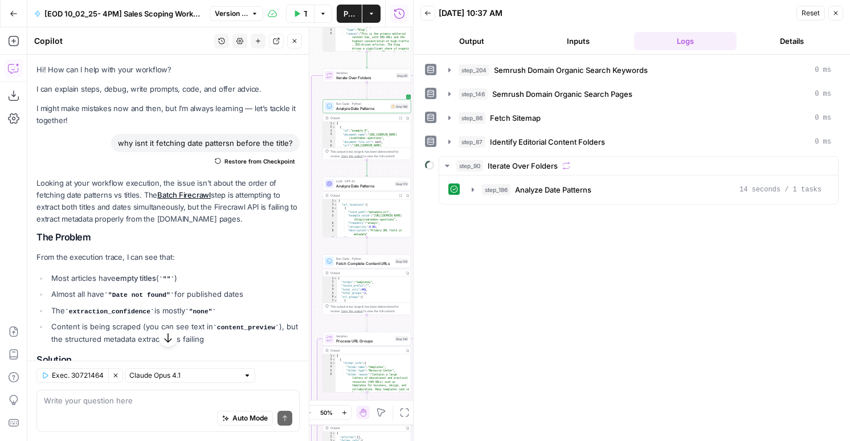
click at [360, 108] on span "Analyze Date Patterns" at bounding box center [362, 108] width 52 height 6
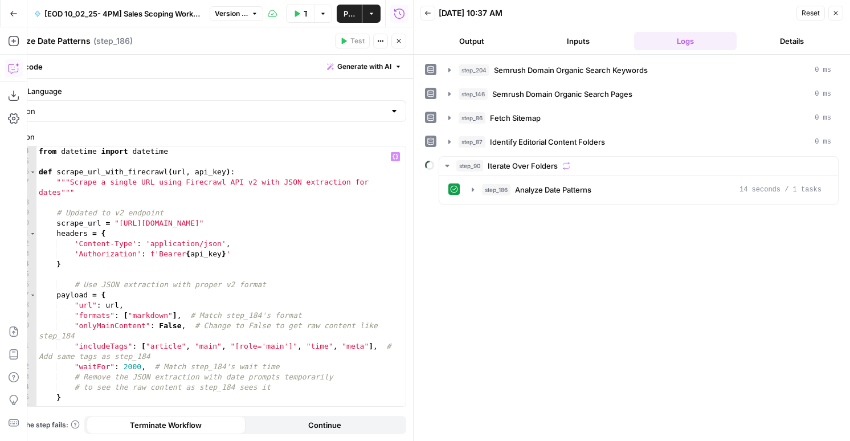
scroll to position [38, 0]
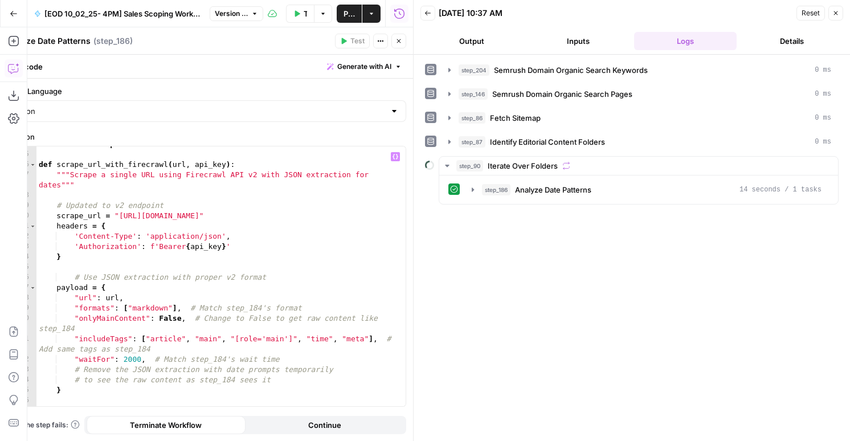
click at [277, 341] on div "from datetime import datetime def scrape_url_with_firecrawl ( url , api_key ) :…" at bounding box center [220, 279] width 369 height 280
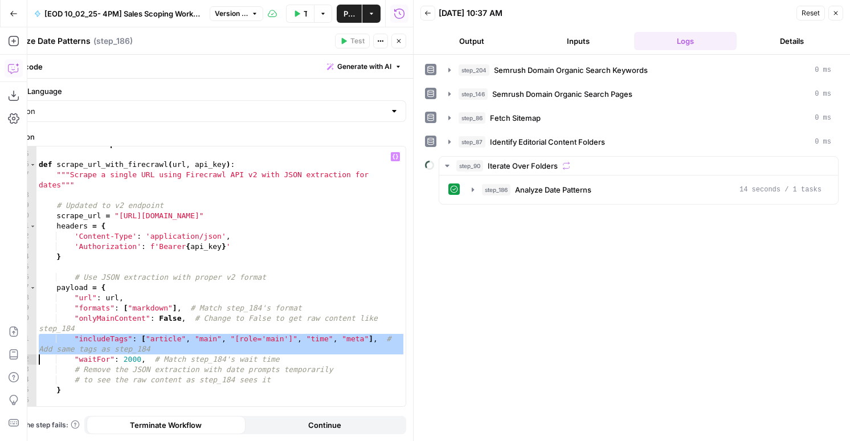
paste textarea
click at [121, 355] on div "from datetime import datetime def scrape_url_with_firecrawl ( url , api_key ) :…" at bounding box center [220, 279] width 369 height 280
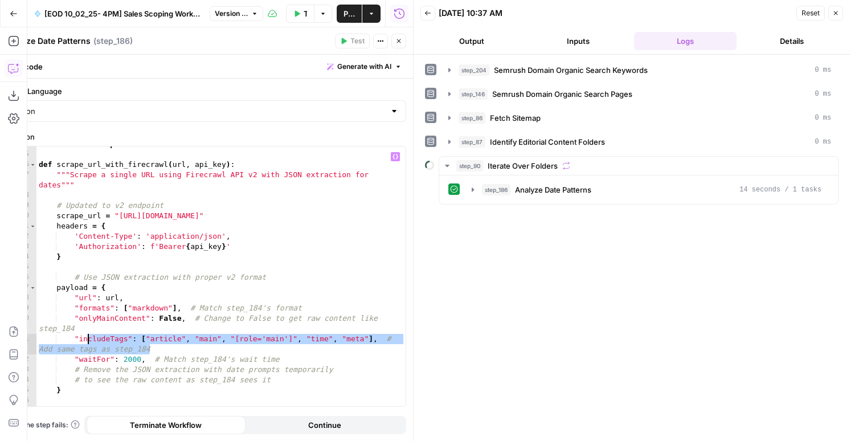
drag, startPoint x: 151, startPoint y: 345, endPoint x: 84, endPoint y: 339, distance: 68.1
click at [84, 339] on div "from datetime import datetime def scrape_url_with_firecrawl ( url , api_key ) :…" at bounding box center [220, 279] width 369 height 280
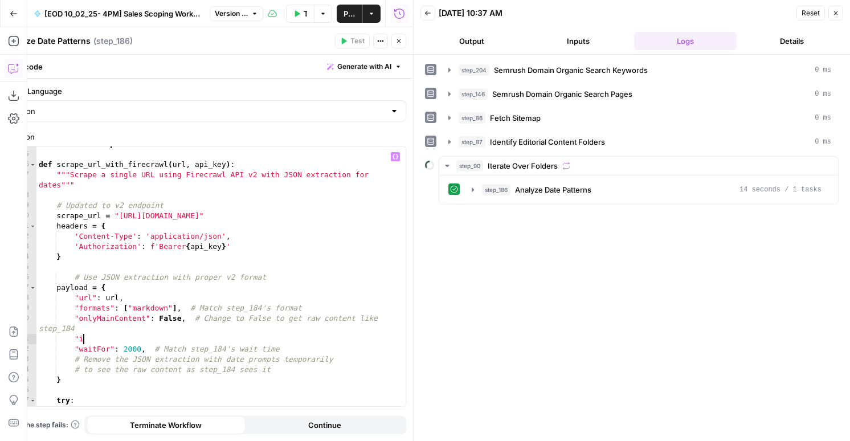
type textarea "*"
paste textarea
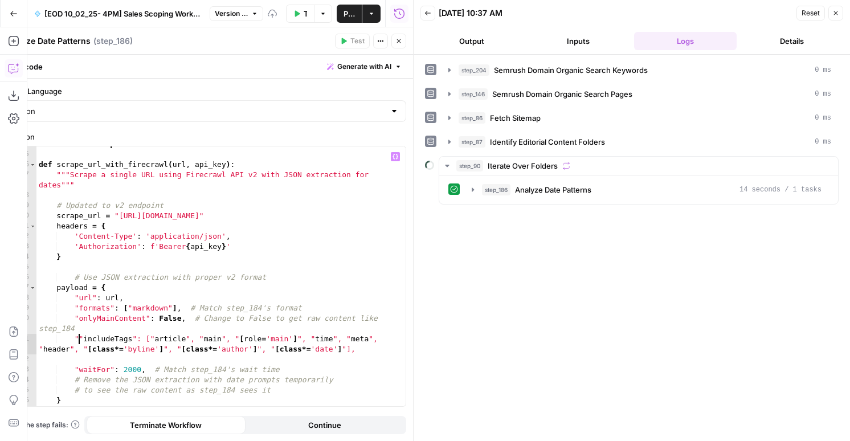
click at [79, 337] on div "from datetime import datetime def scrape_url_with_firecrawl ( url , api_key ) :…" at bounding box center [220, 279] width 369 height 280
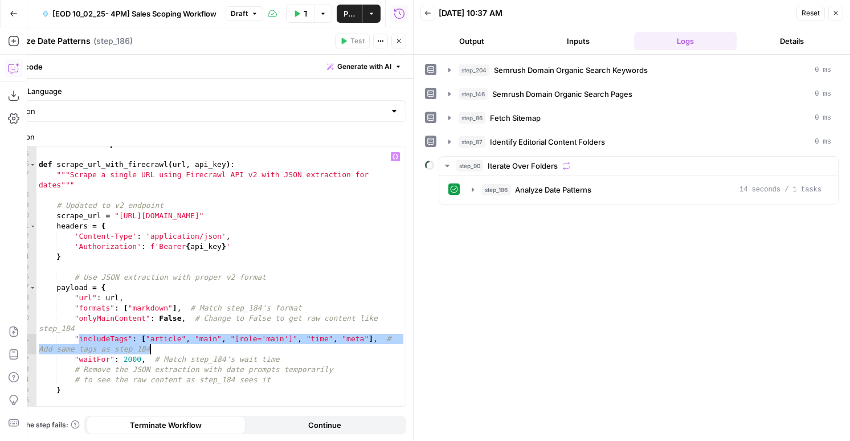
click at [189, 345] on div "from datetime import datetime def scrape_url_with_firecrawl ( url , api_key ) :…" at bounding box center [220, 279] width 369 height 280
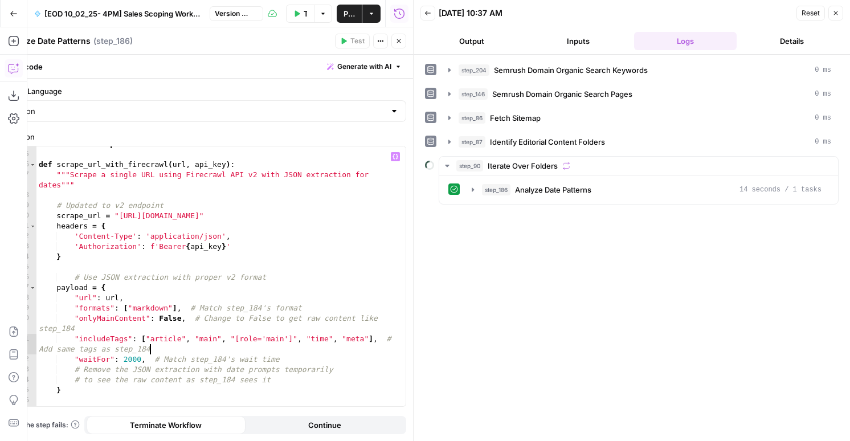
click at [368, 335] on div "from datetime import datetime def scrape_url_with_firecrawl ( url , api_key ) :…" at bounding box center [220, 279] width 369 height 280
click at [299, 334] on div "from datetime import datetime def scrape_url_with_firecrawl ( url , api_key ) :…" at bounding box center [220, 279] width 369 height 280
click at [76, 348] on div "from datetime import datetime def scrape_url_with_firecrawl ( url , api_key ) :…" at bounding box center [220, 279] width 369 height 280
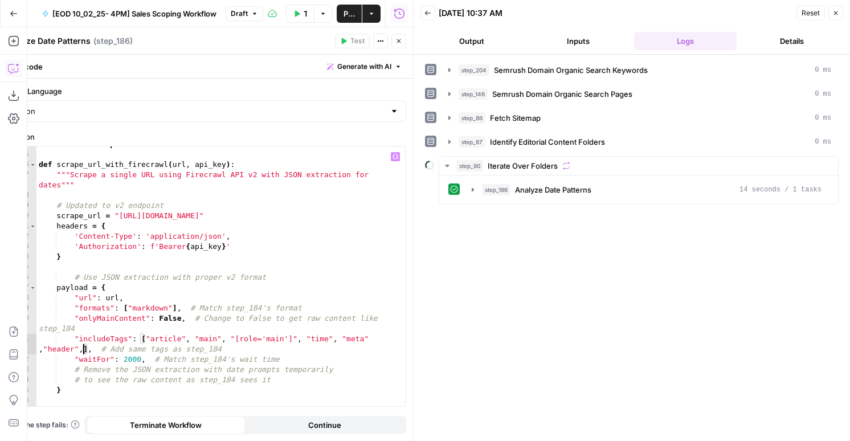
paste textarea "**********"
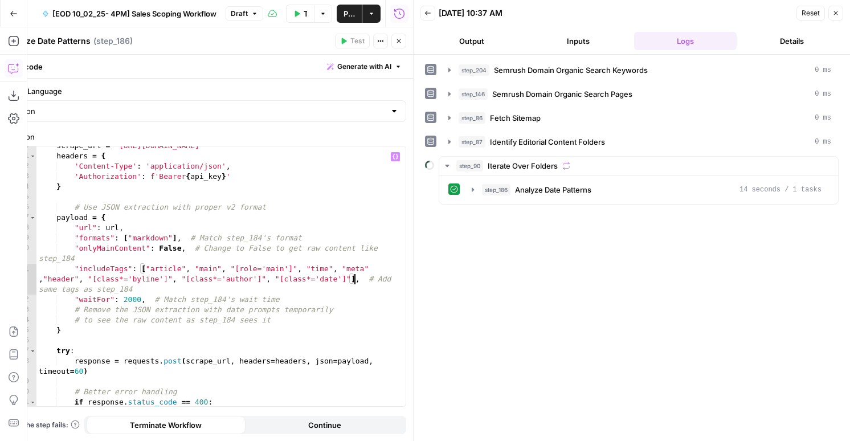
scroll to position [117, 0]
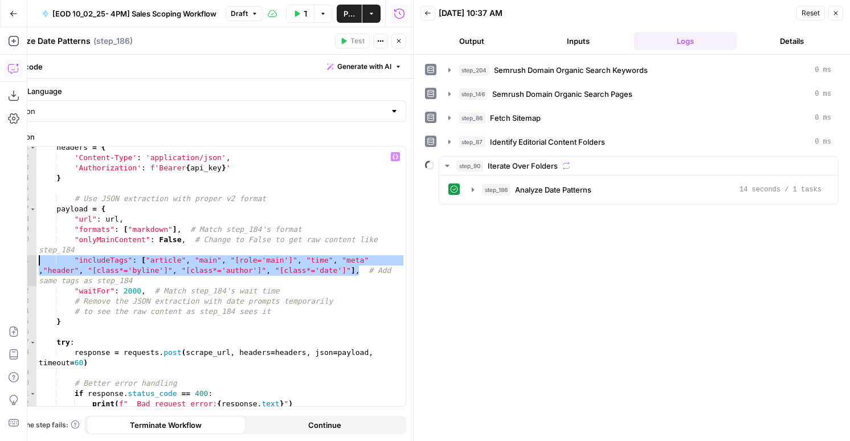
drag, startPoint x: 359, startPoint y: 269, endPoint x: 30, endPoint y: 259, distance: 328.8
click at [30, 259] on div "**********" at bounding box center [204, 276] width 401 height 260
type textarea "**********"
click at [839, 14] on button "Close" at bounding box center [835, 13] width 15 height 15
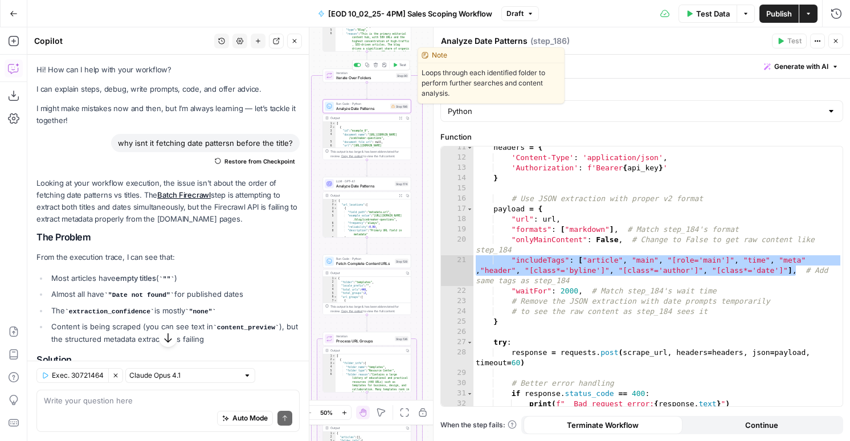
click at [399, 63] on span "Test" at bounding box center [402, 65] width 7 height 5
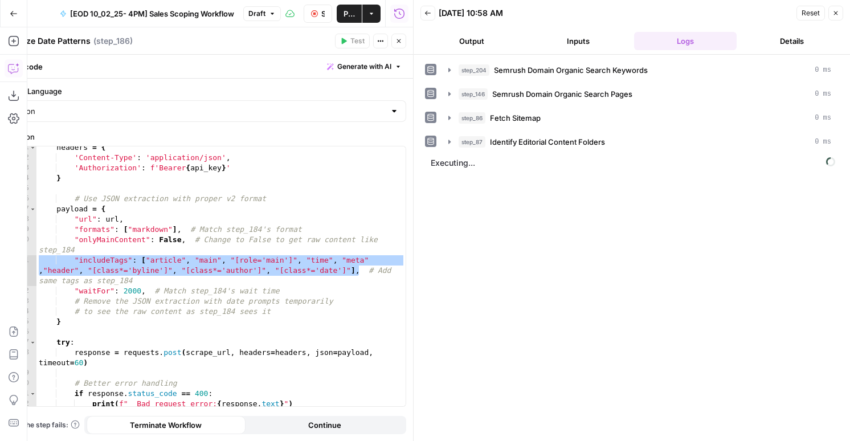
click at [839, 11] on button "Close" at bounding box center [835, 13] width 15 height 15
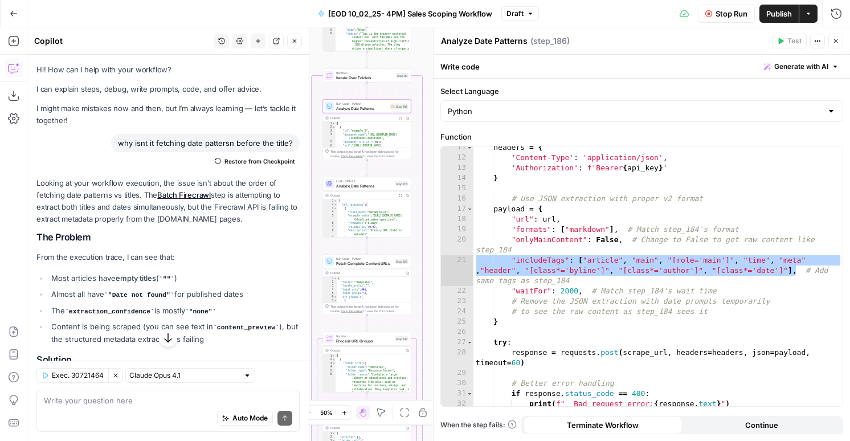
click at [362, 264] on span "Fetch Complete Content URLs" at bounding box center [364, 263] width 56 height 6
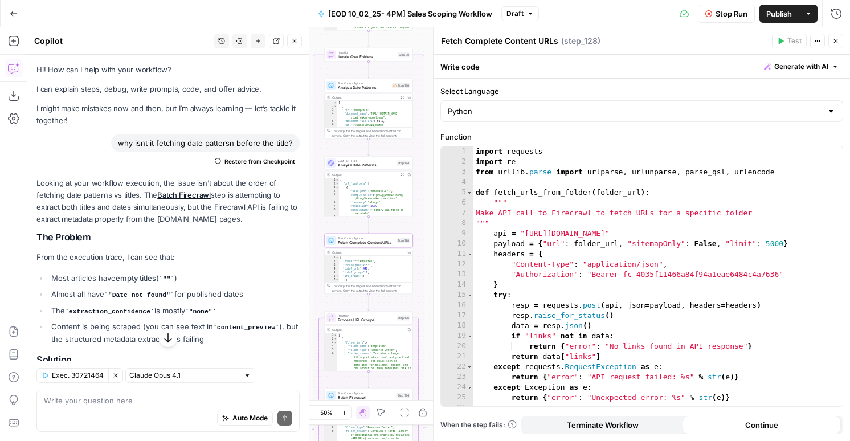
click at [345, 396] on span "Batch Firecrawl" at bounding box center [366, 398] width 56 height 6
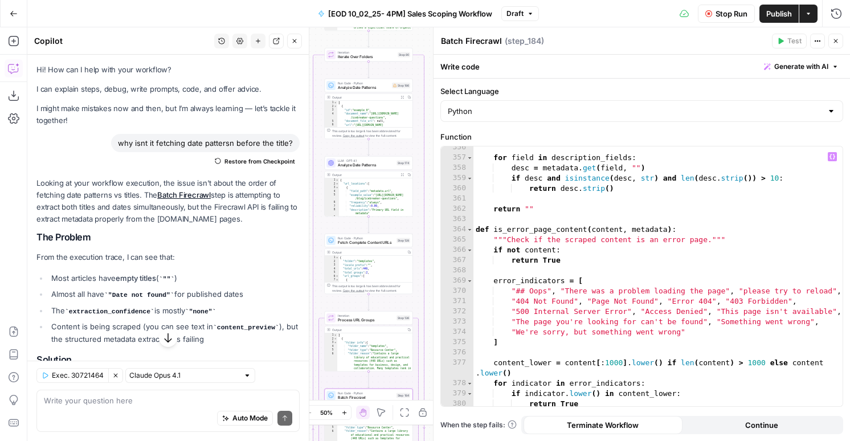
scroll to position [3919, 0]
type textarea "**********"
click at [610, 257] on div "for field in description_fields : desc = metadata . get ( field , "" ) if desc …" at bounding box center [657, 282] width 369 height 280
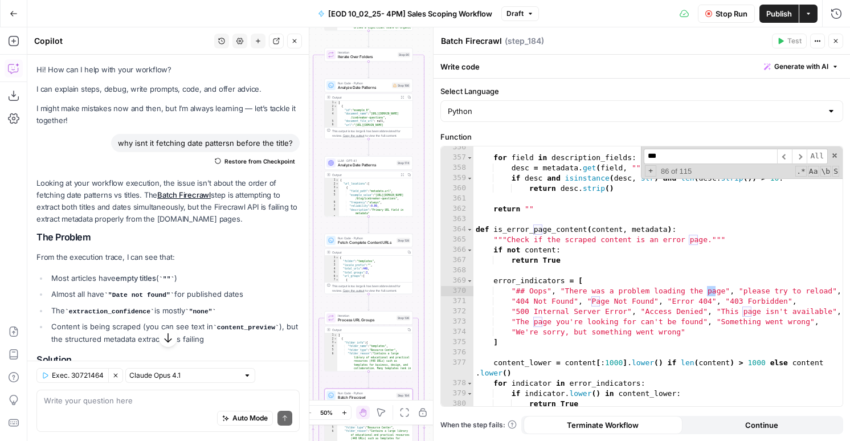
scroll to position [4288, 0]
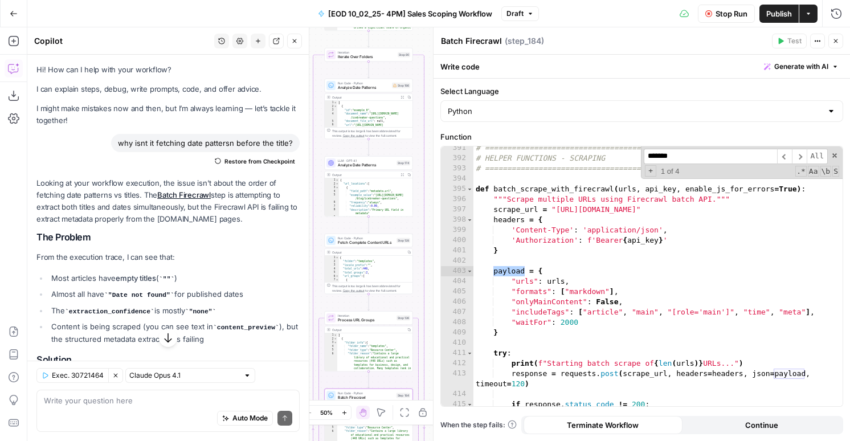
type input "*******"
click at [606, 313] on div "# ============================================================================ …" at bounding box center [657, 283] width 369 height 280
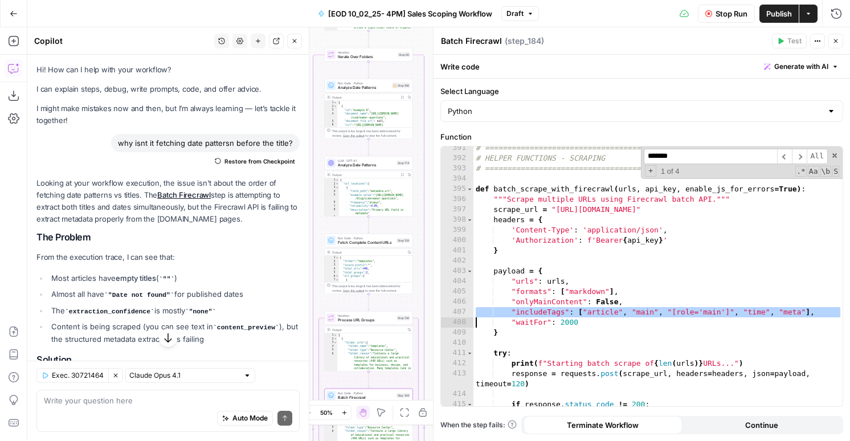
paste textarea "**********"
type textarea "**********"
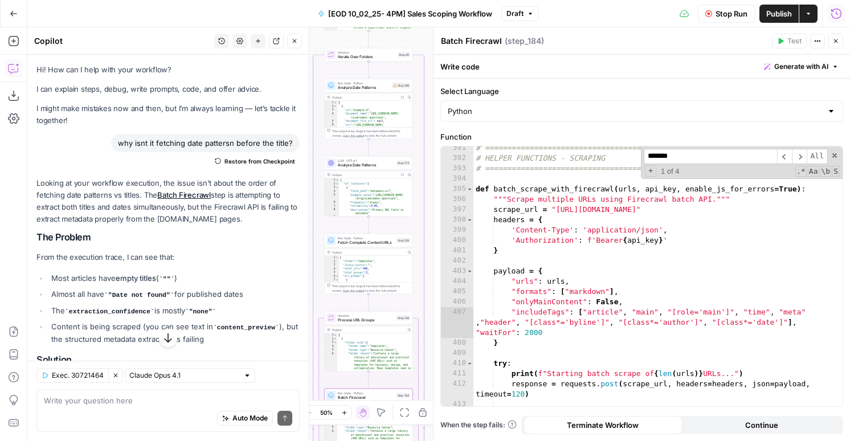
click at [840, 37] on div "Run History E" at bounding box center [811, 38] width 67 height 21
click at [837, 39] on icon "button" at bounding box center [835, 41] width 7 height 7
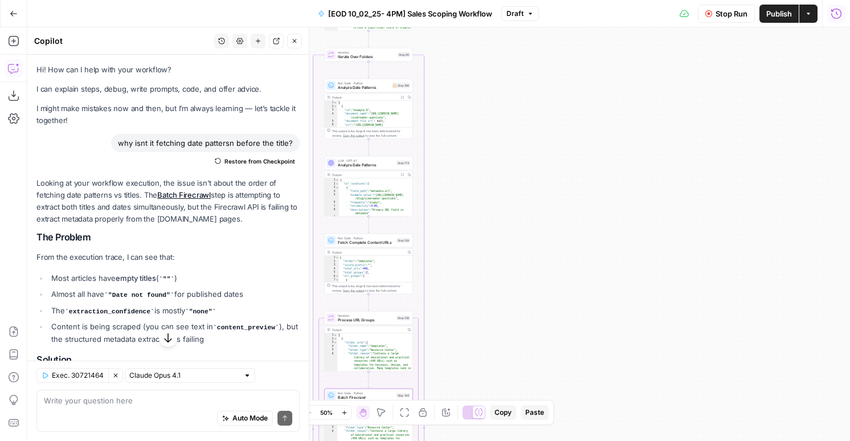
click at [834, 19] on button "Run History" at bounding box center [836, 14] width 18 height 18
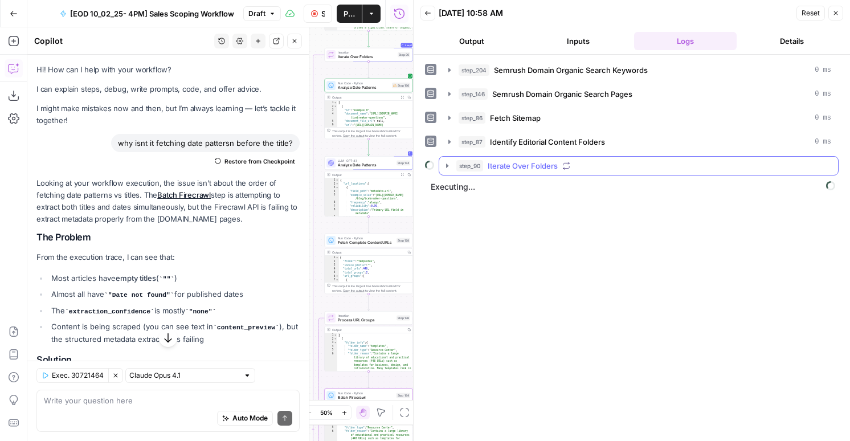
click at [609, 161] on div "step_90 Iterate Over Folders" at bounding box center [643, 165] width 375 height 11
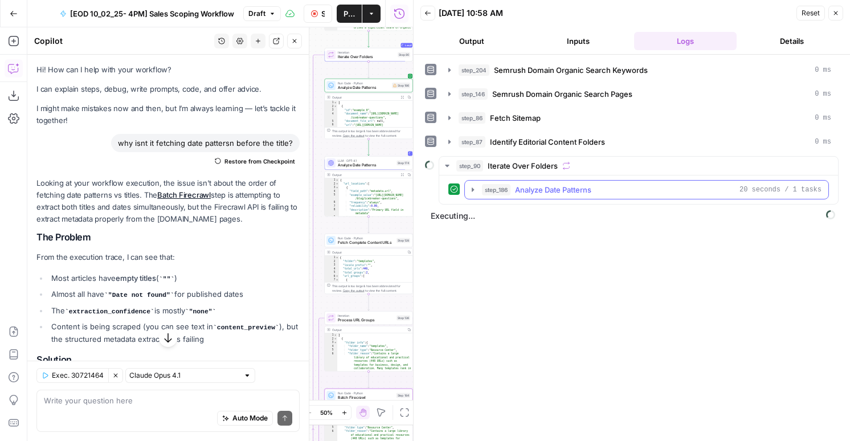
click at [577, 190] on span "Analyze Date Patterns" at bounding box center [553, 189] width 76 height 11
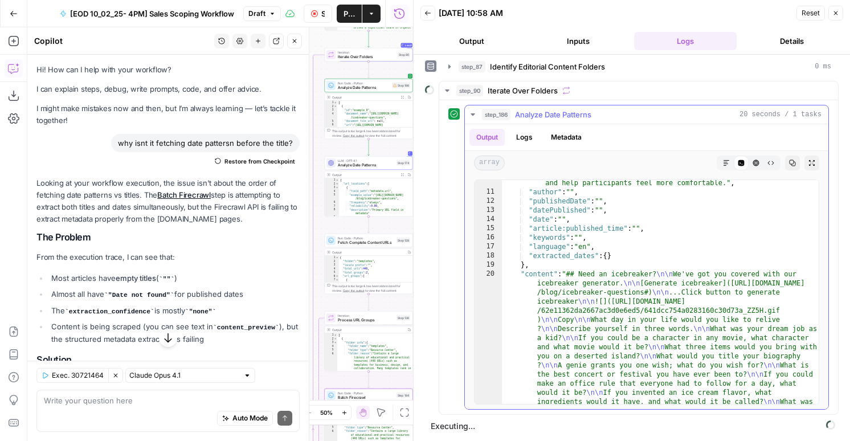
scroll to position [86, 0]
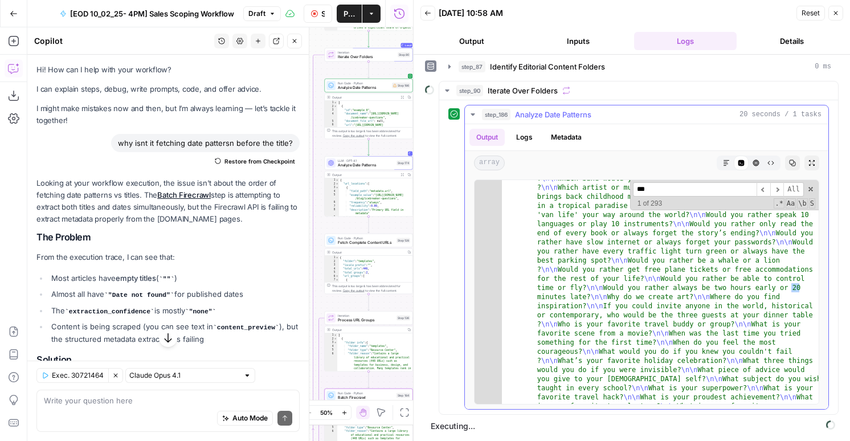
scroll to position [6986, 0]
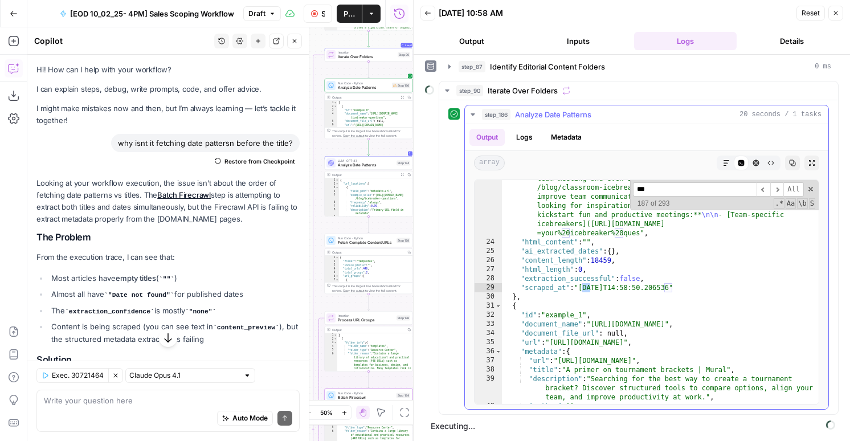
type input "****"
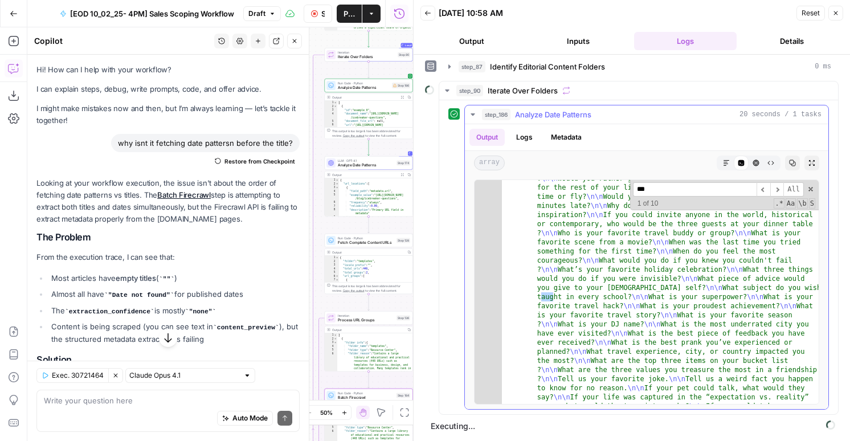
scroll to position [402, 0]
type input "**"
click at [765, 194] on span "​" at bounding box center [763, 189] width 14 height 14
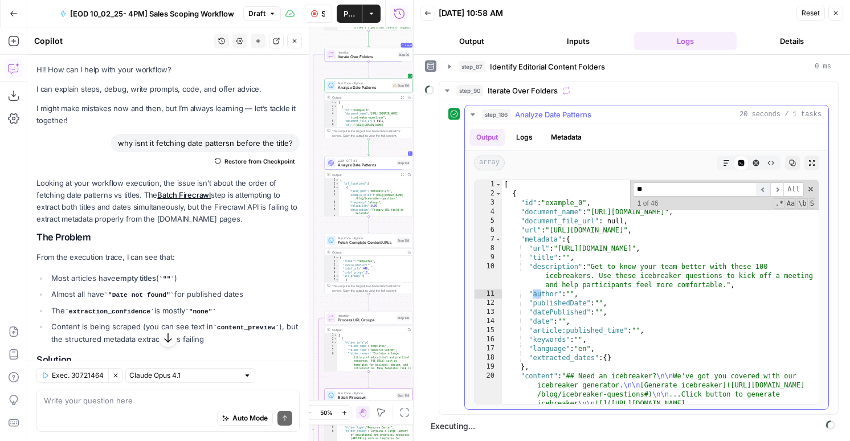
scroll to position [0, 0]
click at [765, 194] on span "​" at bounding box center [763, 189] width 14 height 14
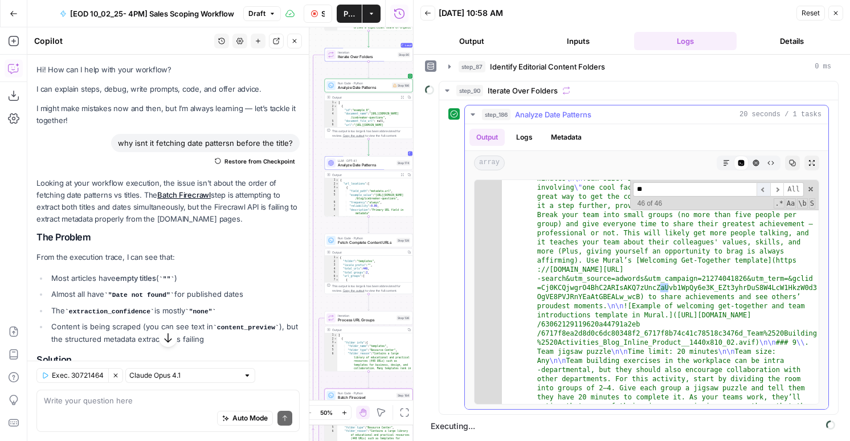
scroll to position [17518, 0]
click at [777, 194] on span "​" at bounding box center [777, 189] width 14 height 14
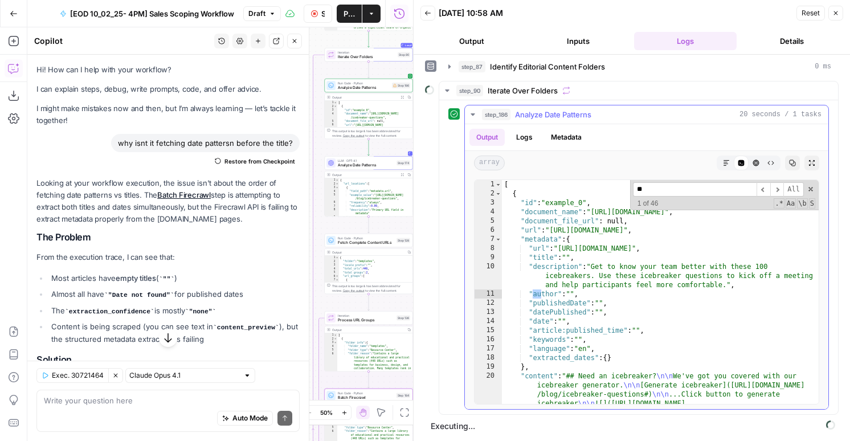
scroll to position [5, 0]
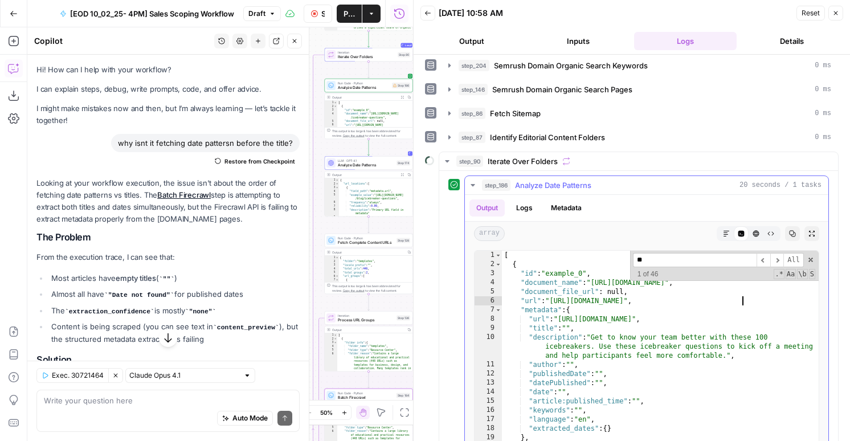
type textarea "**********"
drag, startPoint x: 741, startPoint y: 300, endPoint x: 553, endPoint y: 300, distance: 188.5
click at [532, 183] on span "Analyze Date Patterns" at bounding box center [553, 184] width 76 height 11
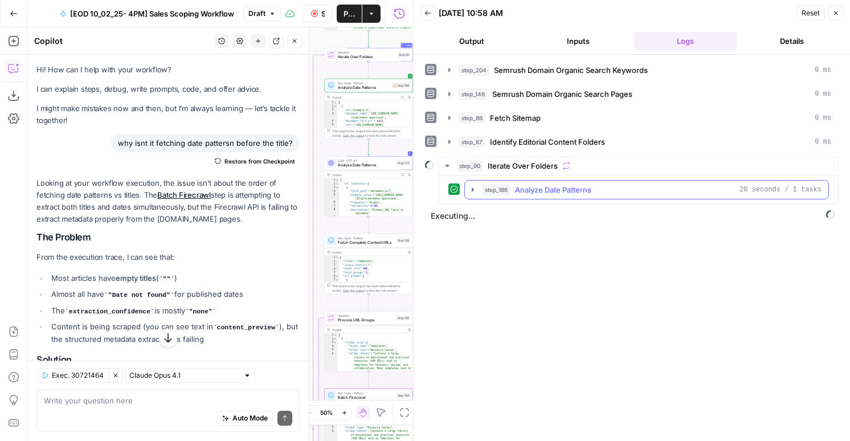
scroll to position [0, 0]
click at [532, 184] on span "Analyze Date Patterns" at bounding box center [553, 189] width 76 height 11
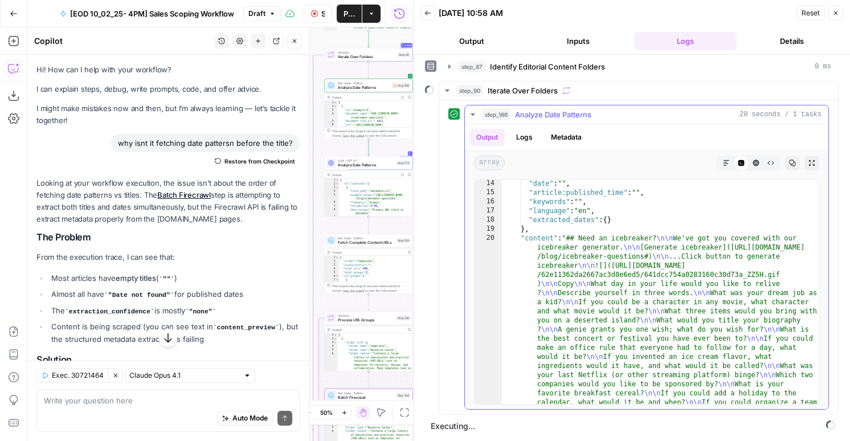
scroll to position [109, 0]
click at [352, 88] on span "Analyze Date Patterns" at bounding box center [364, 88] width 52 height 6
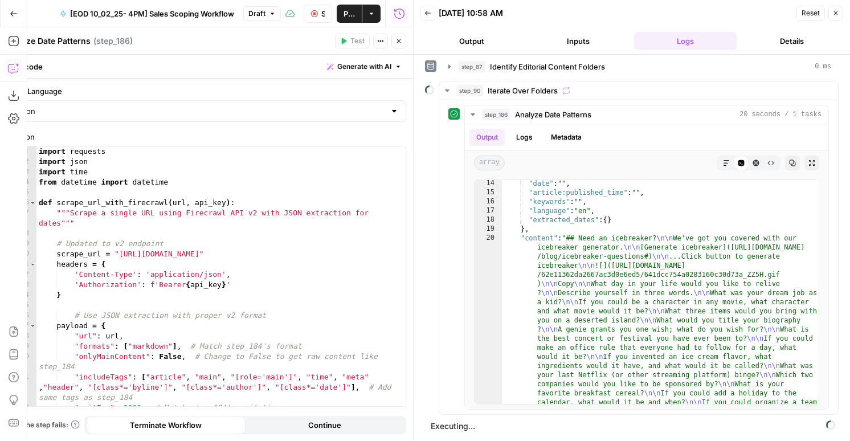
click at [290, 307] on div "import requests import json import time from datetime import datetime def scrap…" at bounding box center [220, 286] width 369 height 280
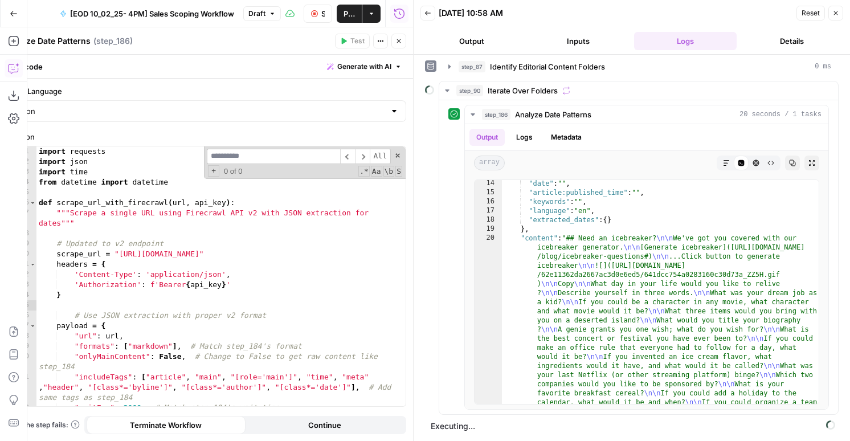
click at [154, 372] on div "import requests import json import time from datetime import datetime def scrap…" at bounding box center [220, 286] width 369 height 280
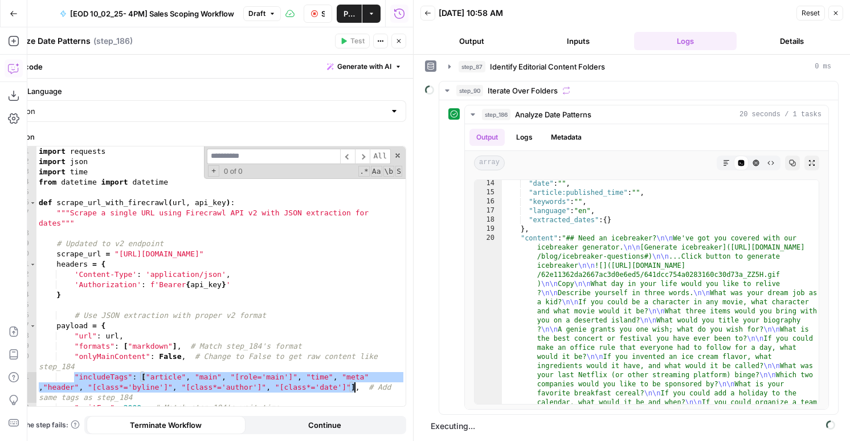
drag, startPoint x: 85, startPoint y: 372, endPoint x: 354, endPoint y: 387, distance: 269.2
click at [354, 387] on div "import requests import json import time from datetime import datetime def scrap…" at bounding box center [220, 286] width 369 height 280
paste textarea
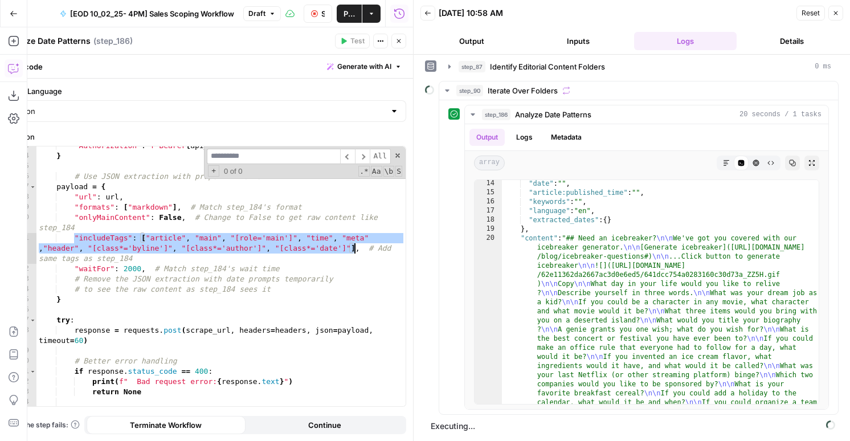
scroll to position [94, 0]
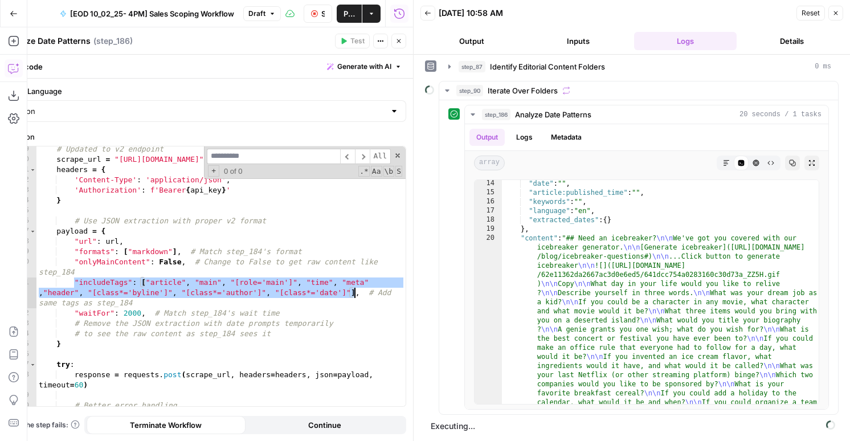
click at [96, 276] on div "# Updated to v2 endpoint scrape_url = "https://api.firecrawl.dev/v2/scrape" hea…" at bounding box center [220, 284] width 369 height 280
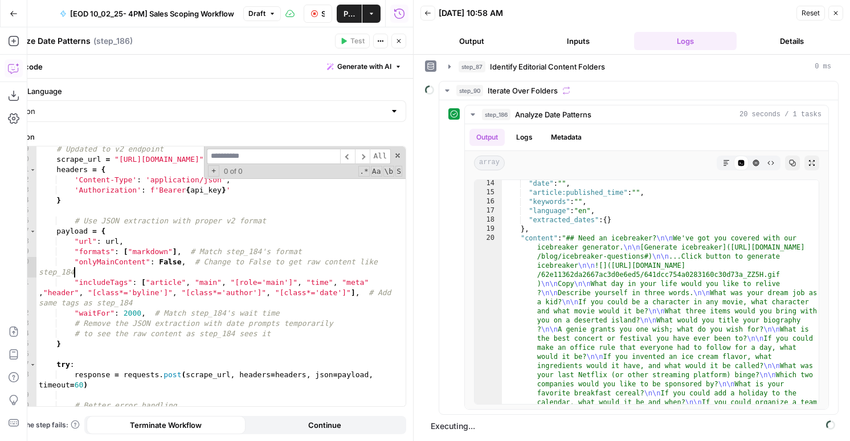
drag, startPoint x: 93, startPoint y: 274, endPoint x: 162, endPoint y: 267, distance: 69.3
click at [103, 273] on div "# Updated to v2 endpoint scrape_url = "https://api.firecrawl.dev/v2/scrape" hea…" at bounding box center [220, 284] width 369 height 280
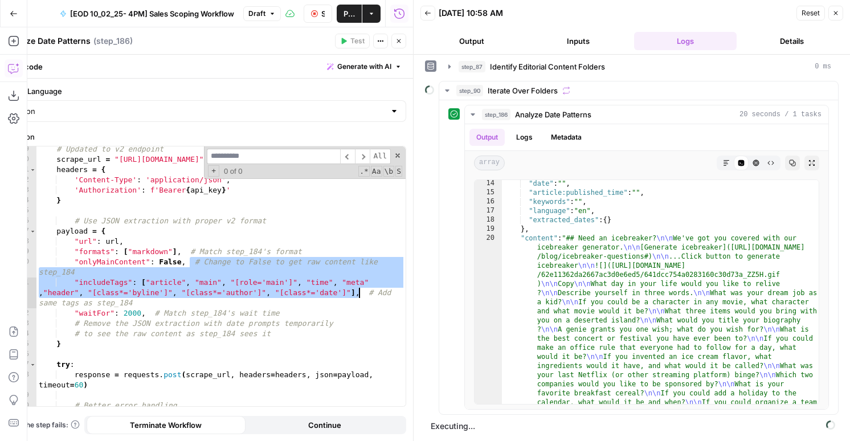
drag, startPoint x: 193, startPoint y: 263, endPoint x: 359, endPoint y: 292, distance: 168.2
click at [359, 292] on div "# Updated to v2 endpoint scrape_url = "https://api.firecrawl.dev/v2/scrape" hea…" at bounding box center [220, 284] width 369 height 280
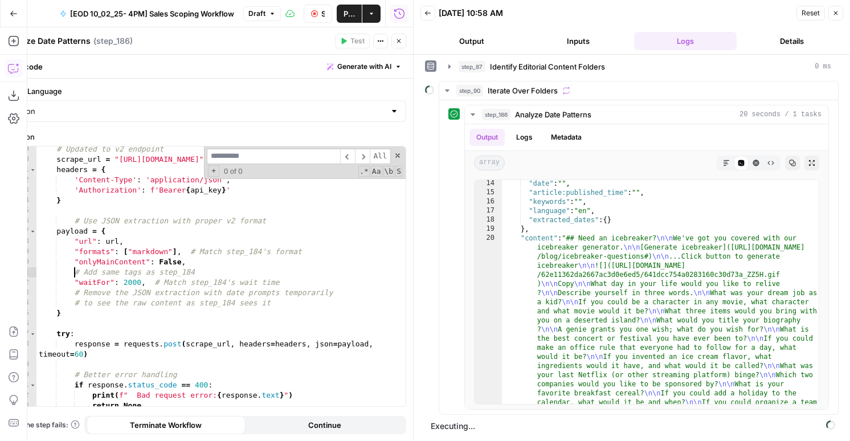
scroll to position [0, 2]
paste textarea "*"
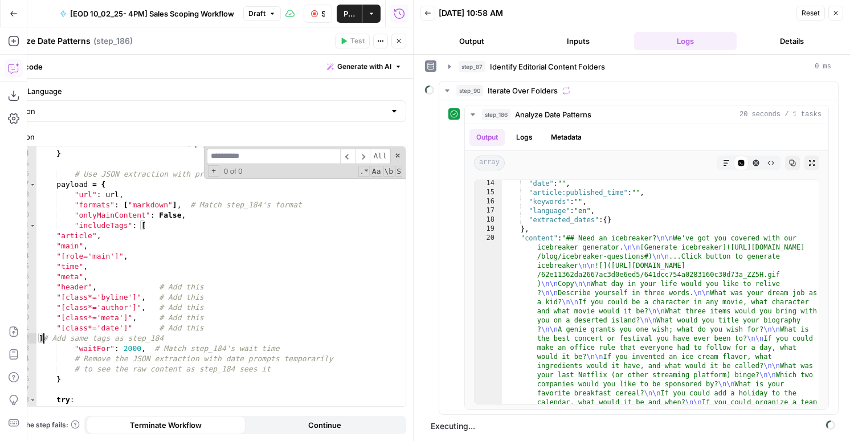
scroll to position [0, 1]
type textarea "**********"
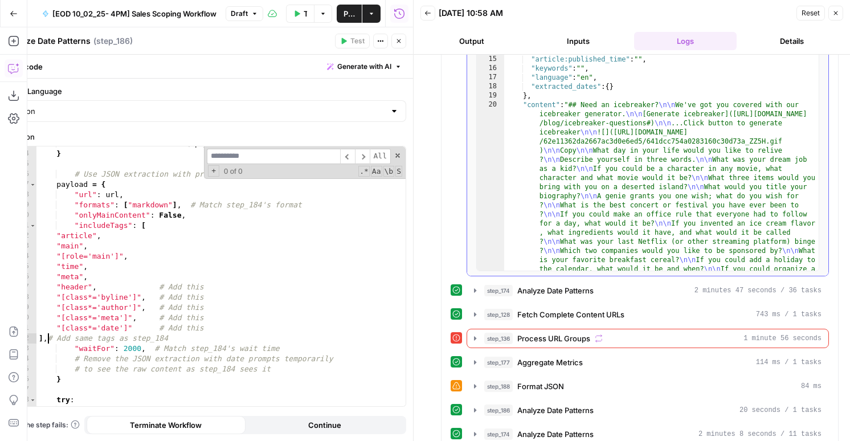
scroll to position [551, 0]
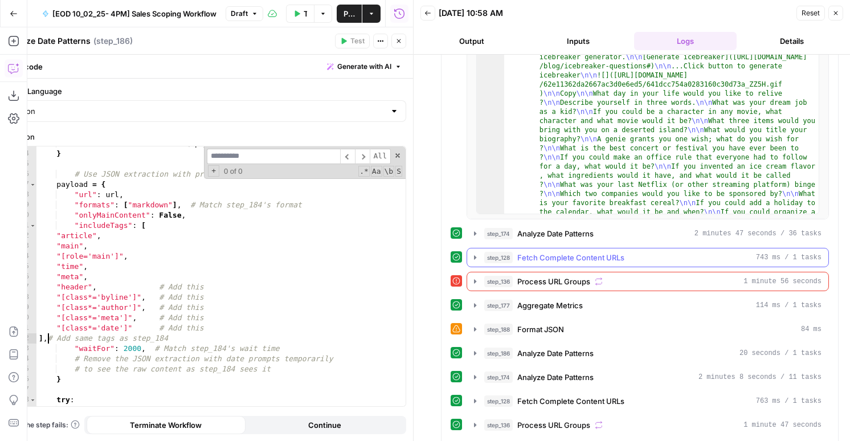
click at [560, 252] on span "Fetch Complete Content URLs" at bounding box center [570, 257] width 107 height 11
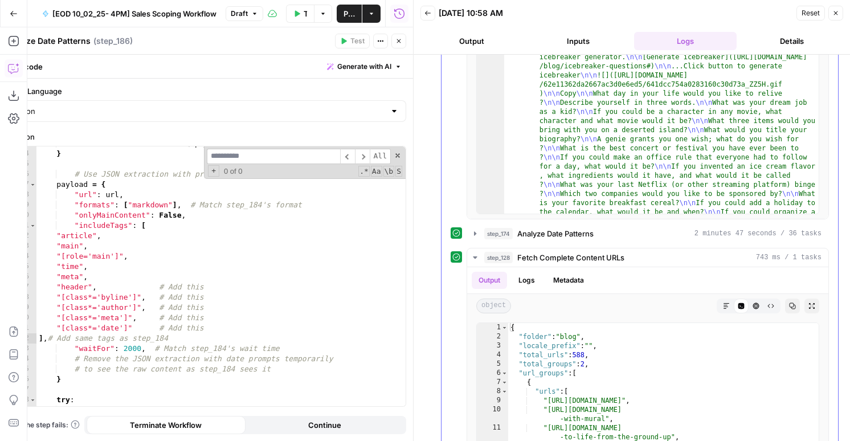
scroll to position [0, 0]
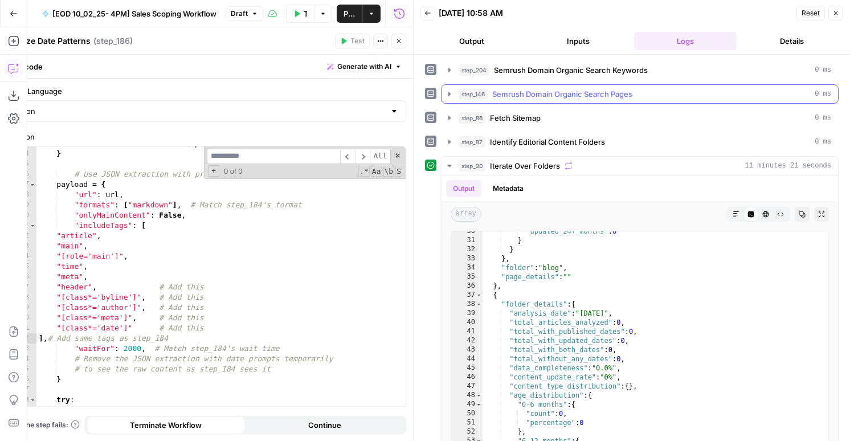
click at [493, 93] on span "Semrush Domain Organic Search Pages" at bounding box center [562, 93] width 140 height 11
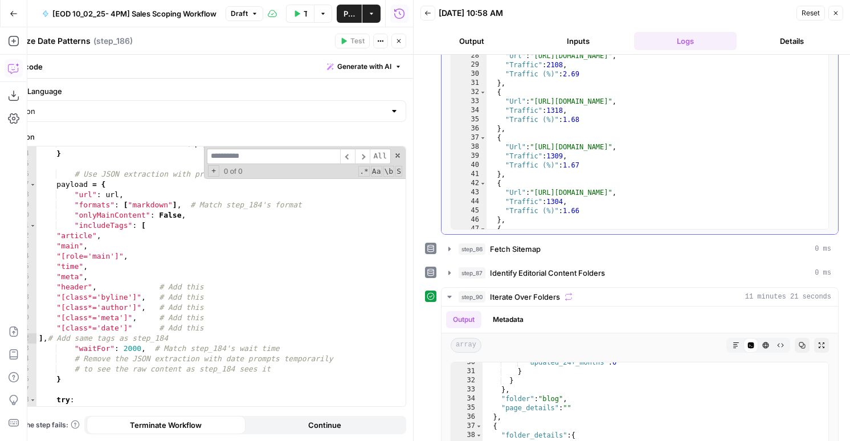
scroll to position [80, 0]
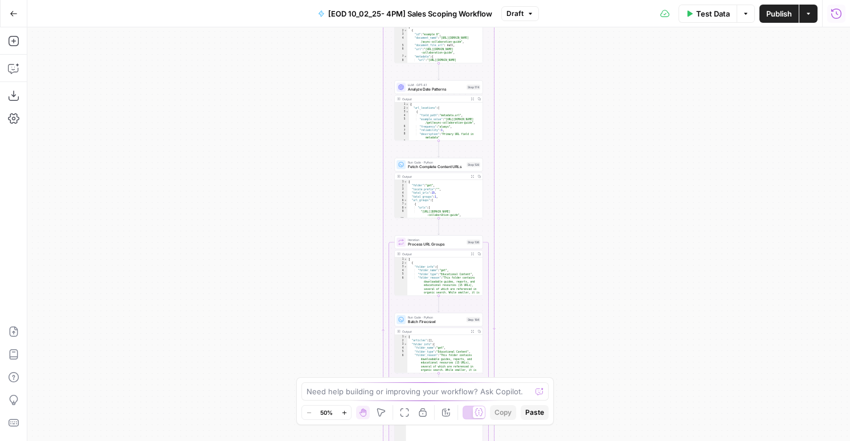
click at [831, 17] on icon "button" at bounding box center [835, 13] width 11 height 11
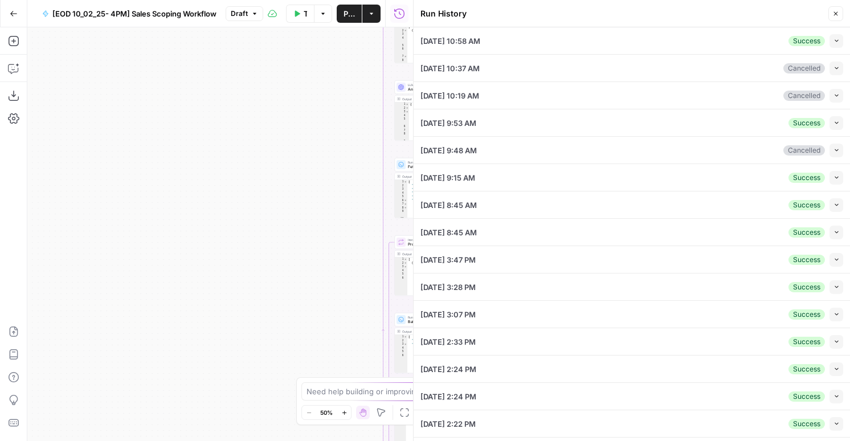
click at [835, 40] on icon "button" at bounding box center [836, 41] width 6 height 6
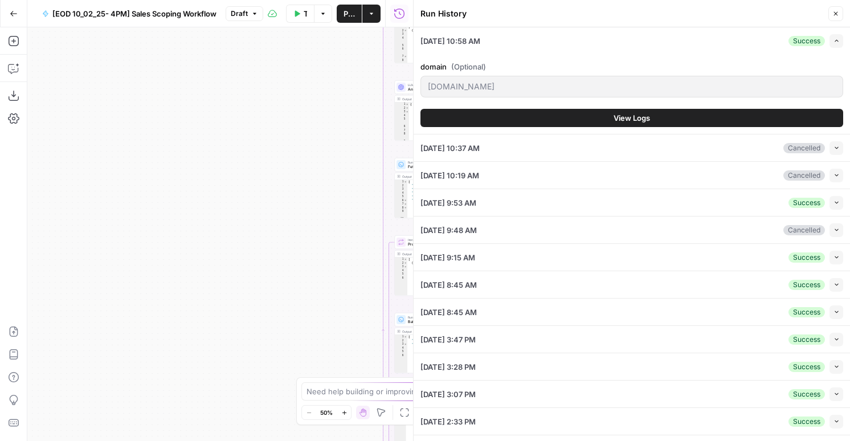
click at [636, 116] on span "View Logs" at bounding box center [631, 117] width 36 height 11
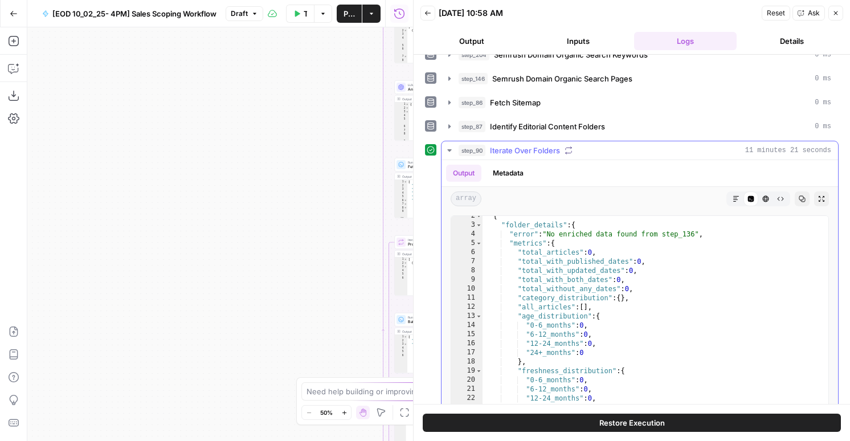
scroll to position [18, 0]
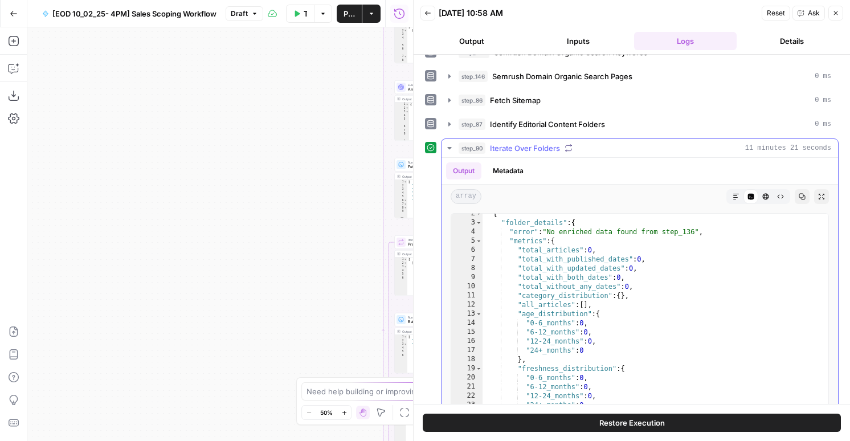
click at [513, 170] on button "Metadata" at bounding box center [508, 170] width 44 height 17
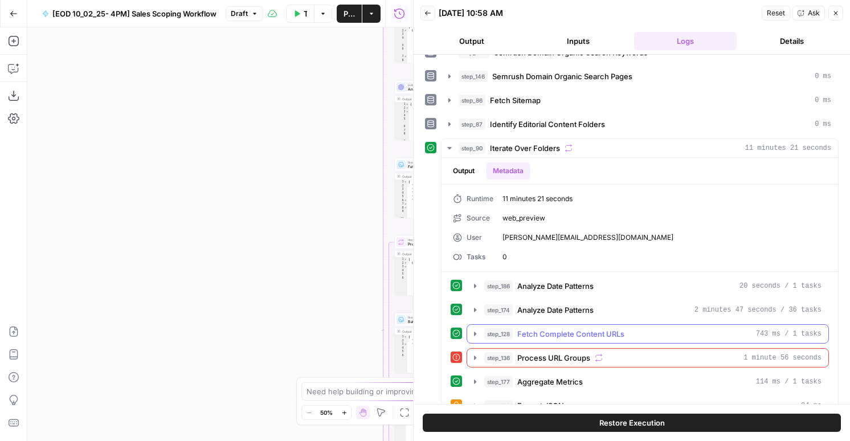
click at [548, 325] on button "step_128 Fetch Complete Content URLs 743 ms / 1 tasks" at bounding box center [647, 334] width 361 height 18
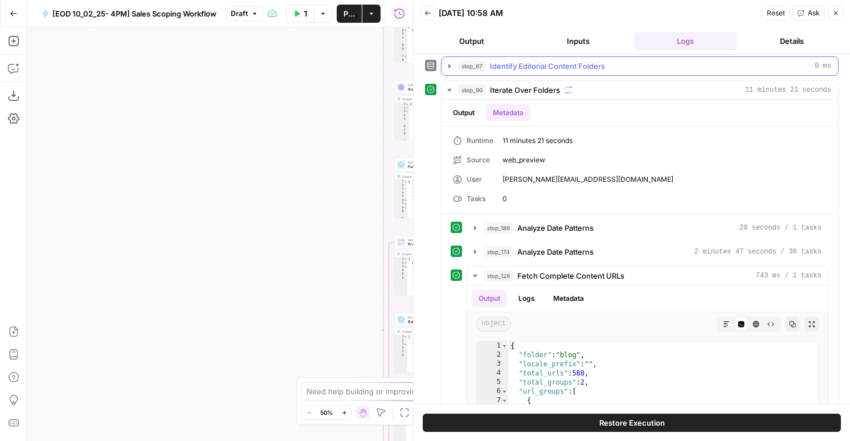
scroll to position [0, 0]
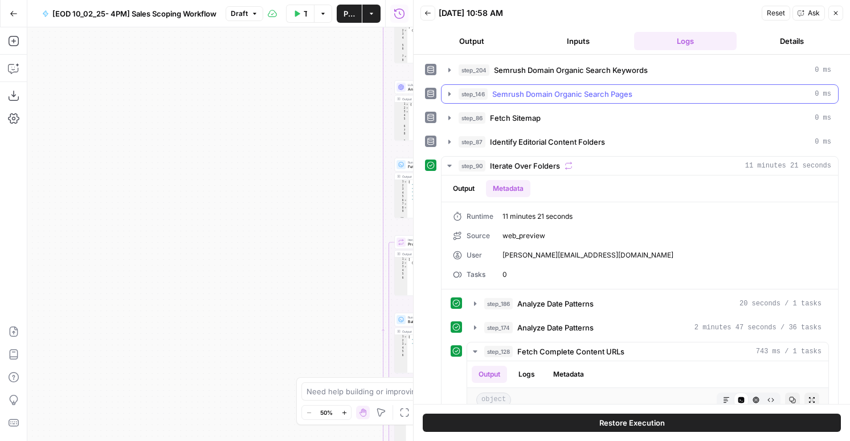
click at [519, 85] on button "step_146 Semrush Domain Organic Search Pages 0 ms" at bounding box center [639, 94] width 396 height 18
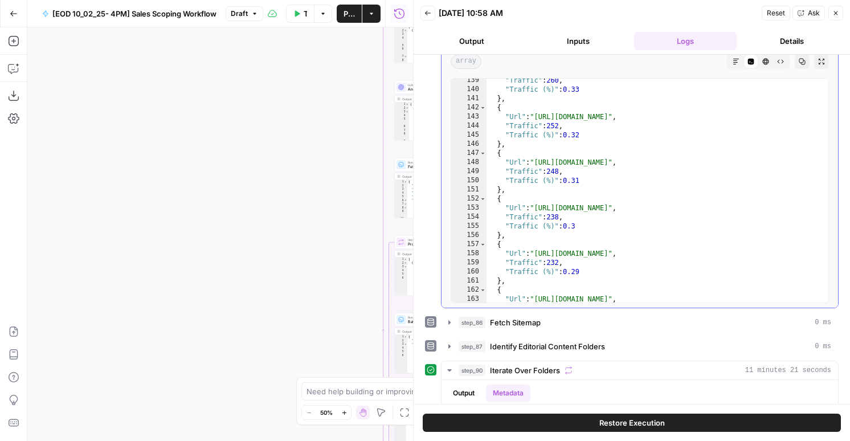
scroll to position [508, 0]
